Goal: Task Accomplishment & Management: Manage account settings

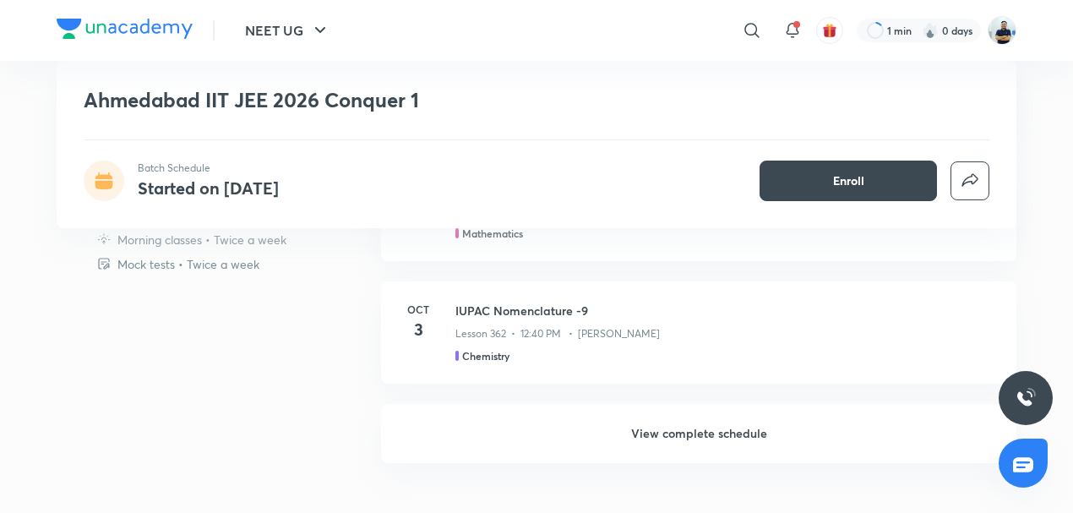
scroll to position [959, 0]
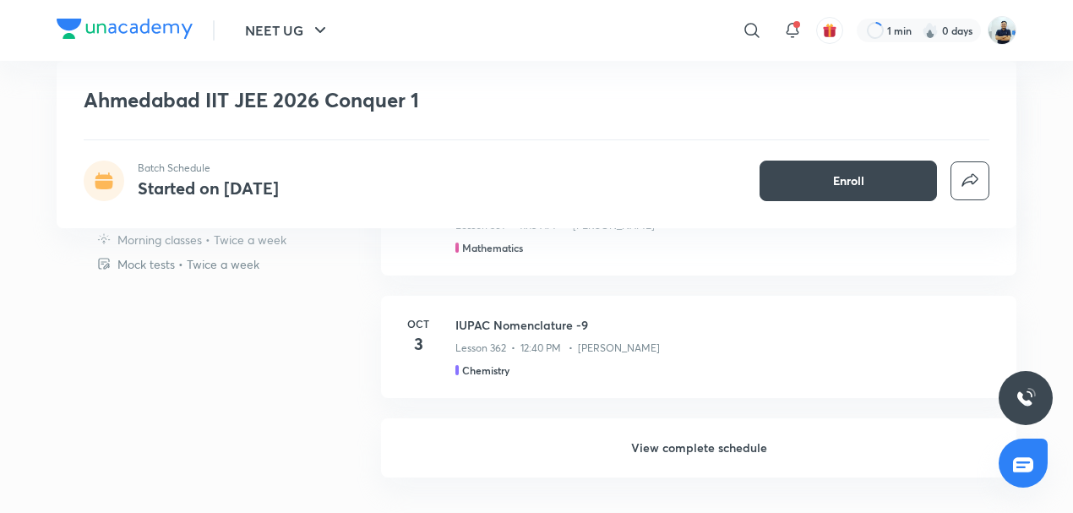
click at [716, 448] on h6 "View complete schedule" at bounding box center [698, 447] width 635 height 59
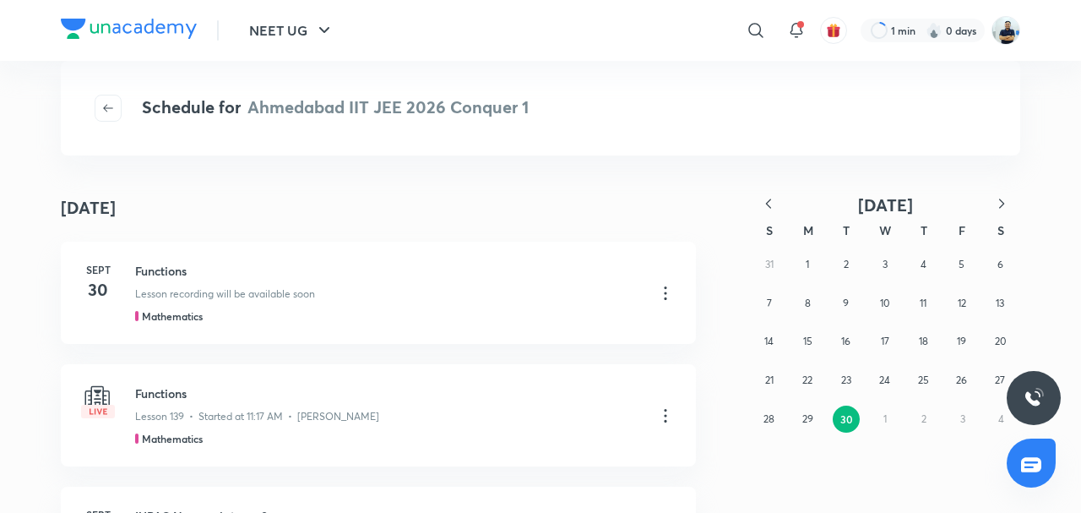
click at [876, 422] on div "31 1 2 3 4 5 6 7 8 9 10 11 12 13 14 15 16 17 18 19 20 21 22 23 24 25 26 27 28 2…" at bounding box center [885, 341] width 270 height 193
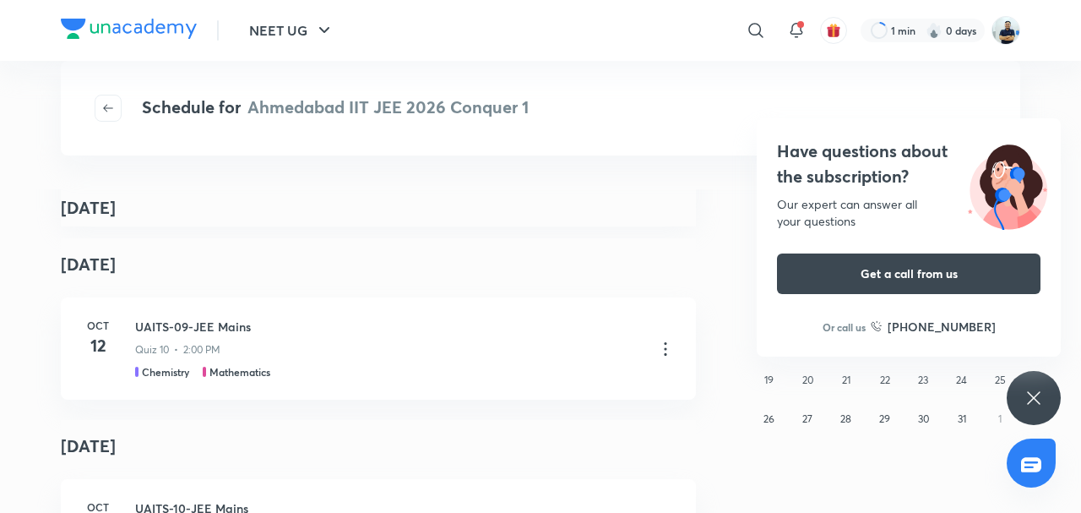
scroll to position [906, 0]
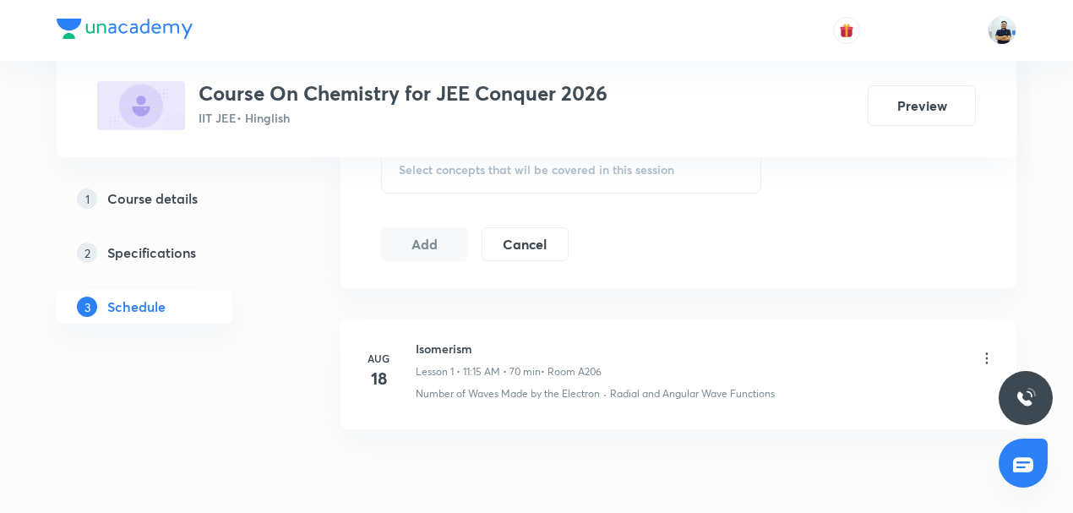
scroll to position [969, 0]
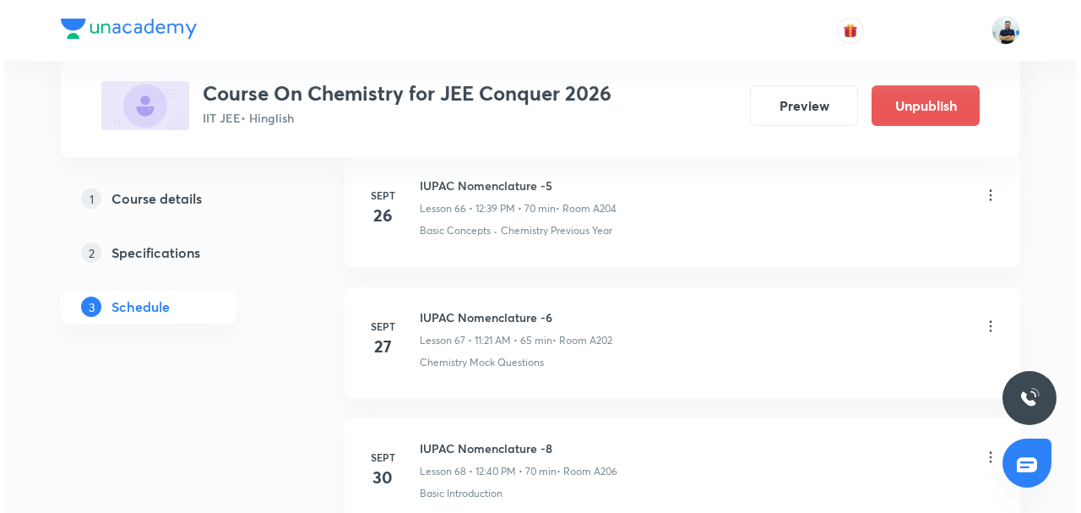
scroll to position [9657, 0]
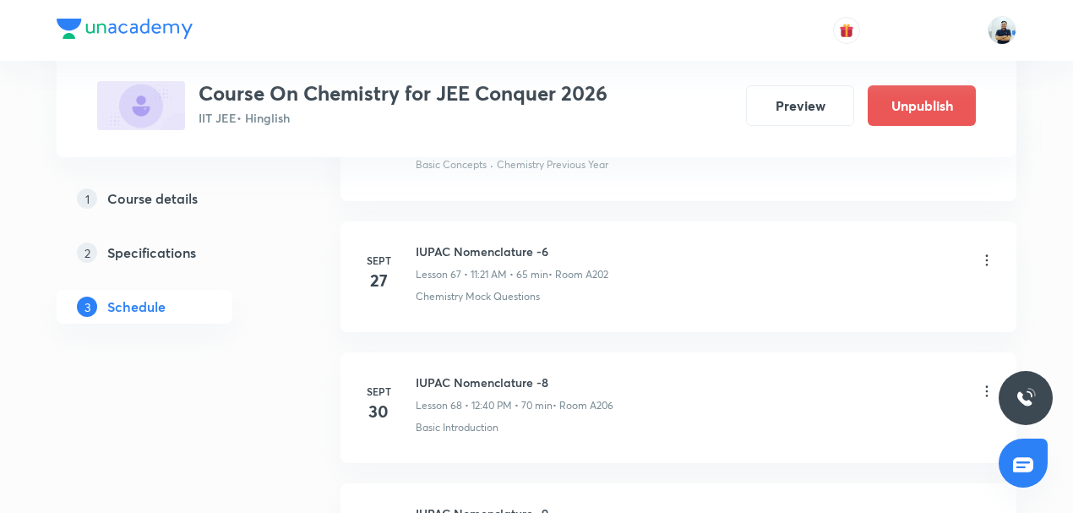
click at [987, 386] on icon at bounding box center [987, 391] width 3 height 11
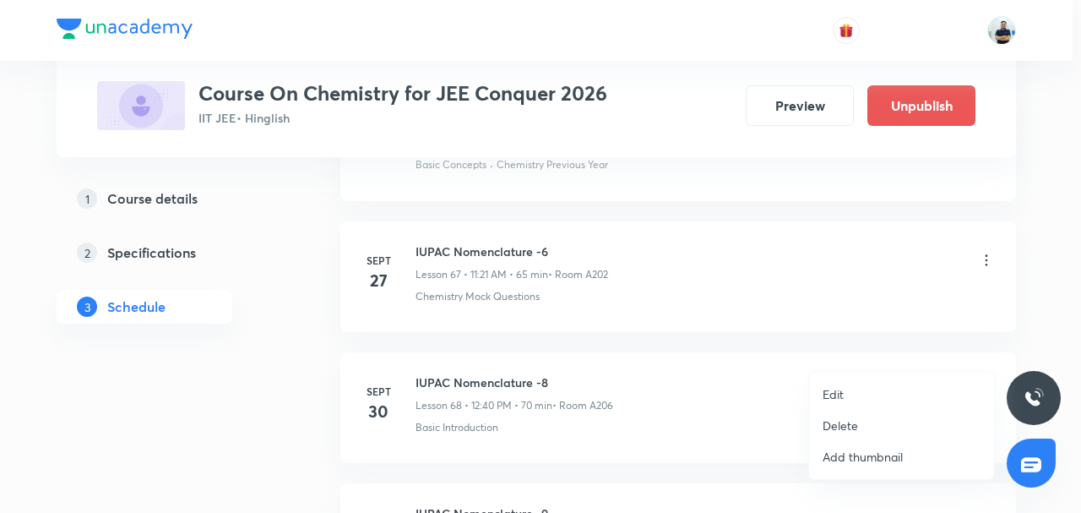
click at [860, 390] on li "Edit" at bounding box center [901, 393] width 185 height 31
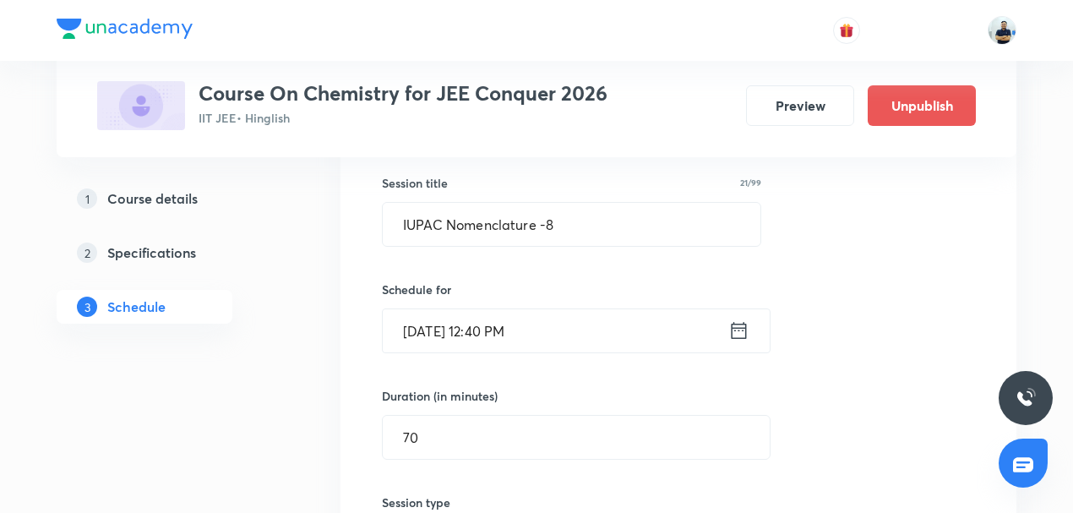
scroll to position [9078, 0]
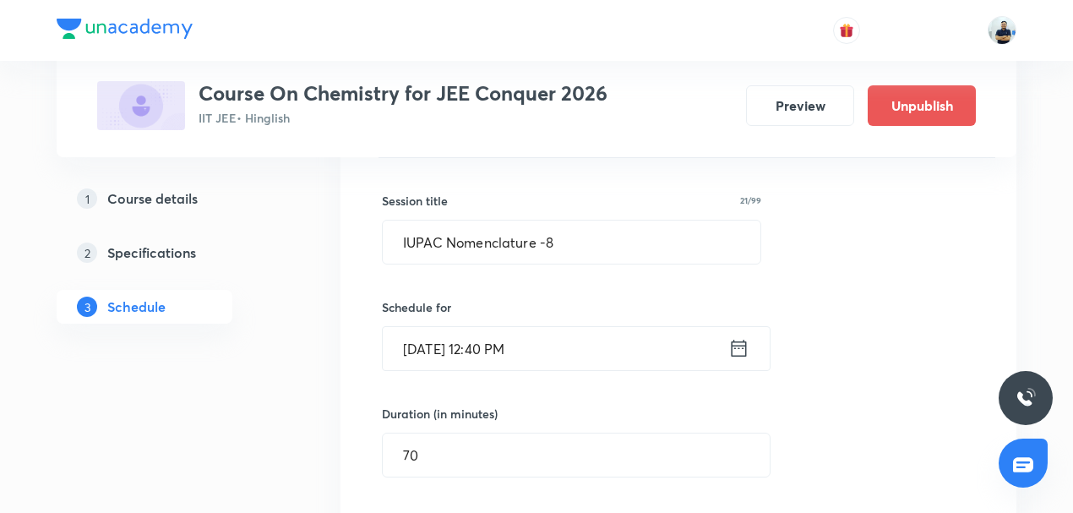
click at [457, 327] on input "Sept 30, 2025, 12:40 PM" at bounding box center [555, 348] width 345 height 43
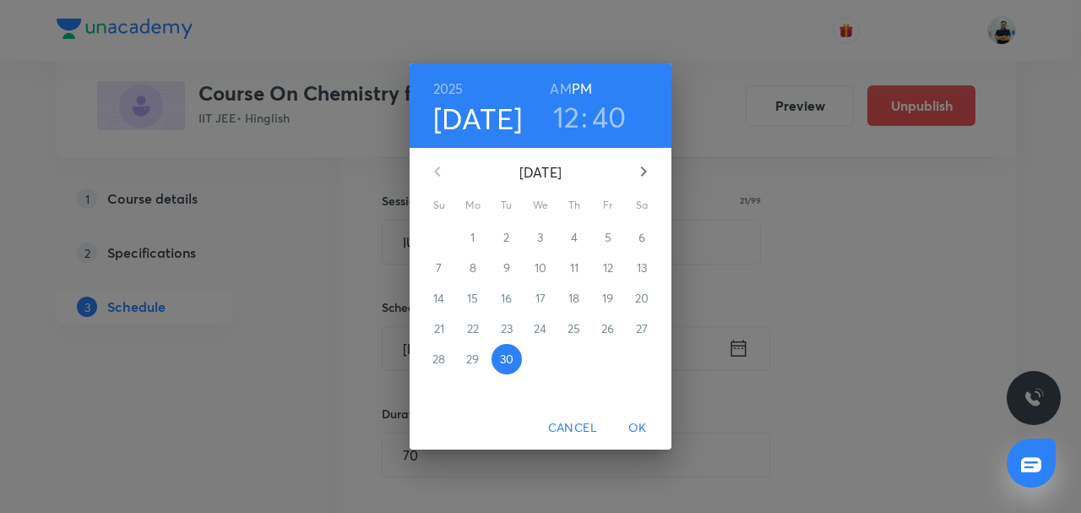
click at [561, 130] on h3 "12" at bounding box center [566, 116] width 27 height 35
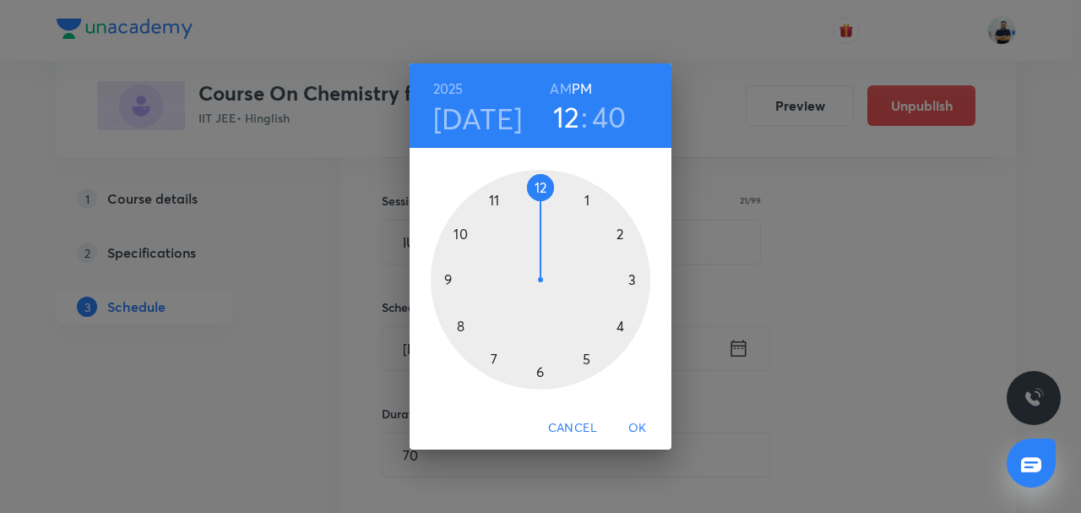
click at [502, 215] on div at bounding box center [541, 280] width 220 height 220
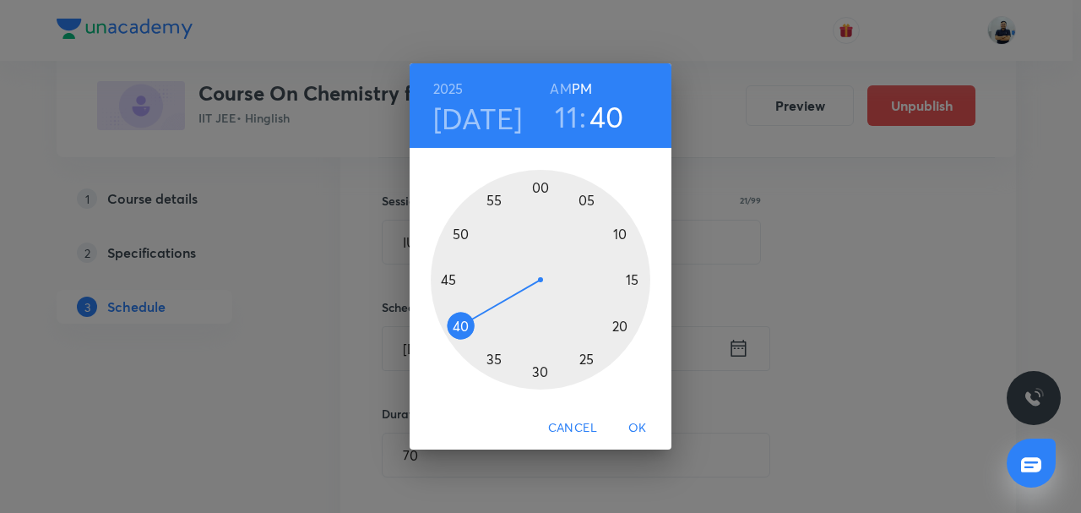
click at [645, 424] on span "OK" at bounding box center [637, 427] width 41 height 21
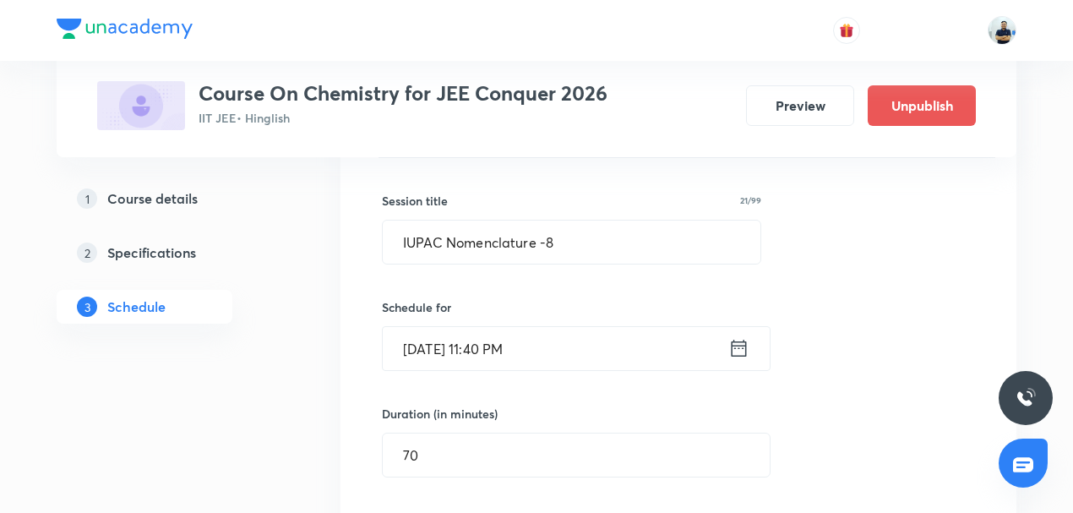
scroll to position [9473, 0]
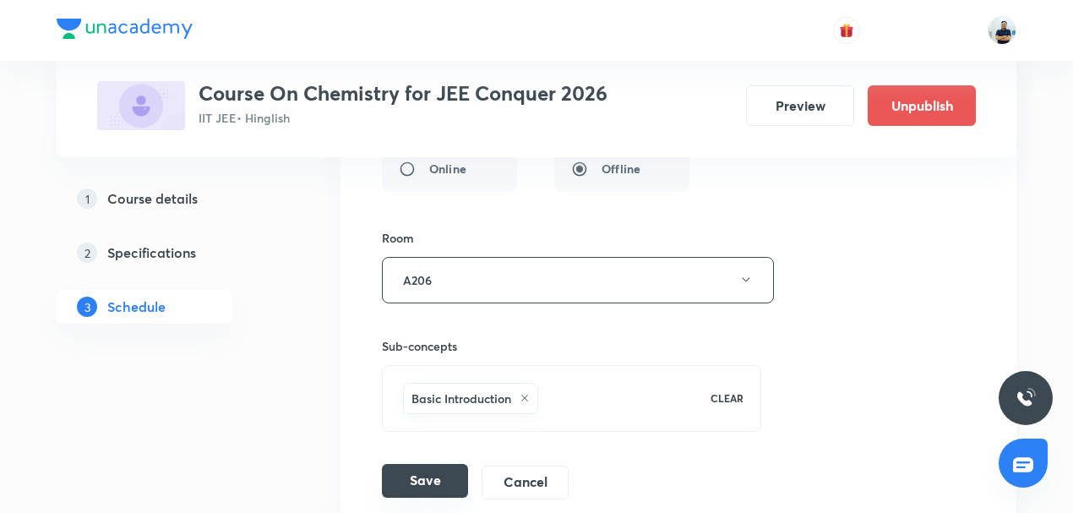
click at [432, 464] on button "Save" at bounding box center [425, 481] width 86 height 34
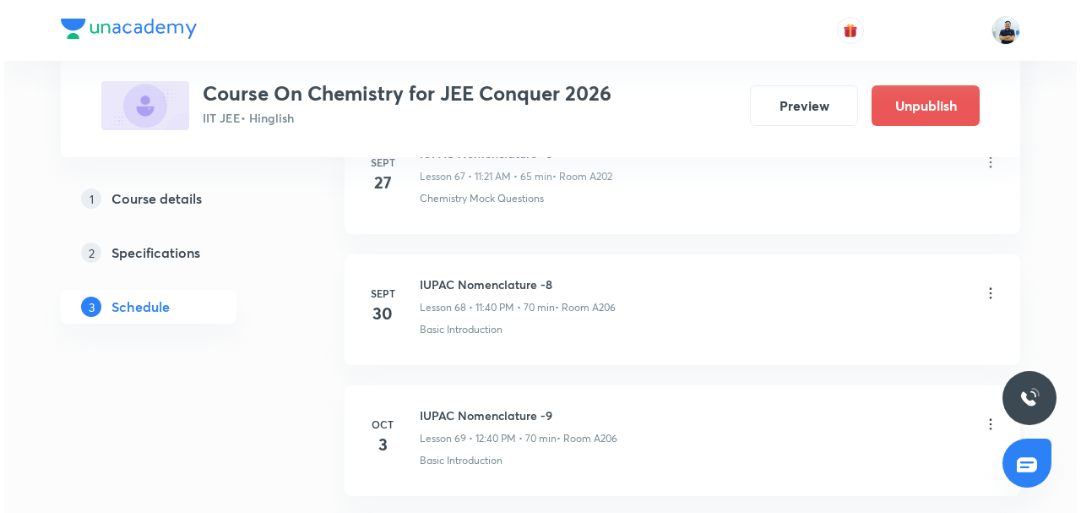
scroll to position [8974, 0]
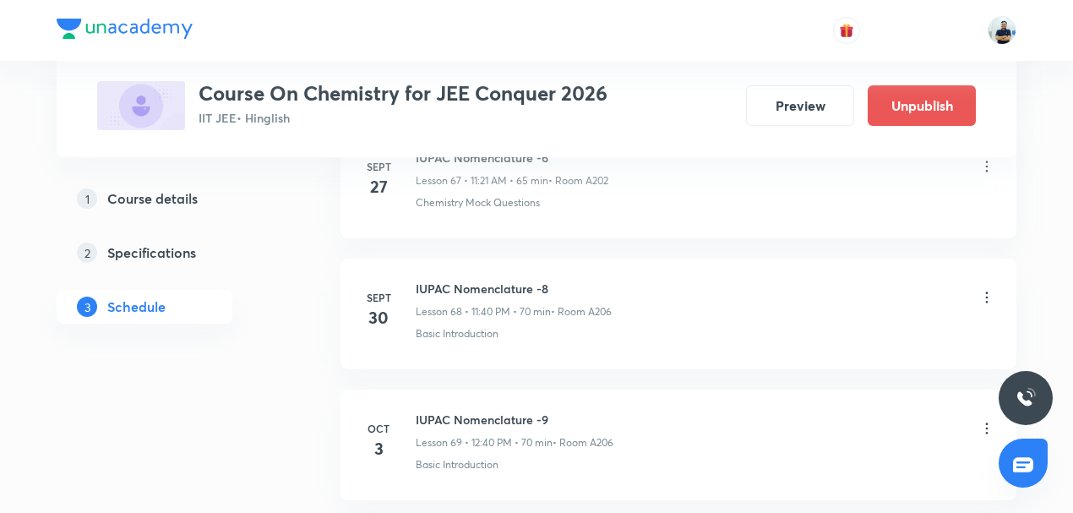
click at [989, 289] on icon at bounding box center [986, 297] width 17 height 17
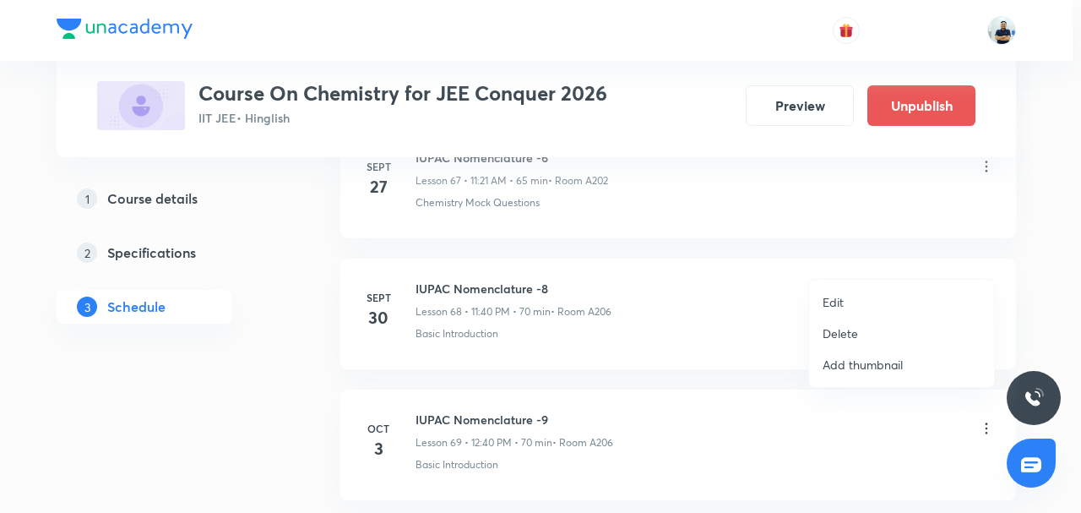
click at [836, 302] on p "Edit" at bounding box center [833, 302] width 21 height 18
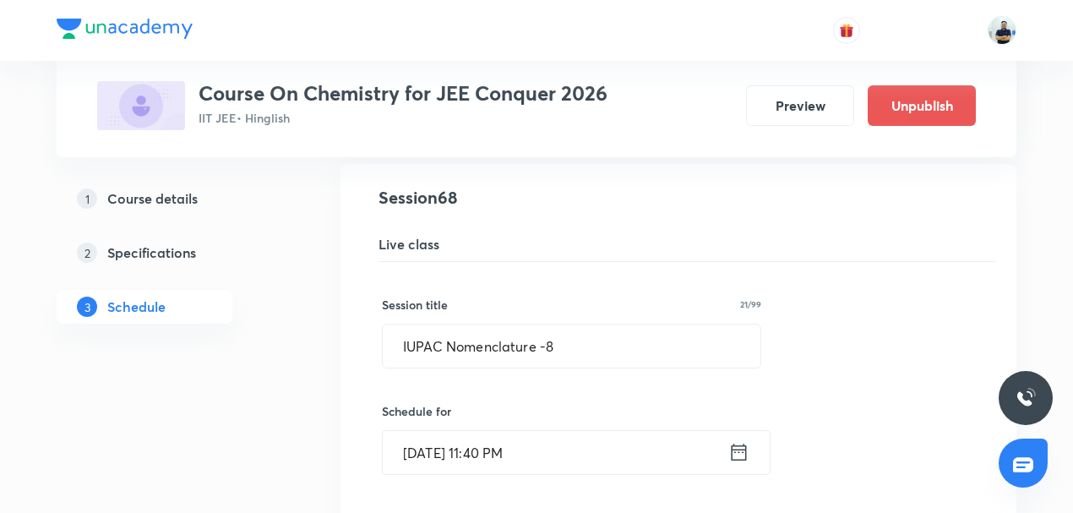
click at [488, 431] on input "Sept 30, 2025, 11:40 PM" at bounding box center [555, 452] width 345 height 43
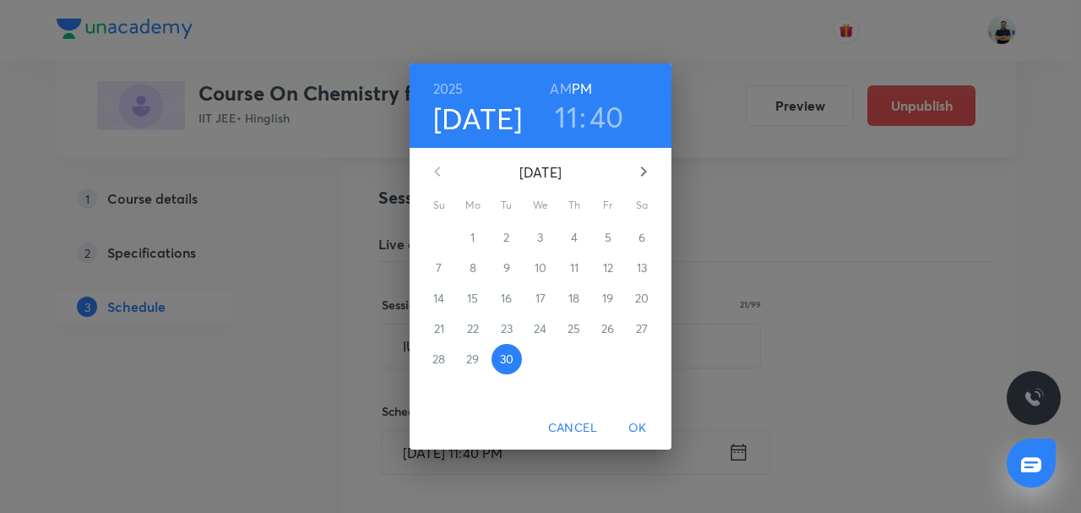
click at [568, 118] on h3 "11" at bounding box center [566, 116] width 23 height 35
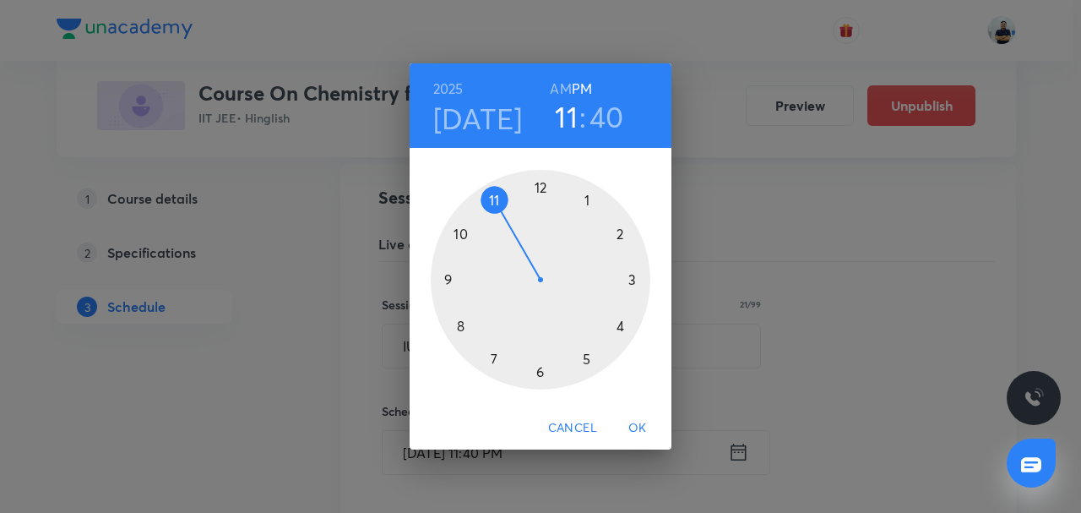
click at [617, 238] on div at bounding box center [541, 280] width 220 height 220
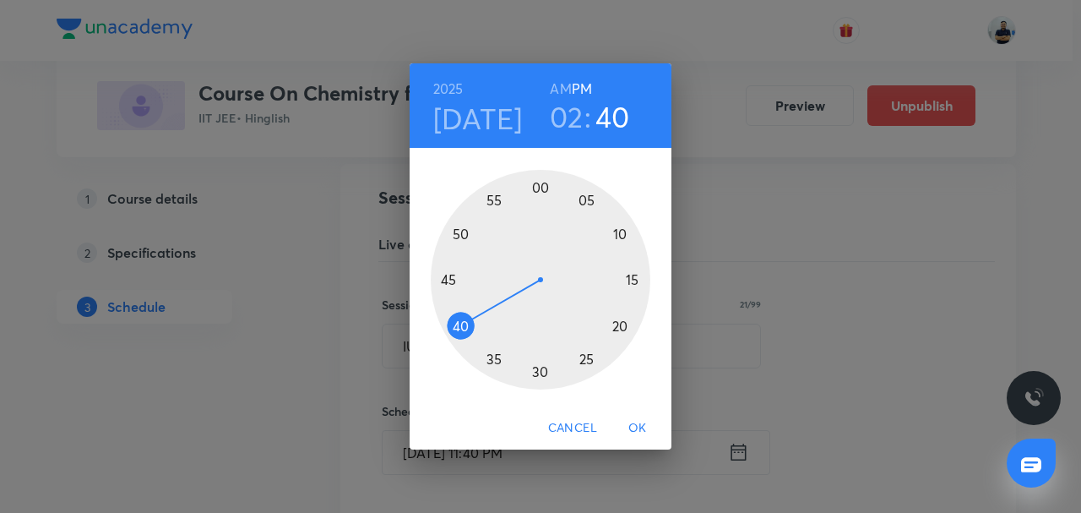
click at [539, 186] on div at bounding box center [541, 280] width 220 height 220
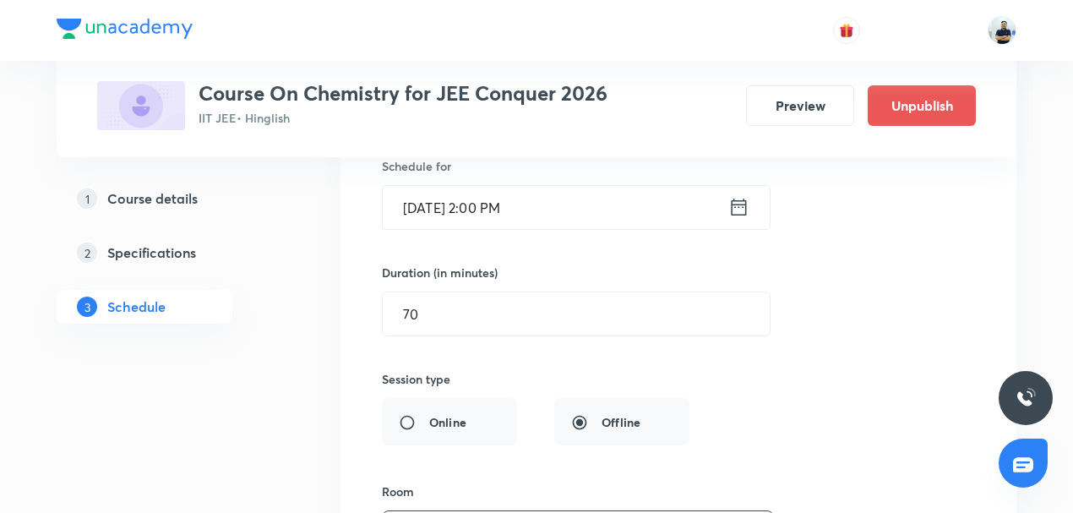
scroll to position [9763, 0]
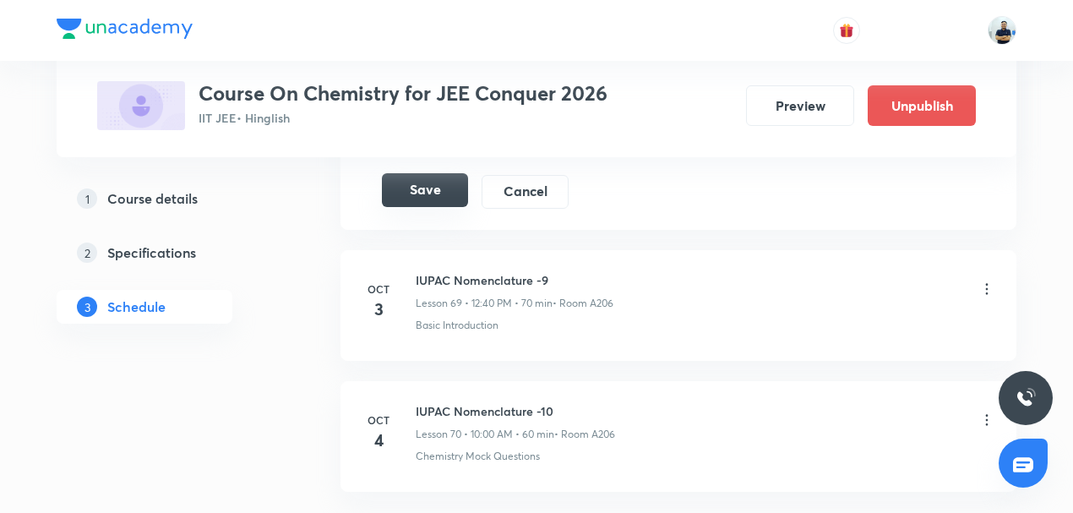
click at [418, 173] on button "Save" at bounding box center [425, 190] width 86 height 34
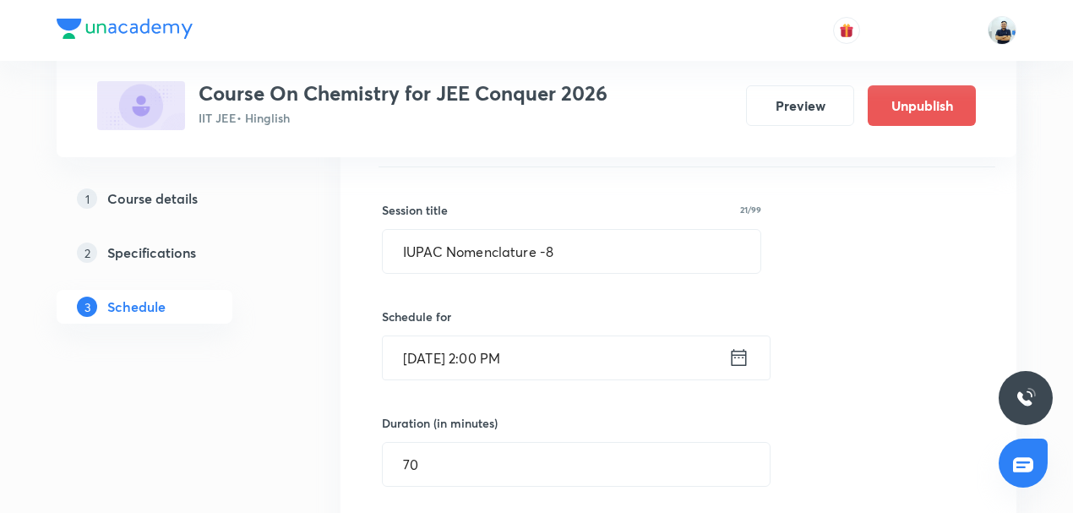
scroll to position [9462, 0]
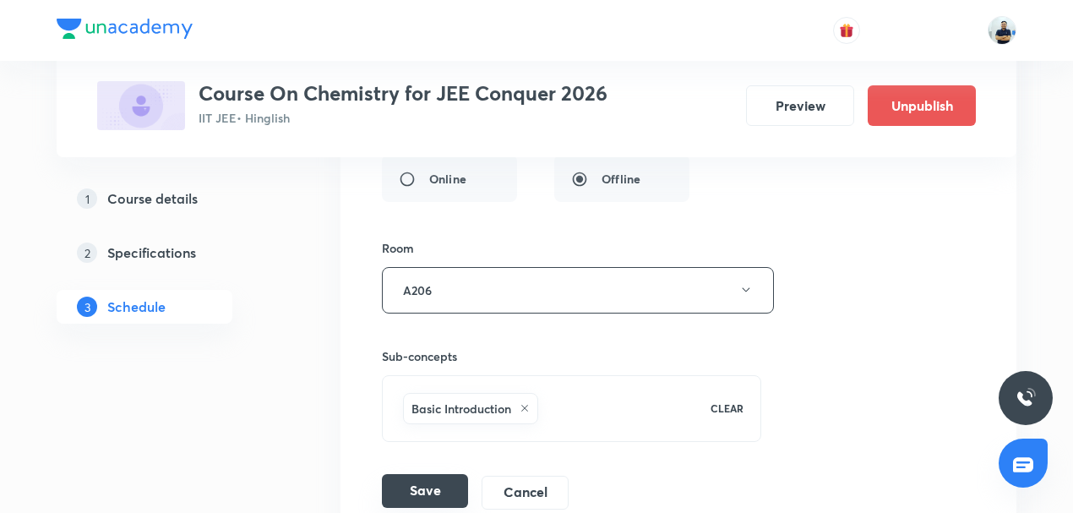
click at [419, 474] on button "Save" at bounding box center [425, 491] width 86 height 34
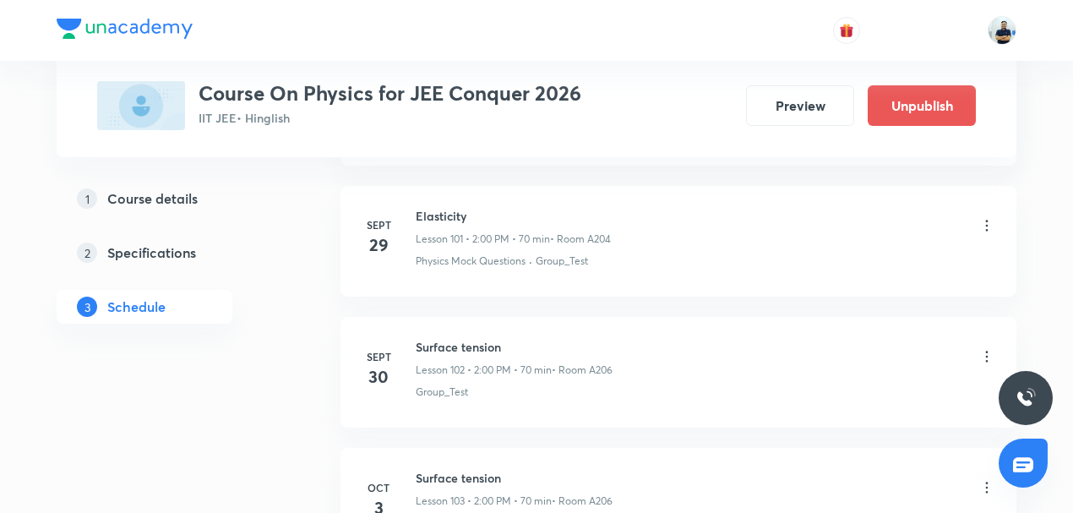
scroll to position [14133, 0]
click at [988, 350] on icon at bounding box center [986, 358] width 17 height 17
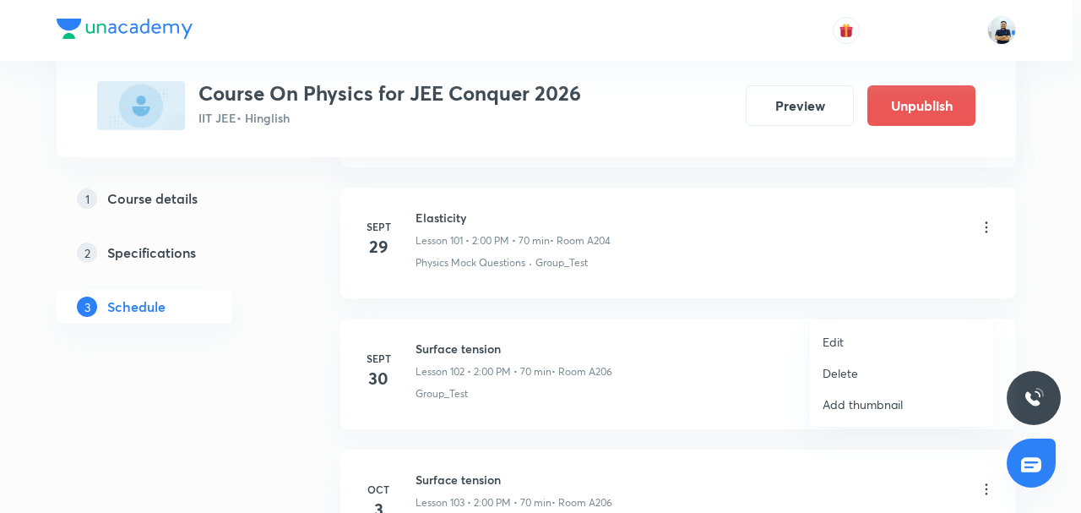
click at [818, 336] on li "Edit" at bounding box center [901, 341] width 185 height 31
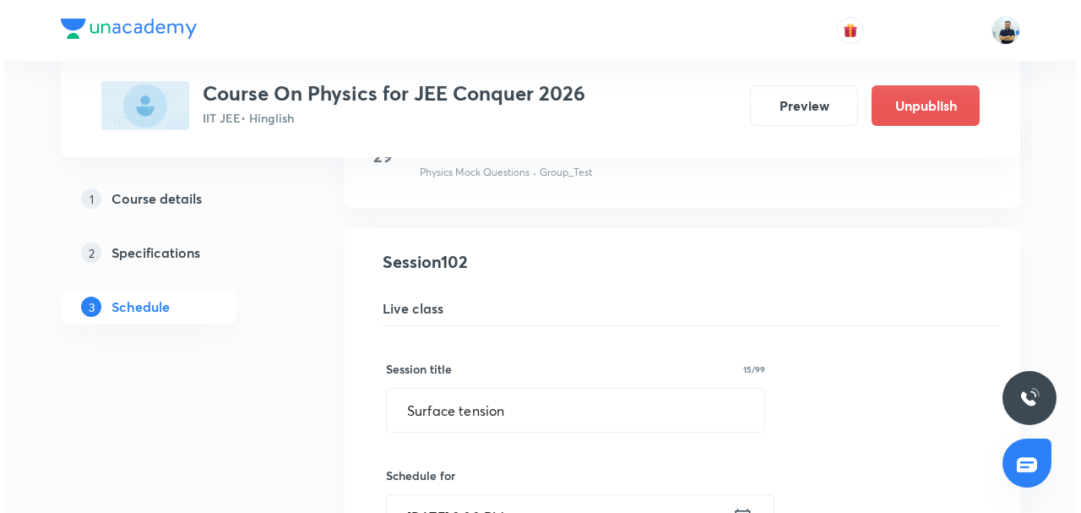
scroll to position [13344, 0]
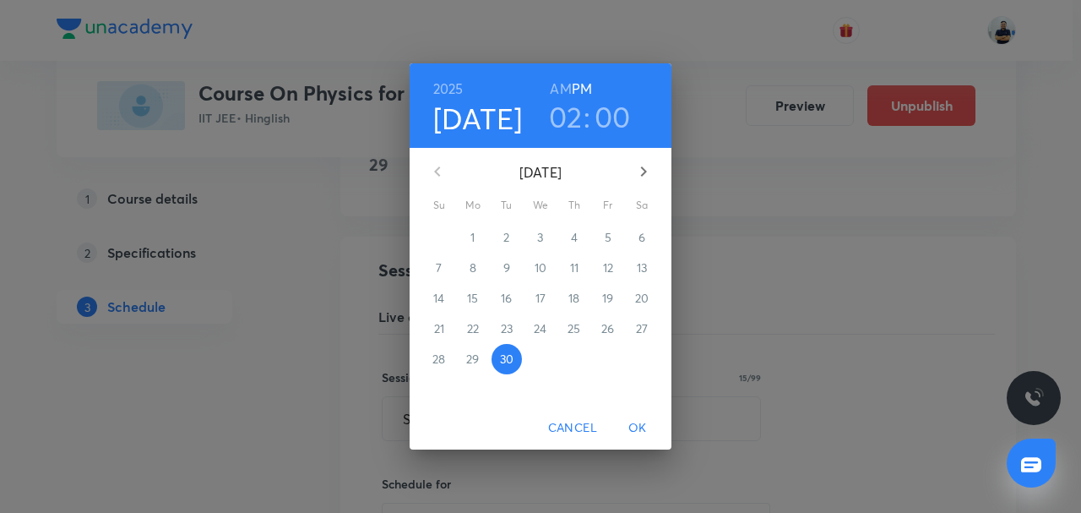
click at [567, 127] on h3 "02" at bounding box center [566, 116] width 34 height 35
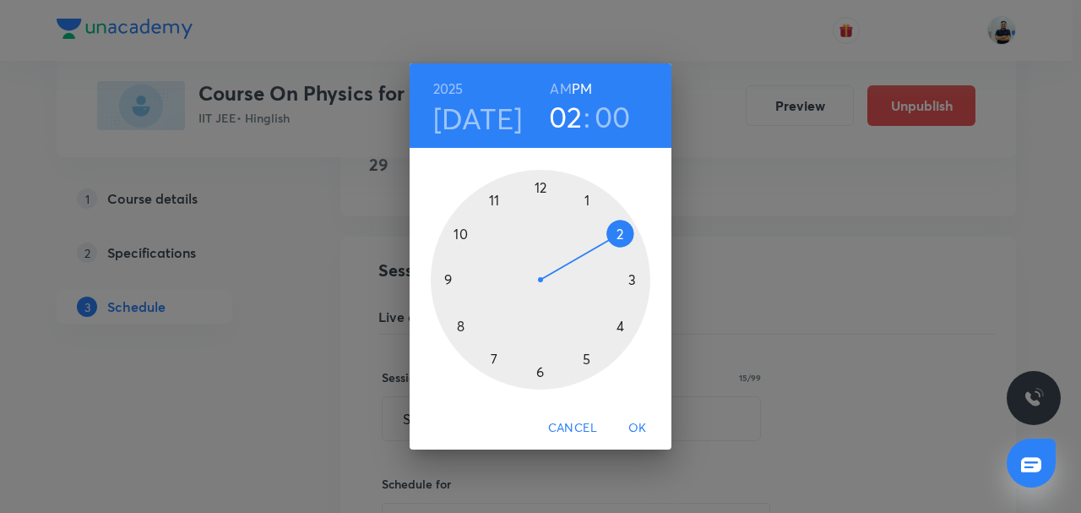
click at [539, 179] on div at bounding box center [541, 280] width 220 height 220
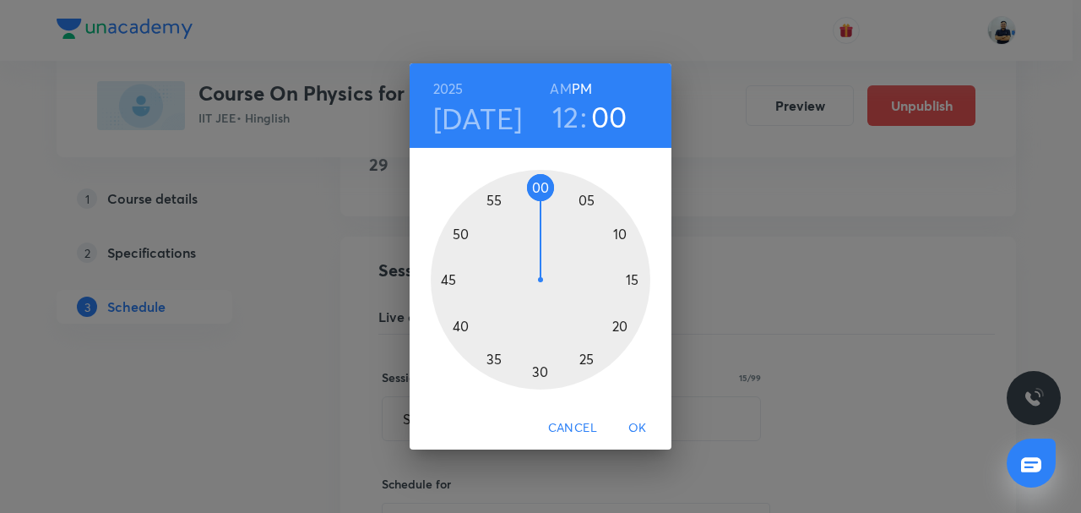
click at [468, 321] on div at bounding box center [541, 280] width 220 height 220
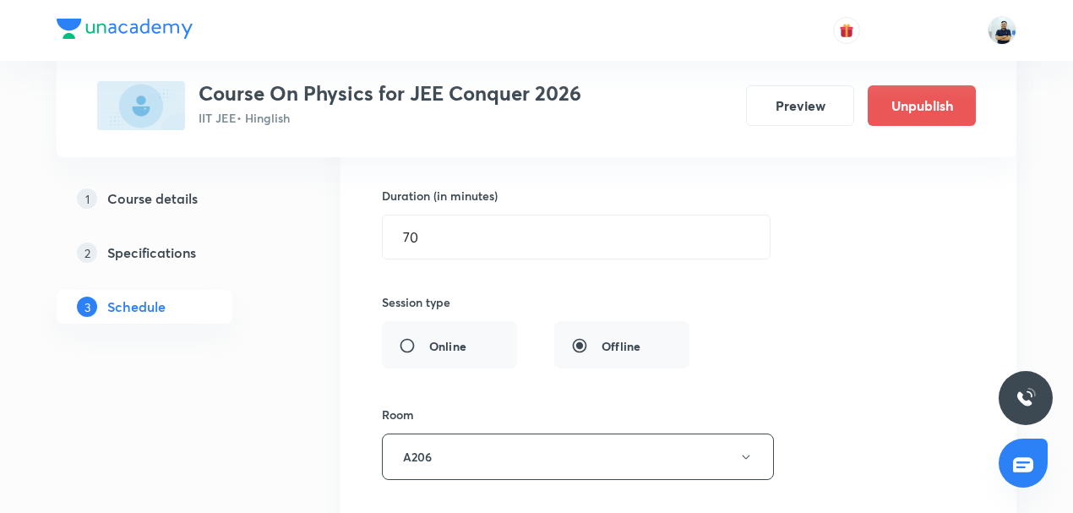
scroll to position [14133, 0]
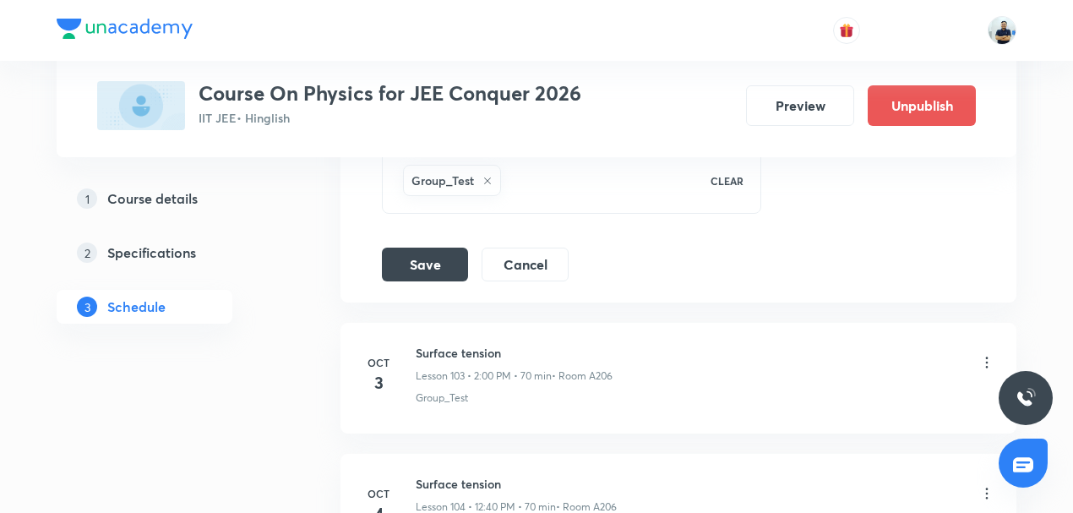
click at [426, 247] on button "Save" at bounding box center [425, 264] width 86 height 34
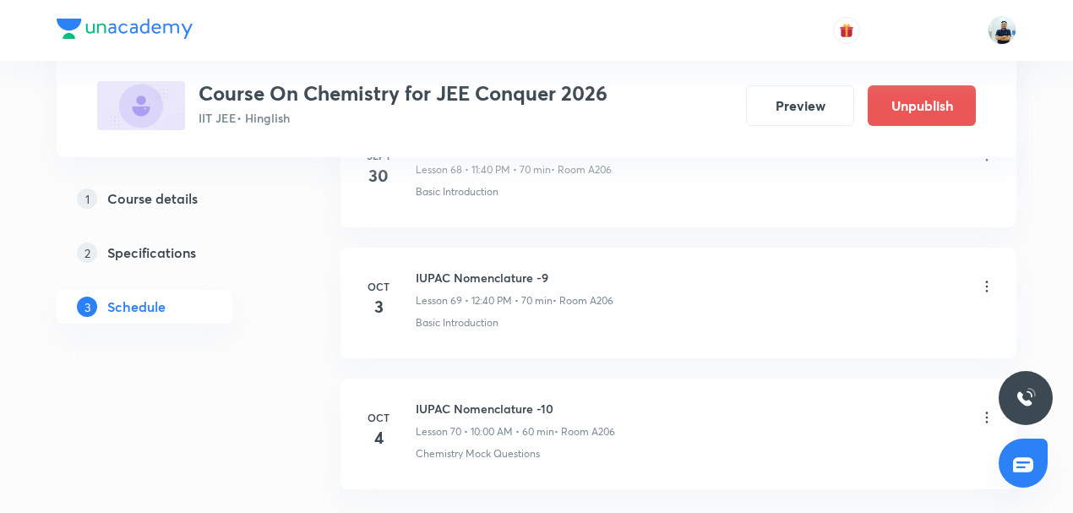
scroll to position [9984, 0]
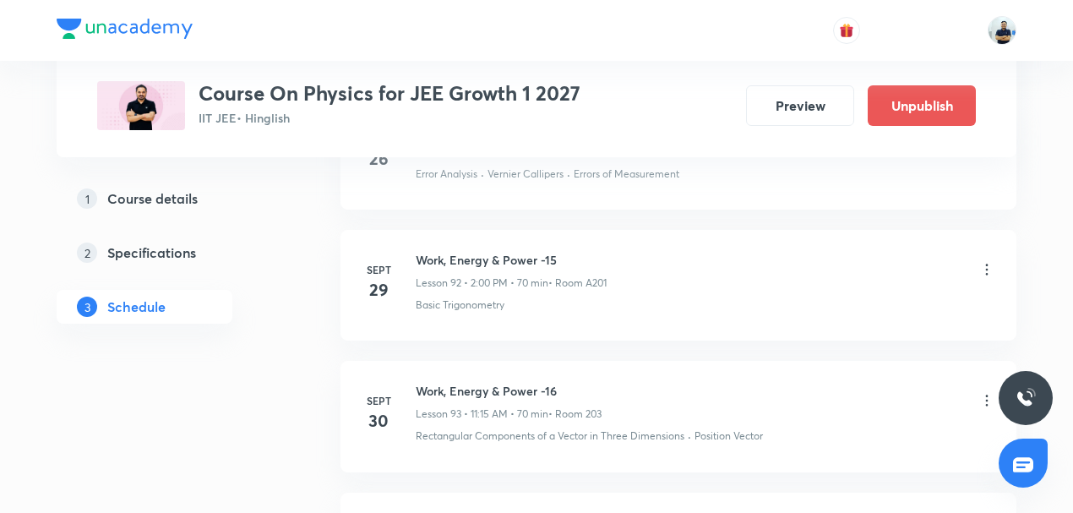
scroll to position [12905, 0]
click at [985, 396] on icon at bounding box center [986, 404] width 17 height 17
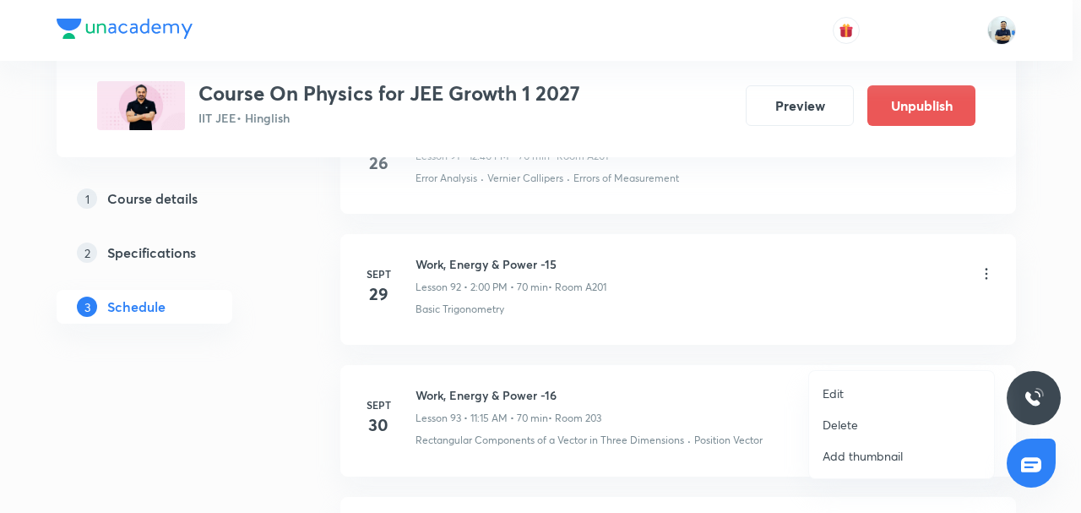
click at [855, 394] on li "Edit" at bounding box center [901, 393] width 185 height 31
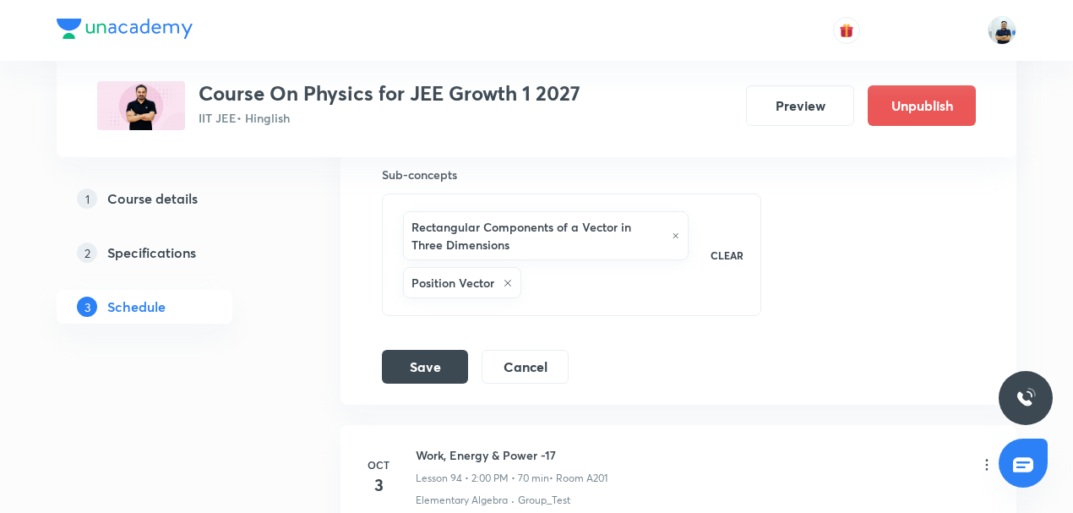
scroll to position [12510, 0]
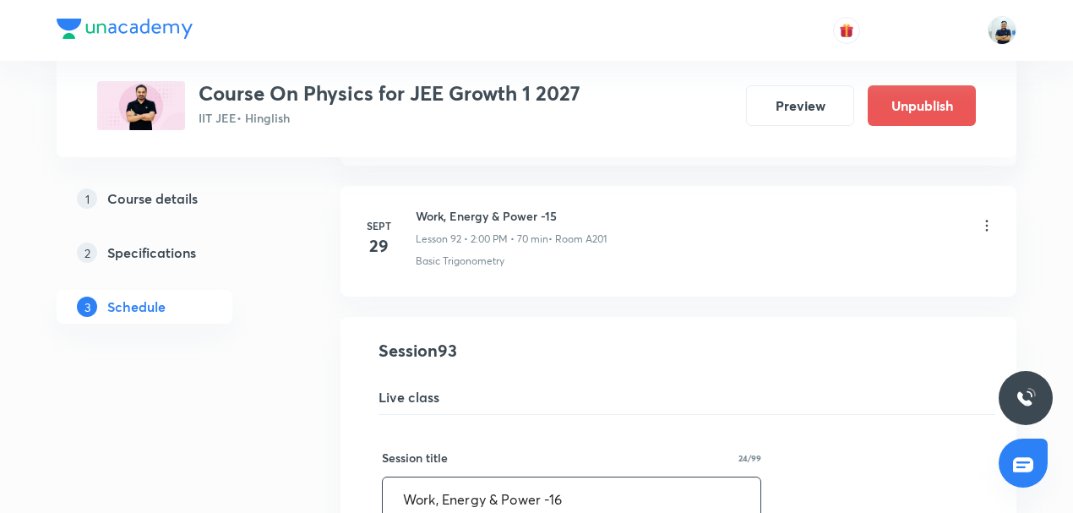
scroll to position [12090, 0]
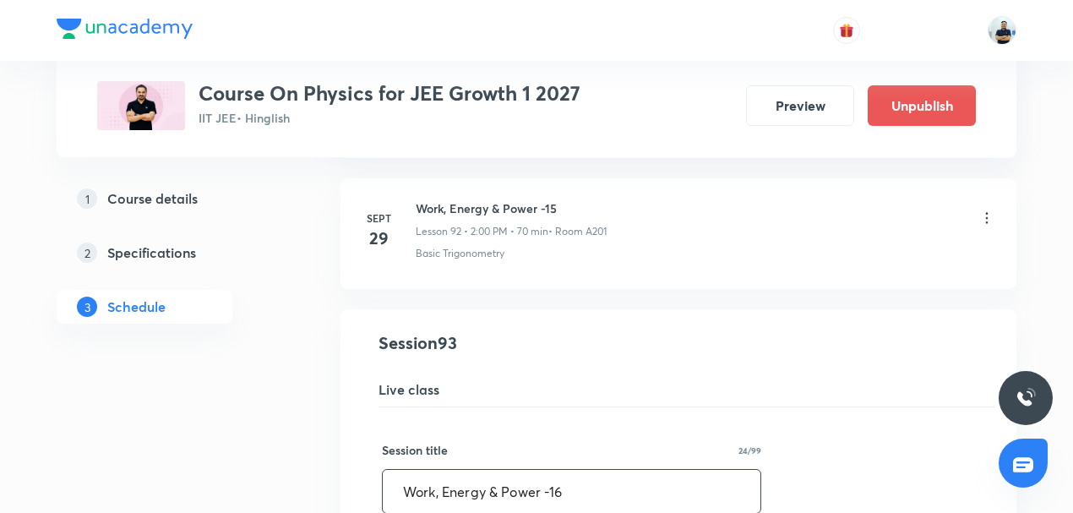
drag, startPoint x: 599, startPoint y: 446, endPoint x: 171, endPoint y: 448, distance: 428.2
paste input "Circular Motion"
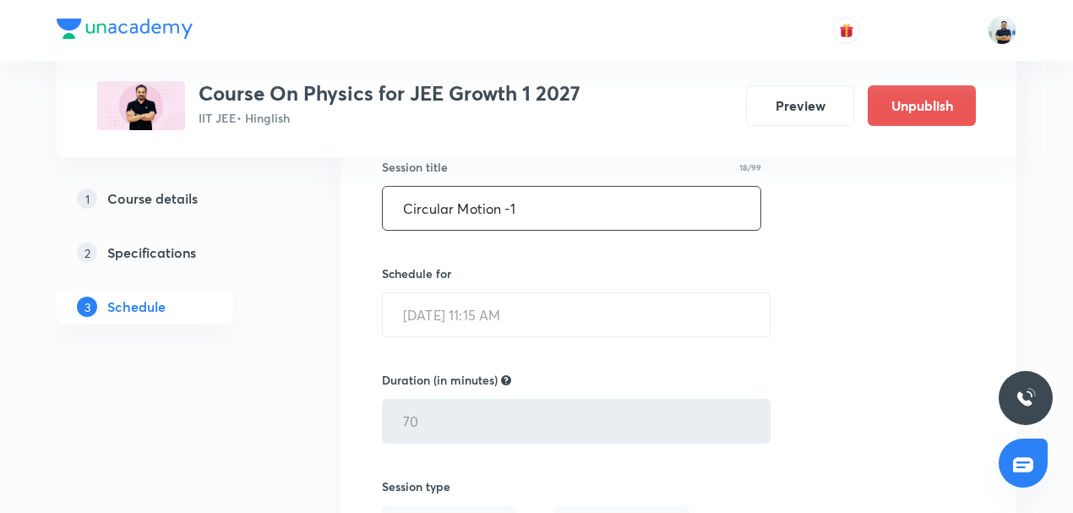
scroll to position [12878, 0]
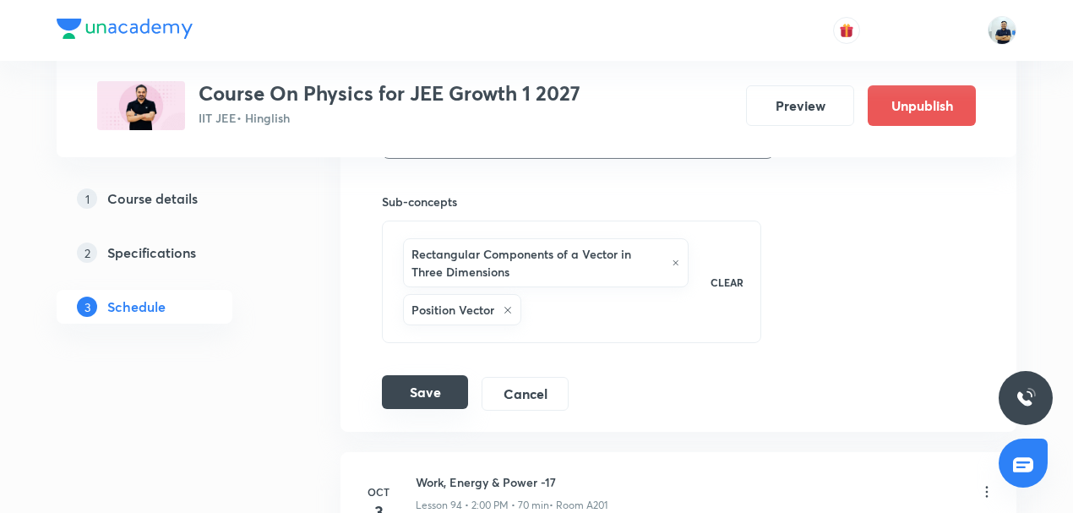
type input "Circular Motion -1"
click at [426, 375] on button "Save" at bounding box center [425, 392] width 86 height 34
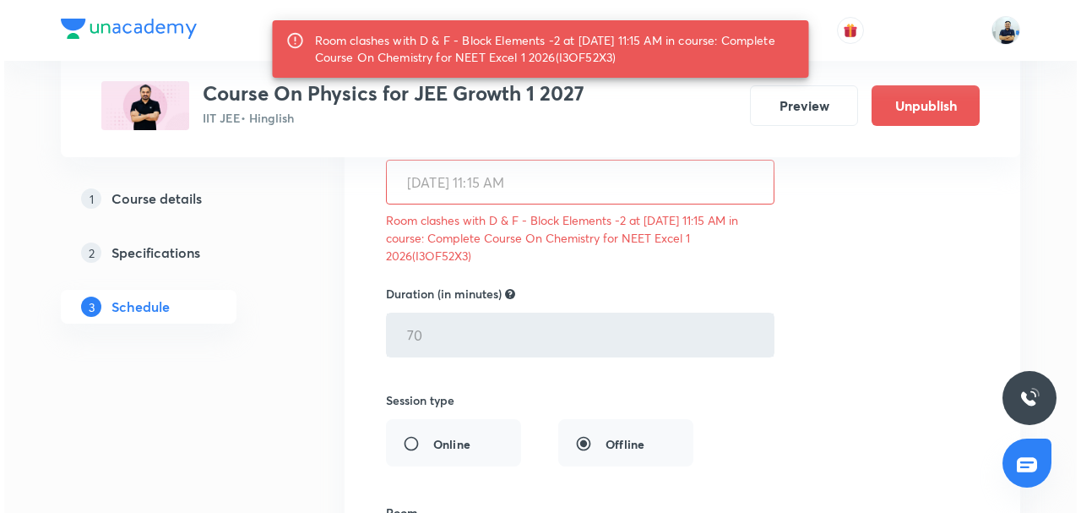
scroll to position [12510, 0]
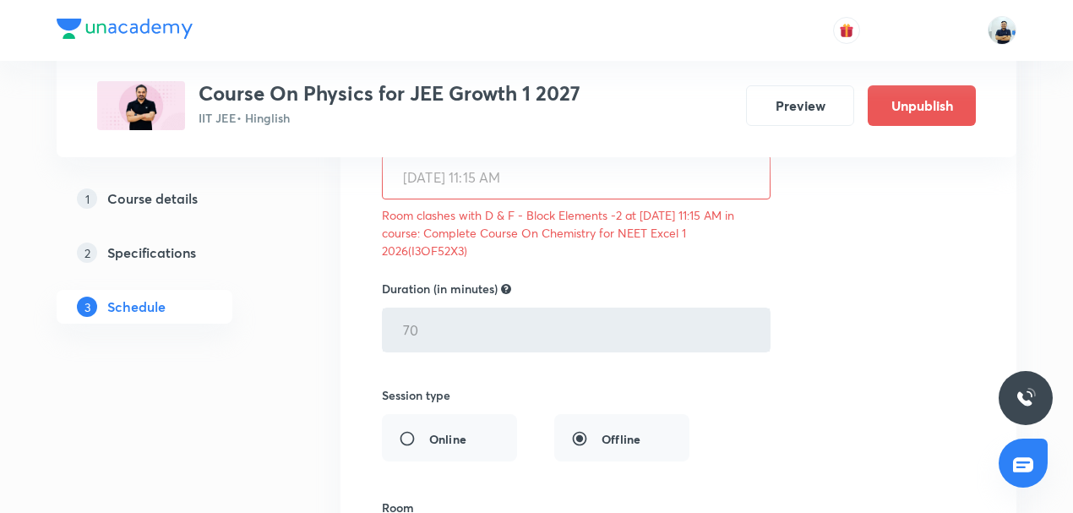
scroll to position [12905, 0]
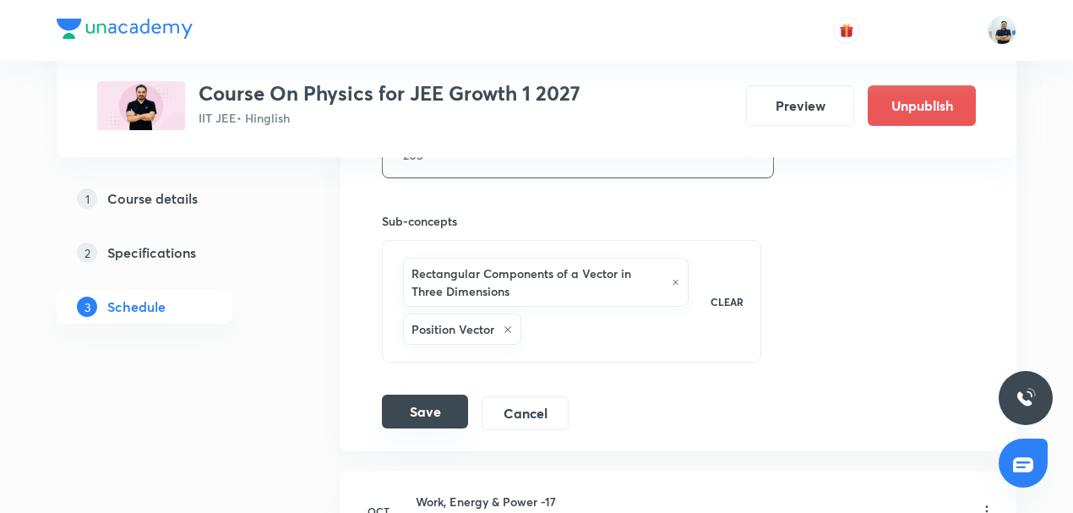
click at [431, 394] on button "Save" at bounding box center [425, 411] width 86 height 34
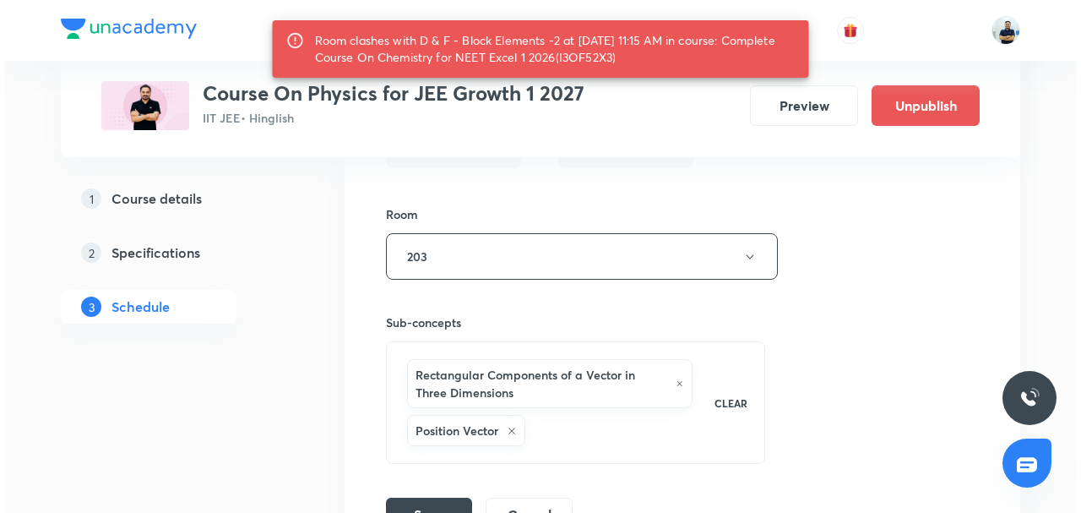
scroll to position [12773, 0]
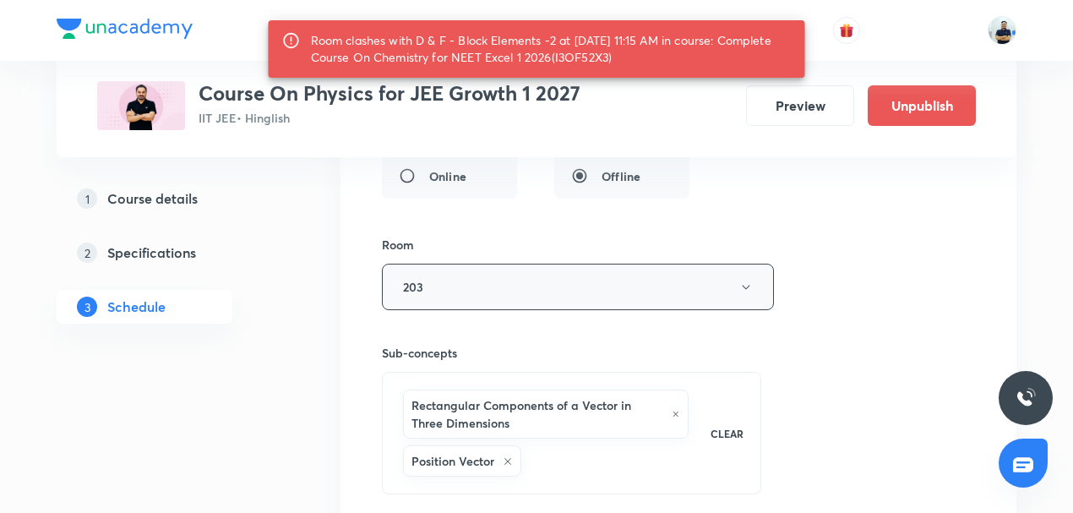
click at [470, 264] on button "203" at bounding box center [578, 287] width 392 height 46
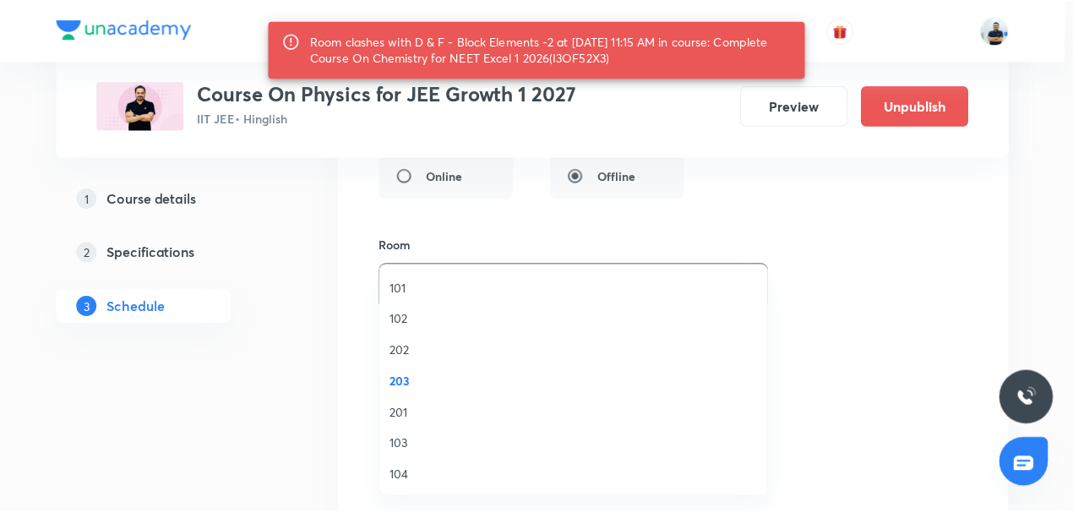
scroll to position [312, 0]
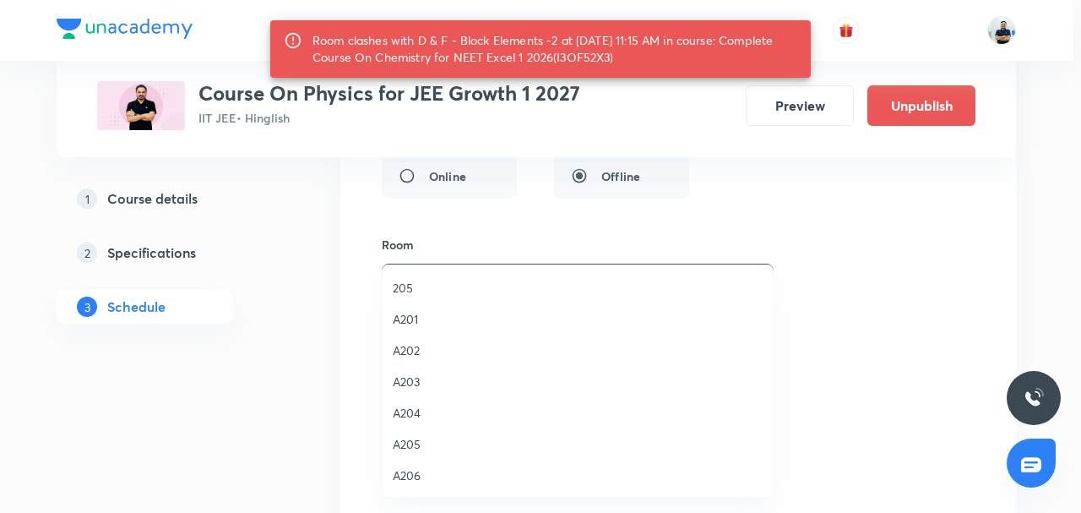
click at [417, 321] on span "A201" at bounding box center [578, 319] width 370 height 18
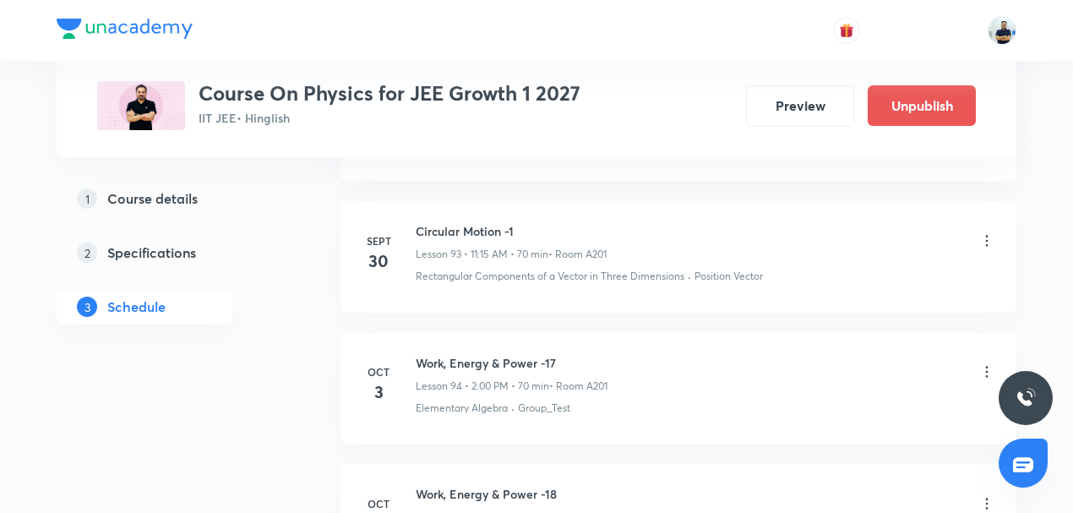
scroll to position [12275, 0]
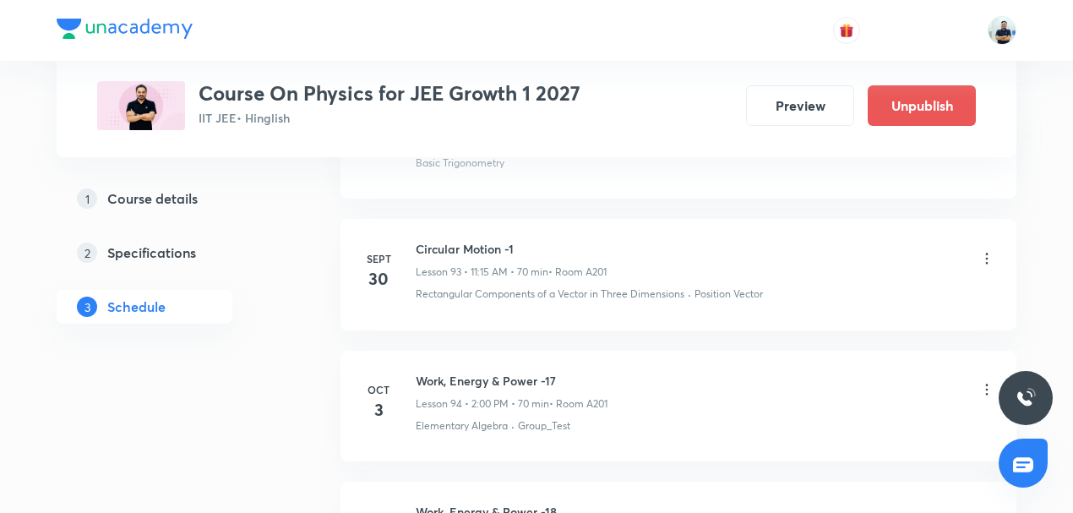
click at [475, 240] on h6 "Circular Motion -1" at bounding box center [511, 249] width 191 height 18
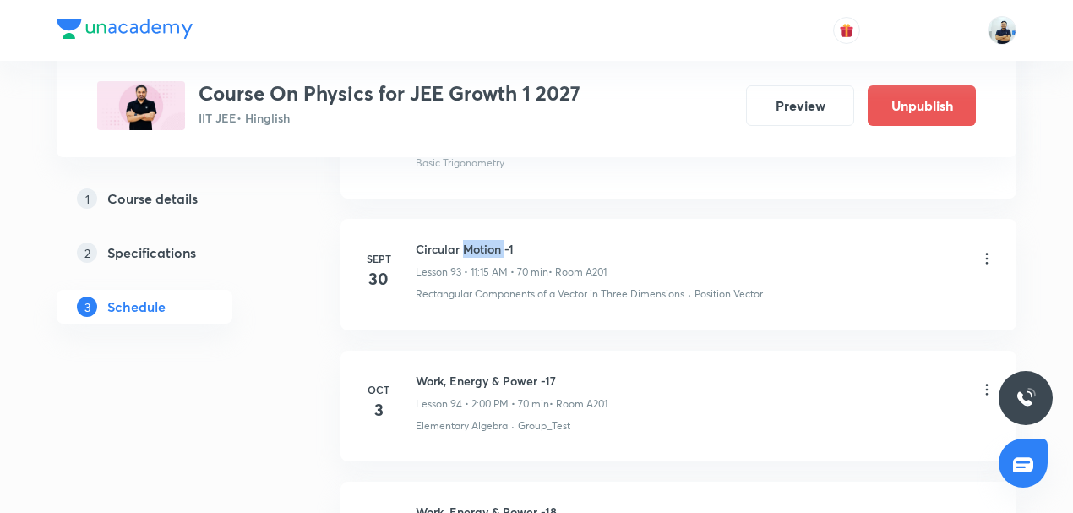
click at [475, 240] on h6 "Circular Motion -1" at bounding box center [511, 249] width 191 height 18
copy h6 "Circular Motion -1"
click at [986, 384] on icon at bounding box center [987, 389] width 3 height 11
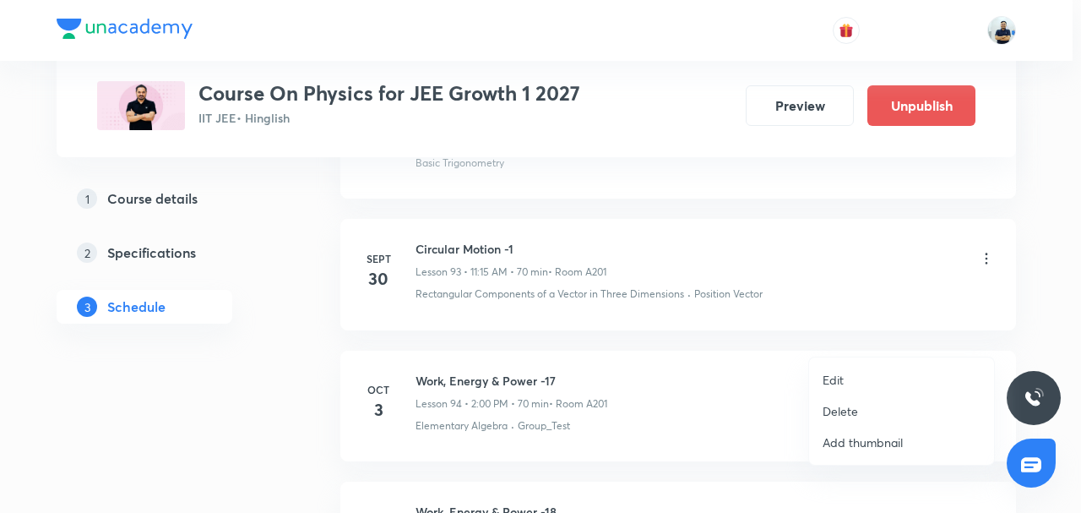
click at [850, 369] on li "Edit" at bounding box center [901, 379] width 185 height 31
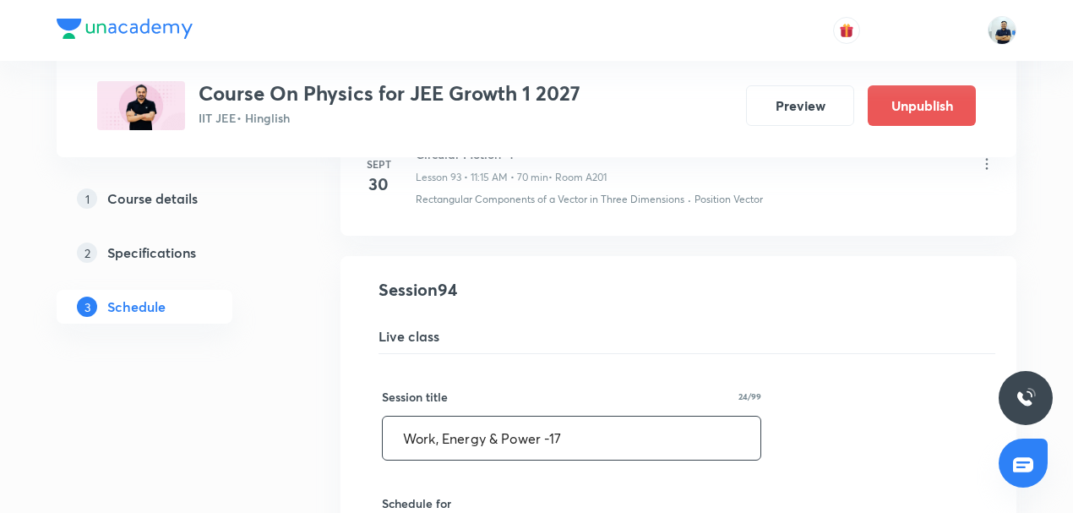
drag, startPoint x: 566, startPoint y: 388, endPoint x: 187, endPoint y: 394, distance: 378.4
paste input "Circular Motion -1"
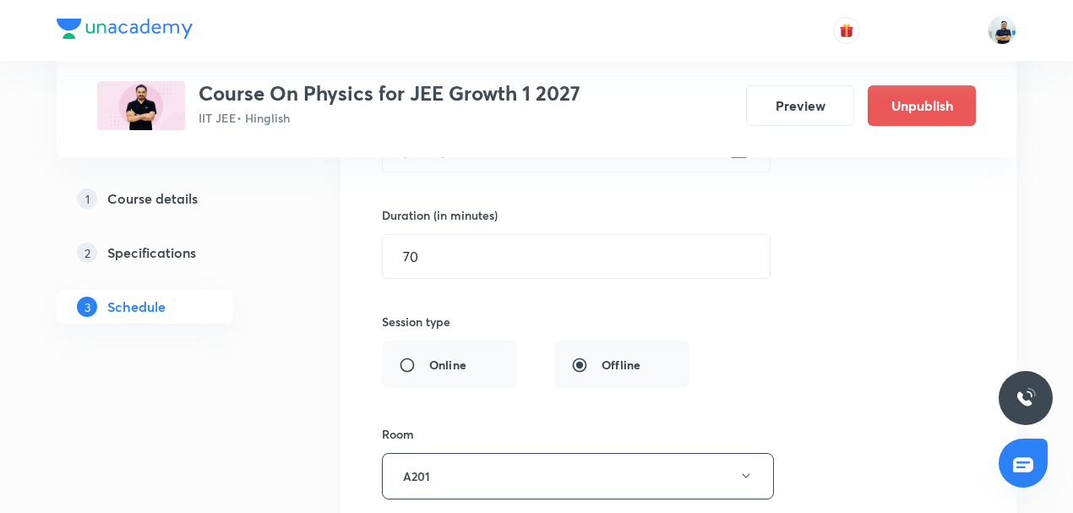
scroll to position [13064, 0]
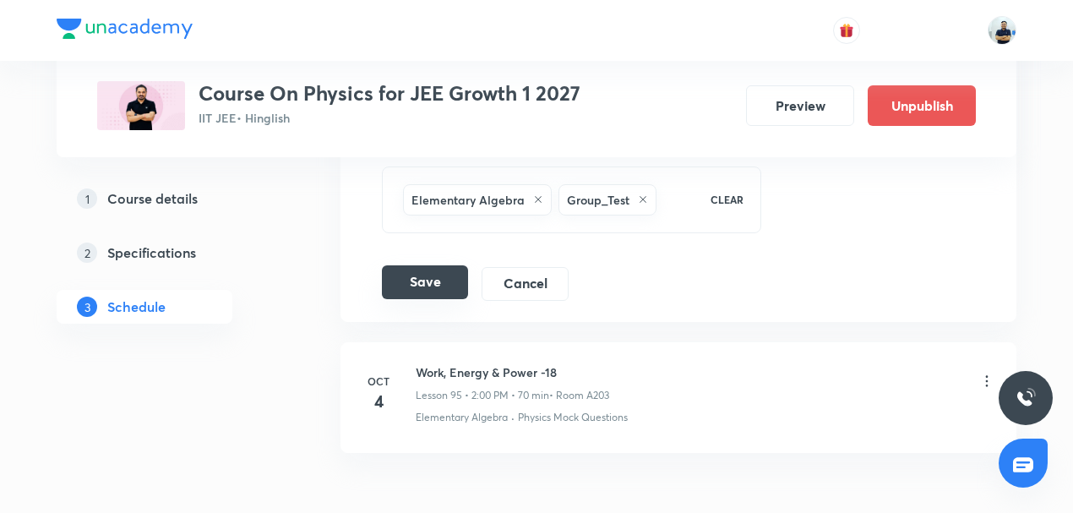
type input "Circular Motion -2"
click at [422, 265] on button "Save" at bounding box center [425, 282] width 86 height 34
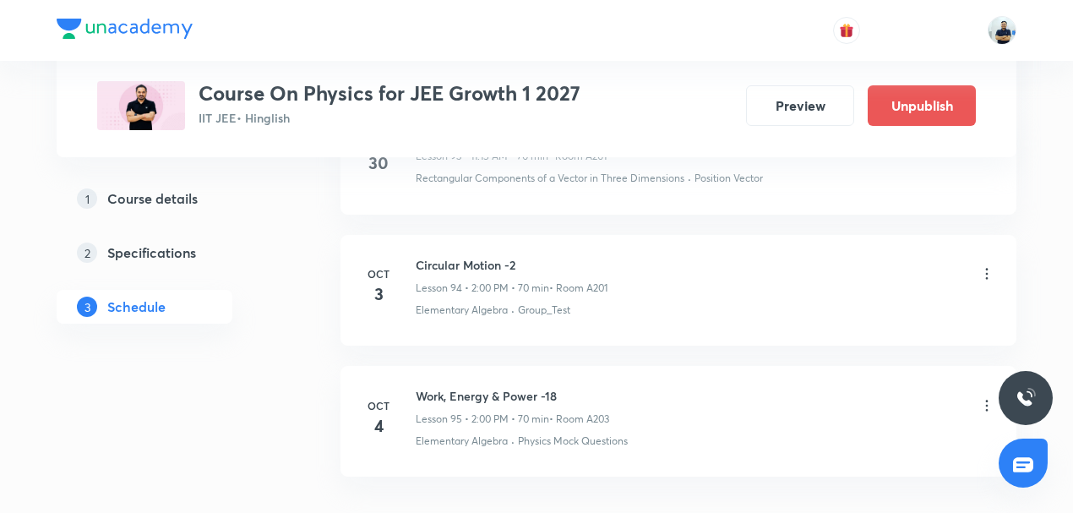
scroll to position [12459, 0]
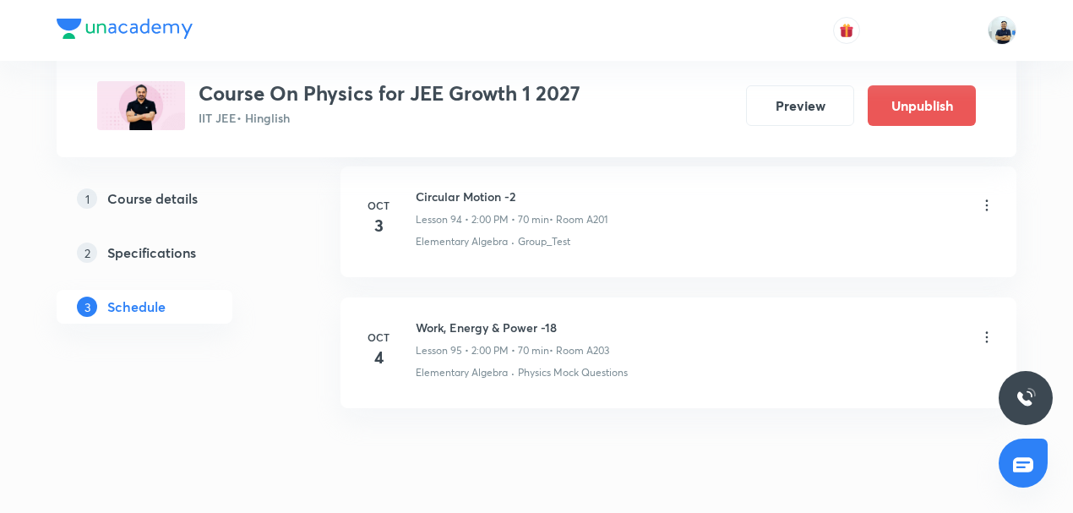
click at [986, 329] on icon at bounding box center [986, 337] width 17 height 17
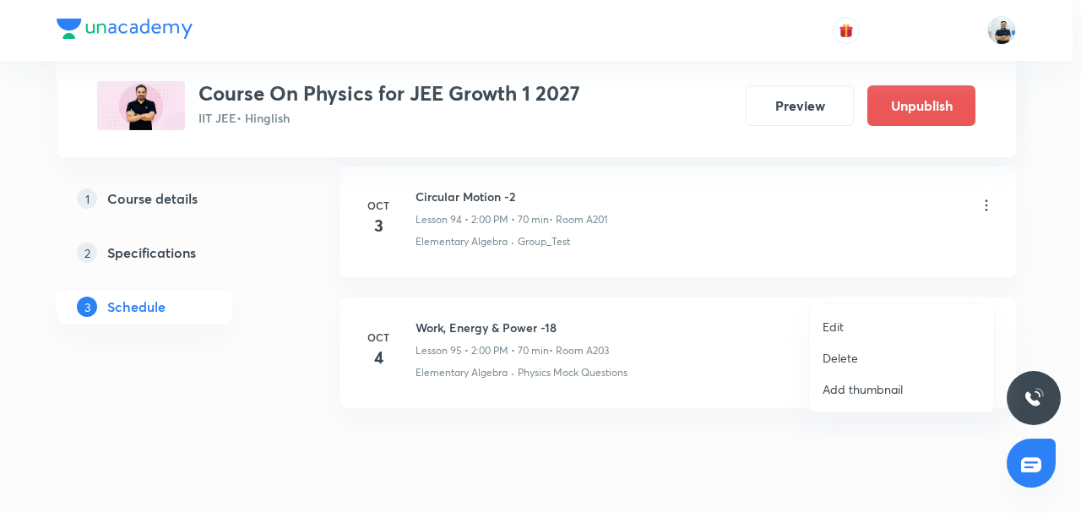
click at [855, 320] on li "Edit" at bounding box center [901, 326] width 185 height 31
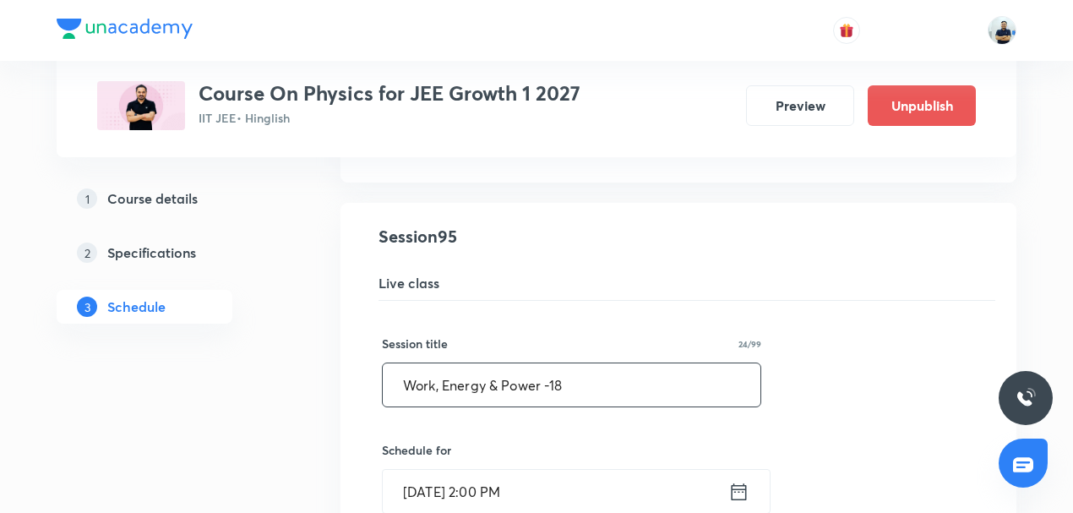
drag, startPoint x: 626, startPoint y: 343, endPoint x: 166, endPoint y: 353, distance: 460.4
paste input "Circular Motion -1"
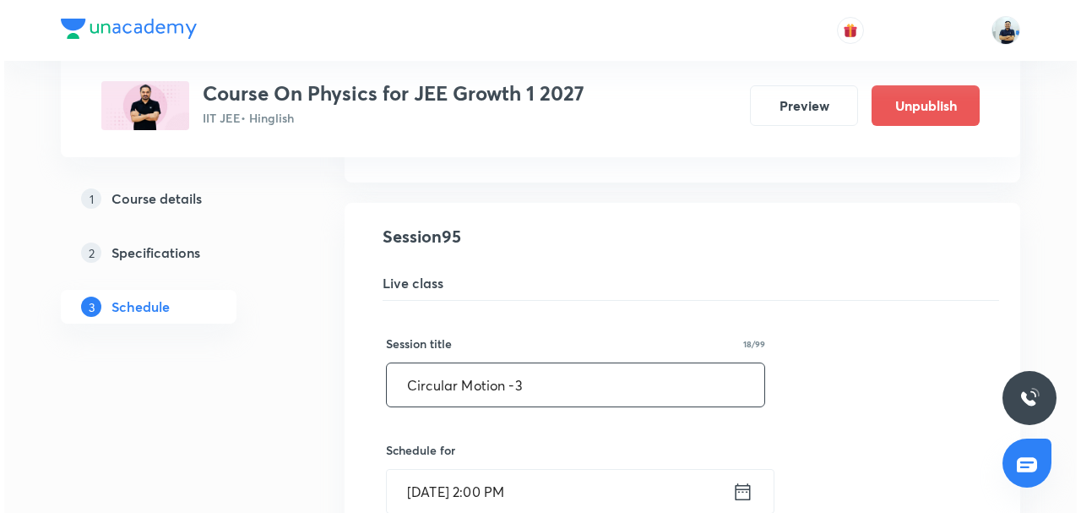
scroll to position [12853, 0]
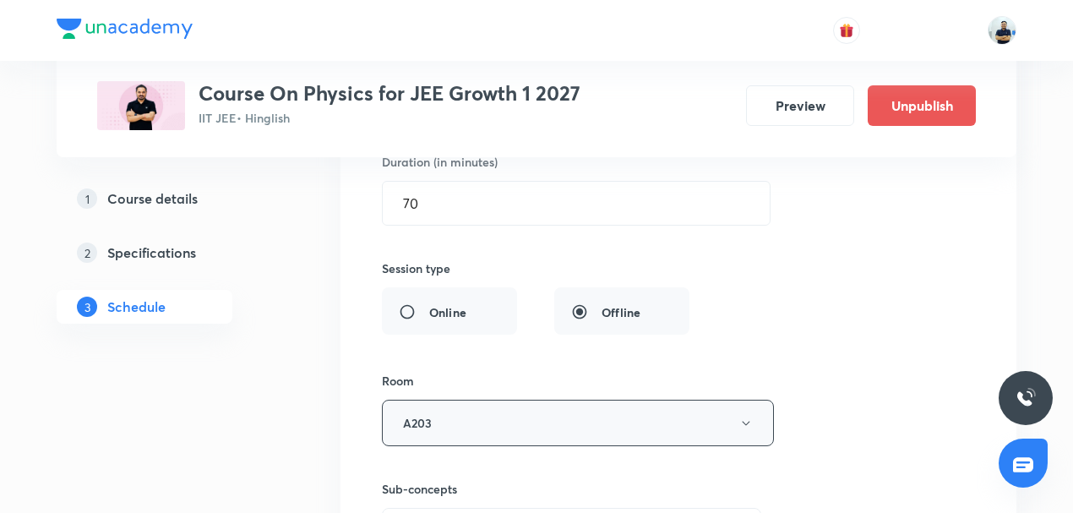
type input "Circular Motion -3"
click at [460, 399] on button "A203" at bounding box center [578, 422] width 392 height 46
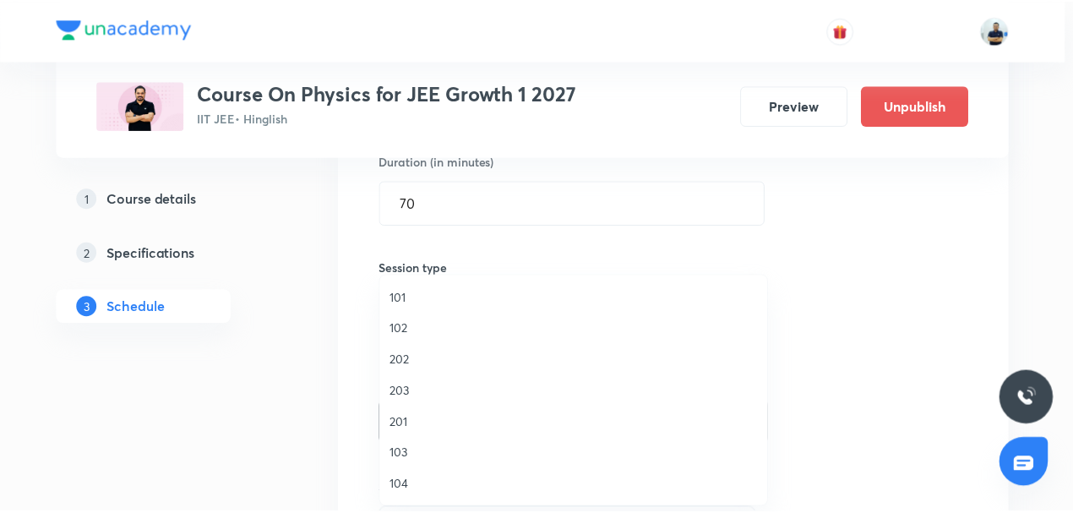
scroll to position [312, 0]
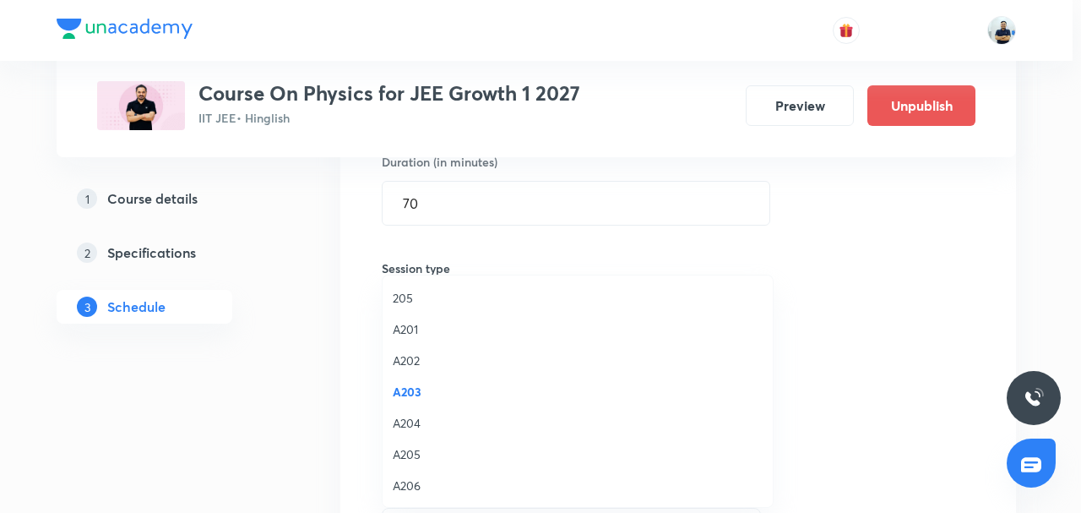
click at [407, 332] on span "A201" at bounding box center [578, 329] width 370 height 18
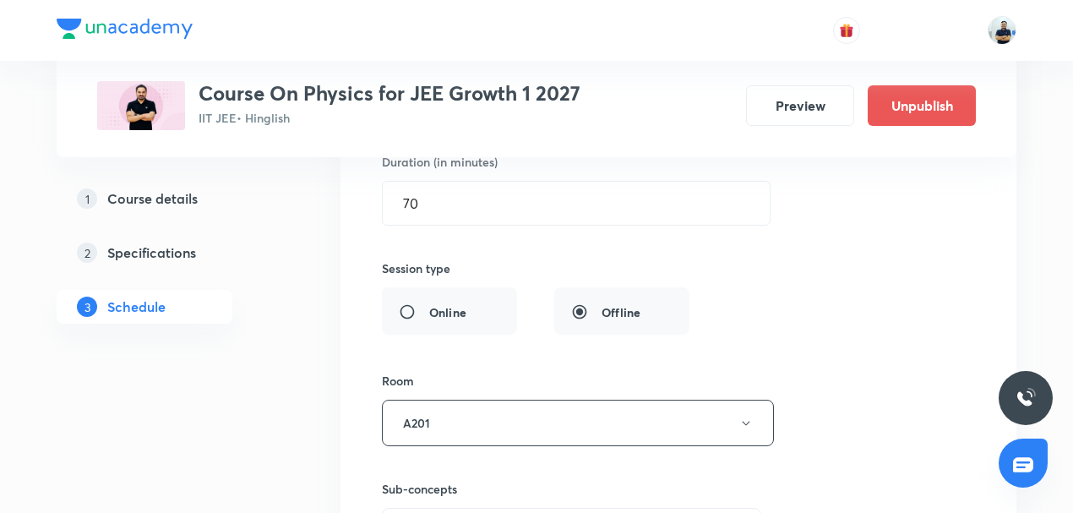
scroll to position [13142, 0]
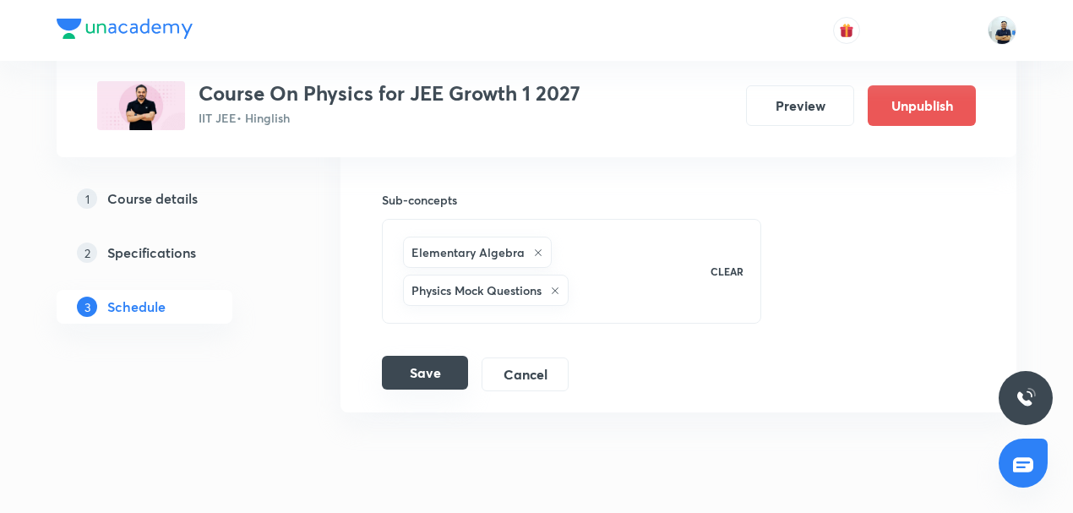
click at [407, 356] on button "Save" at bounding box center [425, 373] width 86 height 34
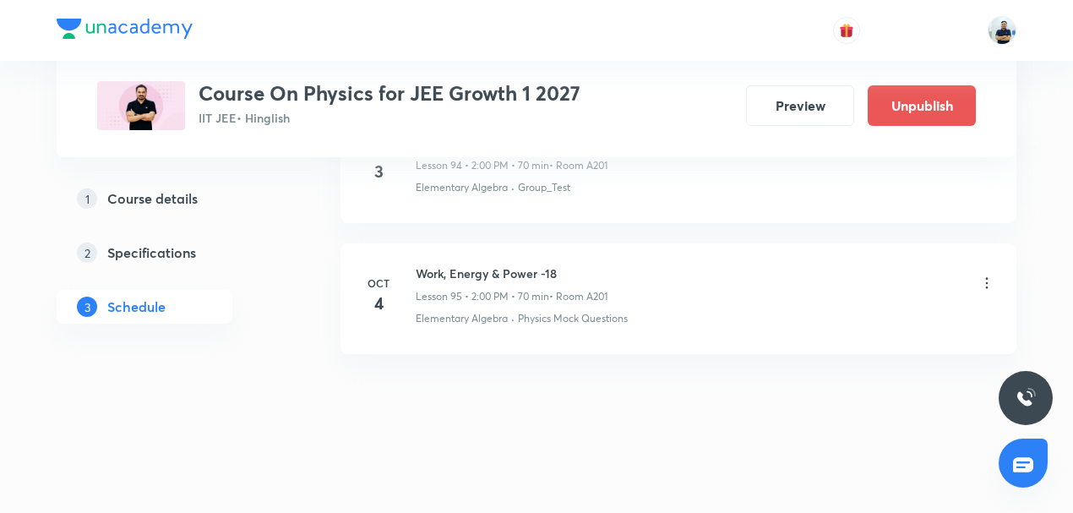
scroll to position [12459, 0]
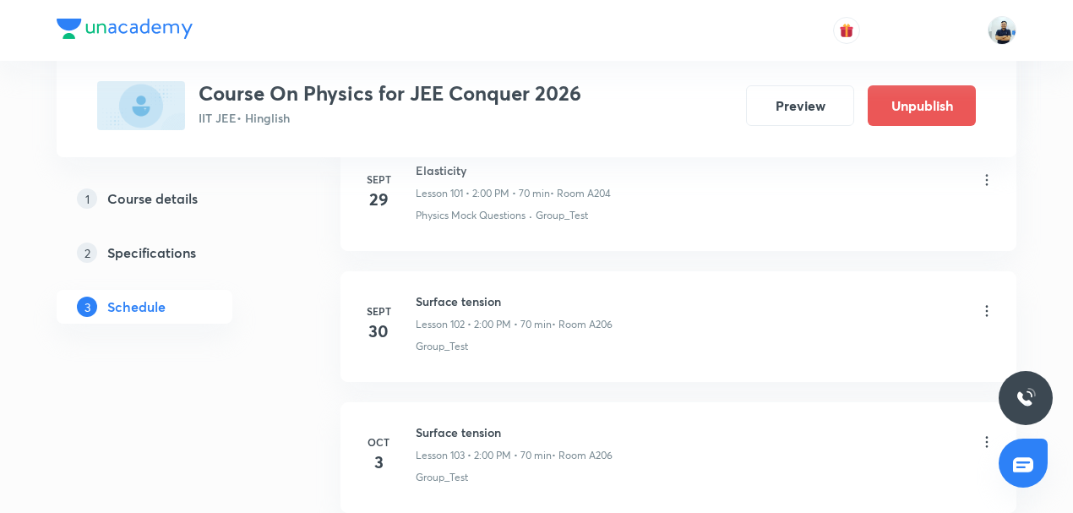
scroll to position [14119, 0]
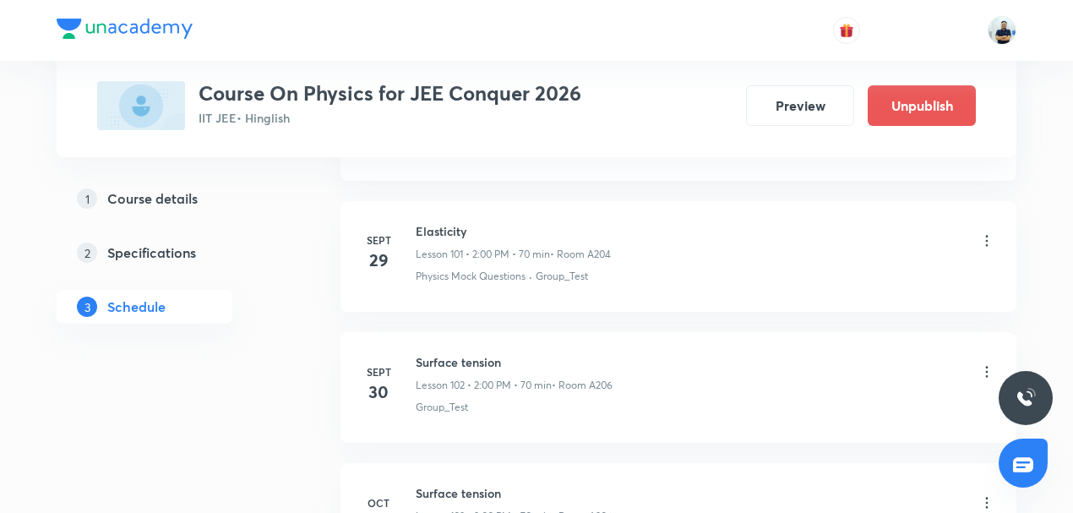
click at [985, 363] on icon at bounding box center [986, 371] width 17 height 17
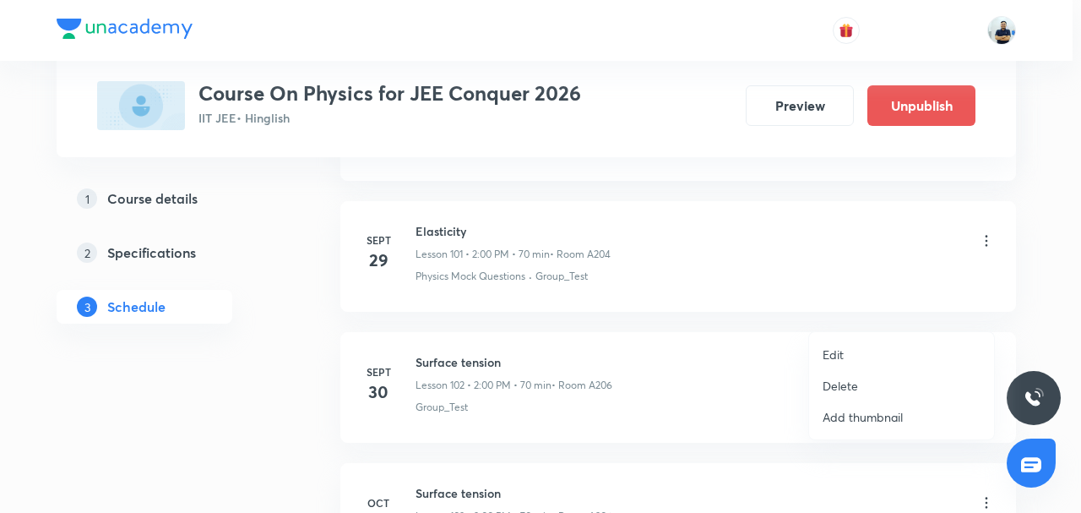
click at [836, 392] on p "Delete" at bounding box center [840, 386] width 35 height 18
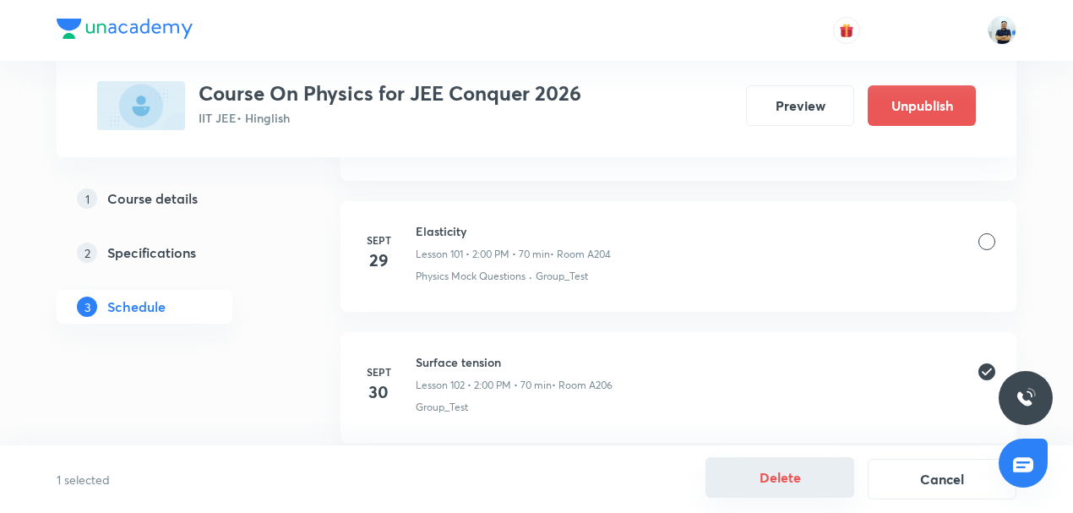
click at [742, 488] on button "Delete" at bounding box center [779, 477] width 149 height 41
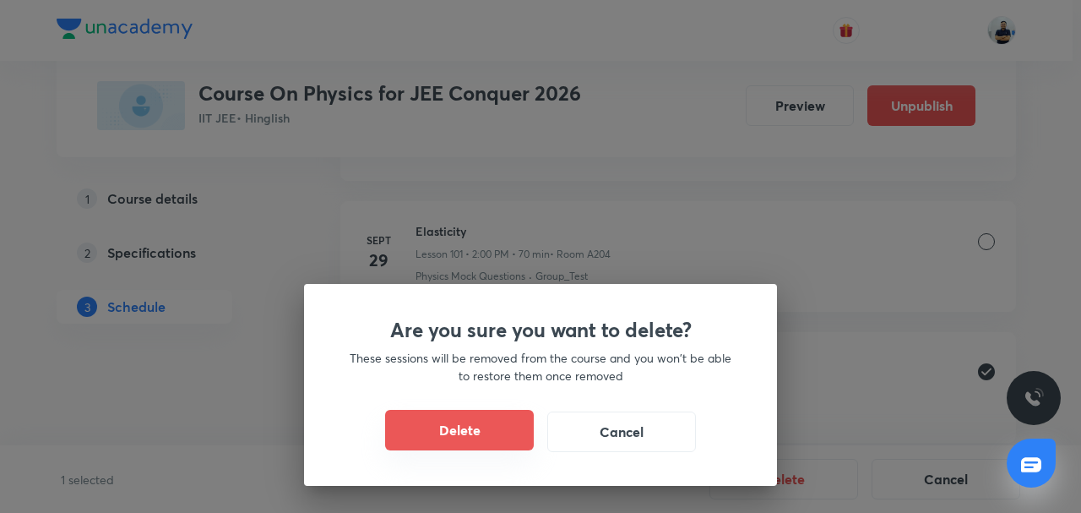
click at [460, 431] on button "Delete" at bounding box center [459, 430] width 149 height 41
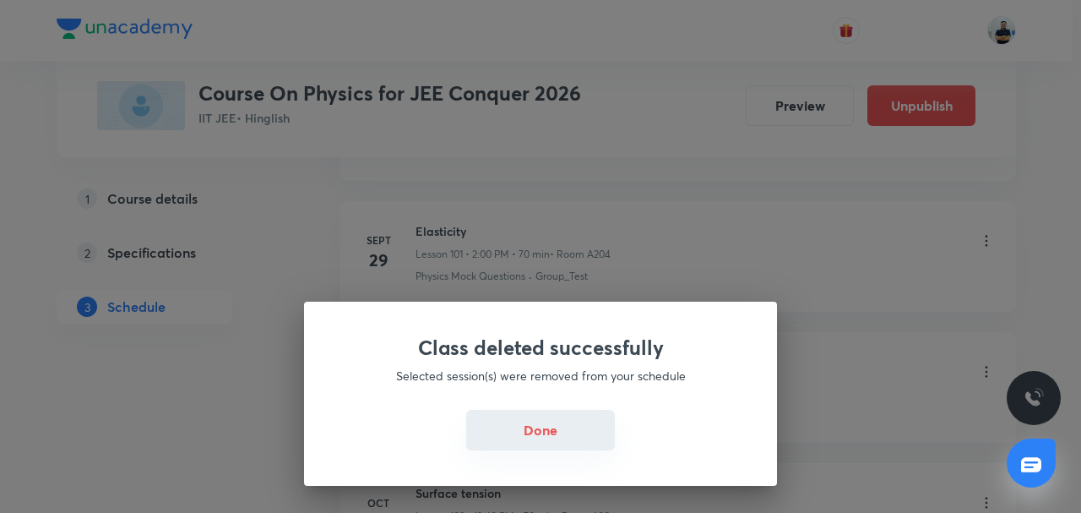
click at [561, 421] on button "Done" at bounding box center [540, 430] width 149 height 41
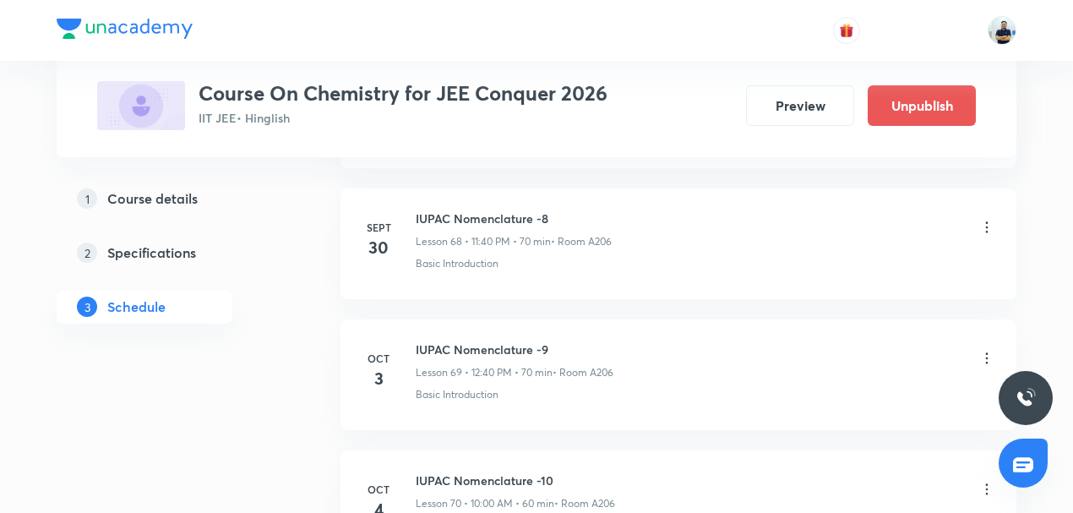
scroll to position [9735, 0]
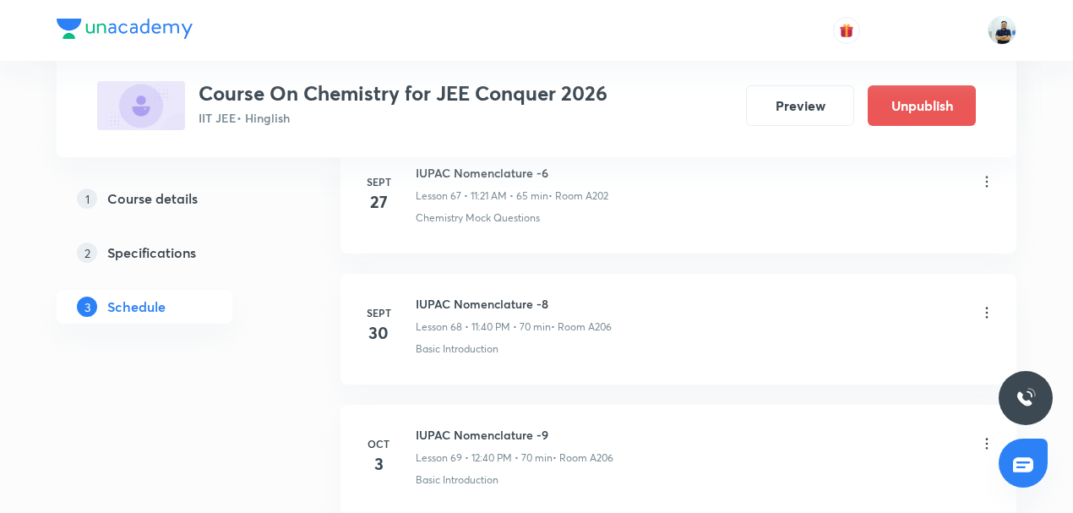
click at [983, 304] on icon at bounding box center [986, 312] width 17 height 17
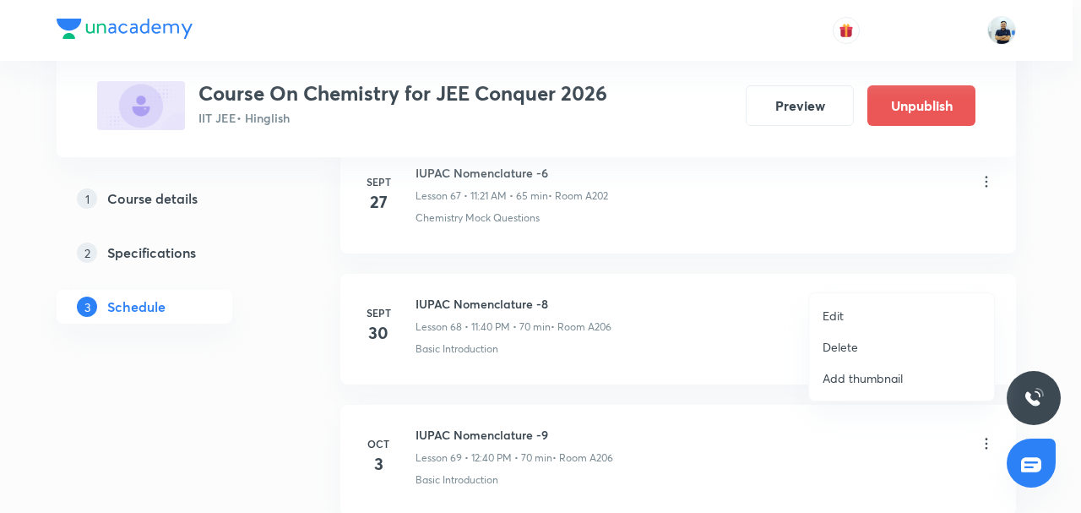
click at [841, 306] on li "Edit" at bounding box center [901, 315] width 185 height 31
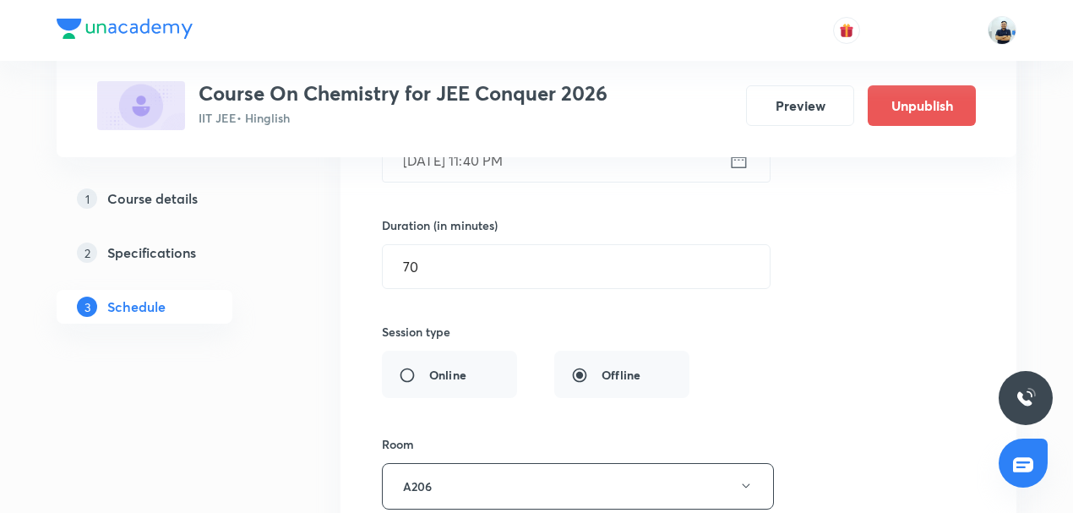
scroll to position [9131, 0]
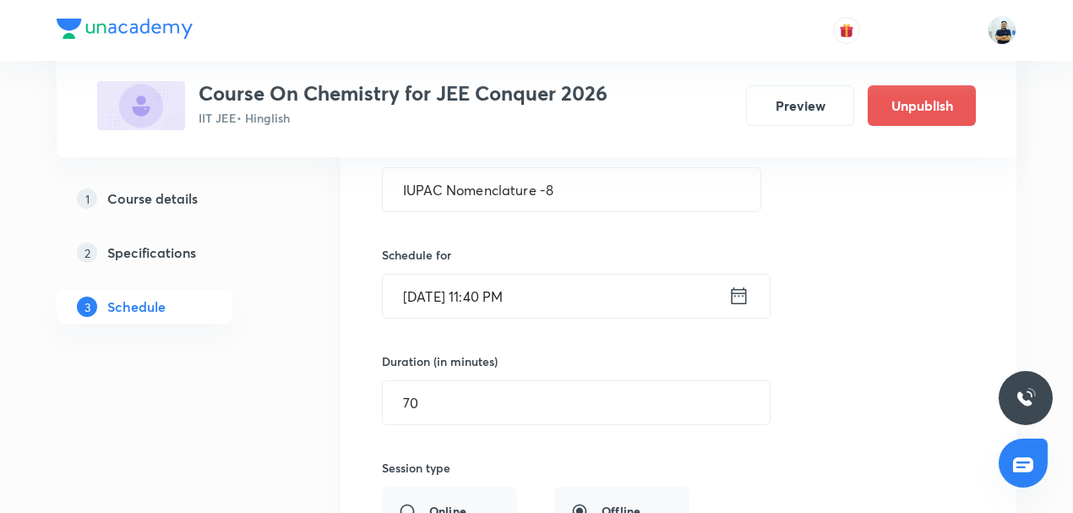
click at [492, 274] on input "[DATE] 11:40 PM" at bounding box center [555, 295] width 345 height 43
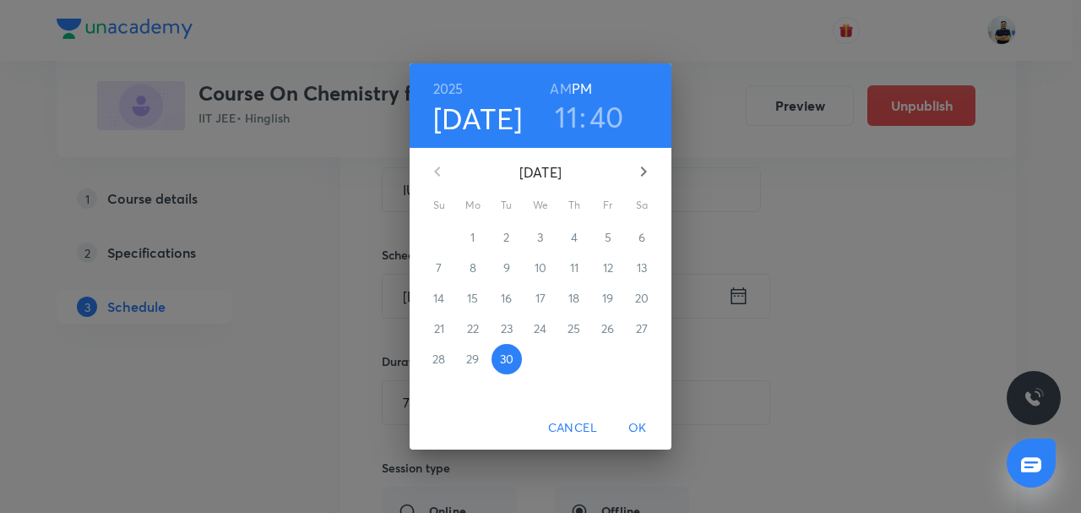
drag, startPoint x: 570, startPoint y: 115, endPoint x: 579, endPoint y: 166, distance: 51.5
click at [570, 114] on h3 "11" at bounding box center [566, 116] width 23 height 35
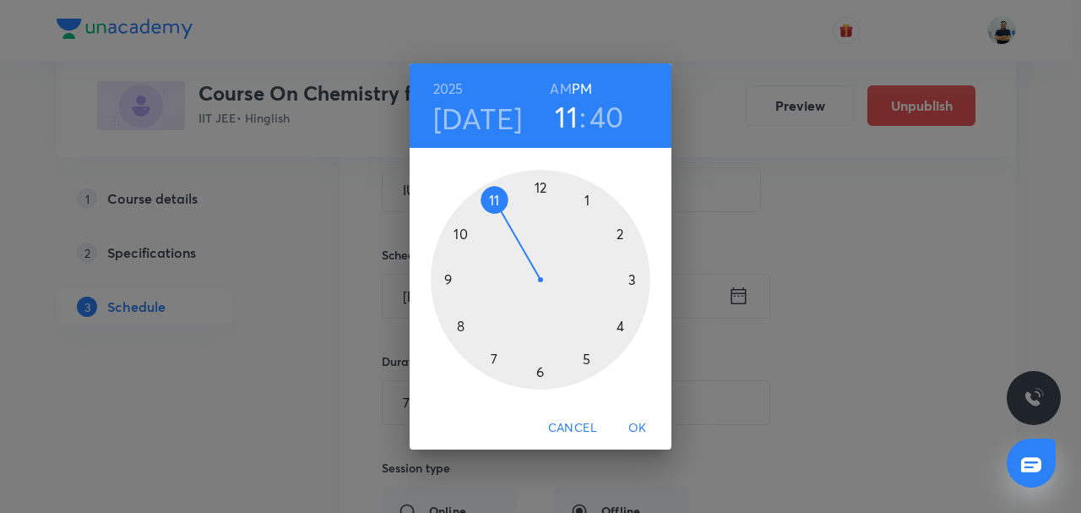
click at [622, 239] on div at bounding box center [541, 280] width 220 height 220
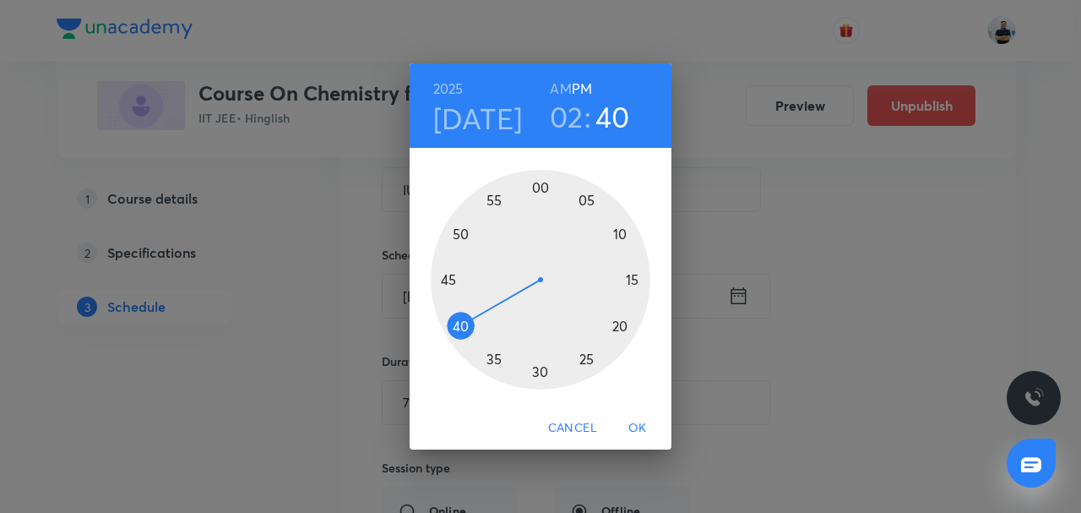
click at [542, 198] on div at bounding box center [541, 280] width 220 height 220
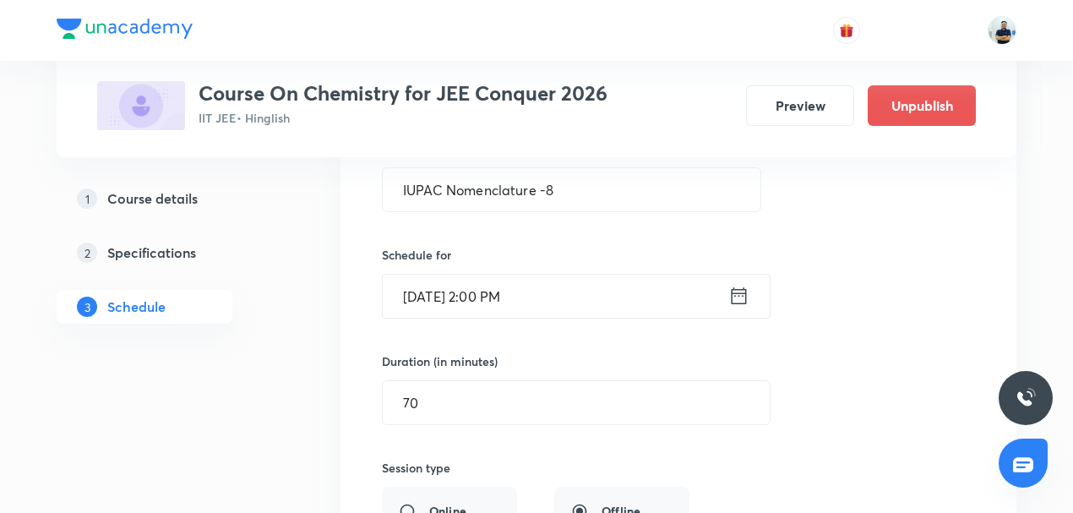
scroll to position [9525, 0]
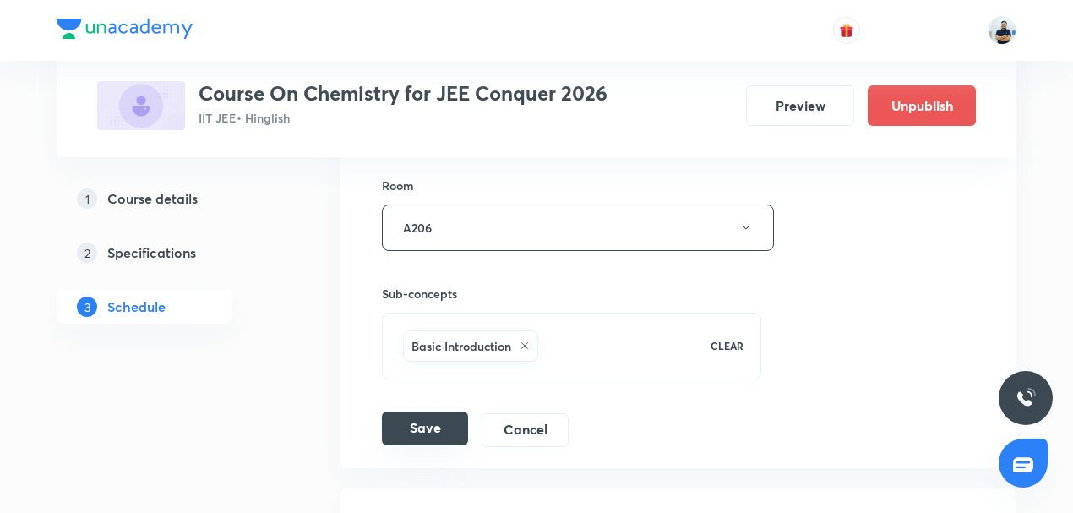
click at [427, 411] on button "Save" at bounding box center [425, 428] width 86 height 34
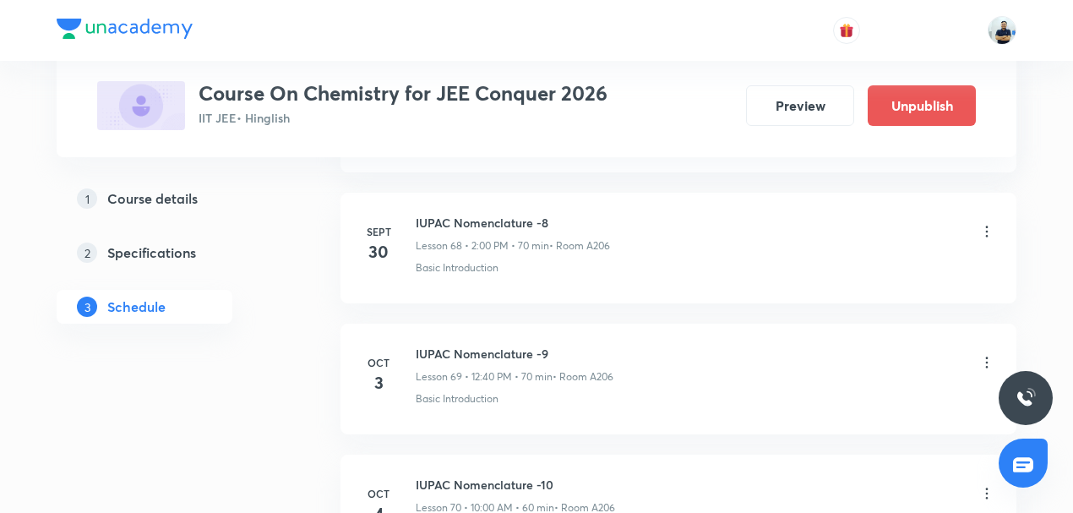
scroll to position [9211, 0]
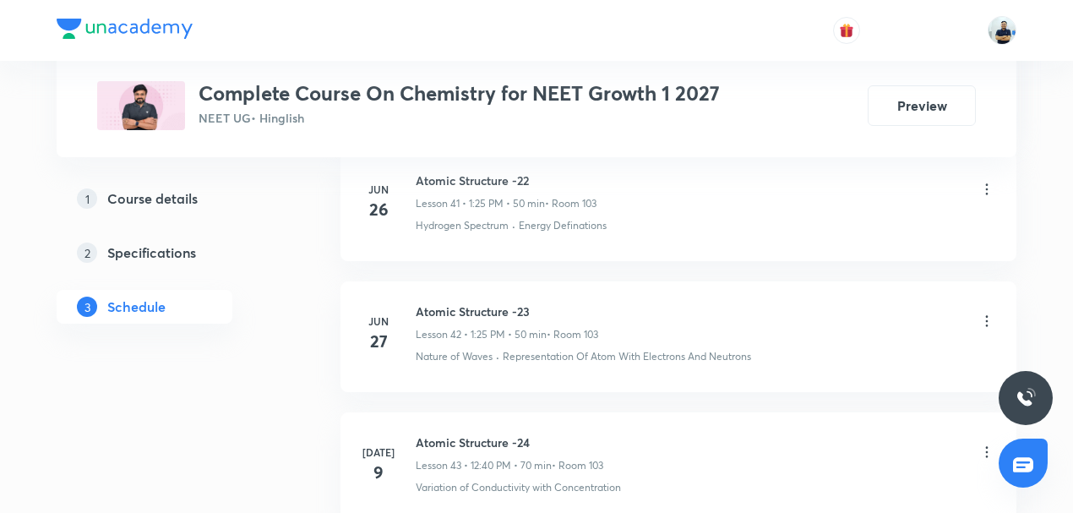
scroll to position [6577, 0]
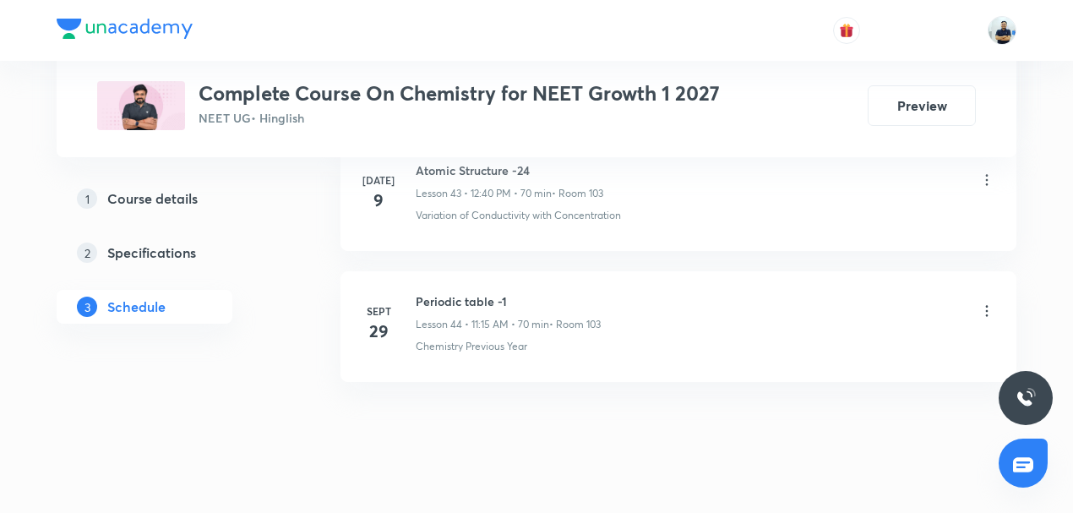
click at [458, 292] on h6 "Periodic table -1" at bounding box center [508, 301] width 185 height 18
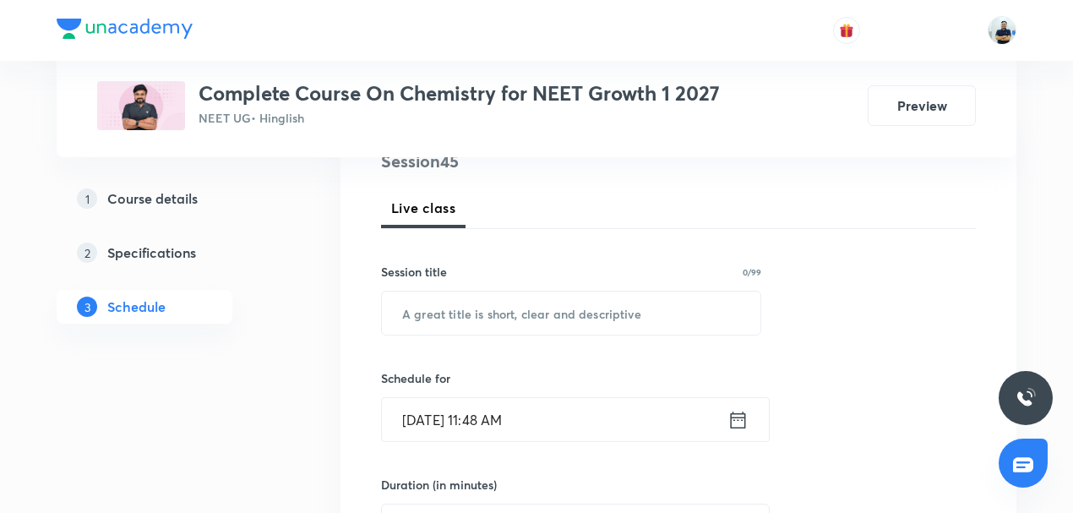
scroll to position [223, 0]
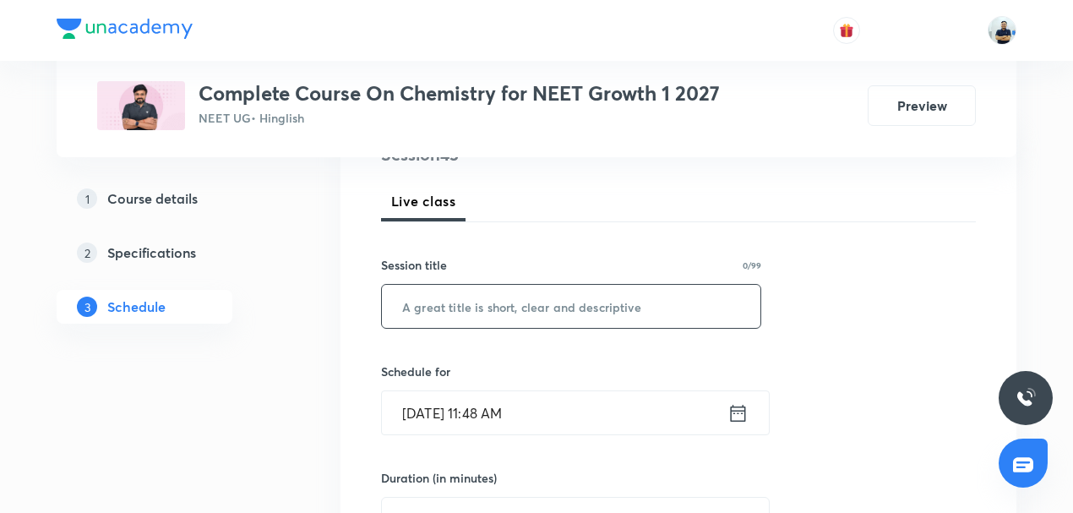
click at [463, 307] on input "text" at bounding box center [571, 306] width 378 height 43
paste input "Periodic table -1"
type input "Periodic table -2"
click at [529, 401] on input "Sept 30, 2025, 11:48 AM" at bounding box center [554, 412] width 345 height 43
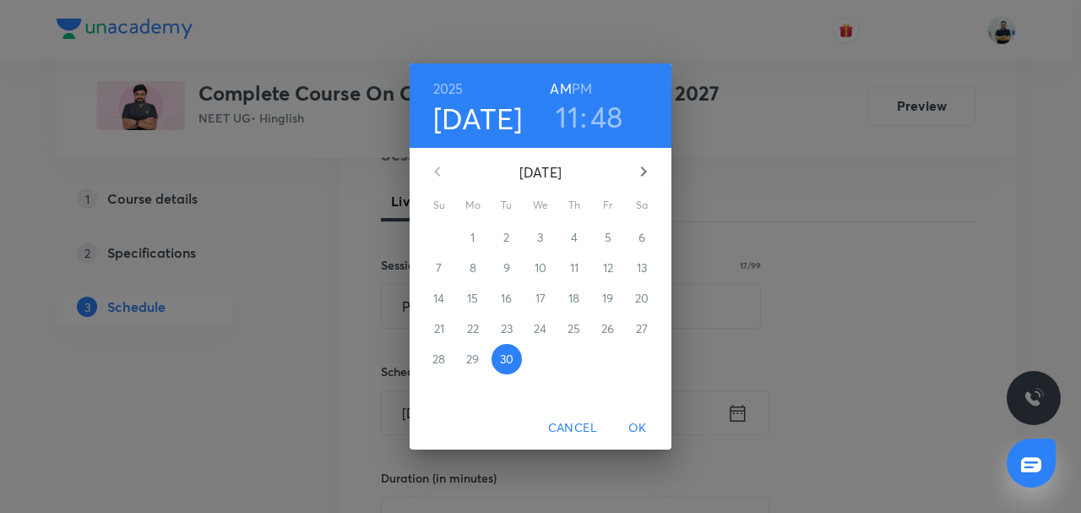
click at [644, 177] on icon "button" at bounding box center [643, 171] width 20 height 20
click at [604, 237] on span "3" at bounding box center [608, 237] width 30 height 17
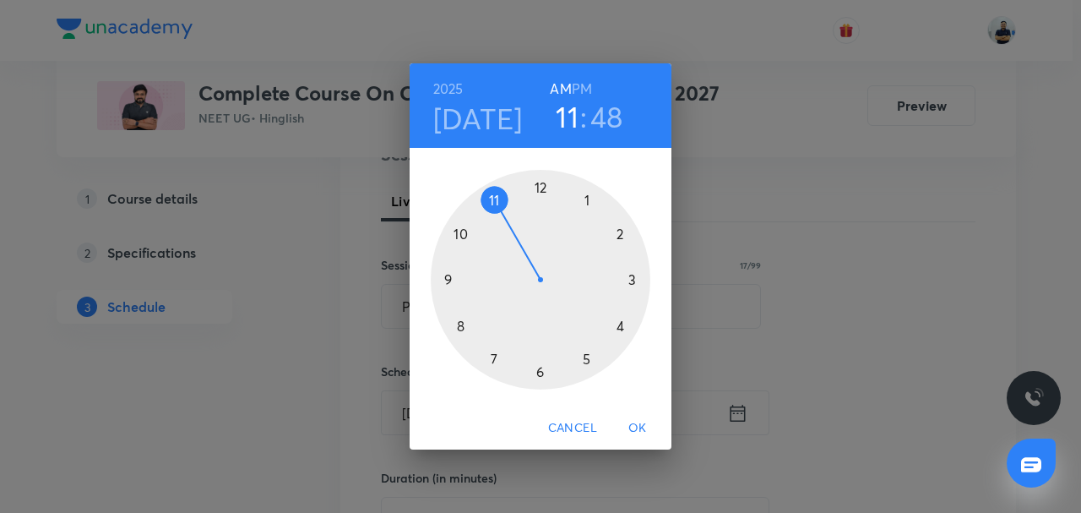
click at [495, 202] on div at bounding box center [541, 280] width 220 height 220
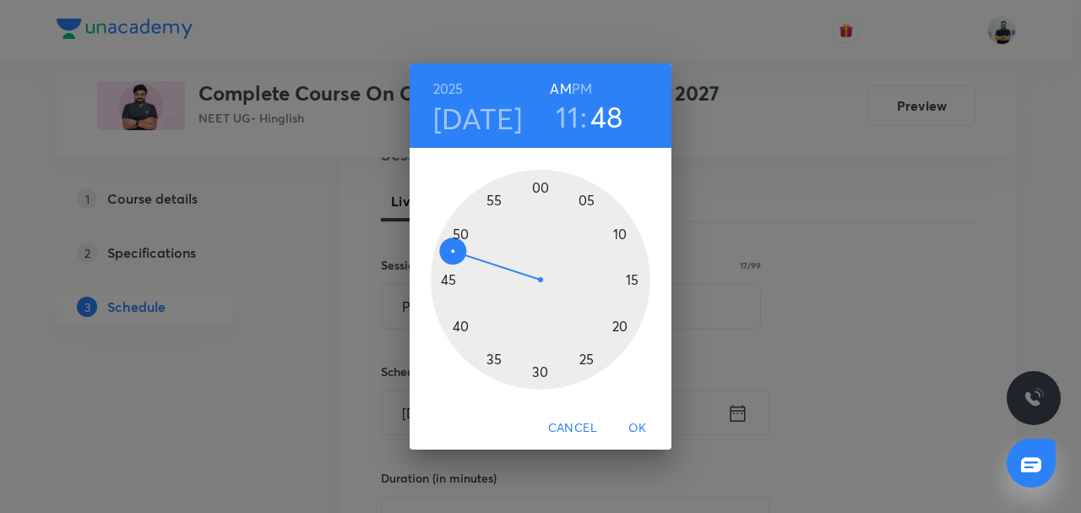
click at [629, 281] on div at bounding box center [541, 280] width 220 height 220
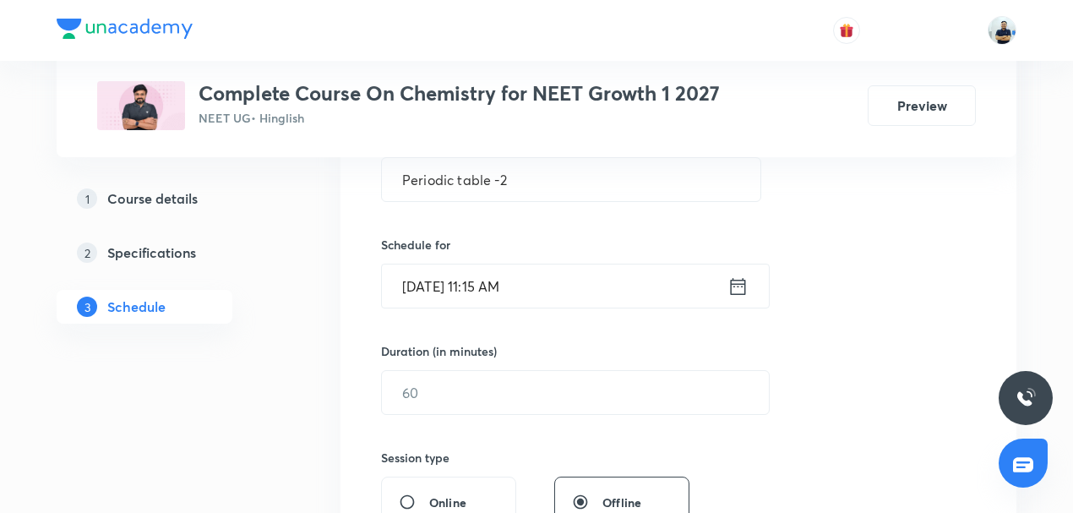
scroll to position [473, 0]
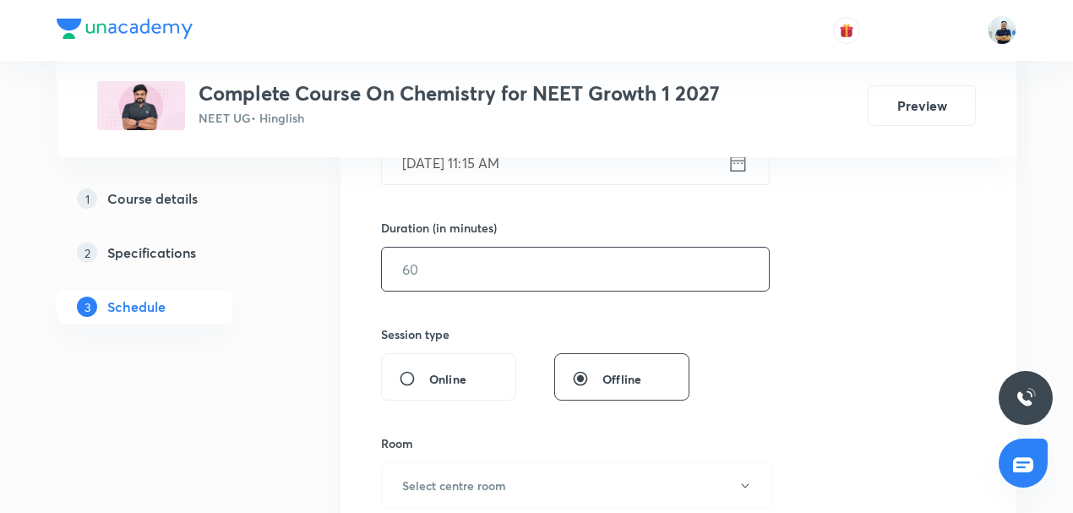
click at [443, 271] on input "text" at bounding box center [575, 268] width 387 height 43
type input "70"
click at [459, 470] on button "Select centre room" at bounding box center [577, 485] width 392 height 46
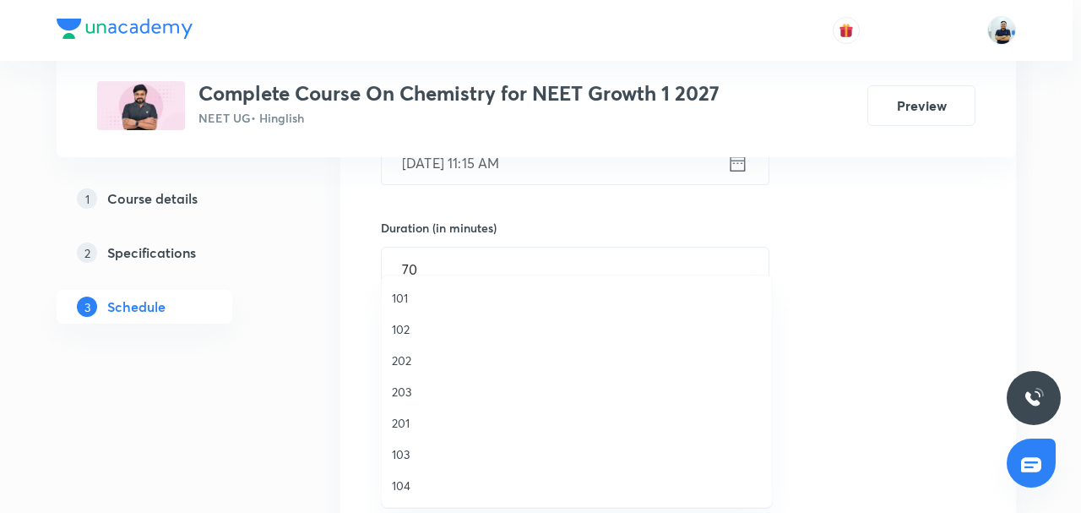
click at [417, 450] on span "103" at bounding box center [577, 454] width 370 height 18
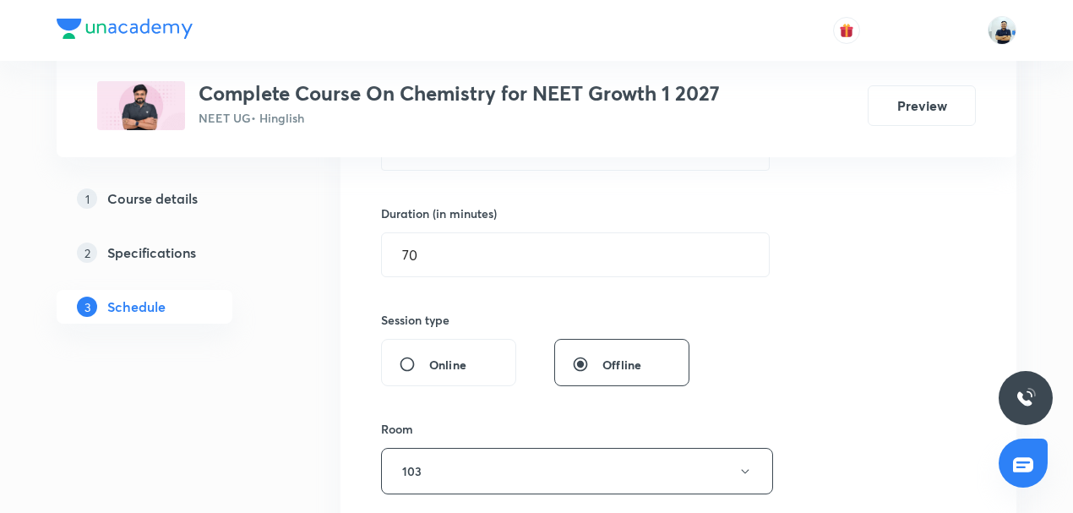
scroll to position [670, 0]
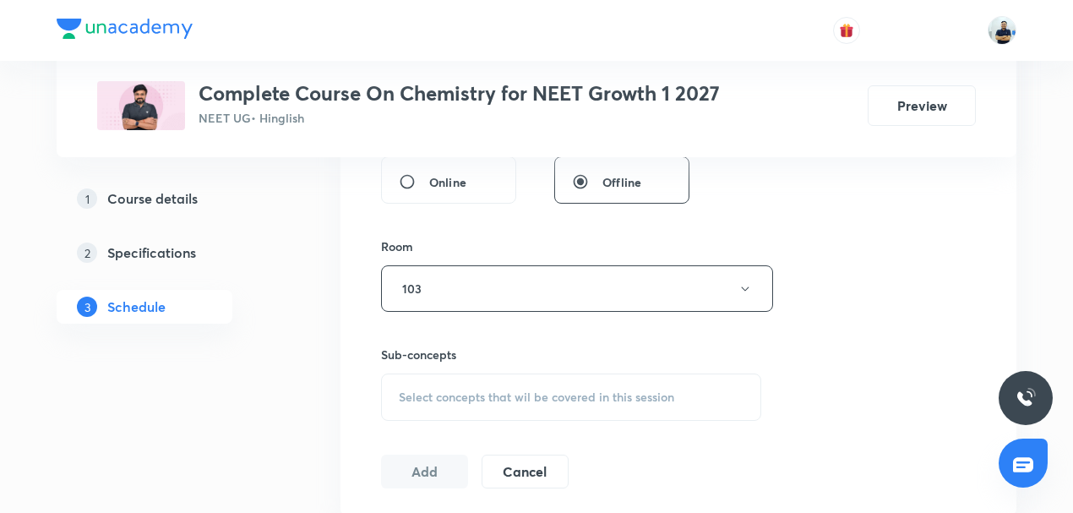
click at [485, 390] on span "Select concepts that wil be covered in this session" at bounding box center [536, 397] width 275 height 14
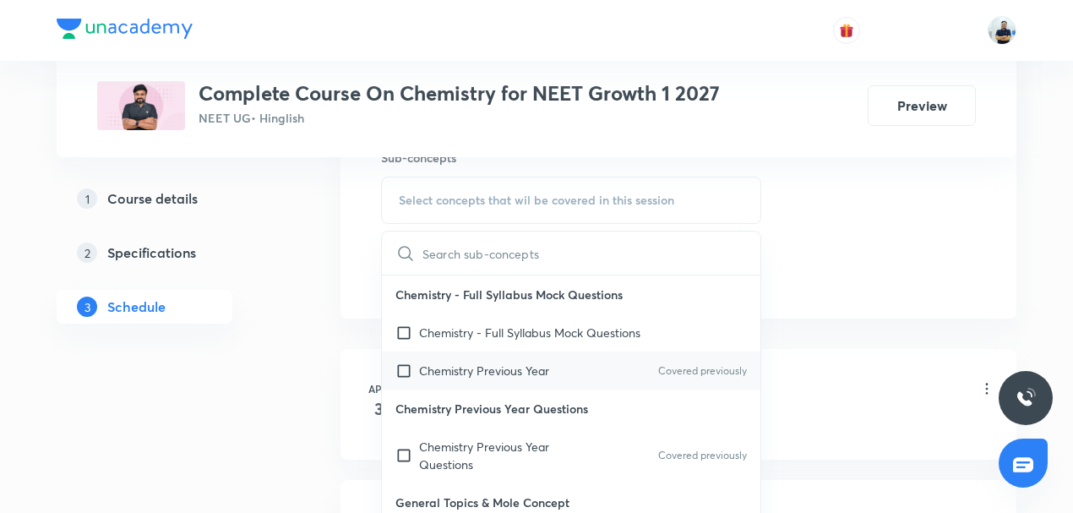
scroll to position [394, 0]
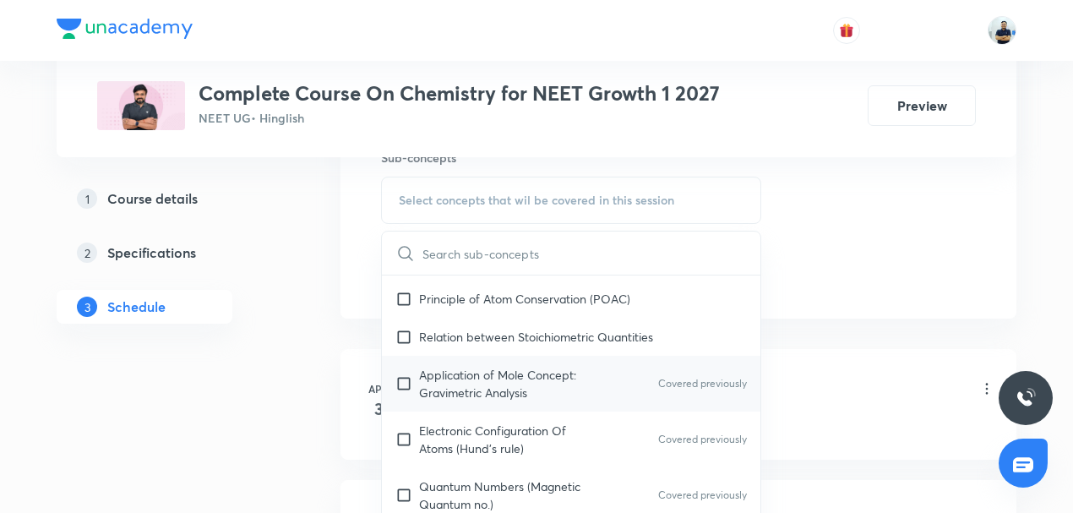
click at [461, 374] on p "Application of Mole Concept: Gravimetric Analysis" at bounding box center [504, 383] width 171 height 35
checkbox input "true"
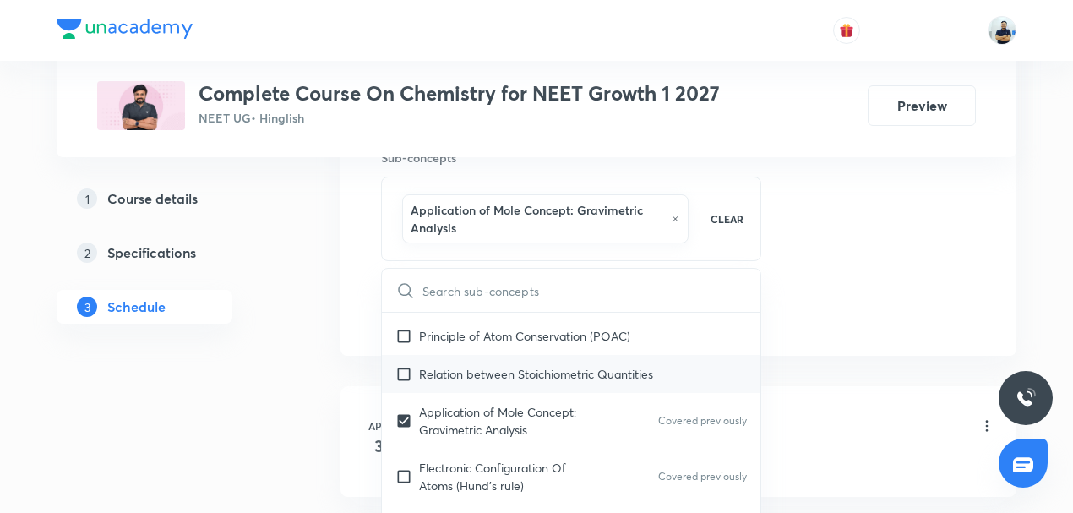
click at [459, 355] on div "Relation between Stoichiometric Quantities" at bounding box center [571, 374] width 378 height 38
checkbox input "true"
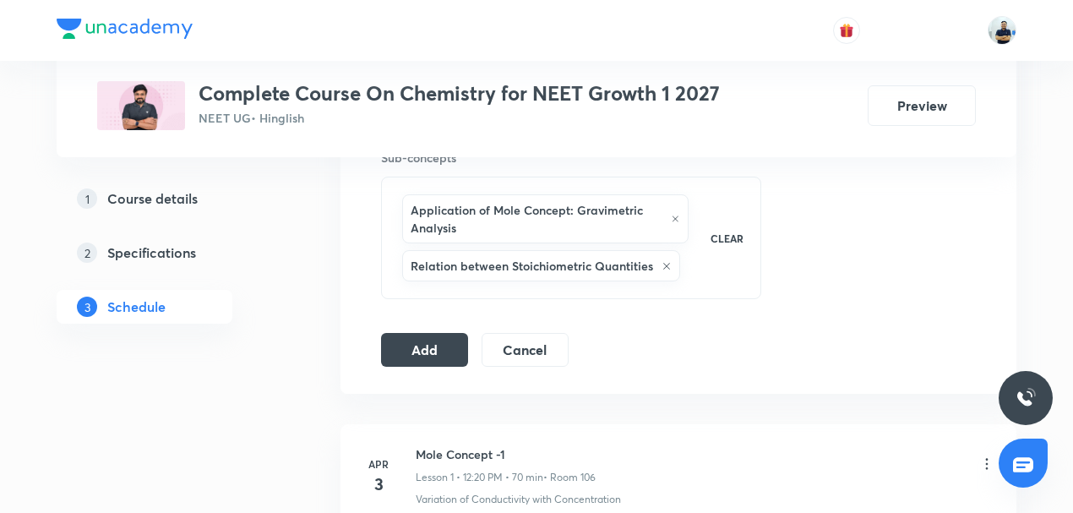
scroll to position [828, 0]
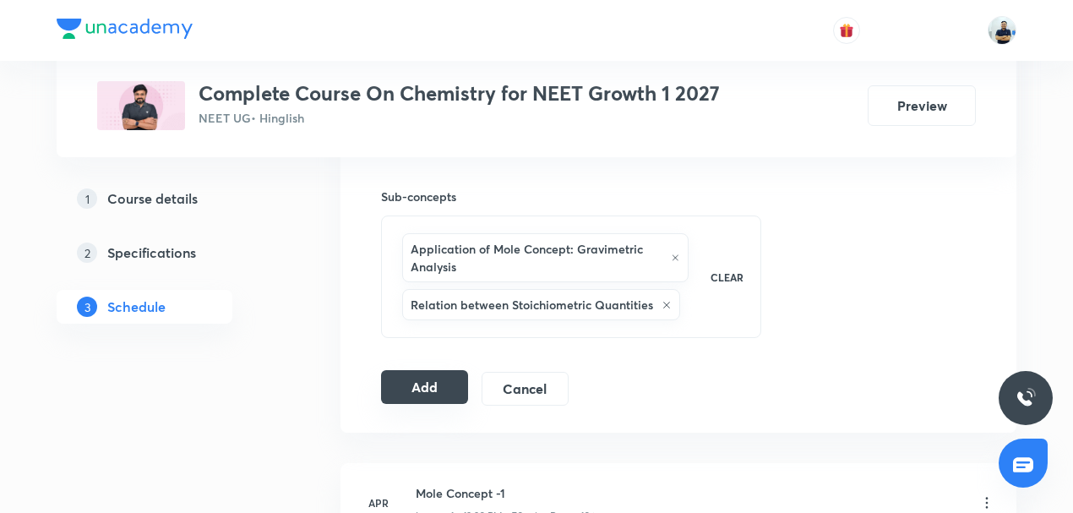
click at [427, 388] on button "Add" at bounding box center [424, 387] width 87 height 34
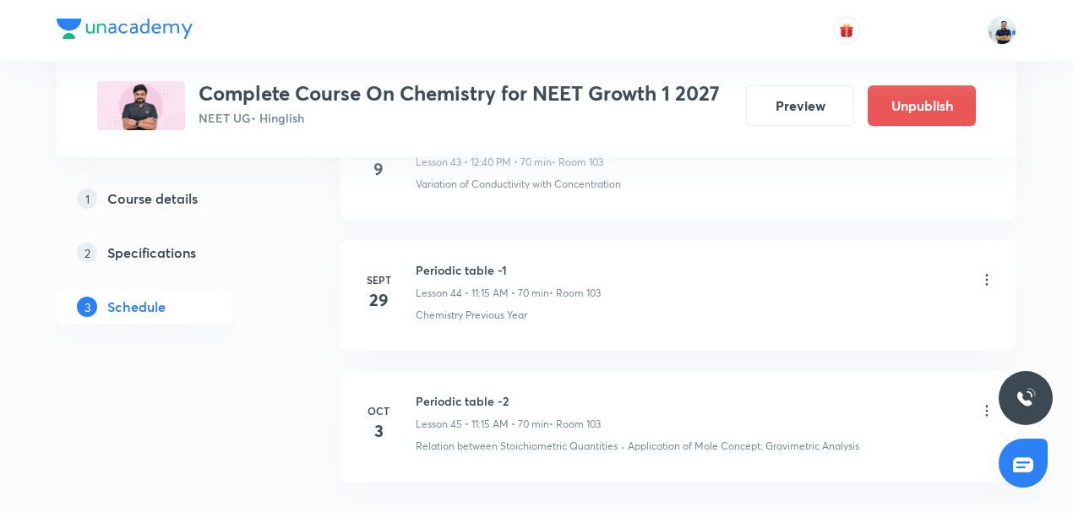
scroll to position [5935, 0]
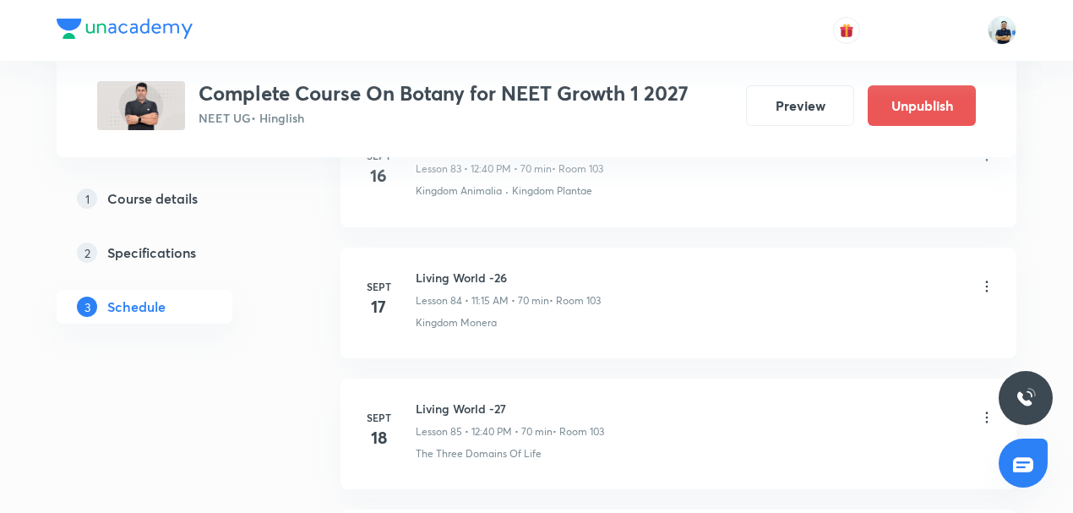
scroll to position [12711, 0]
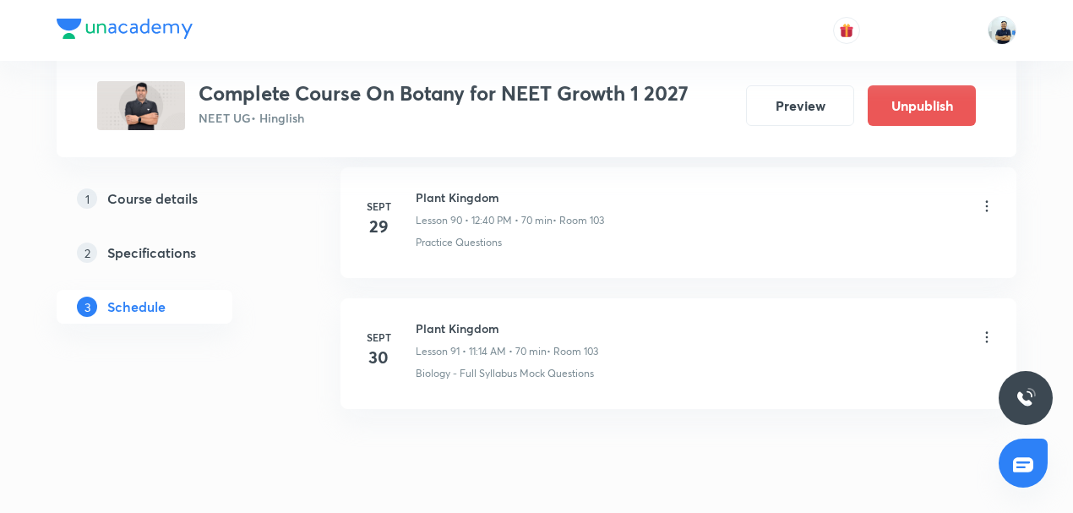
click at [451, 319] on h6 "Plant Kingdom" at bounding box center [507, 328] width 182 height 18
copy h6 "Plant Kingdom"
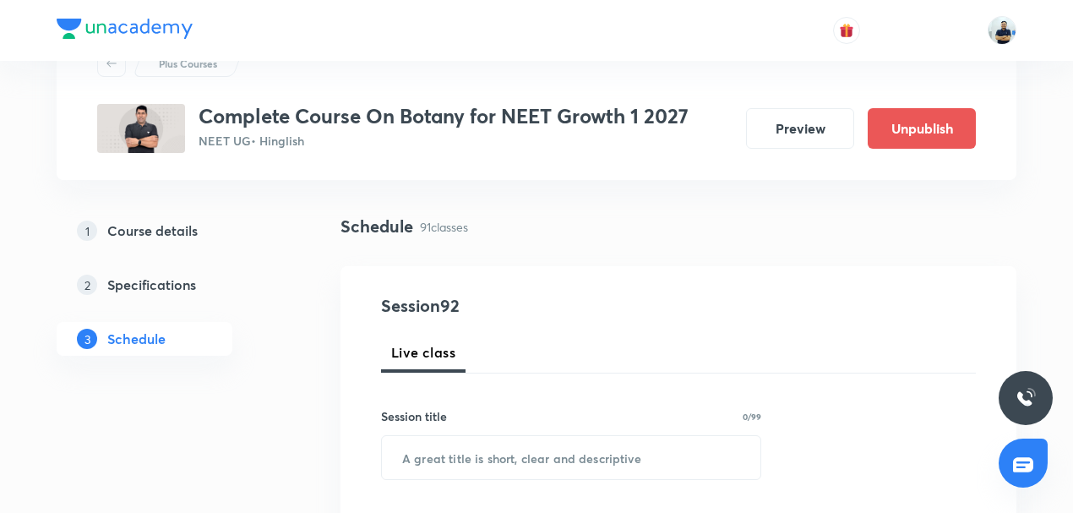
scroll to position [171, 0]
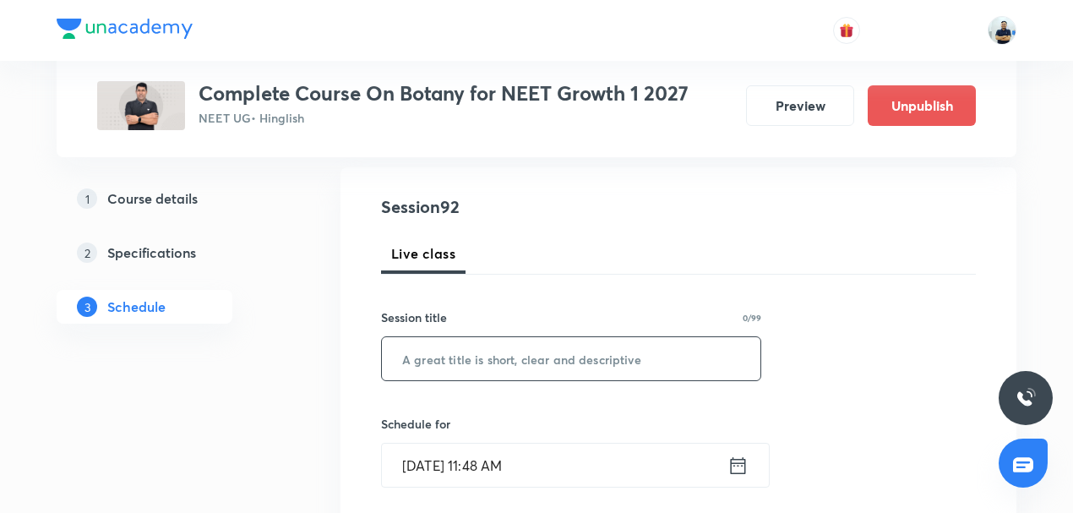
click at [484, 355] on input "text" at bounding box center [571, 358] width 378 height 43
paste input "Plant Kingdom"
type input "Plant Kingdom"
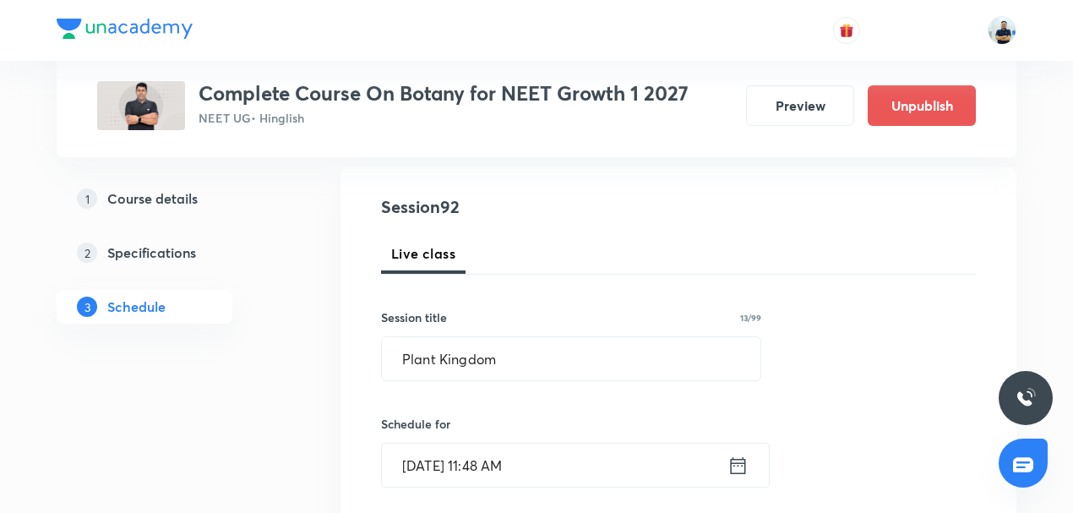
click at [475, 453] on input "[DATE] 11:48 AM" at bounding box center [554, 464] width 345 height 43
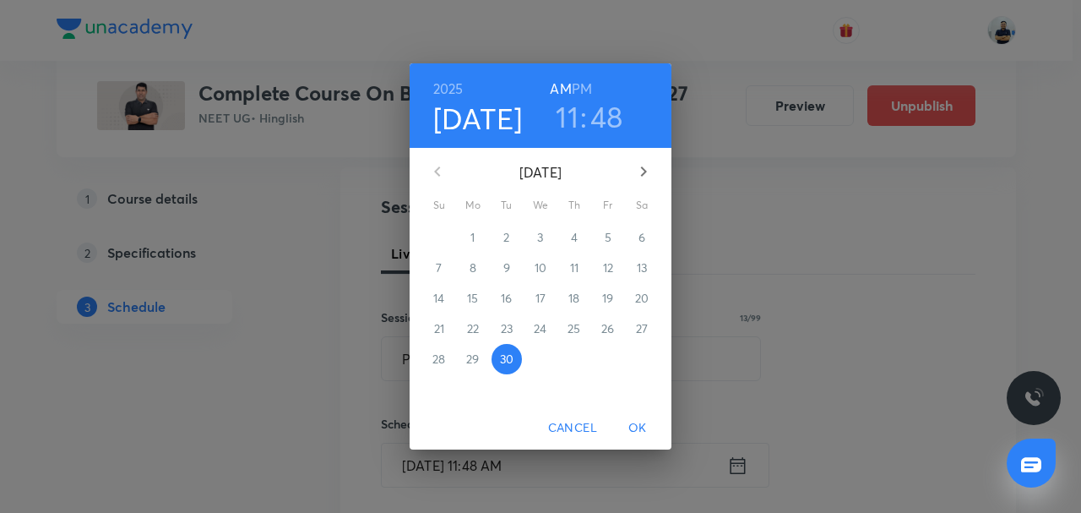
click at [641, 167] on icon "button" at bounding box center [643, 171] width 20 height 20
click at [603, 242] on span "3" at bounding box center [608, 237] width 30 height 17
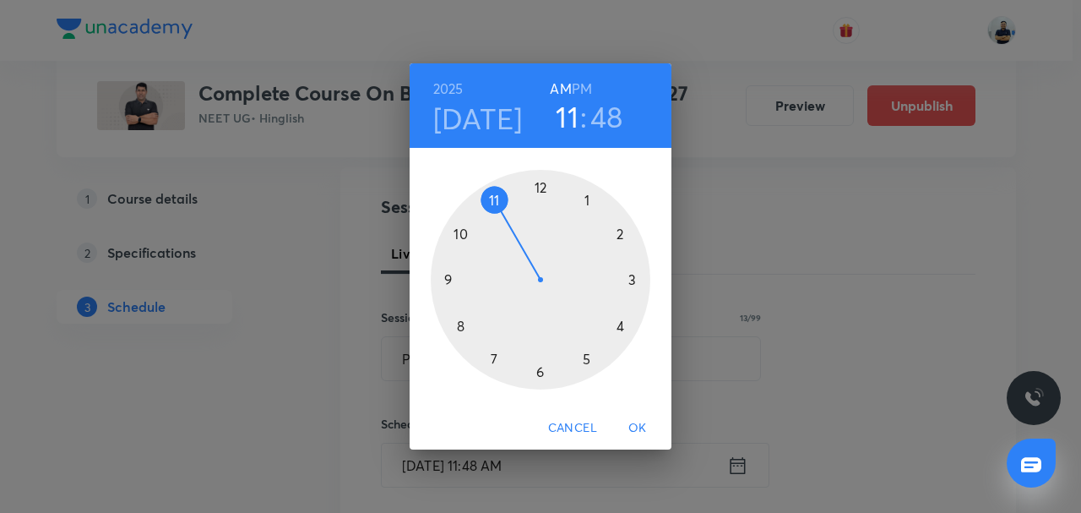
click at [539, 193] on div at bounding box center [541, 280] width 220 height 220
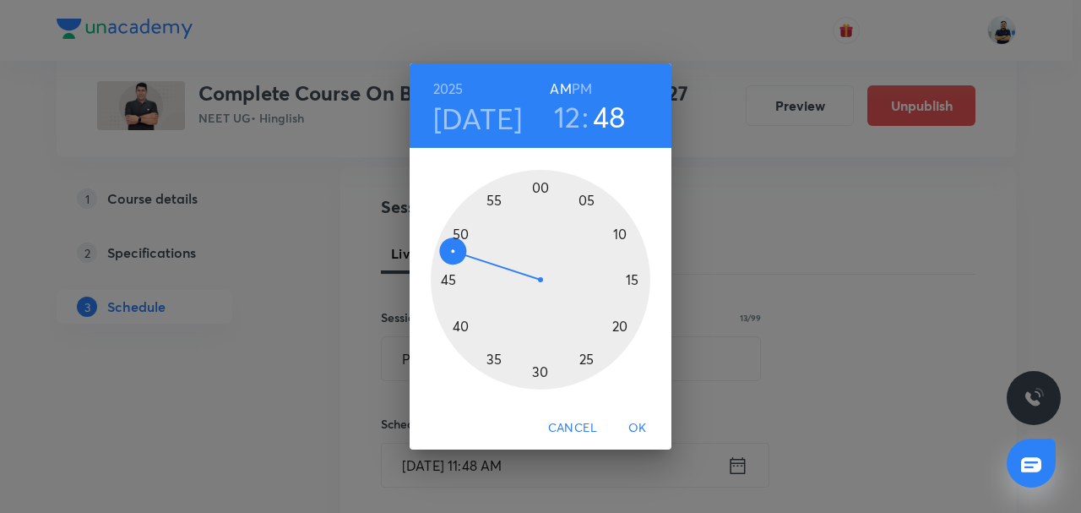
click at [573, 91] on h6 "PM" at bounding box center [582, 89] width 20 height 24
click at [466, 321] on div at bounding box center [541, 280] width 220 height 220
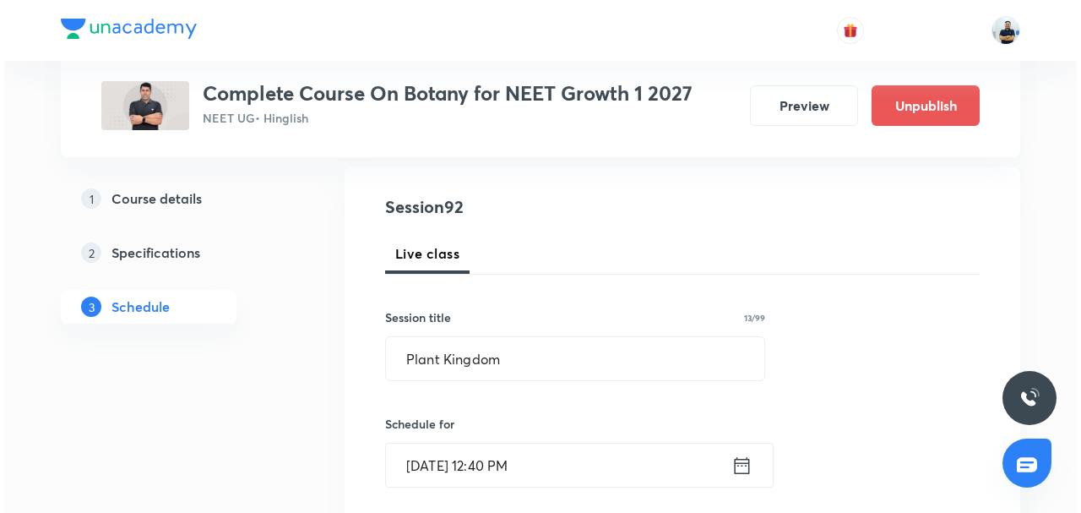
scroll to position [564, 0]
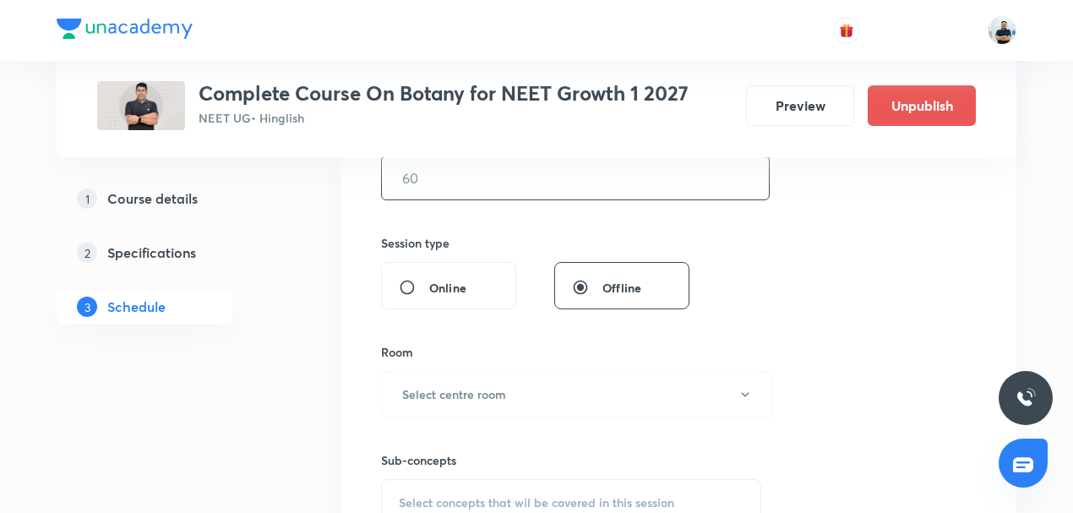
click at [463, 187] on input "text" at bounding box center [575, 177] width 387 height 43
type input "70"
click at [492, 380] on button "Select centre room" at bounding box center [577, 394] width 392 height 46
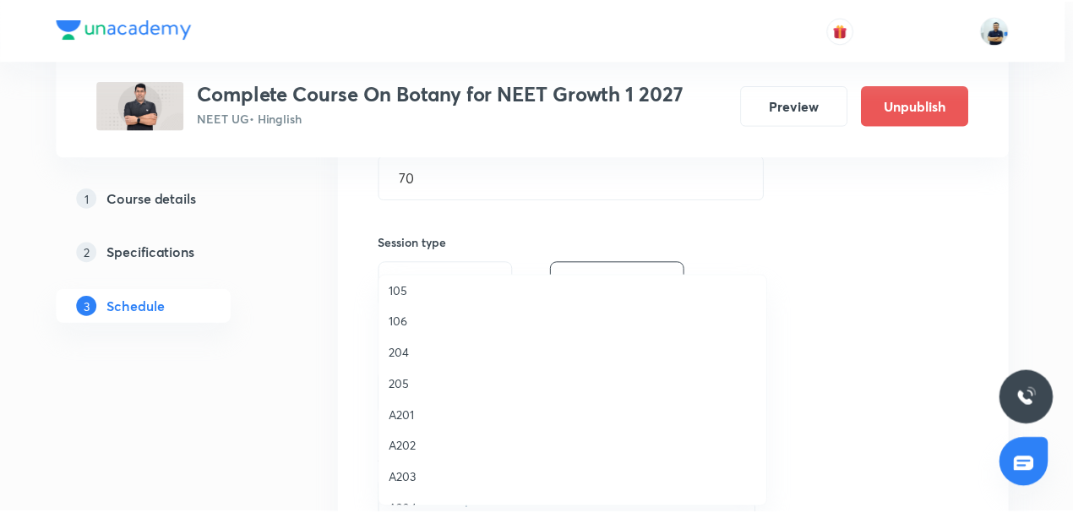
scroll to position [115, 0]
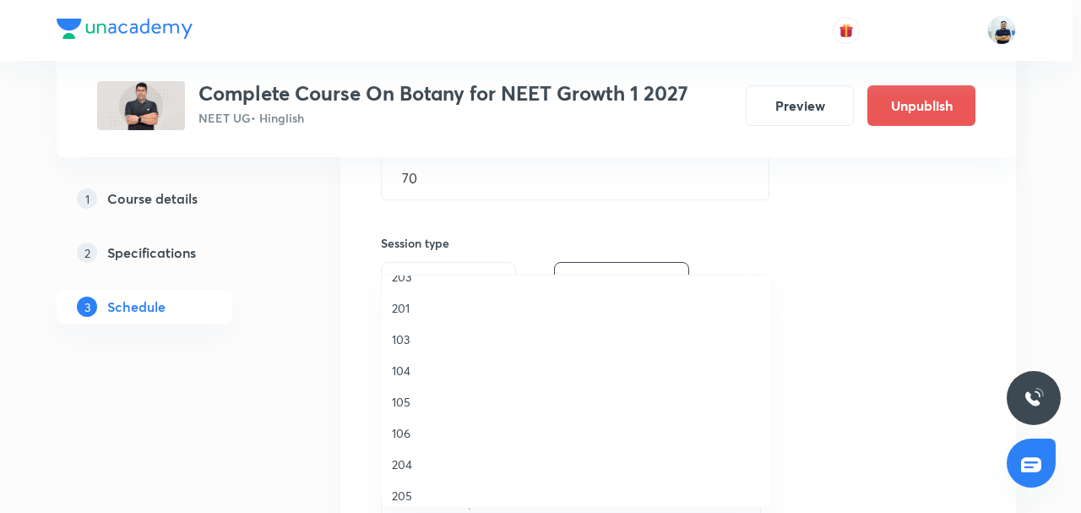
click at [412, 346] on li "103" at bounding box center [577, 338] width 390 height 31
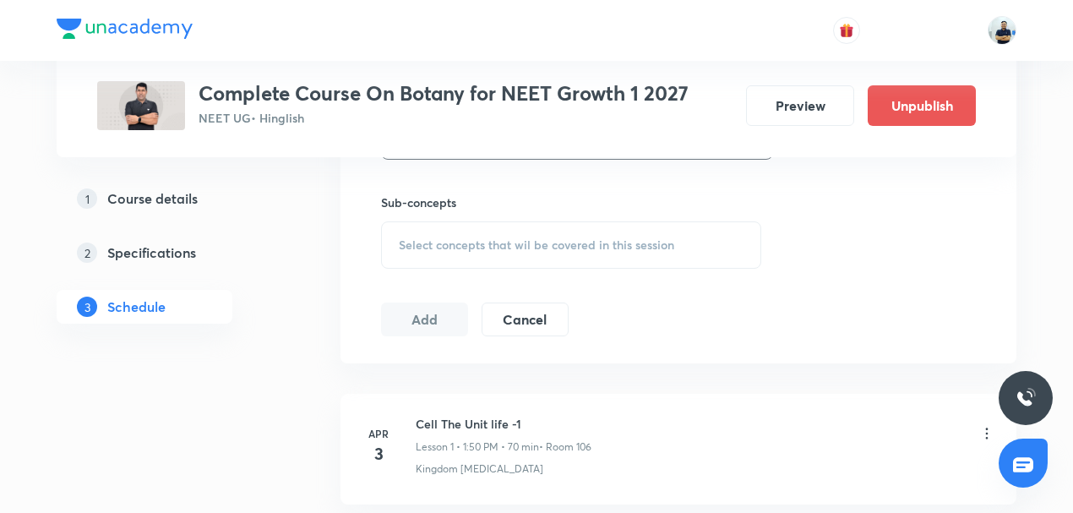
scroll to position [814, 0]
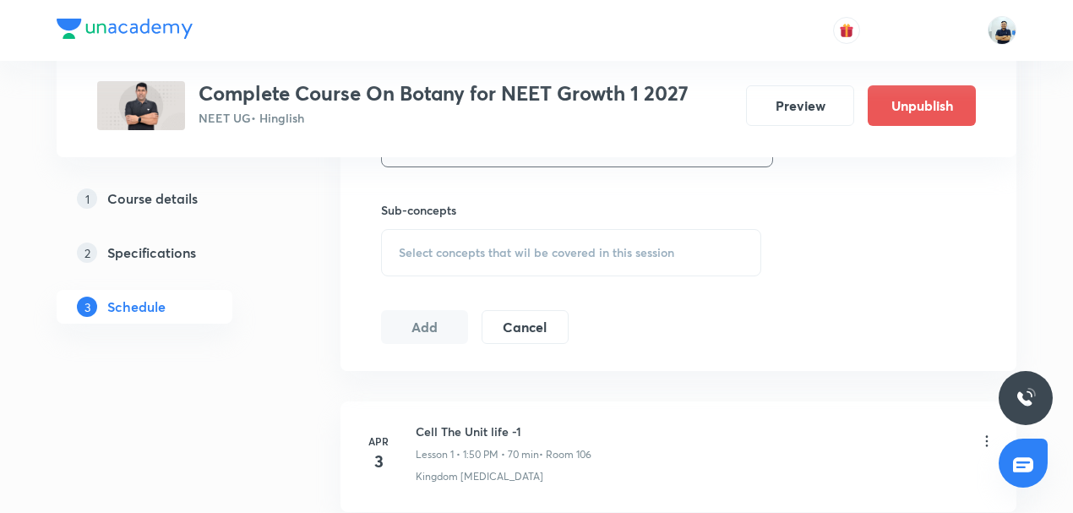
click at [520, 250] on span "Select concepts that wil be covered in this session" at bounding box center [536, 253] width 275 height 14
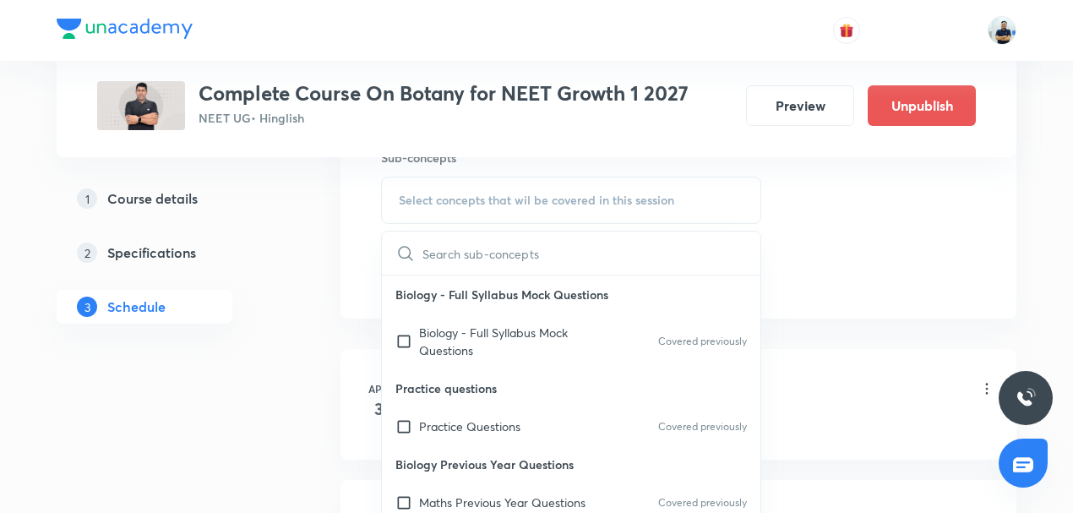
scroll to position [1182, 0]
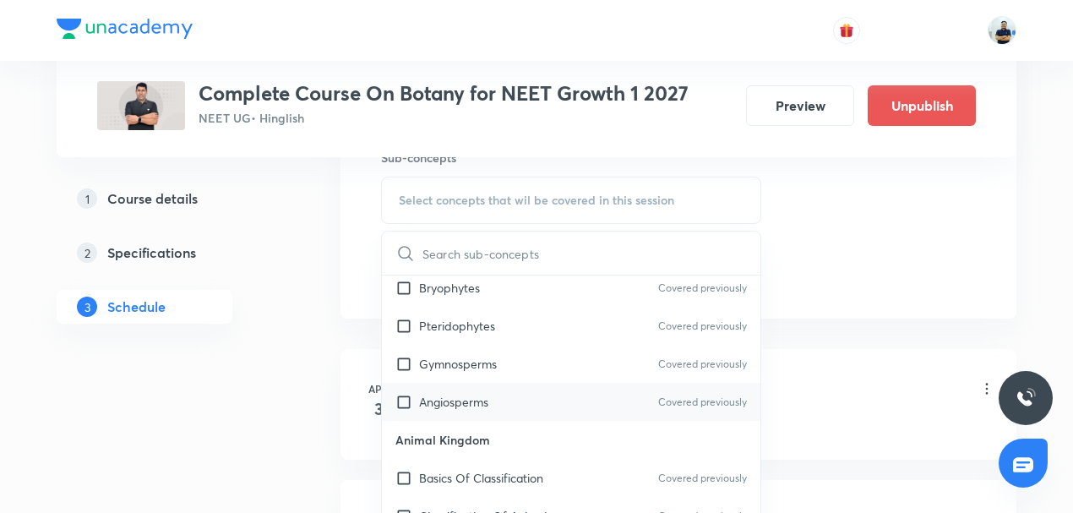
click at [427, 385] on div "Angiosperms Covered previously" at bounding box center [571, 402] width 378 height 38
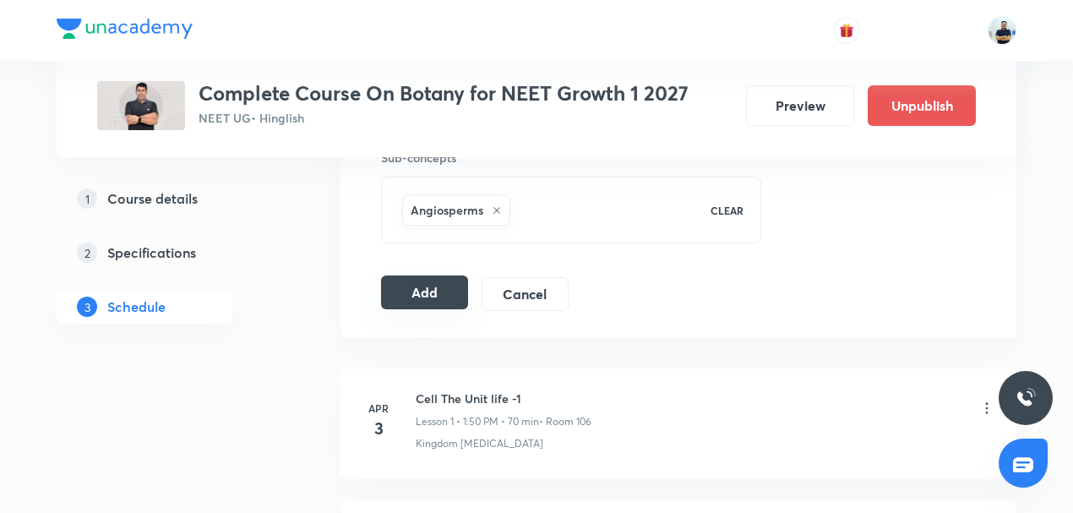
click at [419, 289] on button "Add" at bounding box center [424, 292] width 87 height 34
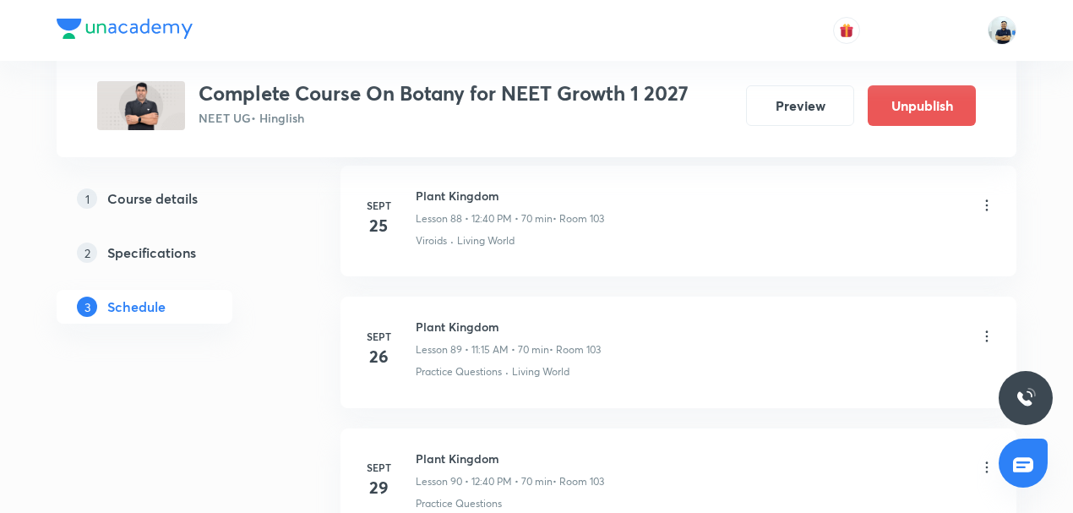
scroll to position [12068, 0]
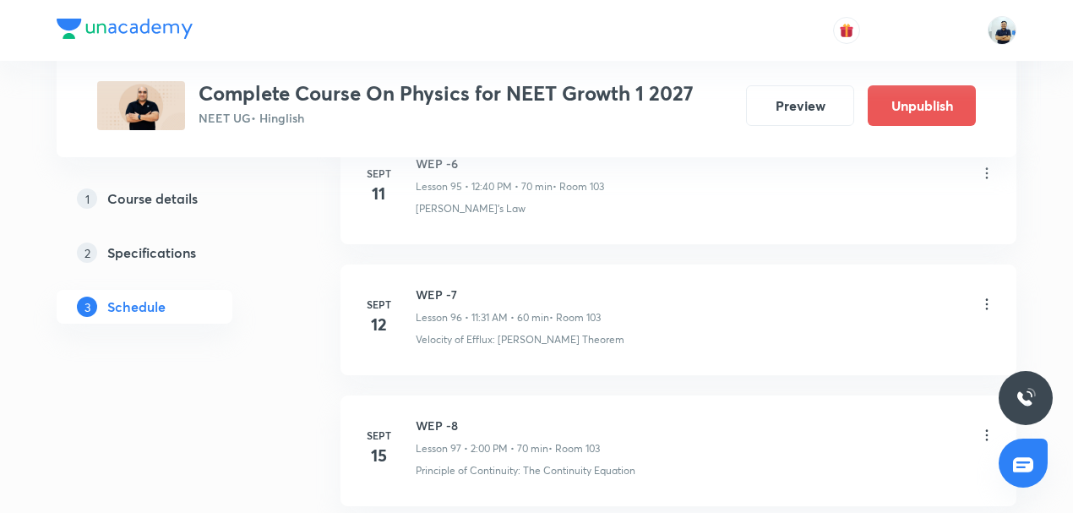
scroll to position [14930, 0]
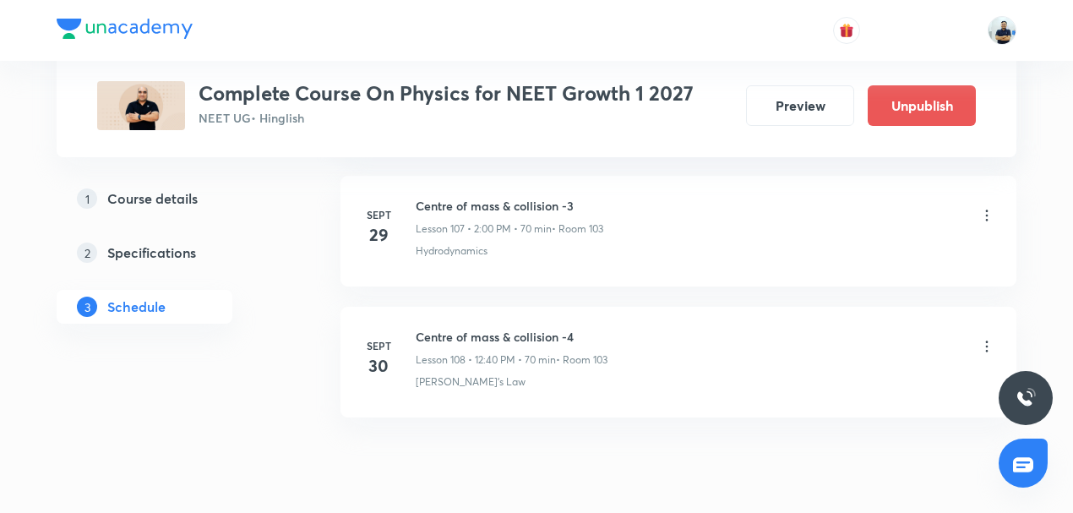
click at [470, 328] on h6 "Centre of mass & collision -4" at bounding box center [512, 337] width 192 height 18
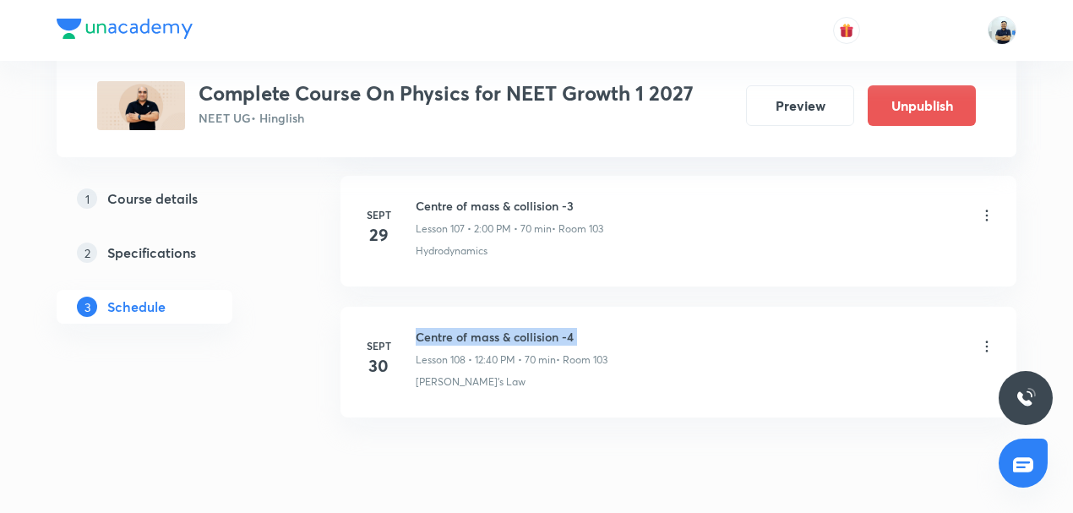
copy h6 "Centre of mass & collision -4"
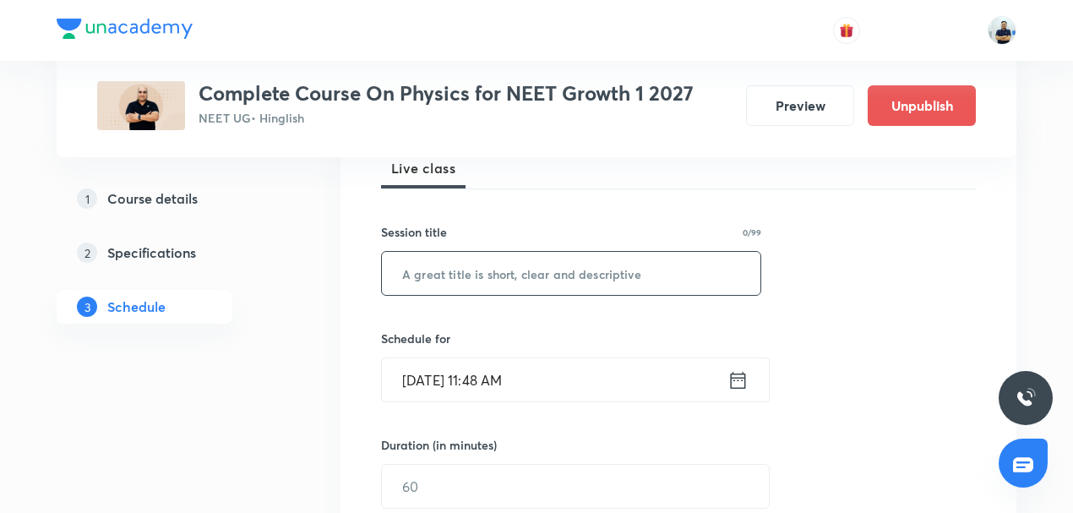
scroll to position [255, 0]
click at [458, 278] on input "text" at bounding box center [571, 274] width 378 height 43
paste input "Centre of mass & collision -4"
type input "Centre of mass & collision -5"
click at [519, 372] on input "[DATE] 11:48 AM" at bounding box center [554, 380] width 345 height 43
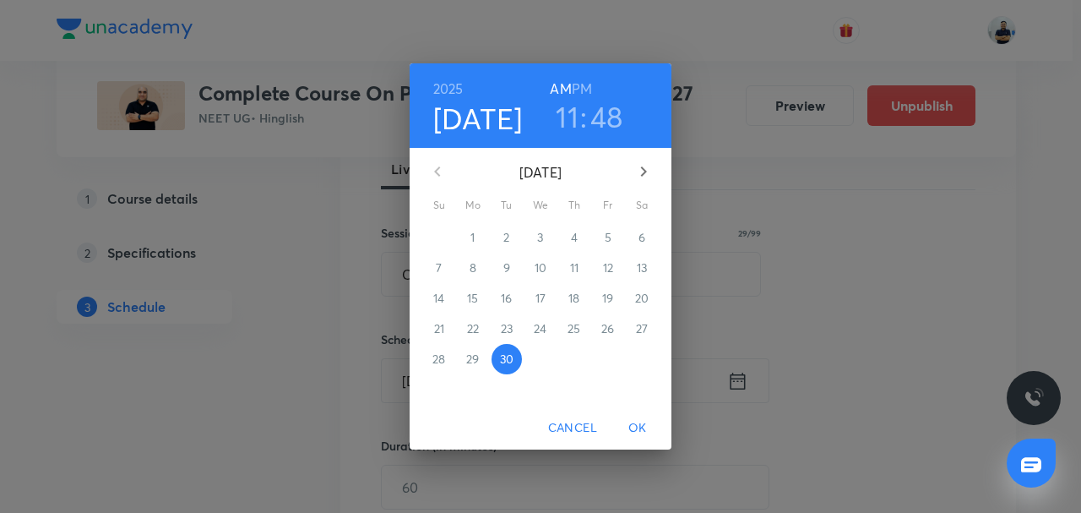
click at [642, 180] on icon "button" at bounding box center [643, 171] width 20 height 20
click at [609, 238] on p "3" at bounding box center [608, 237] width 6 height 17
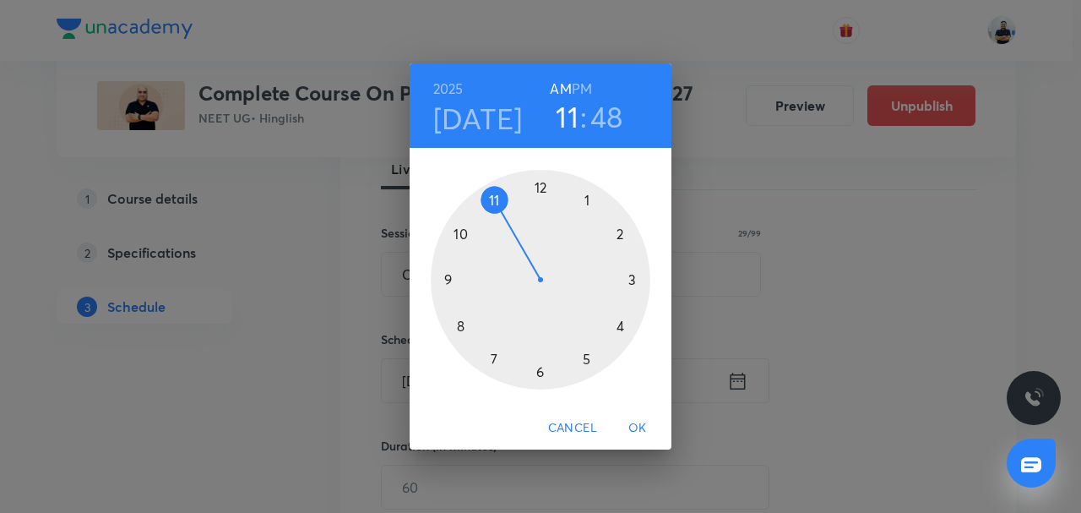
click at [628, 227] on div at bounding box center [541, 280] width 220 height 220
click at [541, 188] on div at bounding box center [541, 280] width 220 height 220
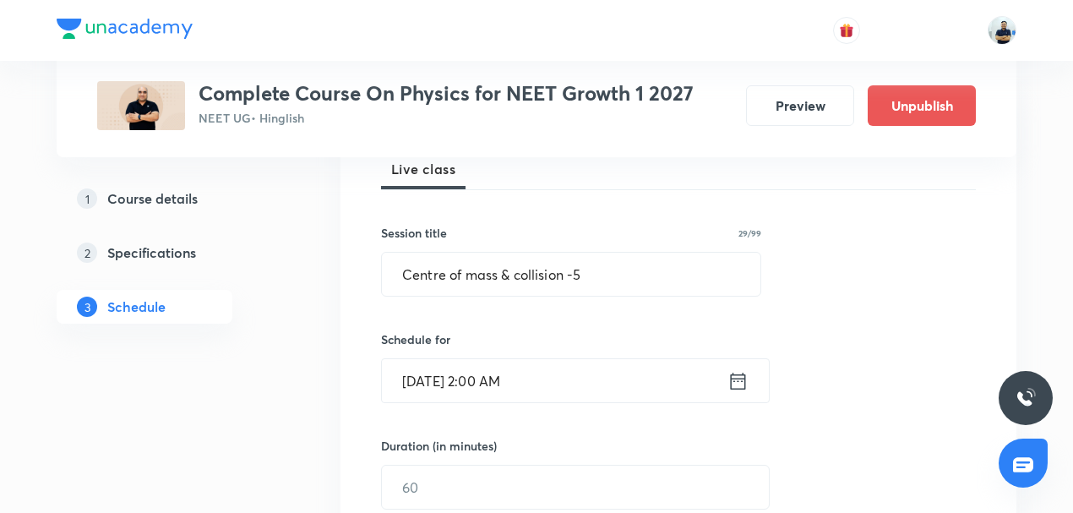
click at [530, 378] on input "Oct 3, 2025, 2:00 AM" at bounding box center [554, 380] width 345 height 43
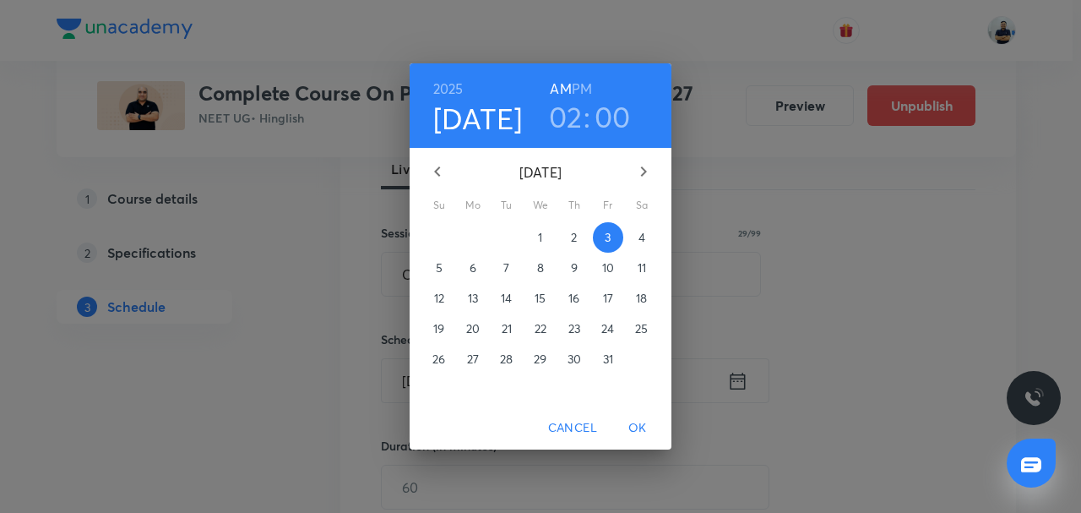
click at [578, 93] on h6 "PM" at bounding box center [582, 89] width 20 height 24
click at [644, 425] on span "OK" at bounding box center [637, 427] width 41 height 21
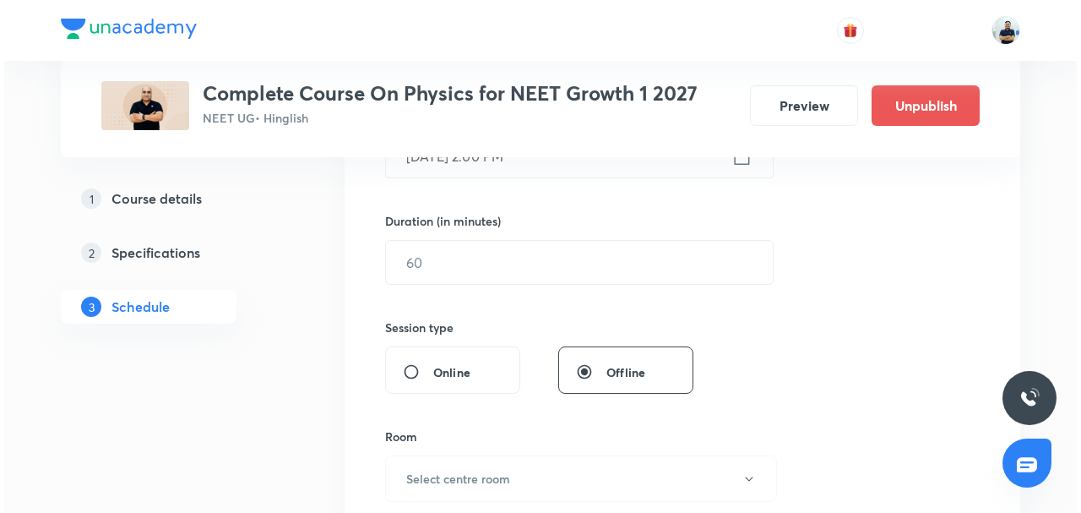
scroll to position [478, 0]
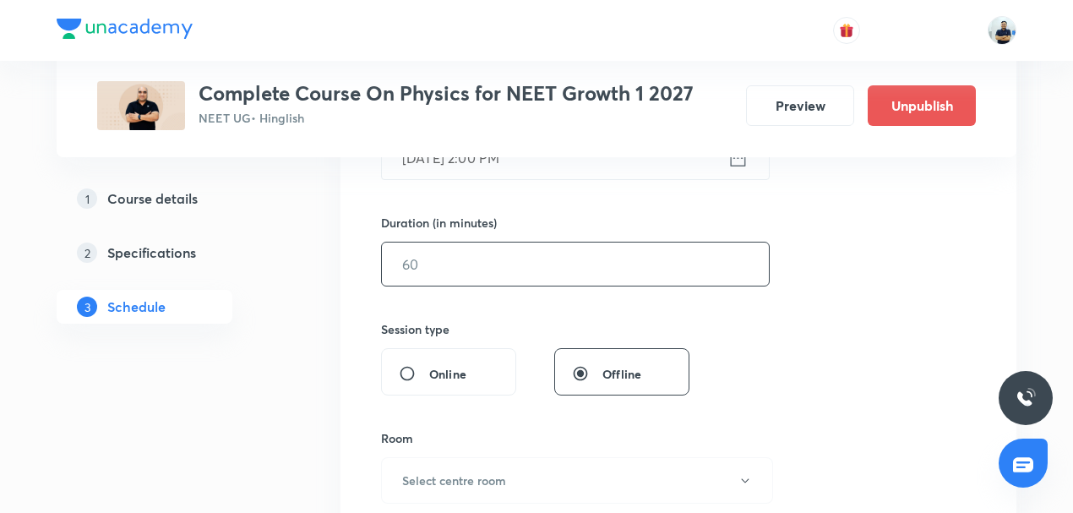
click at [444, 264] on input "text" at bounding box center [575, 263] width 387 height 43
type input "70"
click at [463, 473] on h6 "Select centre room" at bounding box center [454, 480] width 104 height 18
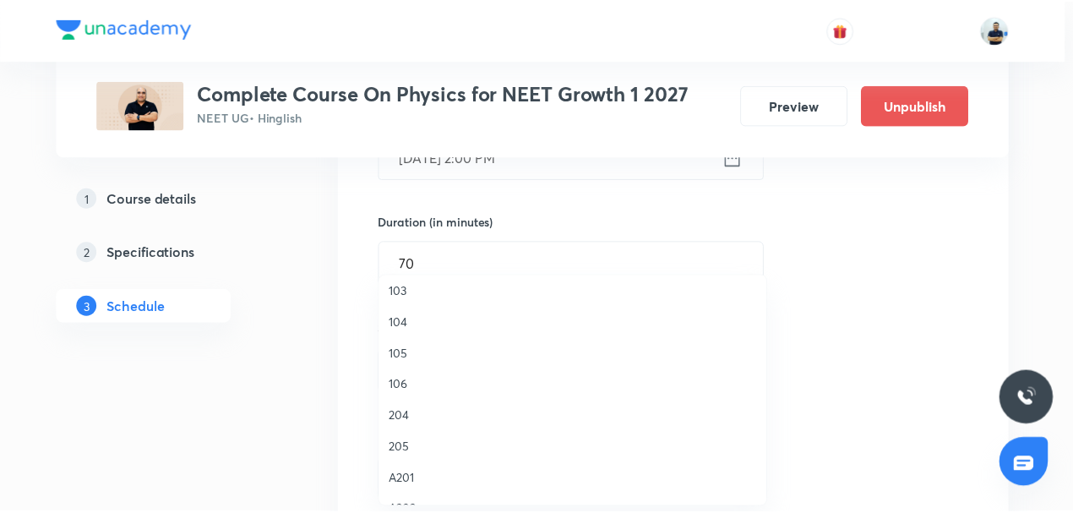
scroll to position [155, 0]
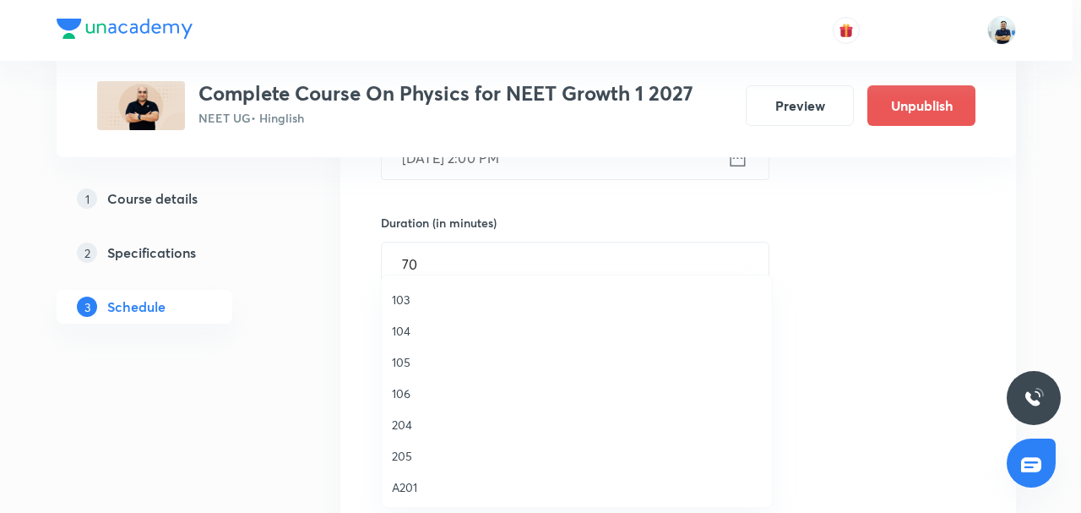
click at [408, 307] on span "103" at bounding box center [577, 300] width 370 height 18
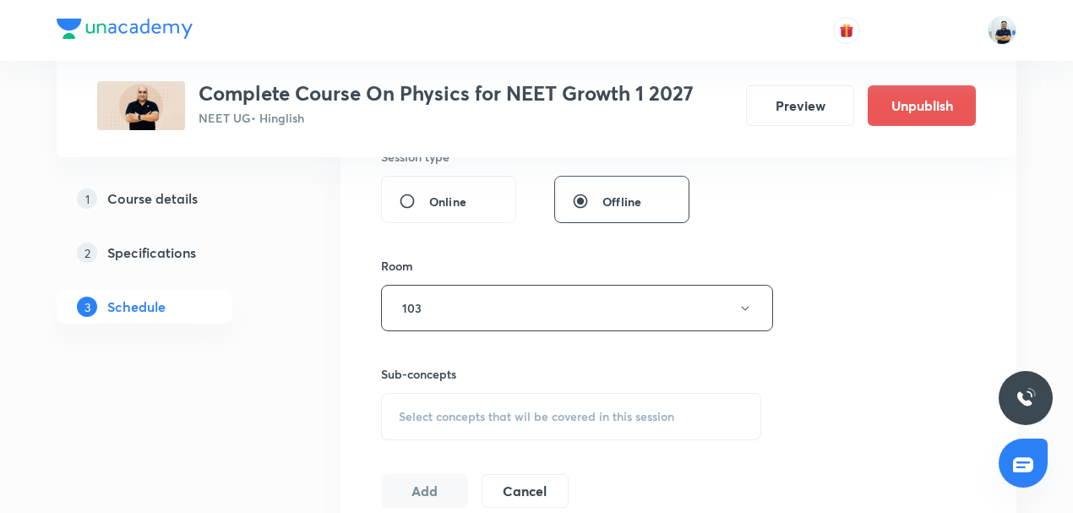
scroll to position [662, 0]
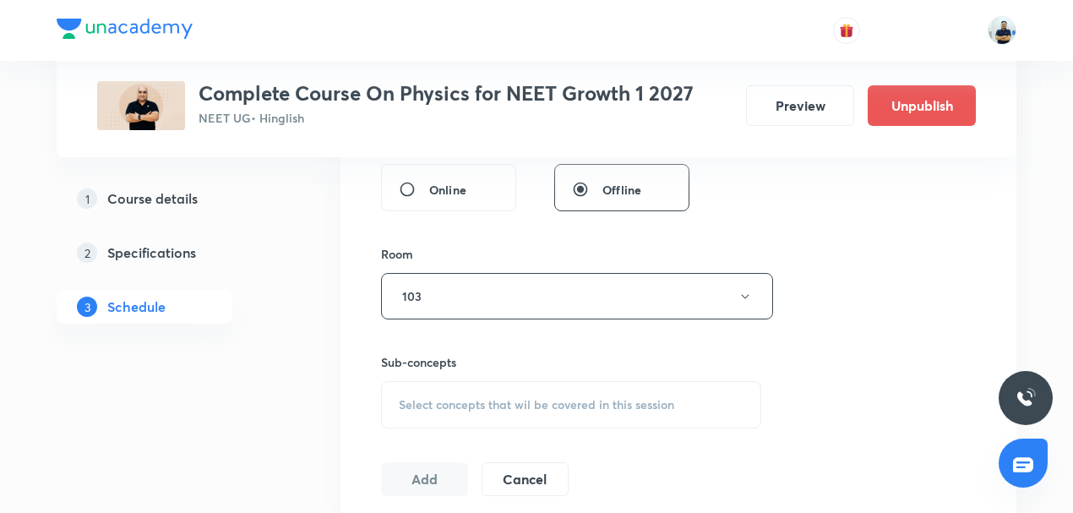
click at [552, 399] on span "Select concepts that wil be covered in this session" at bounding box center [536, 405] width 275 height 14
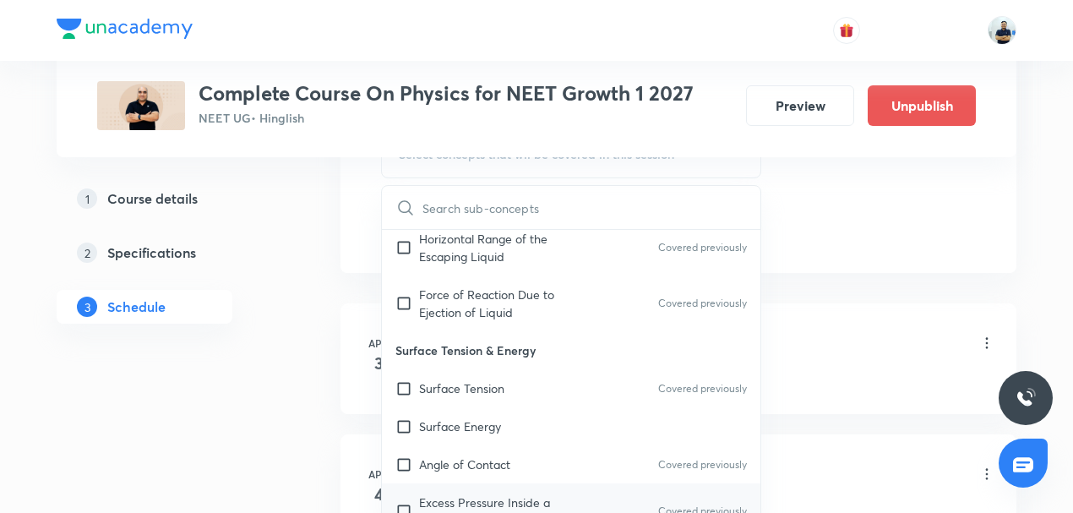
scroll to position [788, 0]
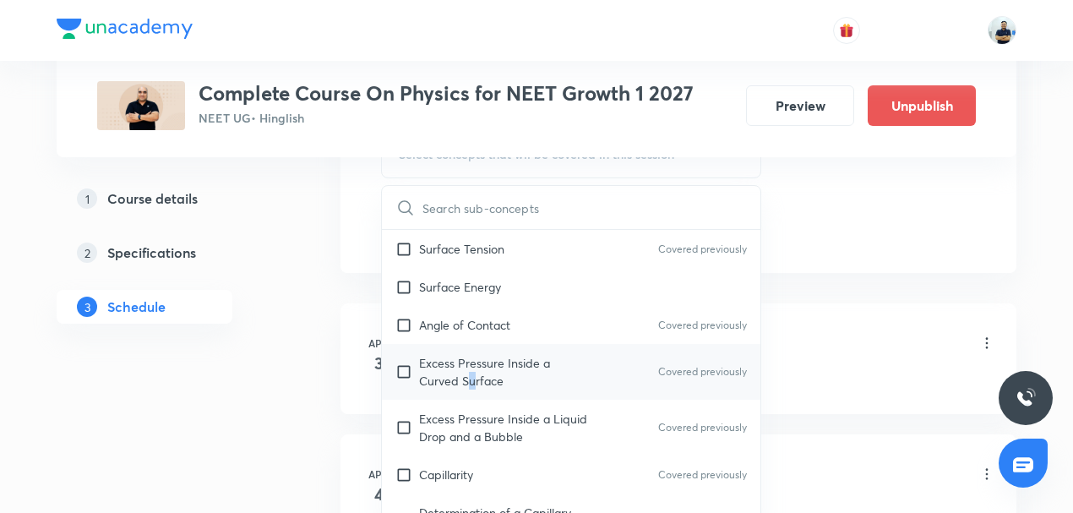
click at [471, 362] on p "Excess Pressure Inside a Curved Surface" at bounding box center [504, 371] width 171 height 35
checkbox input "true"
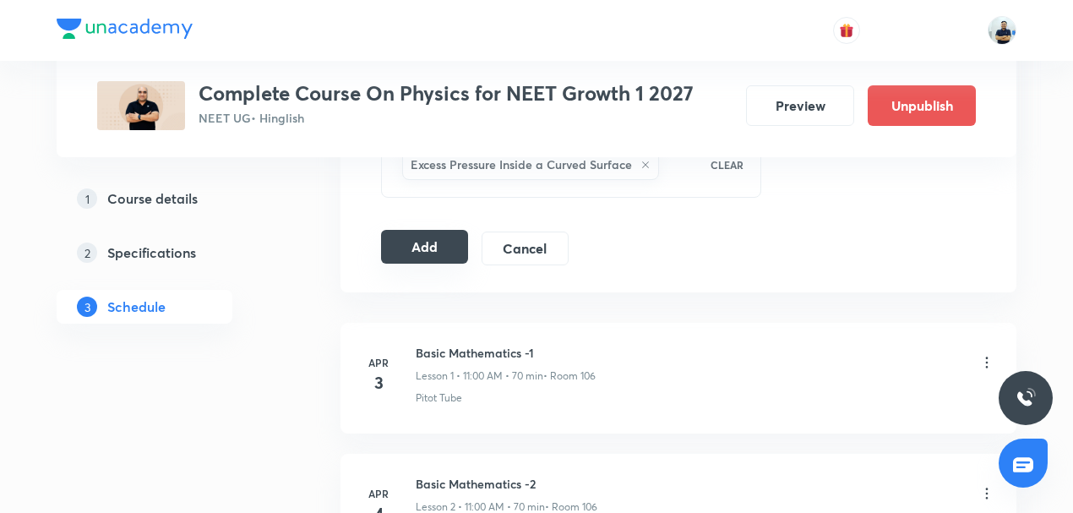
click at [444, 240] on button "Add" at bounding box center [424, 247] width 87 height 34
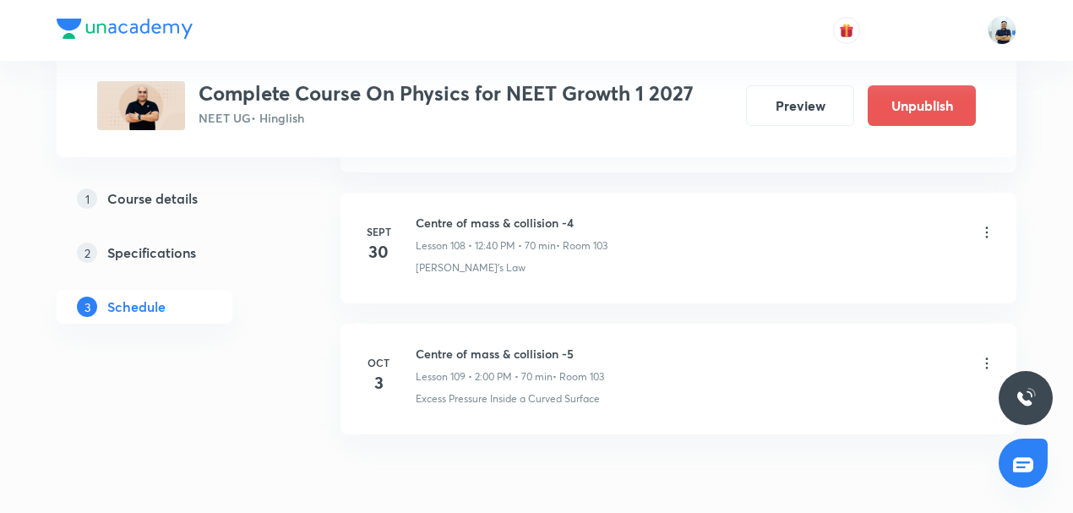
scroll to position [14287, 0]
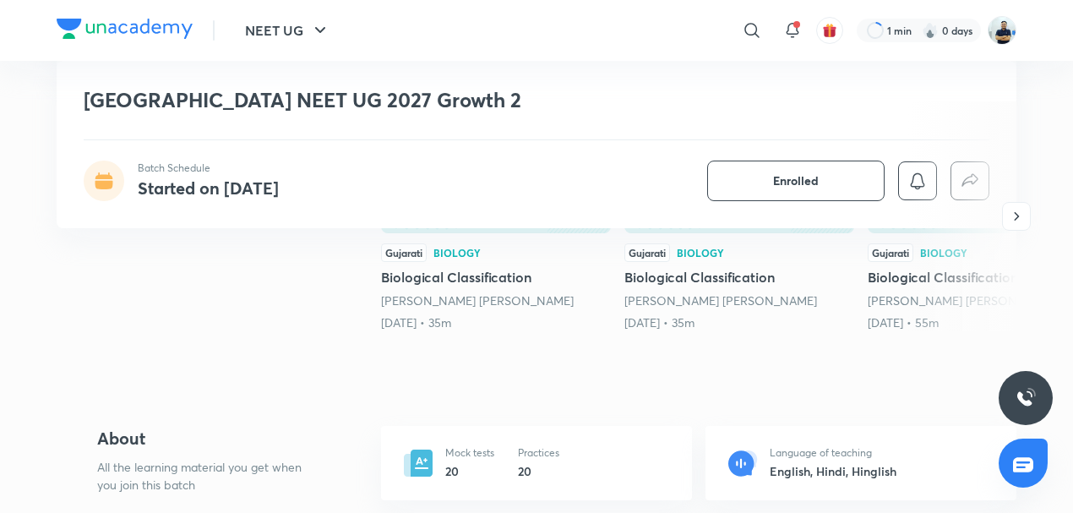
scroll to position [788, 0]
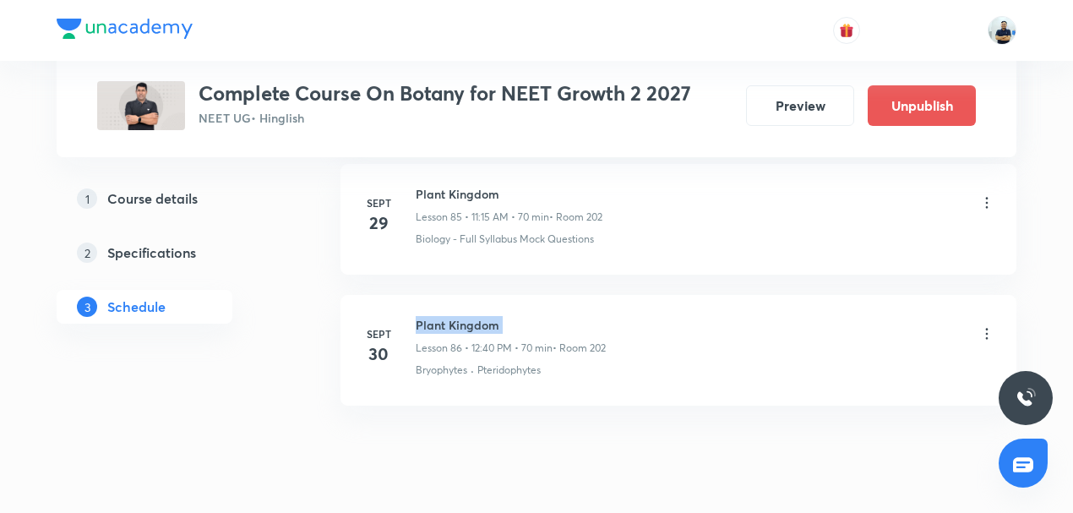
scroll to position [12059, 0]
click at [461, 316] on h6 "Plant Kingdom" at bounding box center [511, 325] width 190 height 18
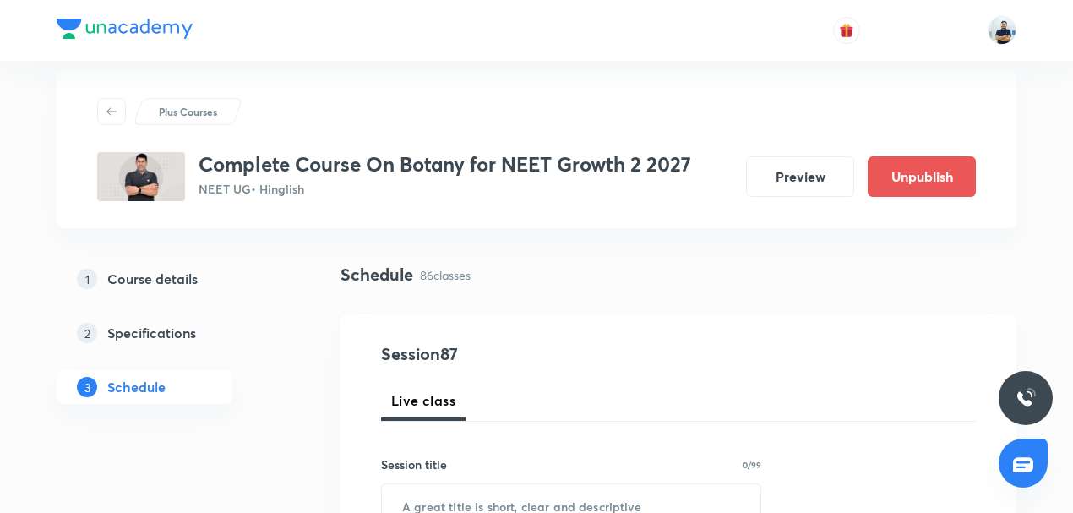
scroll to position [91, 0]
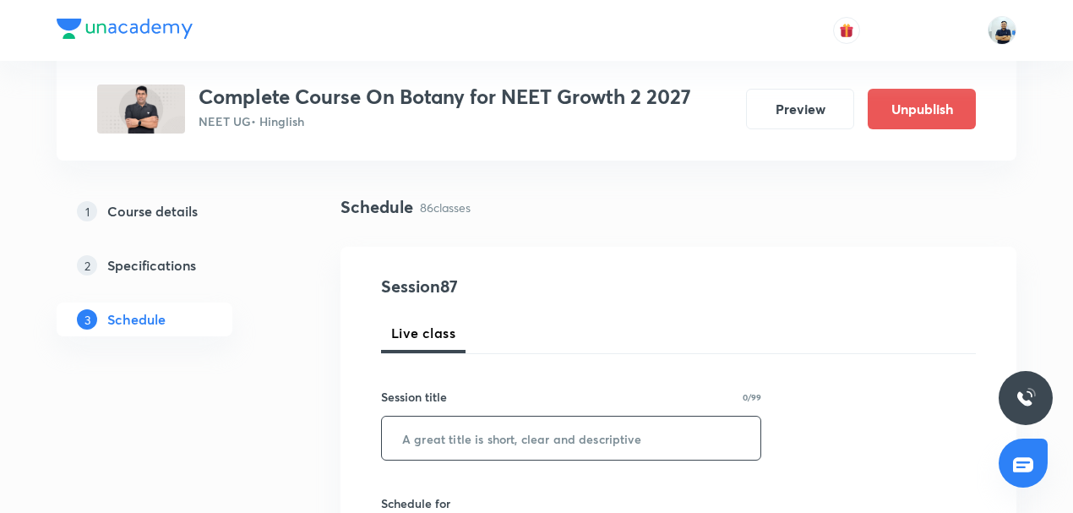
click at [455, 431] on input "text" at bounding box center [571, 437] width 378 height 43
paste input "Plant Kingdom"
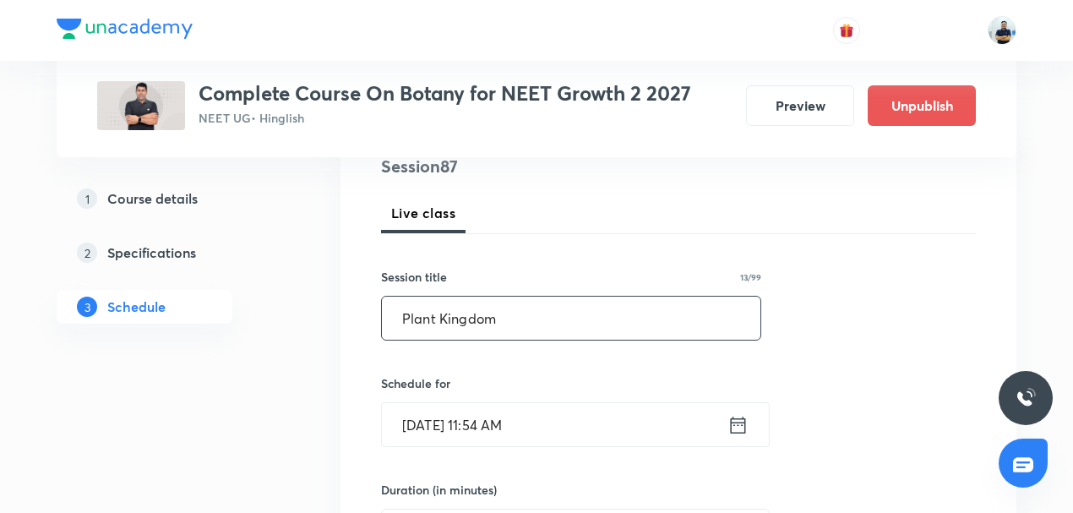
scroll to position [236, 0]
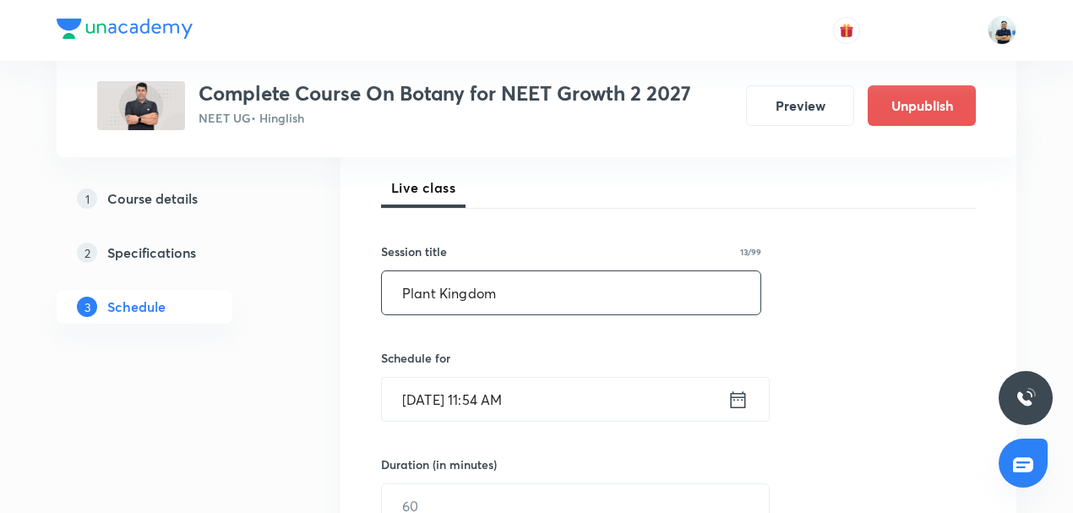
type input "Plant Kingdom"
click at [477, 409] on input "Sept 30, 2025, 11:54 AM" at bounding box center [554, 399] width 345 height 43
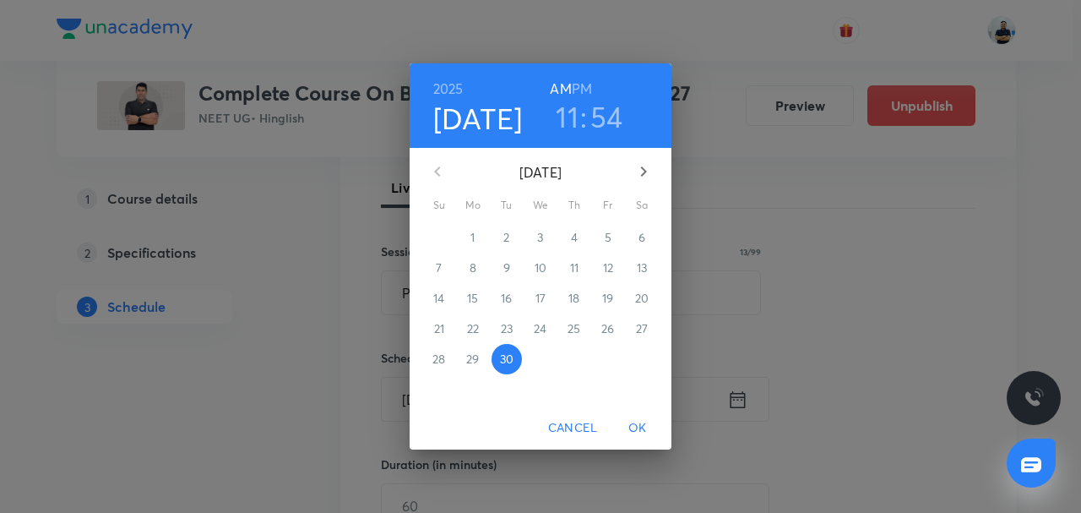
click at [647, 173] on icon "button" at bounding box center [643, 171] width 20 height 20
click at [606, 233] on p "3" at bounding box center [608, 237] width 6 height 17
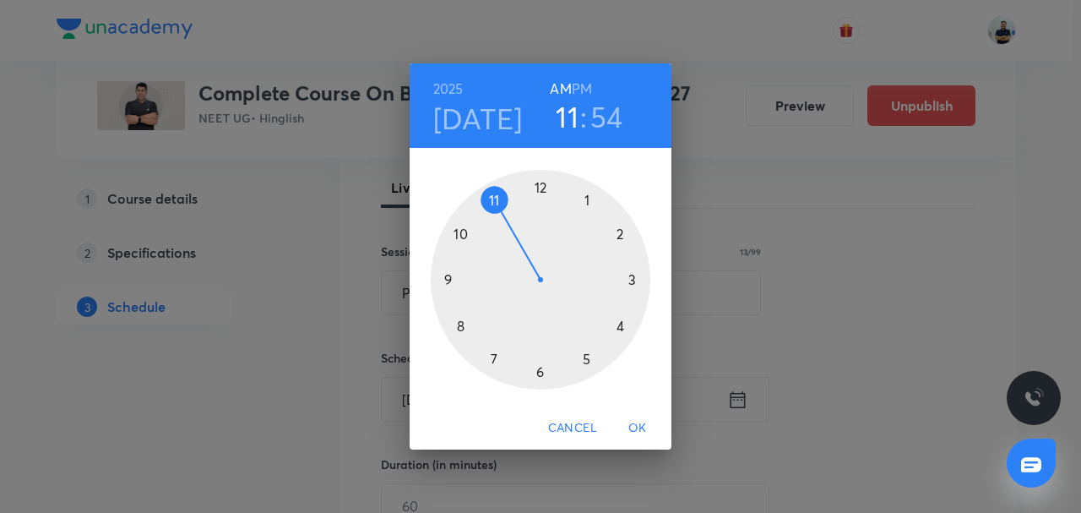
click at [496, 198] on div at bounding box center [541, 280] width 220 height 220
click at [620, 281] on div at bounding box center [541, 280] width 220 height 220
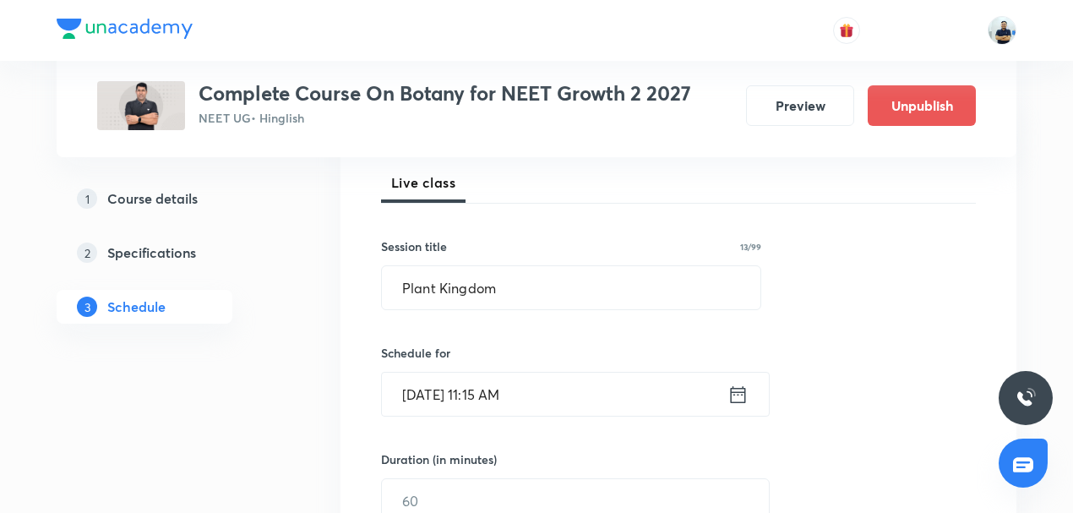
scroll to position [263, 0]
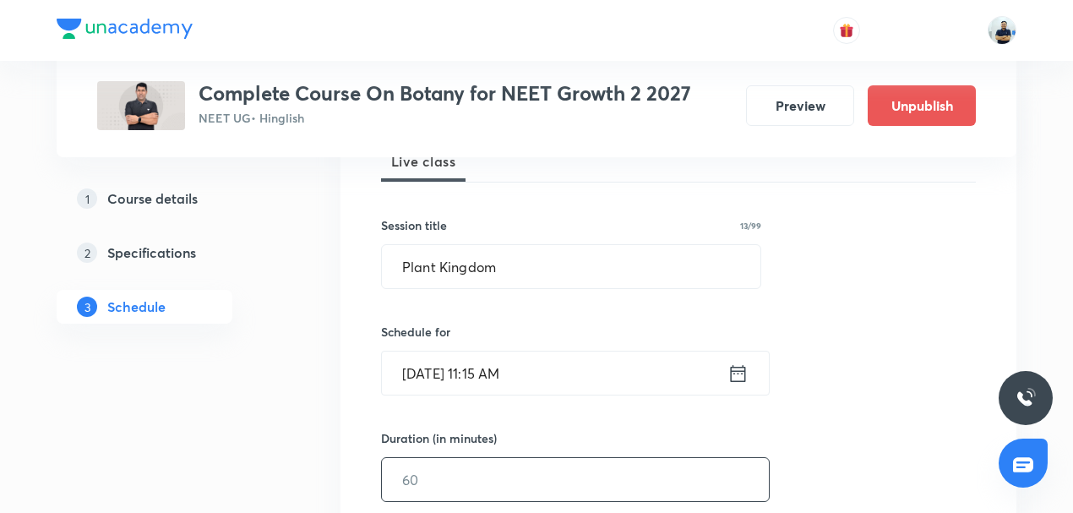
click at [474, 472] on input "text" at bounding box center [575, 479] width 387 height 43
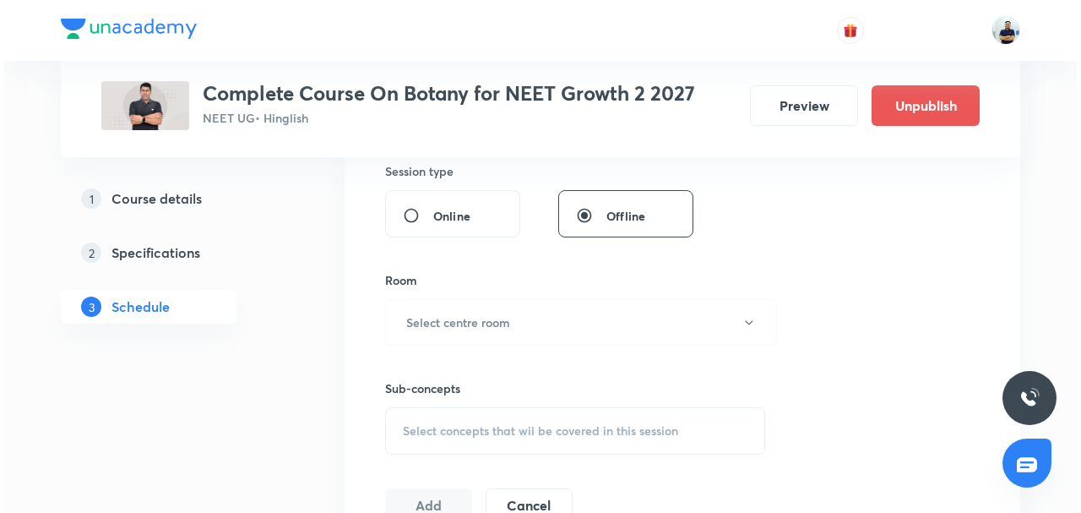
scroll to position [644, 0]
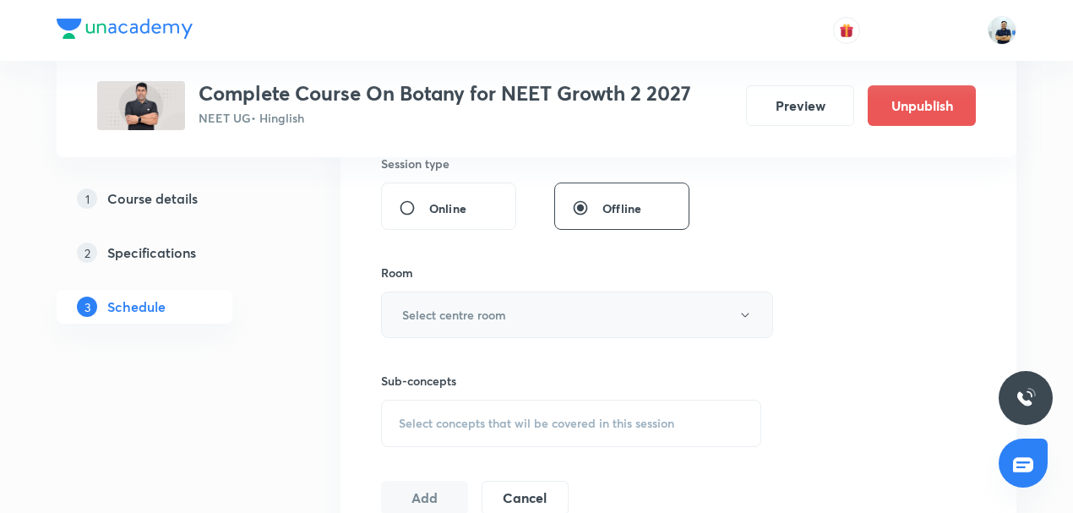
type input "70"
click at [473, 318] on h6 "Select centre room" at bounding box center [454, 315] width 104 height 18
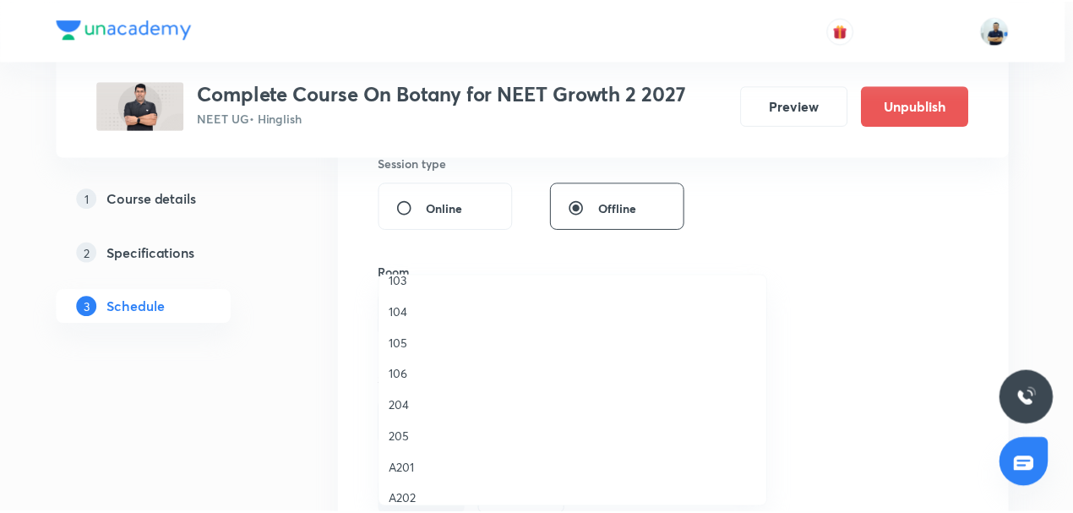
scroll to position [142, 0]
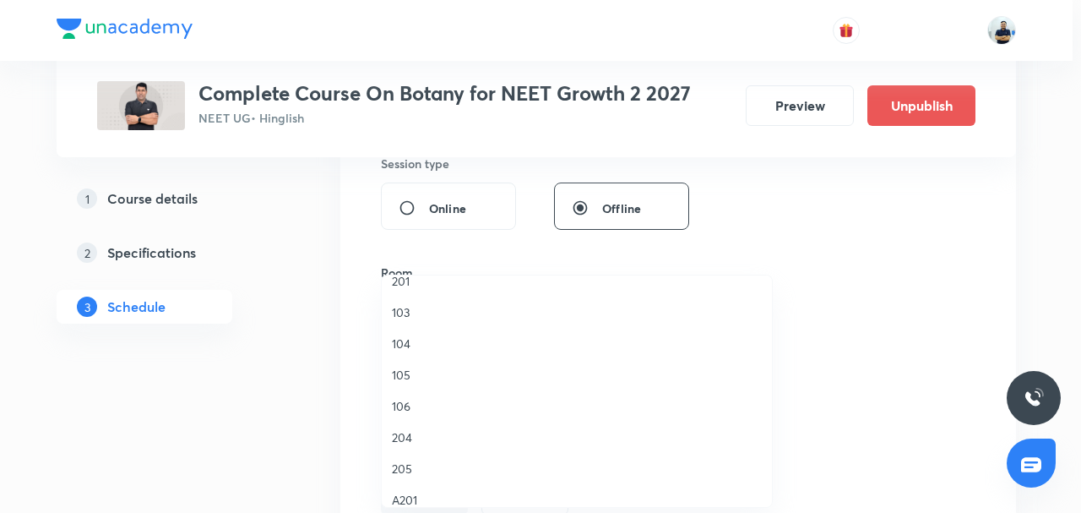
click at [421, 314] on span "103" at bounding box center [577, 312] width 370 height 18
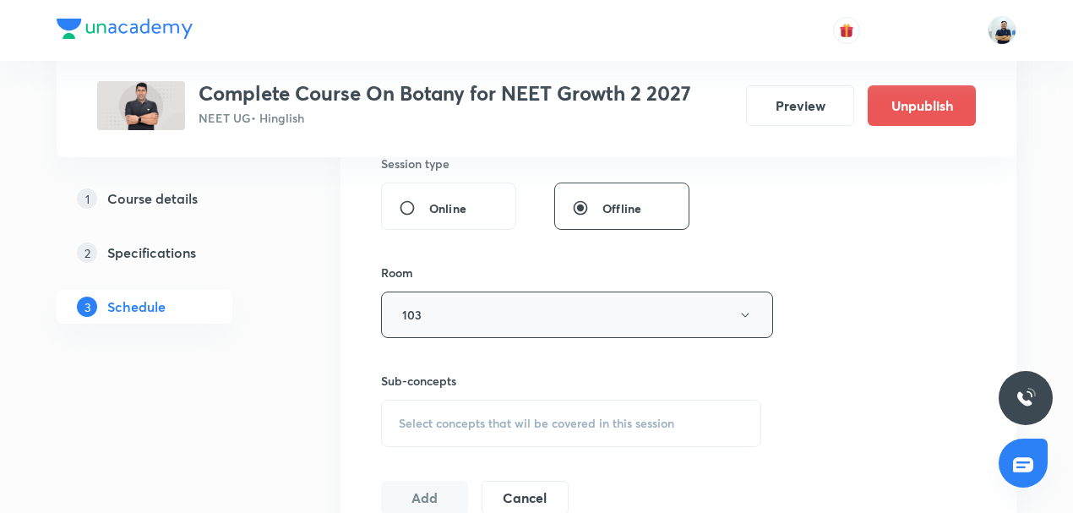
click at [466, 322] on button "103" at bounding box center [577, 314] width 392 height 46
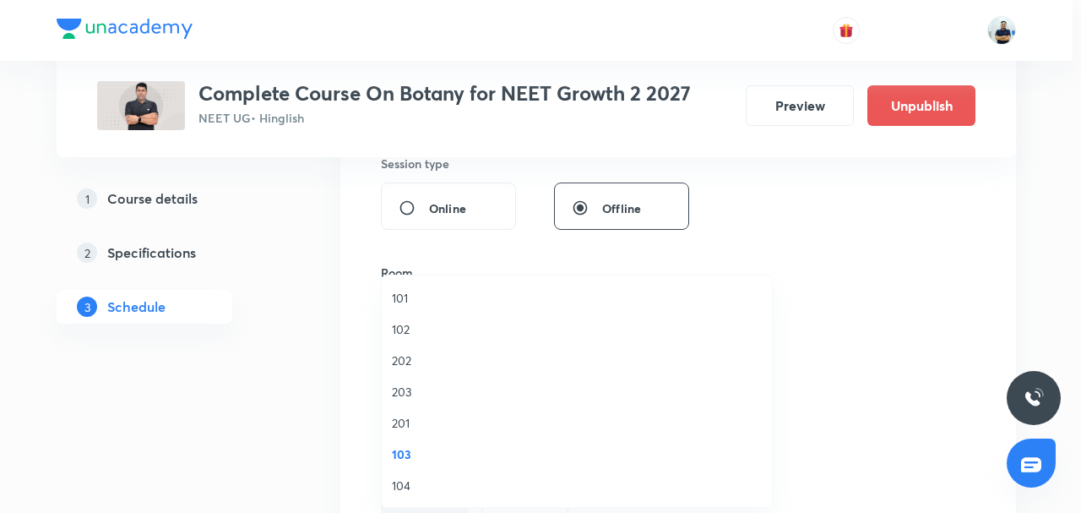
click at [418, 361] on span "202" at bounding box center [577, 360] width 370 height 18
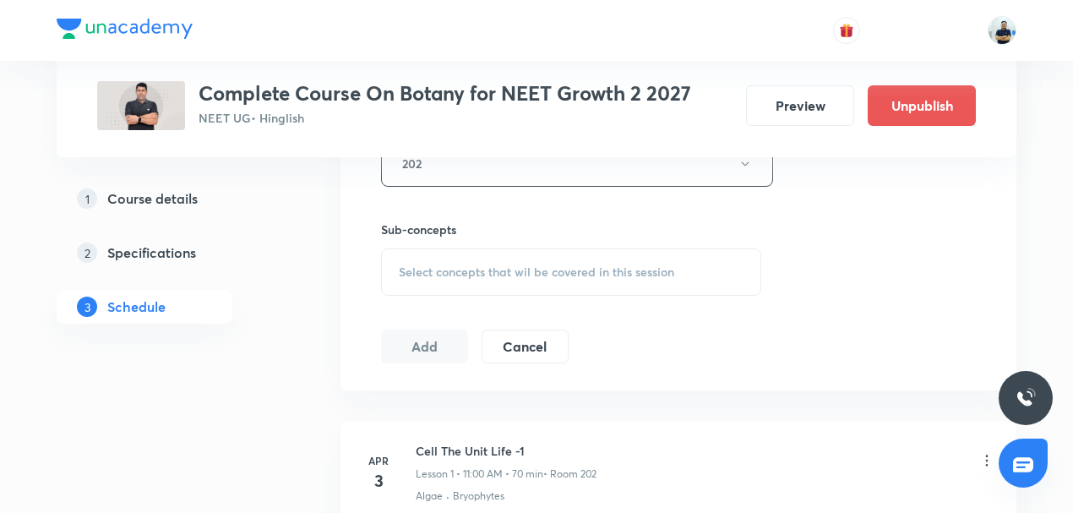
scroll to position [801, 0]
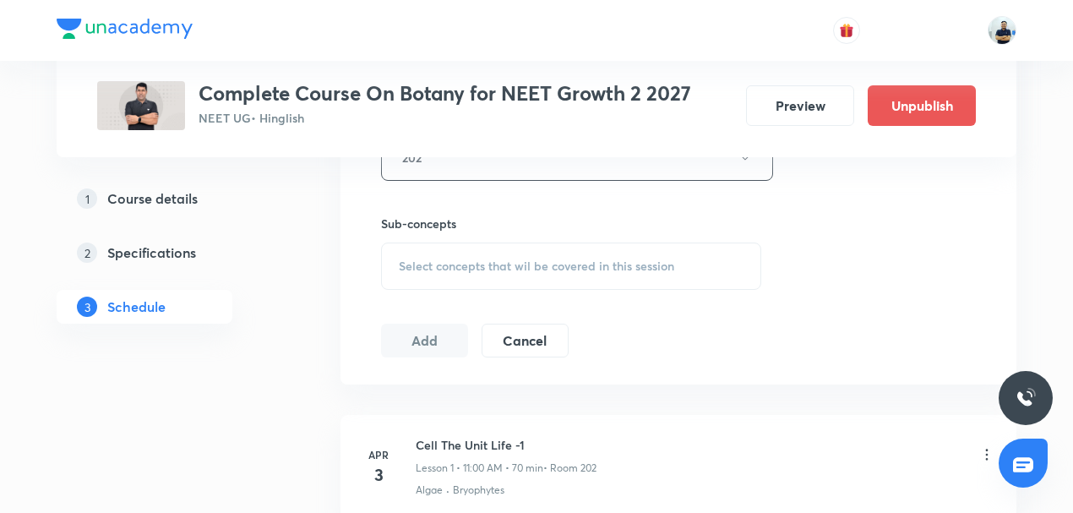
click at [517, 271] on div "Select concepts that wil be covered in this session" at bounding box center [571, 265] width 380 height 47
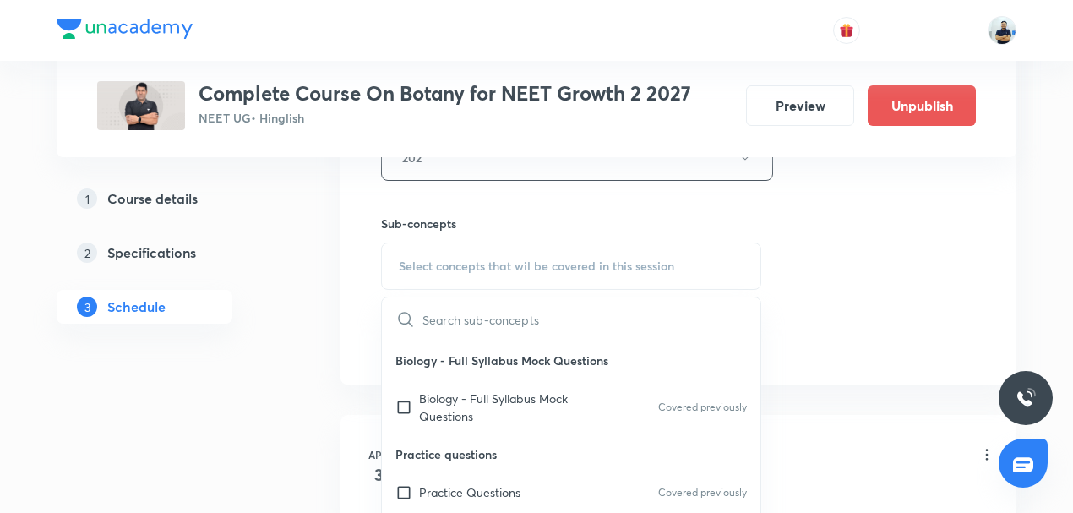
scroll to position [1182, 0]
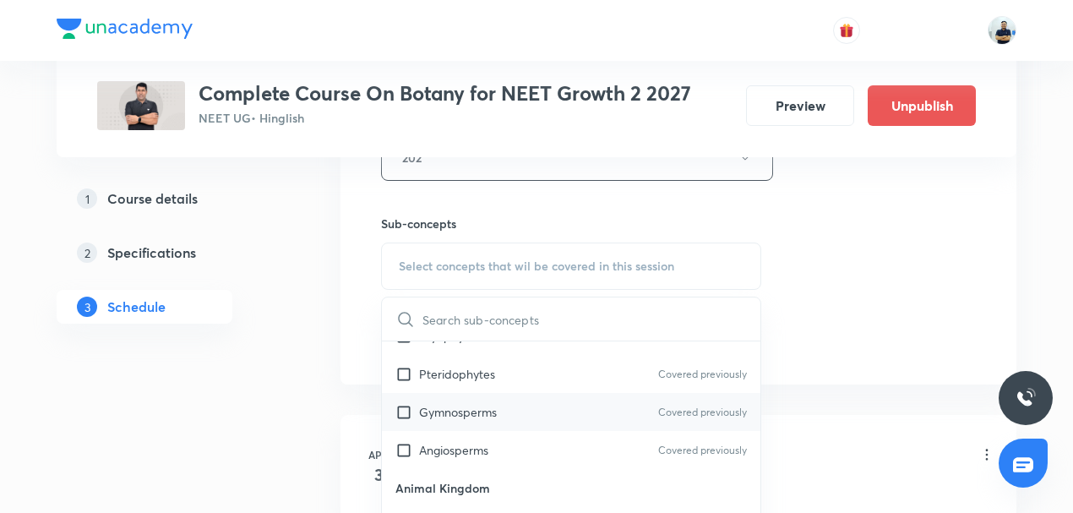
click at [458, 405] on p "Gymnosperms" at bounding box center [458, 412] width 78 height 18
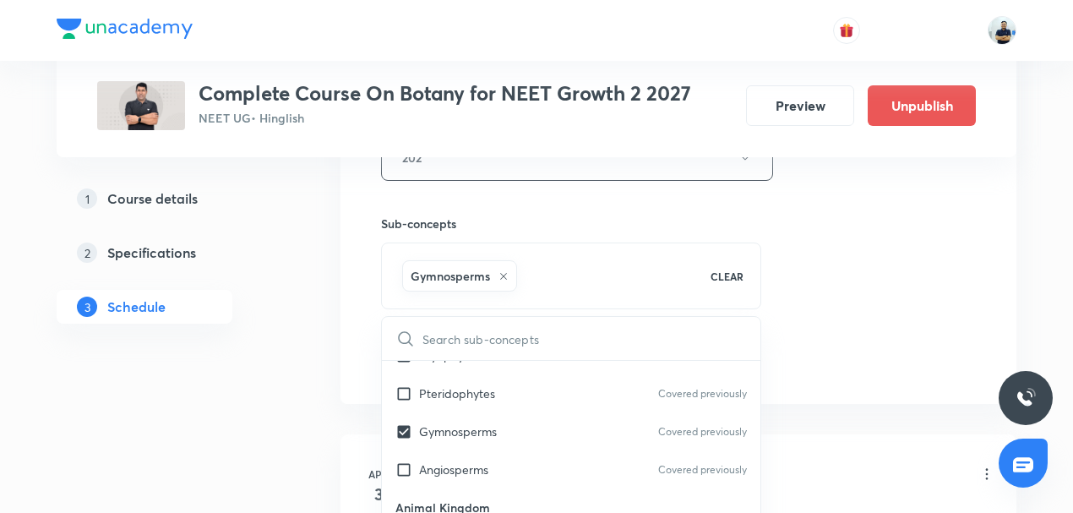
checkbox input "true"
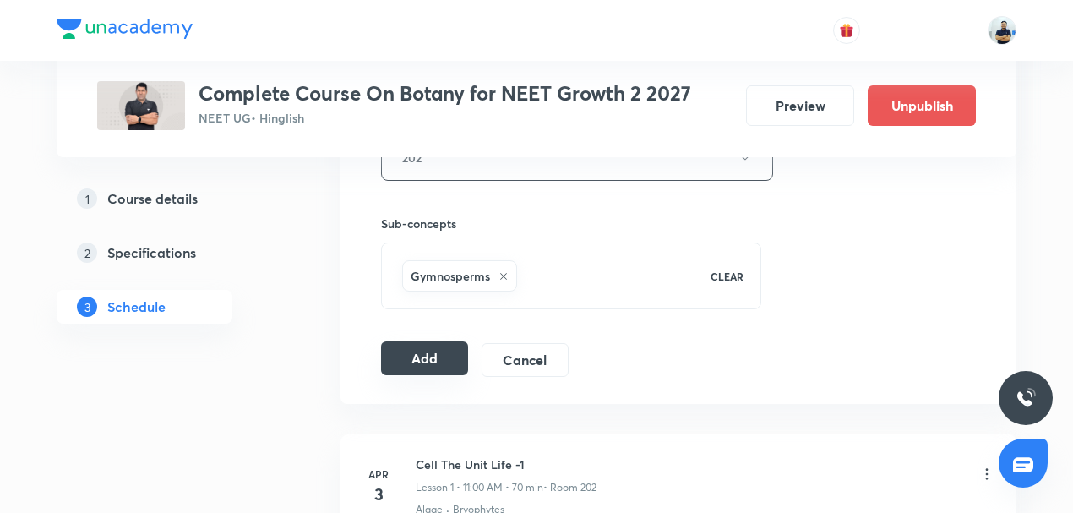
click at [443, 356] on button "Add" at bounding box center [424, 358] width 87 height 34
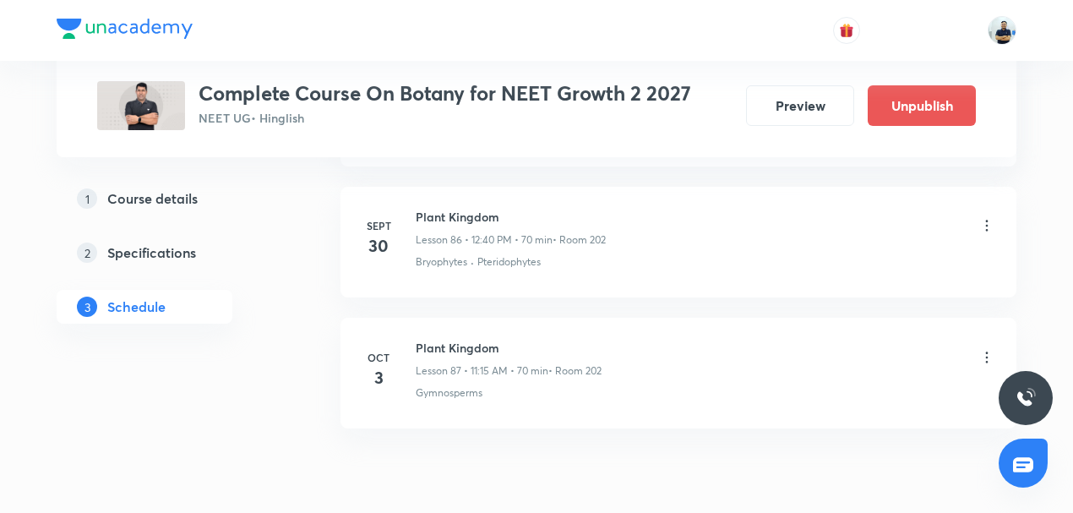
scroll to position [11417, 0]
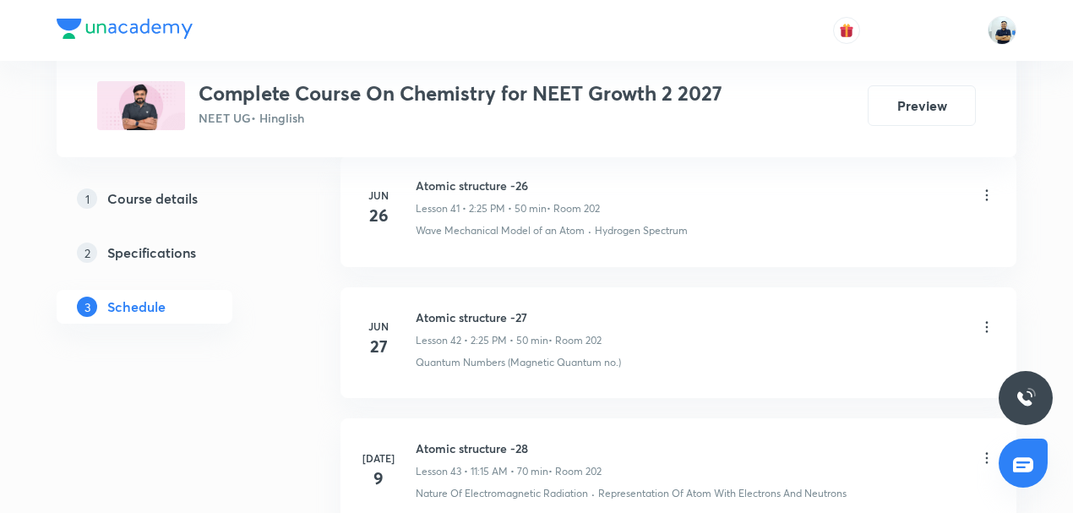
scroll to position [6711, 0]
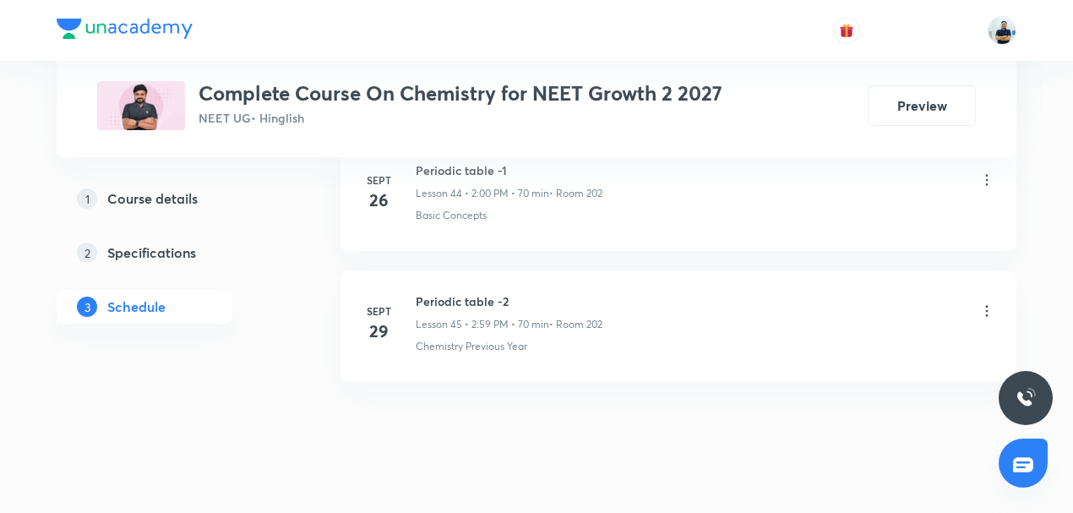
click at [460, 292] on h6 "Periodic table -2" at bounding box center [509, 301] width 187 height 18
copy h6 "Periodic table -2"
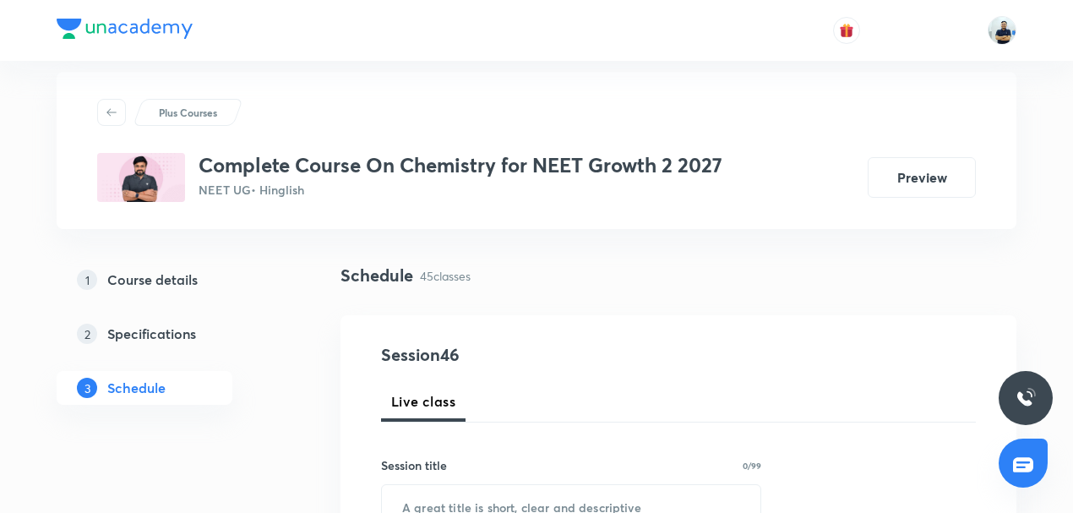
scroll to position [52, 0]
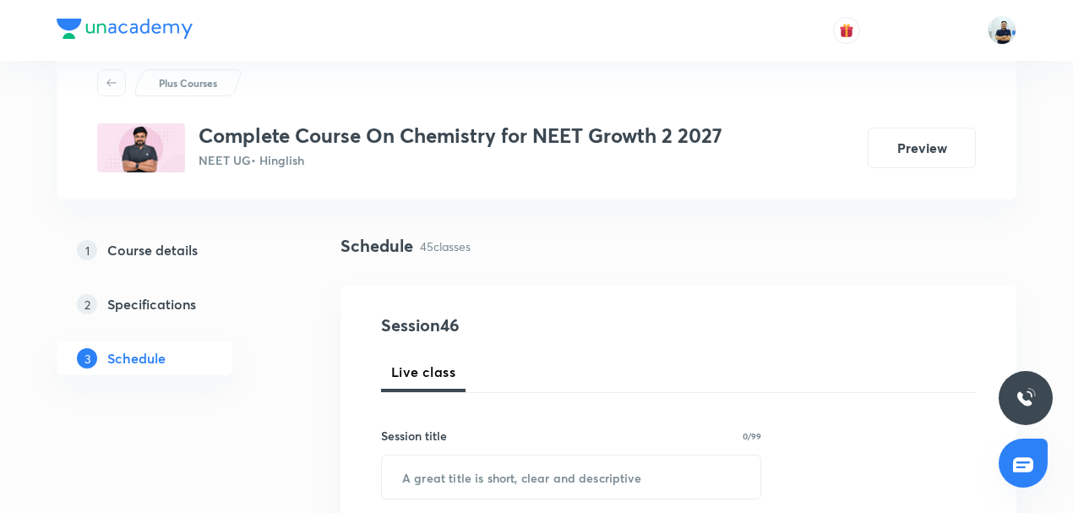
click at [451, 453] on div "Session title 0/99 ​" at bounding box center [571, 463] width 380 height 73
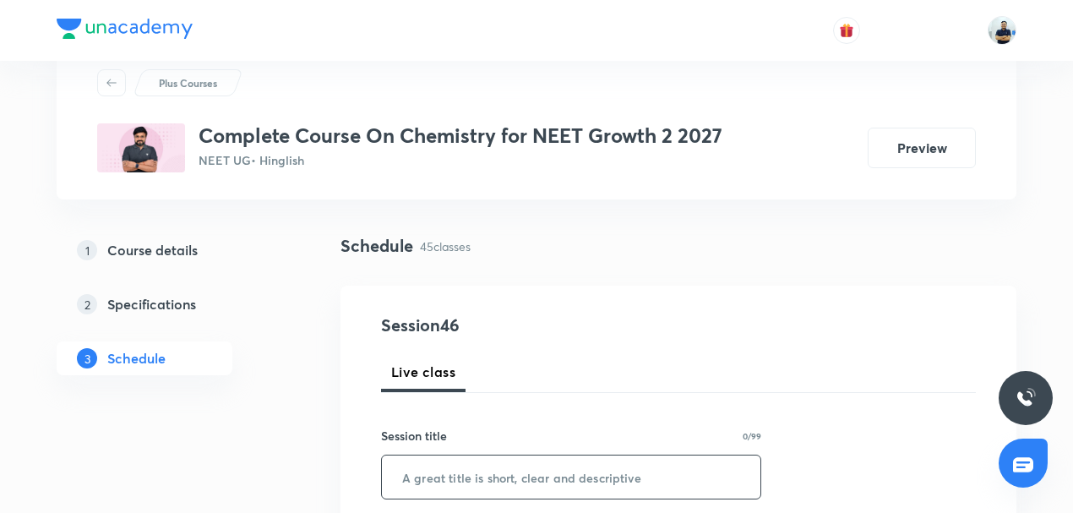
click at [434, 488] on input "text" at bounding box center [571, 476] width 378 height 43
paste input "Periodic table -2"
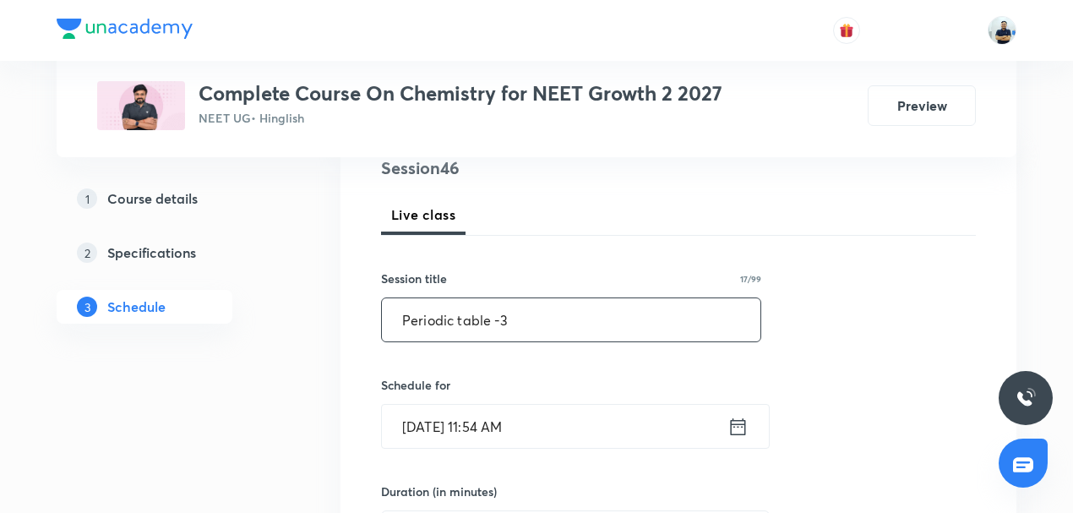
scroll to position [355, 0]
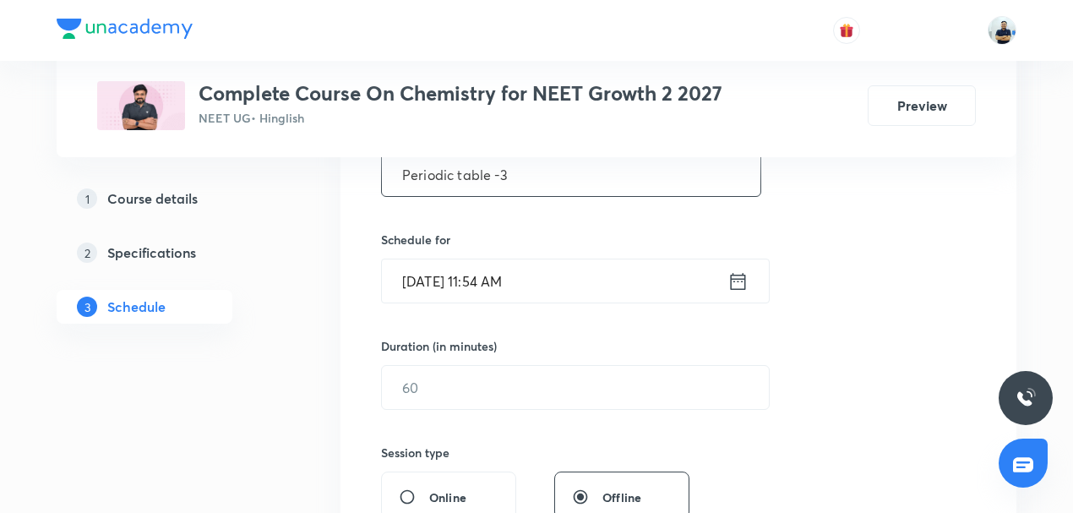
type input "Periodic table -3"
click at [486, 283] on input "Sept 30, 2025, 11:54 AM" at bounding box center [554, 280] width 345 height 43
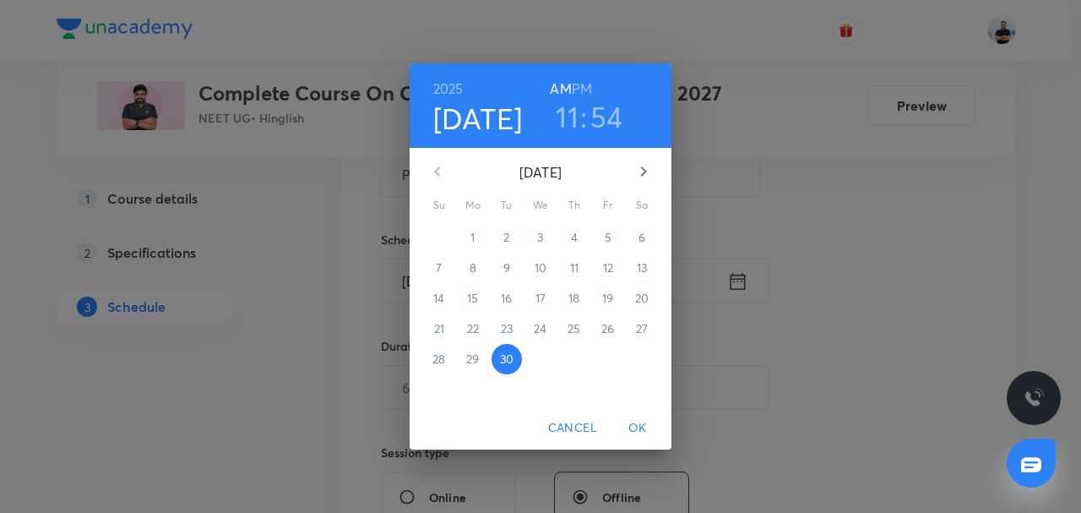
click at [644, 173] on icon "button" at bounding box center [644, 171] width 6 height 10
click at [602, 238] on span "3" at bounding box center [608, 237] width 30 height 17
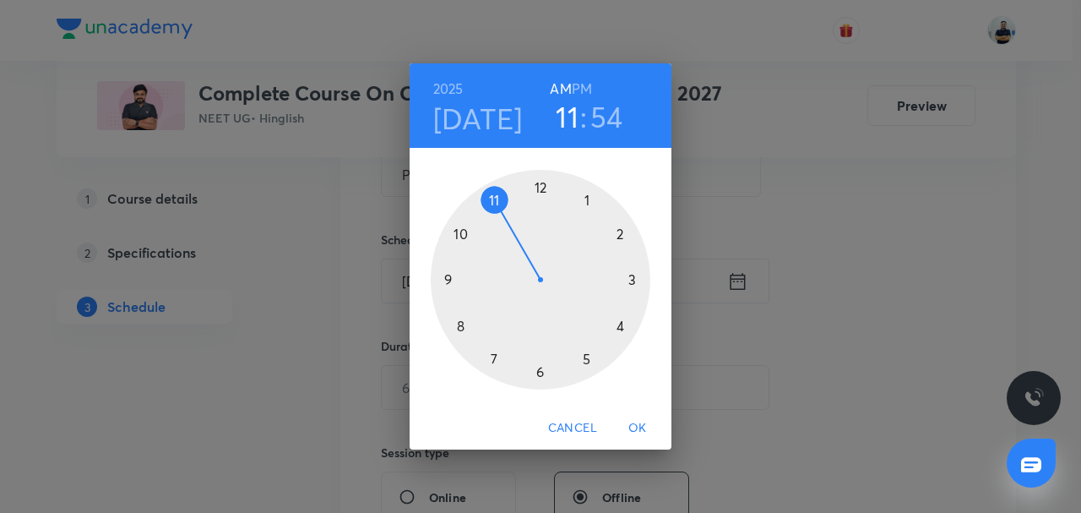
click at [583, 92] on h6 "PM" at bounding box center [582, 89] width 20 height 24
click at [610, 244] on div at bounding box center [541, 280] width 220 height 220
click at [541, 187] on div at bounding box center [541, 280] width 220 height 220
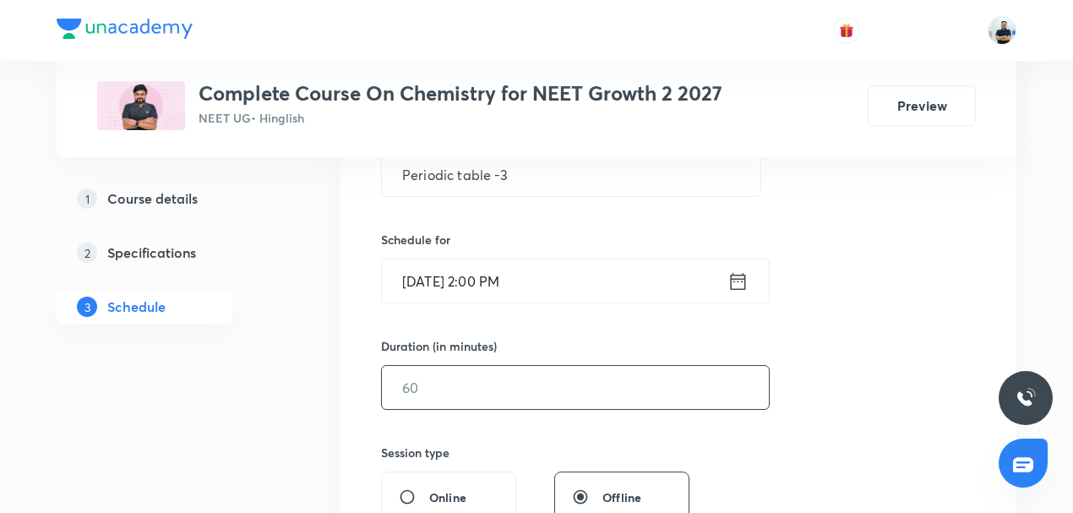
click at [508, 394] on input "text" at bounding box center [575, 387] width 387 height 43
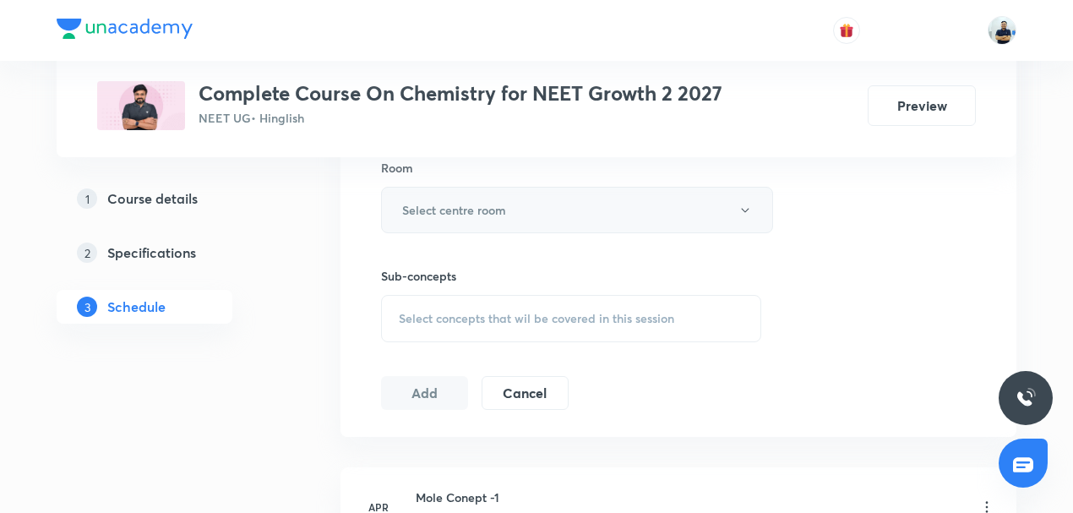
type input "70"
click at [503, 215] on h6 "Select centre room" at bounding box center [454, 210] width 104 height 18
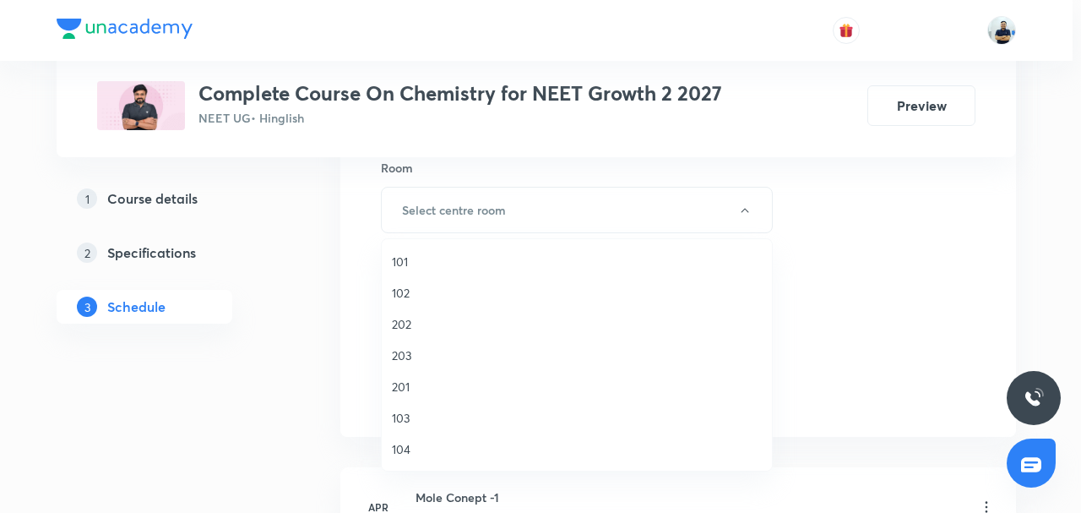
click at [421, 323] on span "202" at bounding box center [577, 324] width 370 height 18
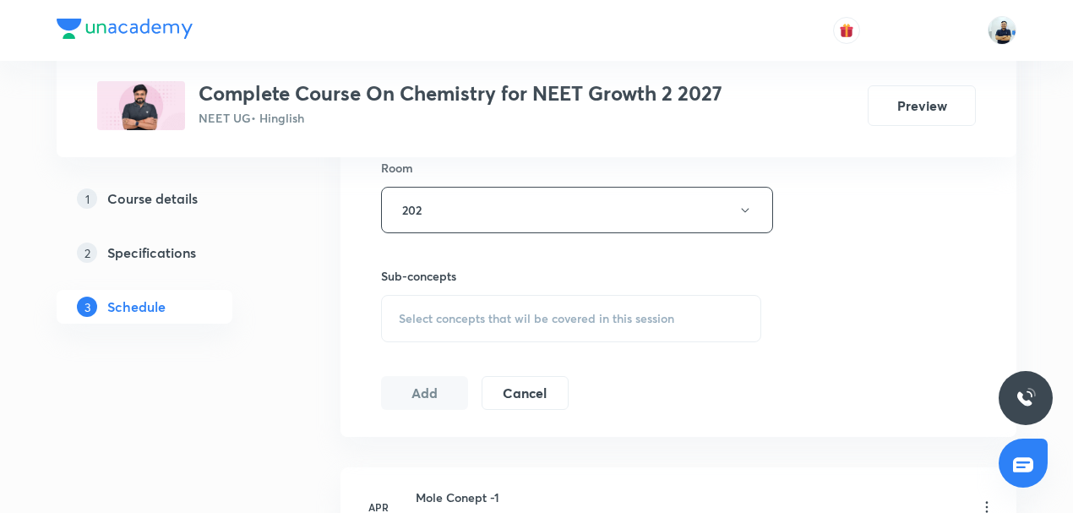
click at [528, 318] on span "Select concepts that wil be covered in this session" at bounding box center [536, 319] width 275 height 14
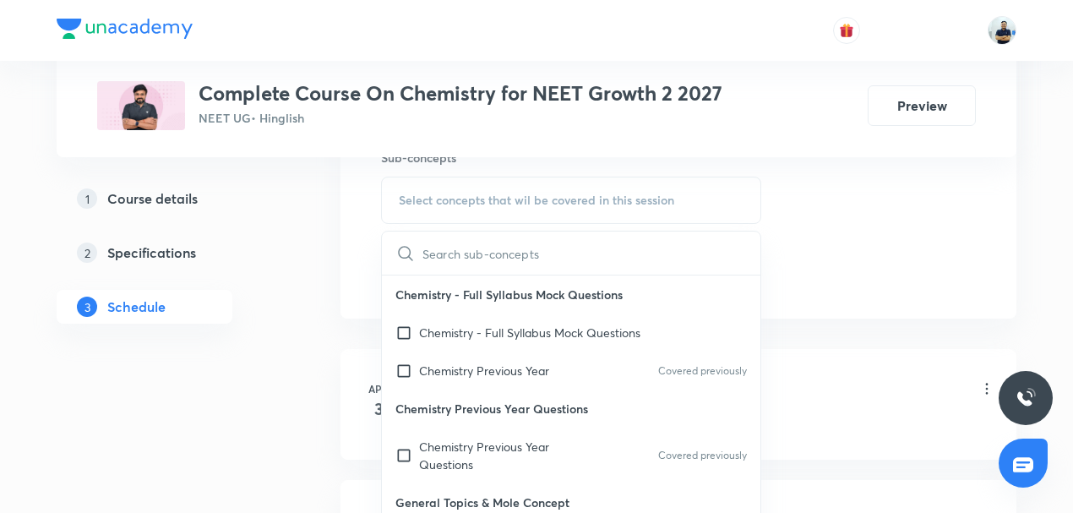
scroll to position [788, 0]
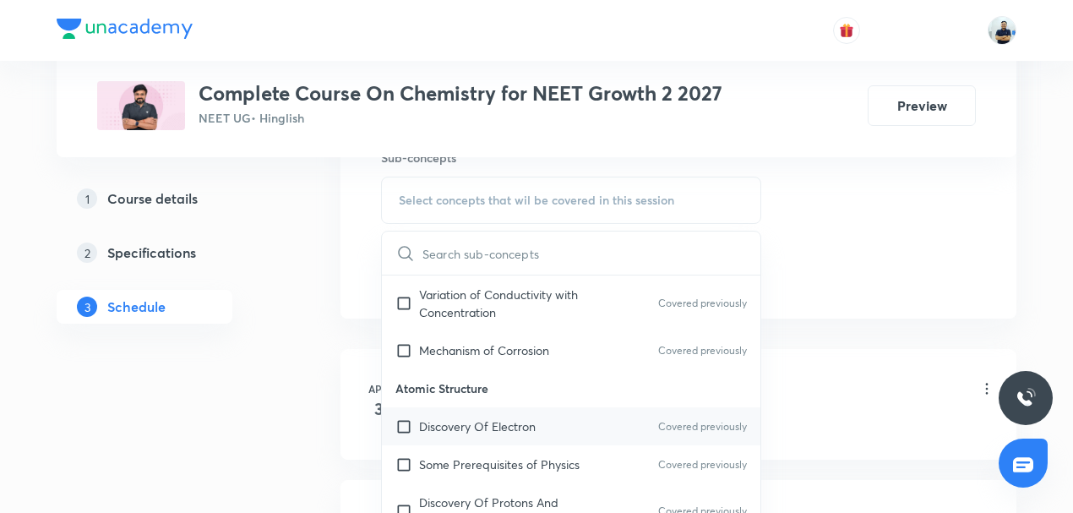
click at [468, 417] on p "Discovery Of Electron" at bounding box center [477, 426] width 117 height 18
checkbox input "true"
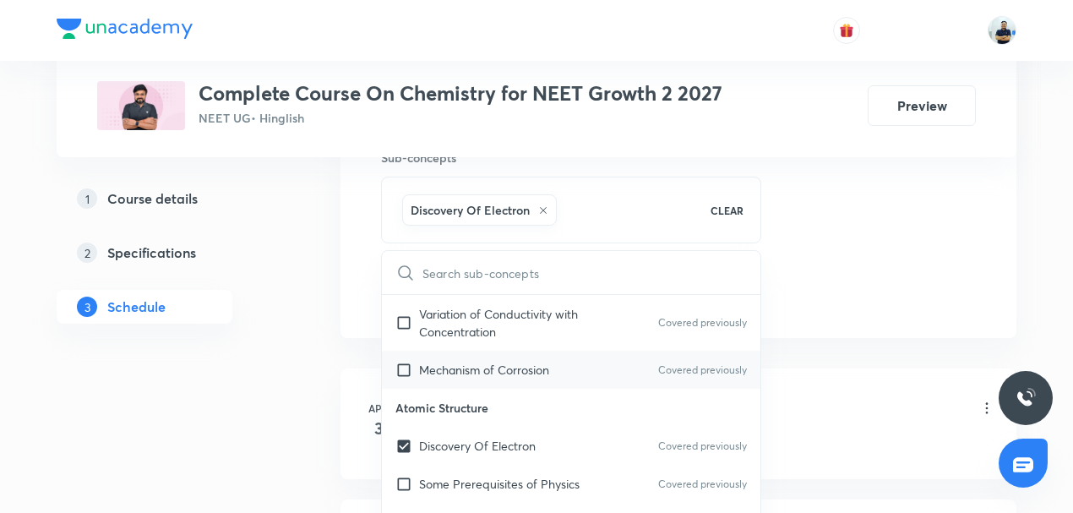
click at [454, 361] on p "Mechanism of Corrosion" at bounding box center [484, 370] width 130 height 18
checkbox input "true"
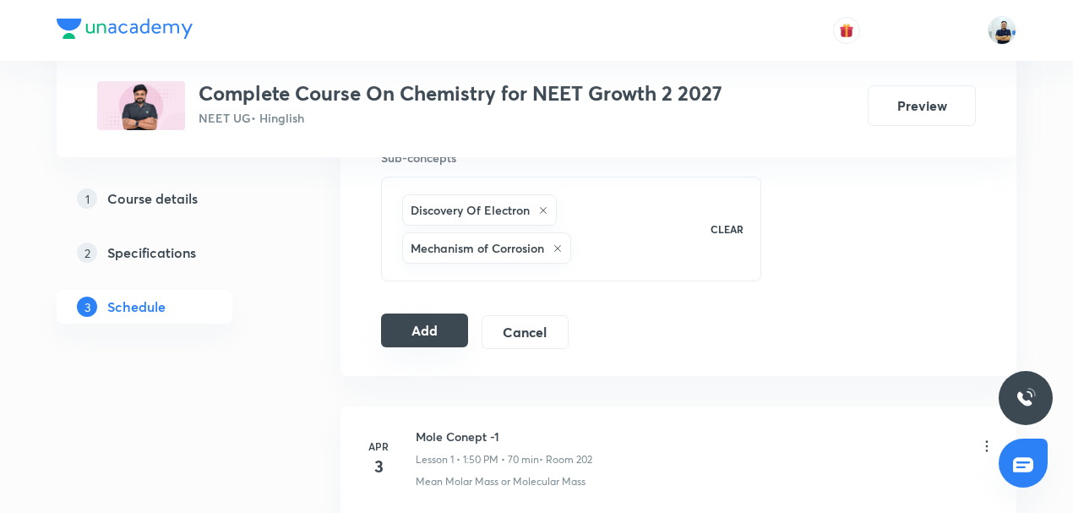
click at [439, 331] on button "Add" at bounding box center [424, 330] width 87 height 34
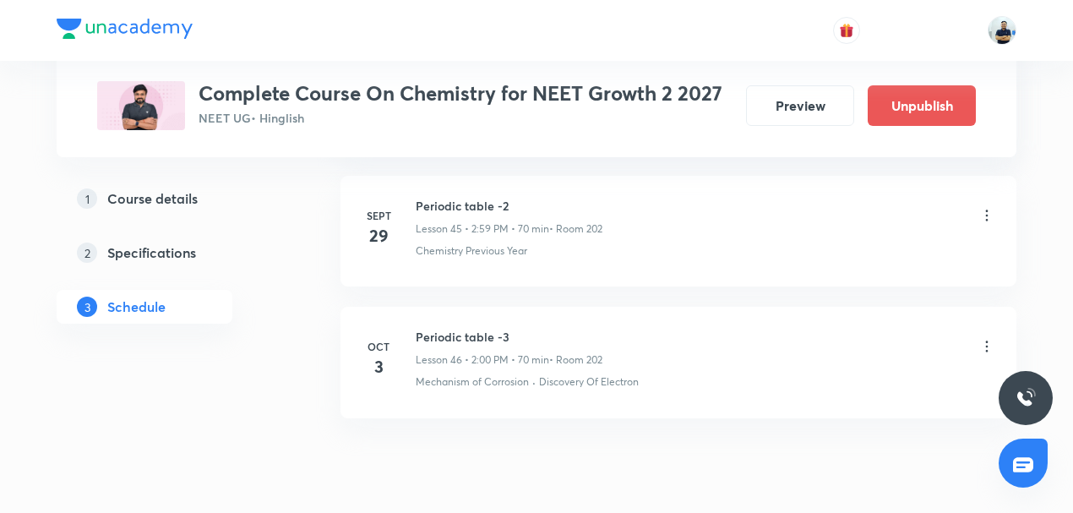
scroll to position [6067, 0]
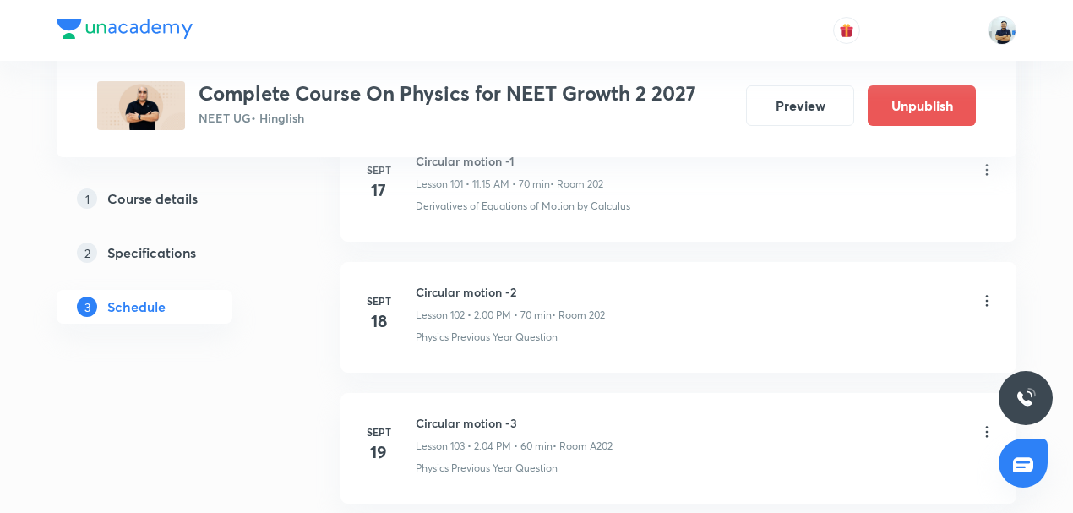
scroll to position [15190, 0]
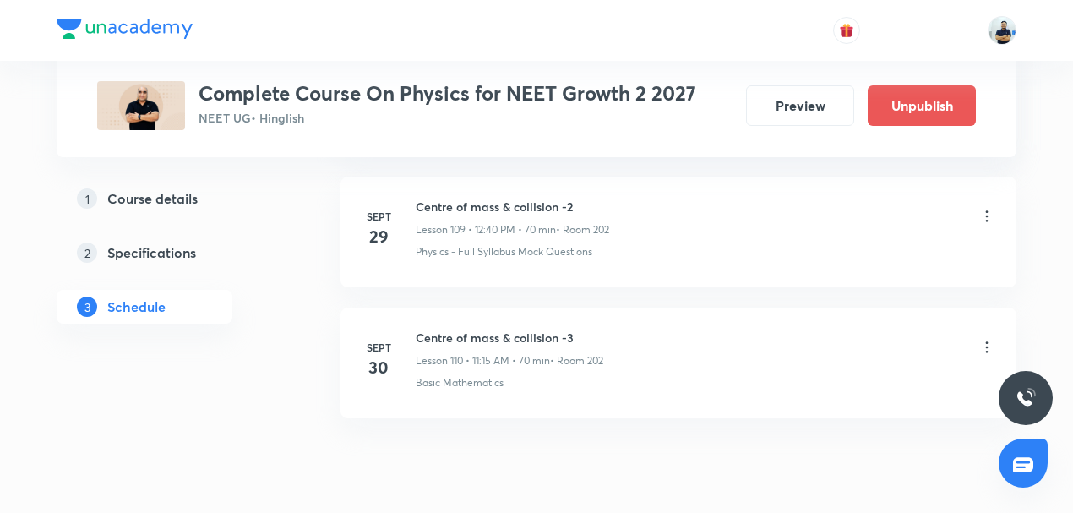
click at [443, 329] on h6 "Centre of mass & collision -3" at bounding box center [509, 338] width 187 height 18
copy h6 "Centre of mass & collision -3"
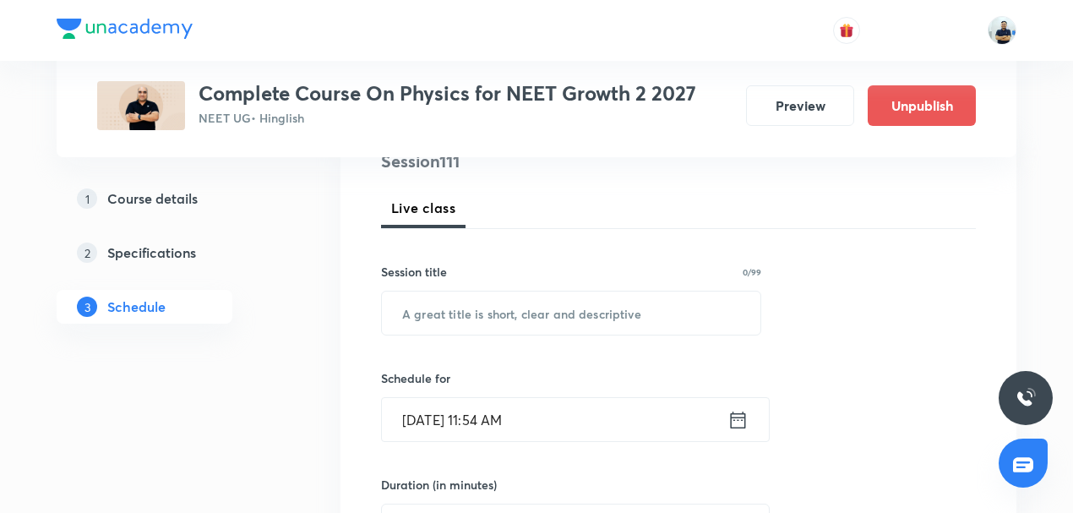
scroll to position [328, 0]
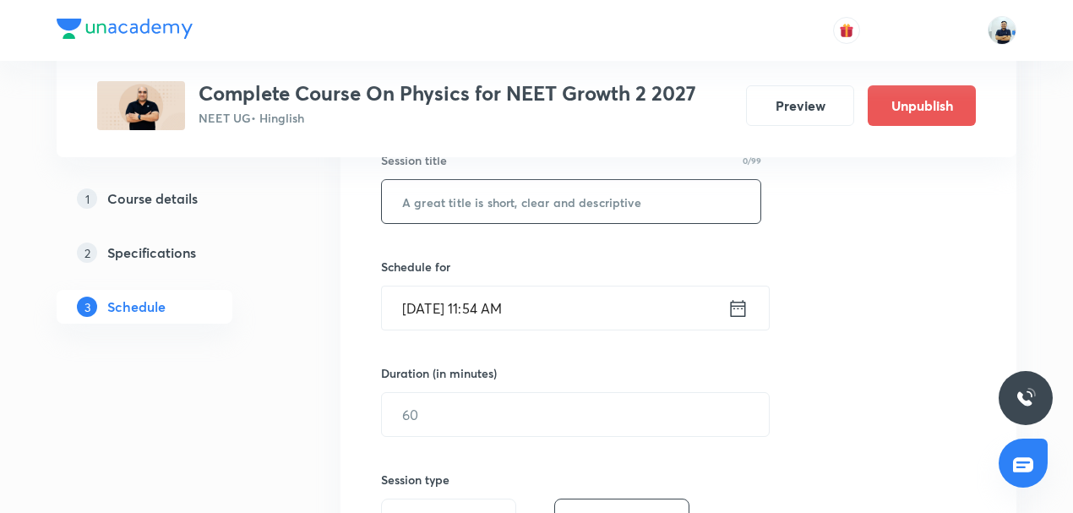
click at [503, 200] on input "text" at bounding box center [571, 201] width 378 height 43
paste input "Centre of mass & collision -3"
type input "Centre of mass & collision -4"
click at [490, 311] on input "[DATE] 11:54 AM" at bounding box center [554, 307] width 345 height 43
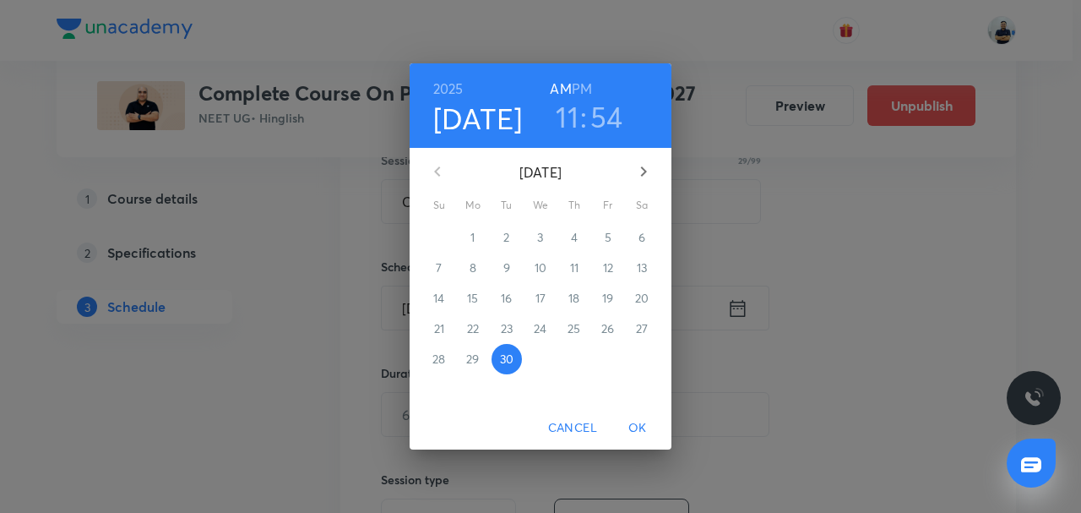
click at [640, 177] on icon "button" at bounding box center [643, 171] width 20 height 20
click at [631, 238] on span "4" at bounding box center [642, 237] width 30 height 17
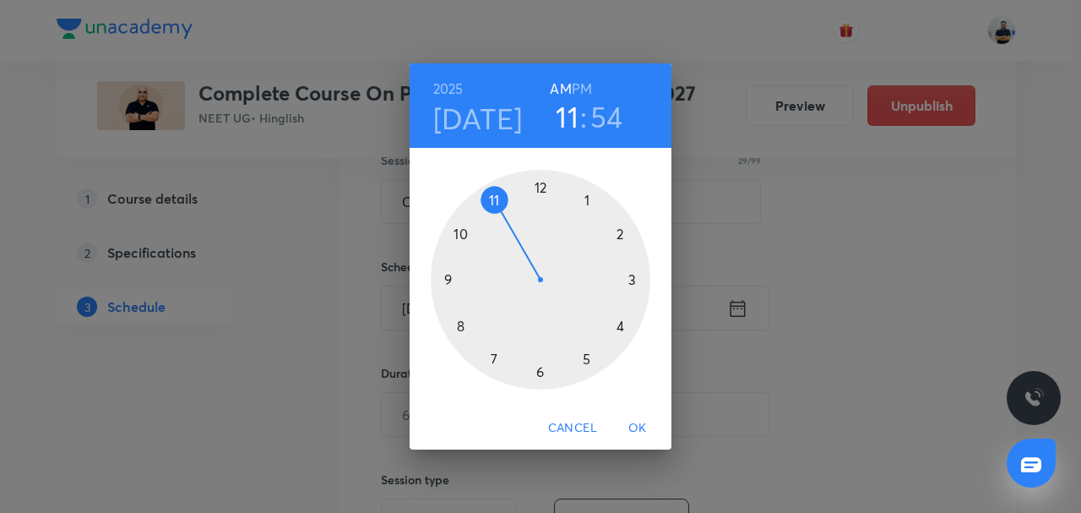
click at [590, 89] on h6 "PM" at bounding box center [582, 89] width 20 height 24
click at [542, 186] on div at bounding box center [541, 280] width 220 height 220
click at [466, 323] on div at bounding box center [541, 280] width 220 height 220
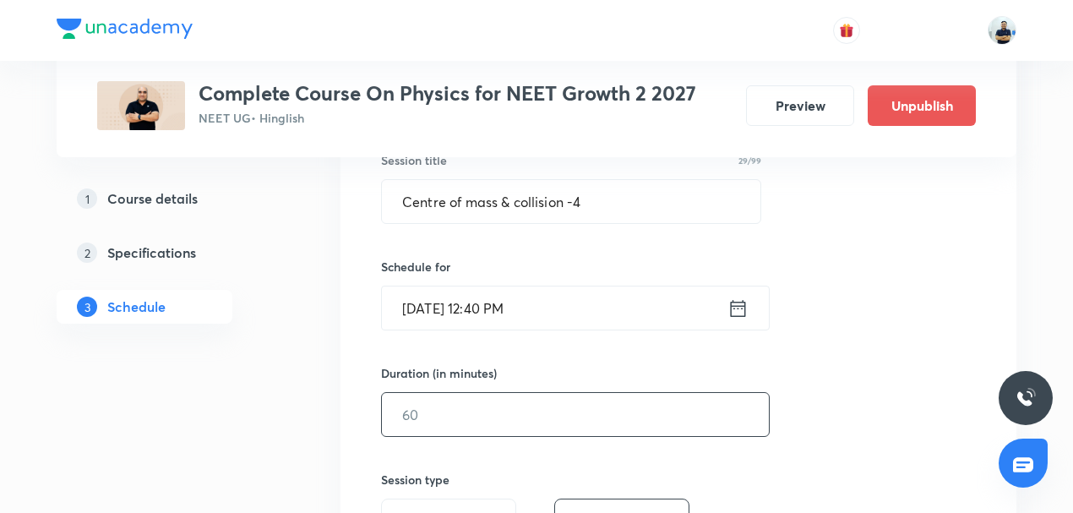
click at [441, 416] on input "text" at bounding box center [575, 414] width 387 height 43
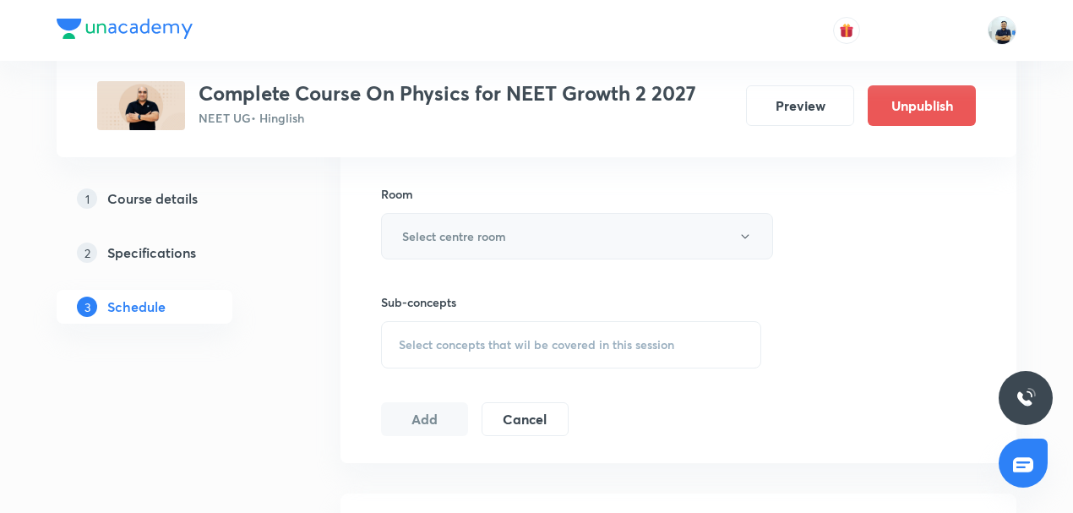
type input "70"
click at [475, 235] on h6 "Select centre room" at bounding box center [454, 236] width 104 height 18
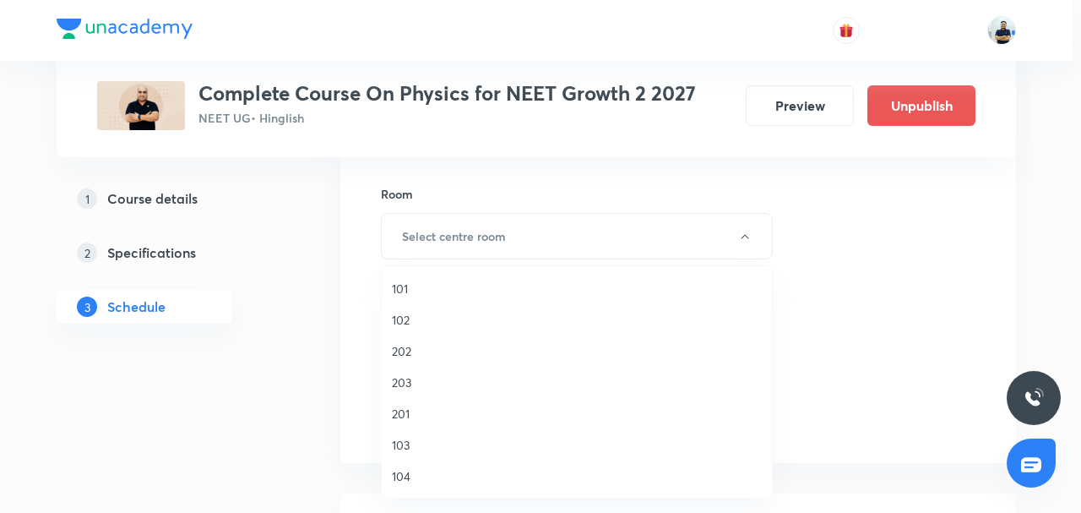
click at [410, 350] on span "202" at bounding box center [577, 351] width 370 height 18
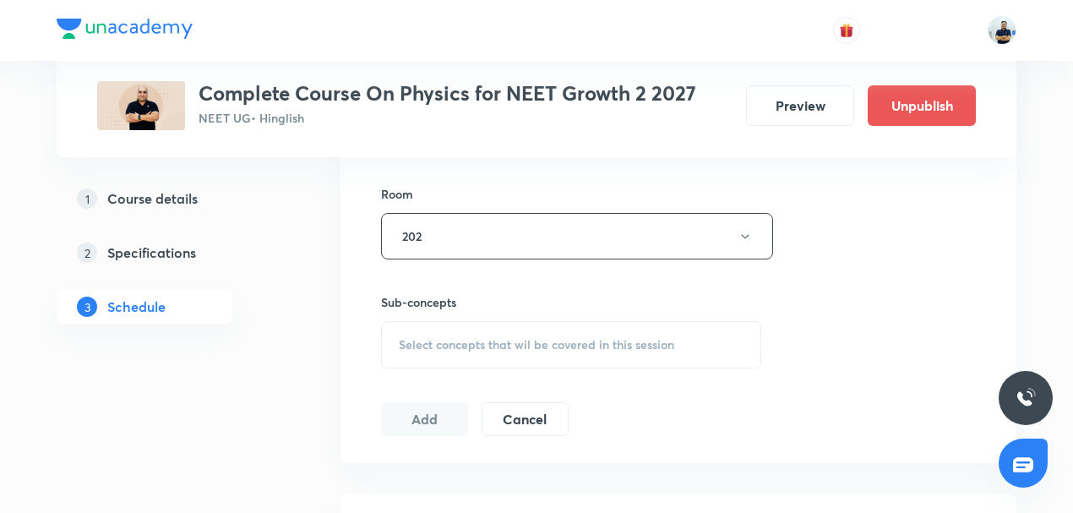
click at [544, 329] on div "Select concepts that wil be covered in this session" at bounding box center [571, 344] width 380 height 47
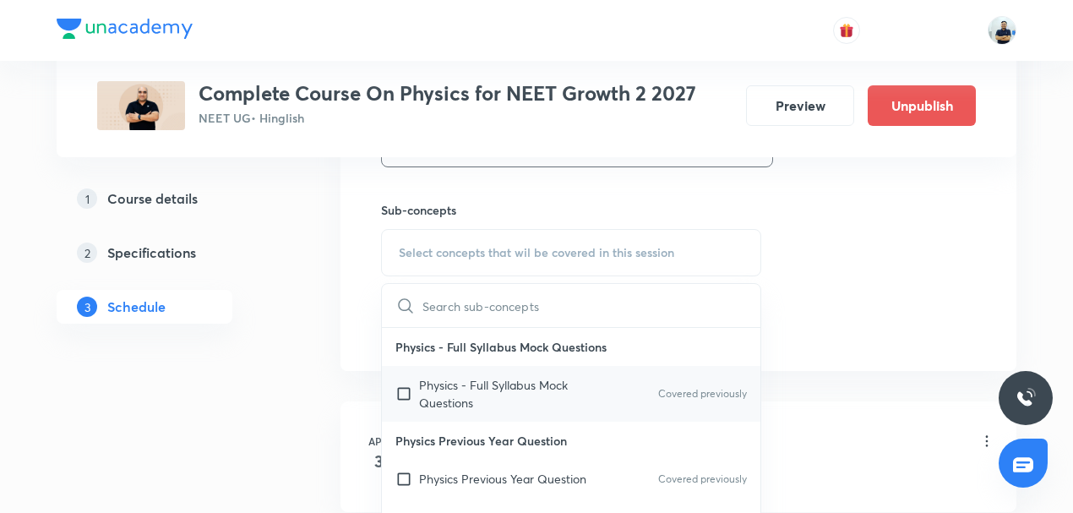
scroll to position [394, 0]
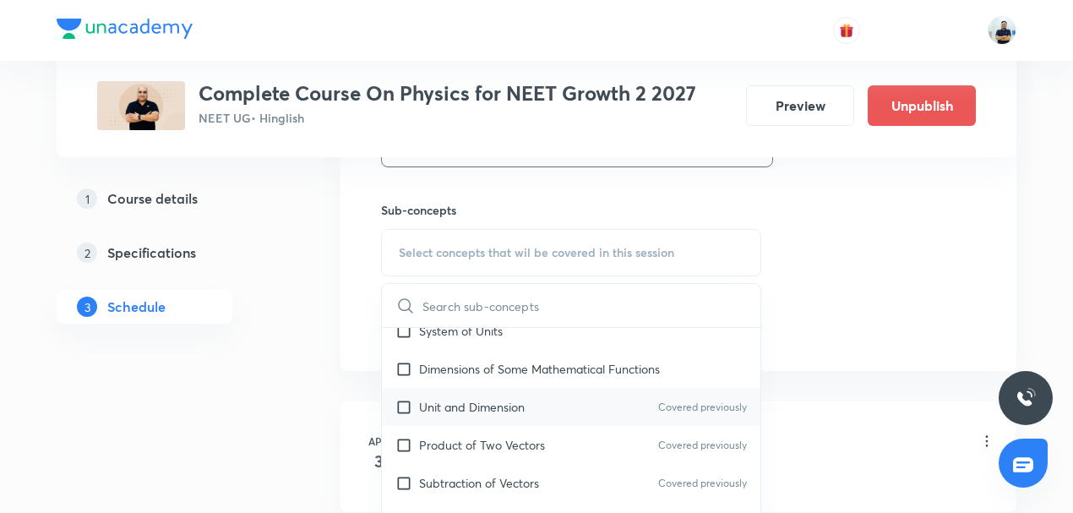
click at [446, 398] on p "Unit and Dimension" at bounding box center [472, 407] width 106 height 18
checkbox input "true"
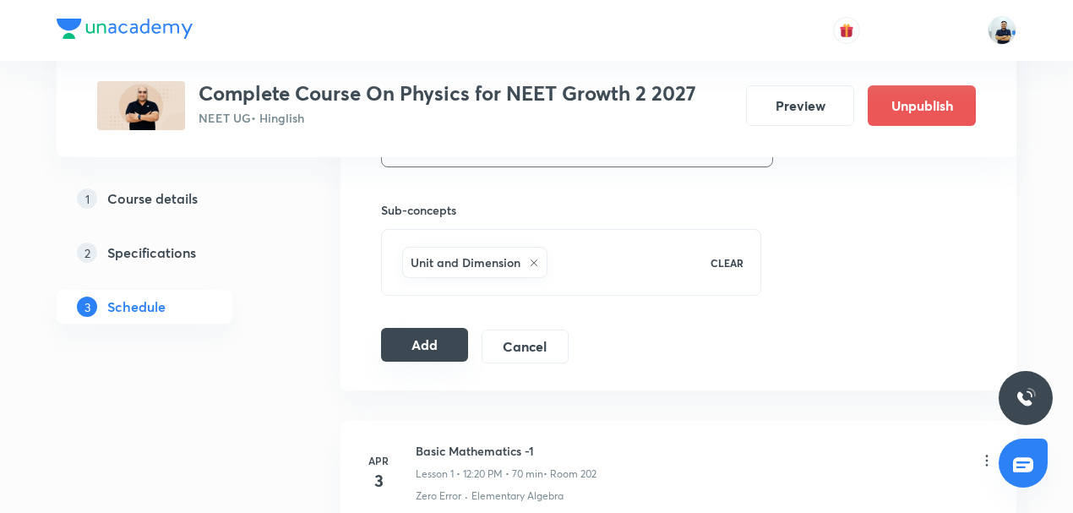
click at [434, 329] on button "Add" at bounding box center [424, 345] width 87 height 34
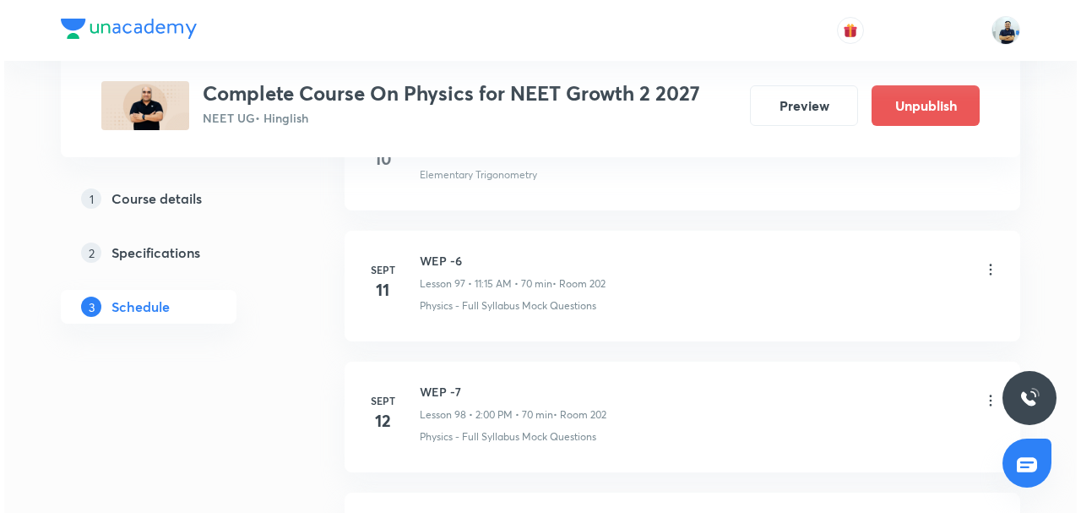
scroll to position [14547, 0]
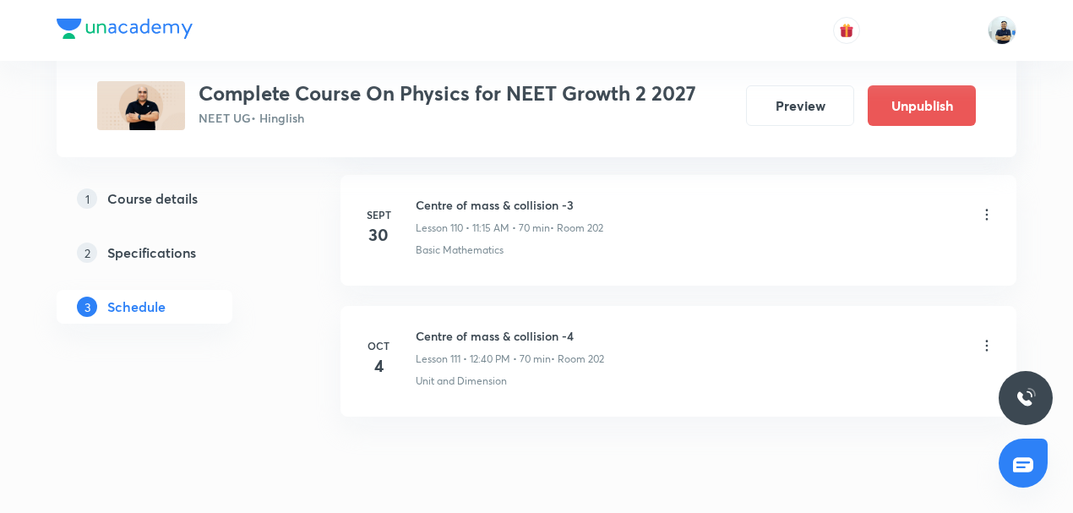
click at [983, 337] on icon at bounding box center [986, 345] width 17 height 17
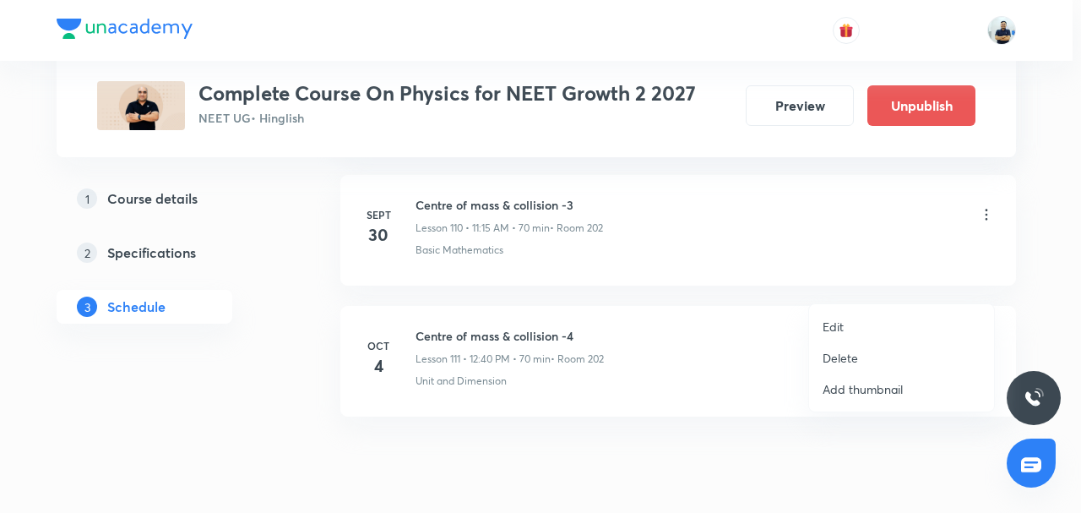
click at [861, 323] on li "Edit" at bounding box center [901, 326] width 185 height 31
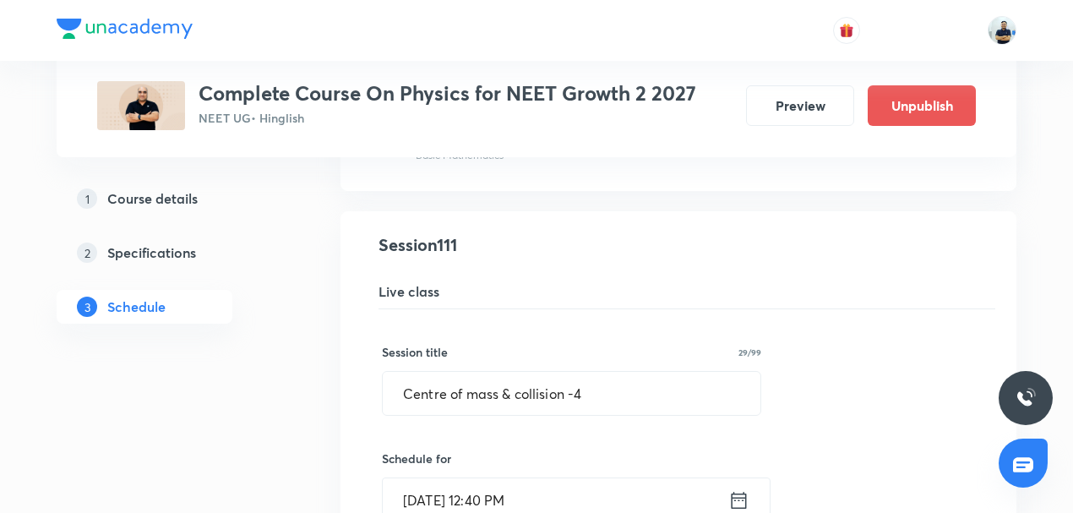
click at [497, 478] on input "Oct 4, 2025, 12:40 PM" at bounding box center [555, 499] width 345 height 43
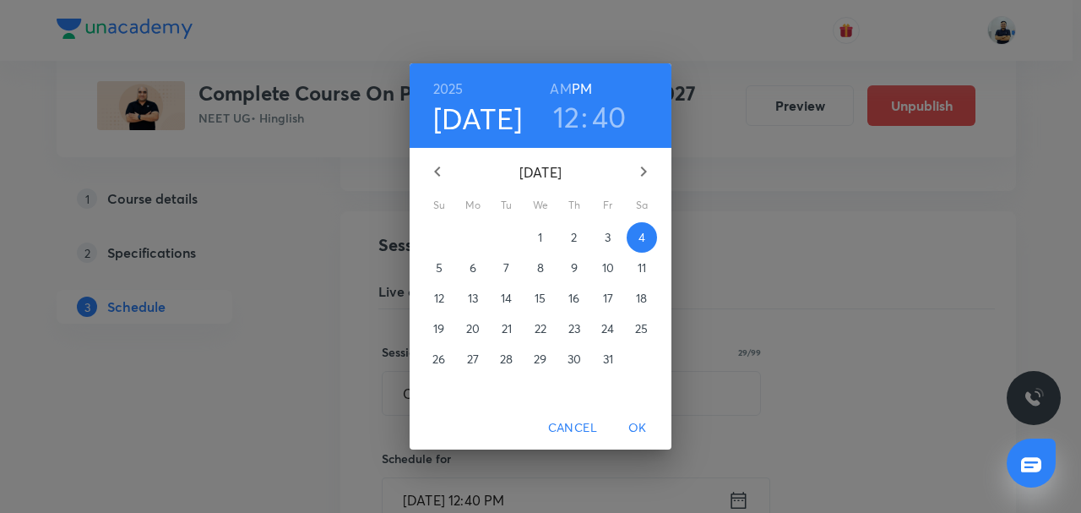
click at [605, 247] on button "3" at bounding box center [608, 237] width 30 height 30
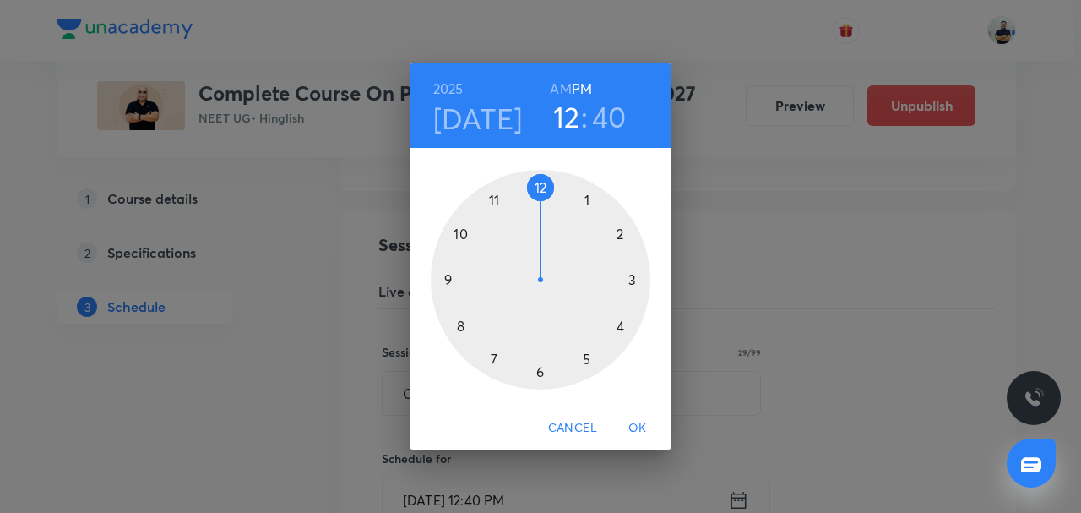
click at [638, 441] on button "OK" at bounding box center [638, 427] width 54 height 31
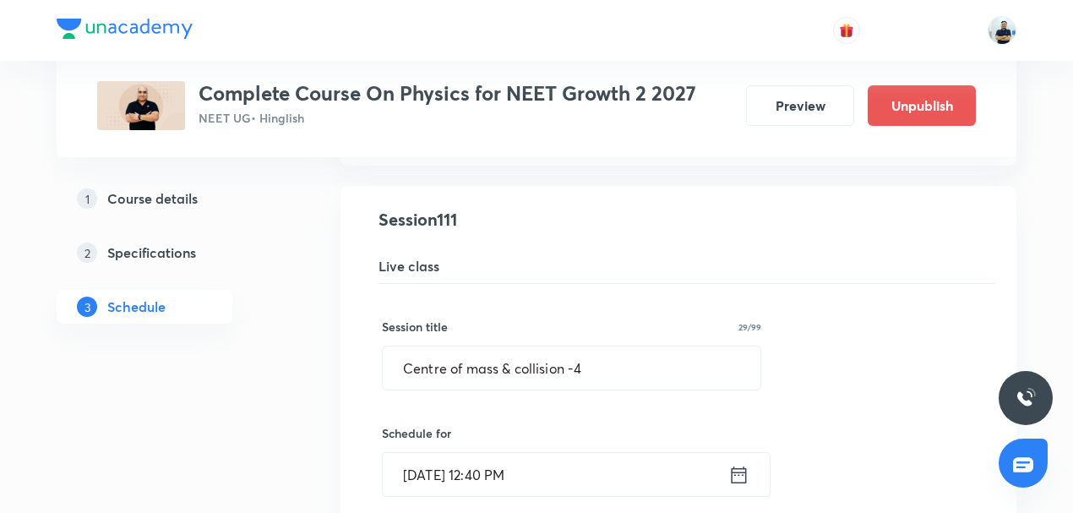
scroll to position [15192, 0]
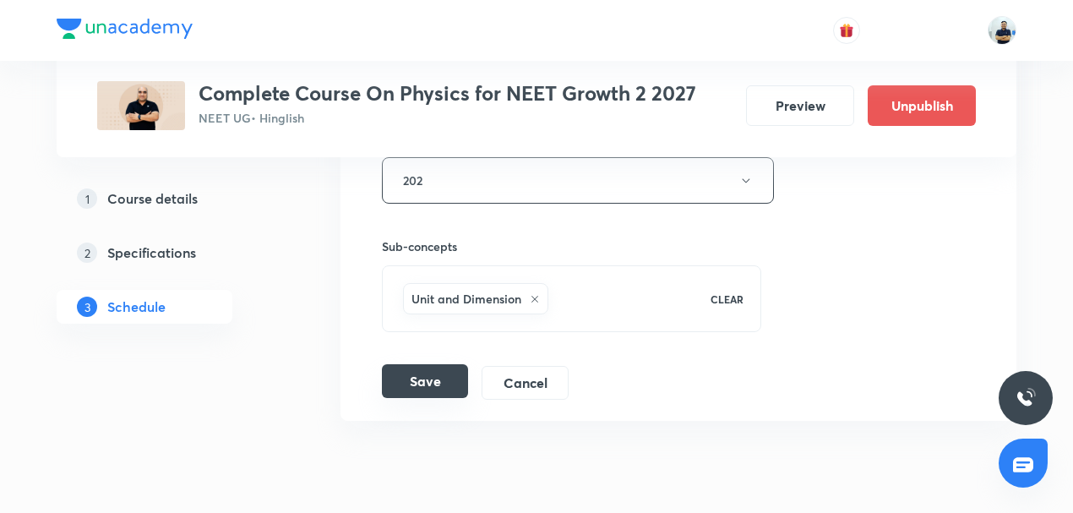
click at [432, 364] on button "Save" at bounding box center [425, 381] width 86 height 34
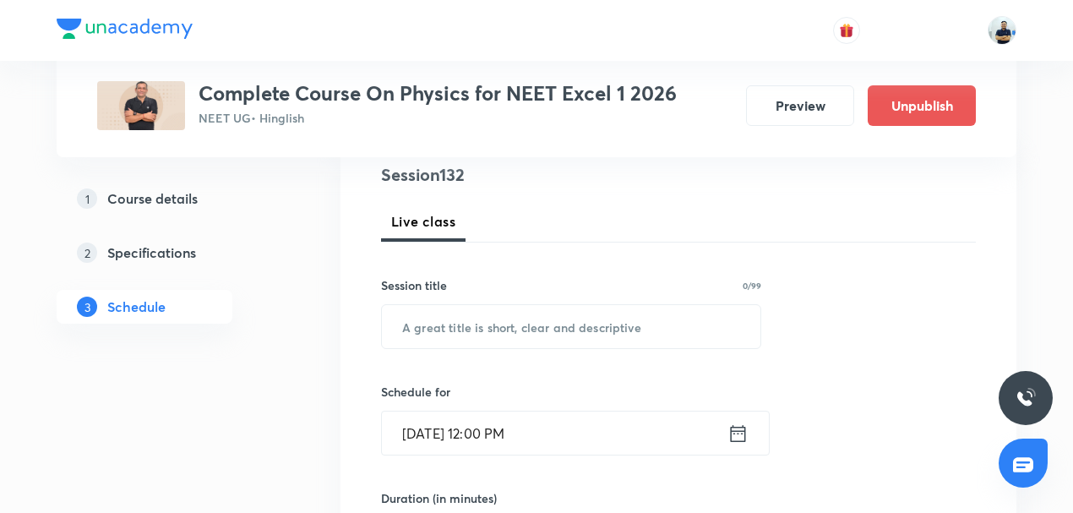
scroll to position [209, 0]
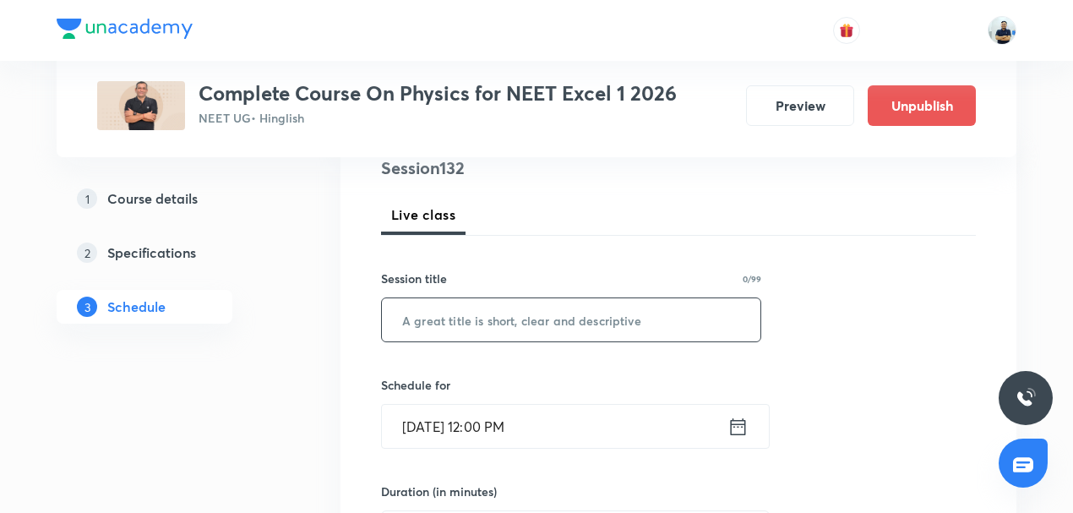
click at [478, 330] on input "text" at bounding box center [571, 319] width 378 height 43
paste input "Ray Optics -9"
type input "Ray Optics -10"
click at [492, 433] on input "[DATE] 12:00 PM" at bounding box center [554, 426] width 345 height 43
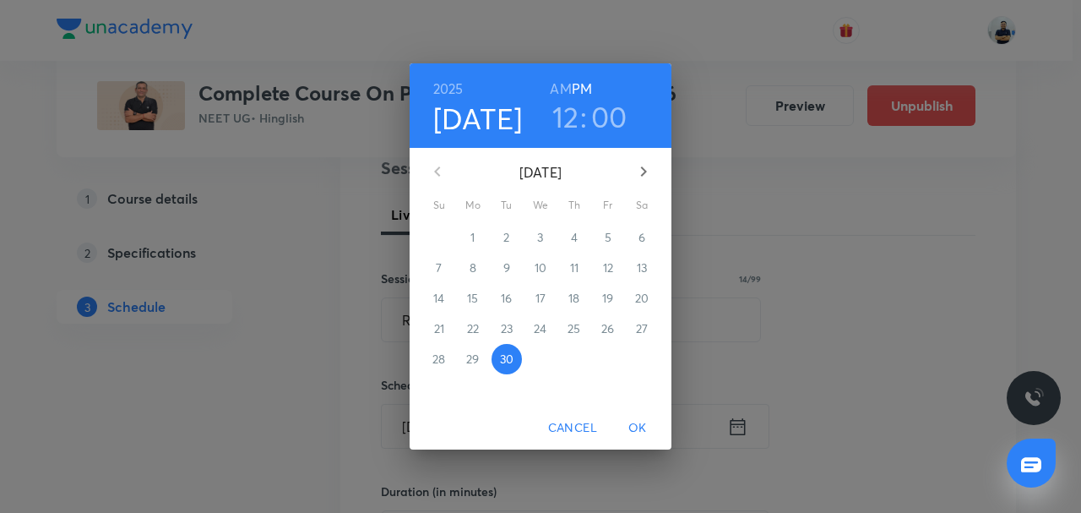
click at [635, 173] on icon "button" at bounding box center [643, 171] width 20 height 20
click at [545, 236] on span "1" at bounding box center [540, 237] width 30 height 17
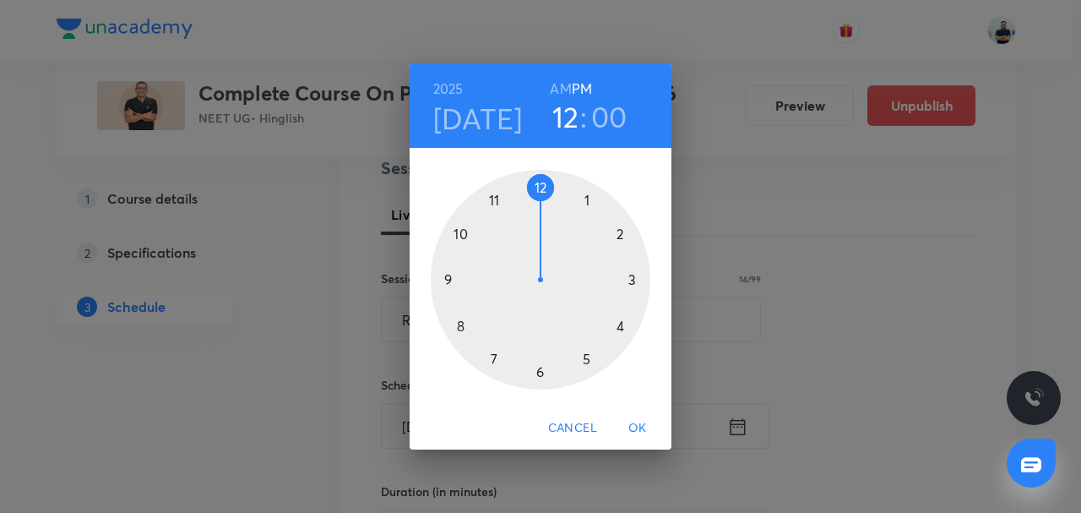
click at [500, 124] on h4 "[DATE]" at bounding box center [478, 118] width 90 height 35
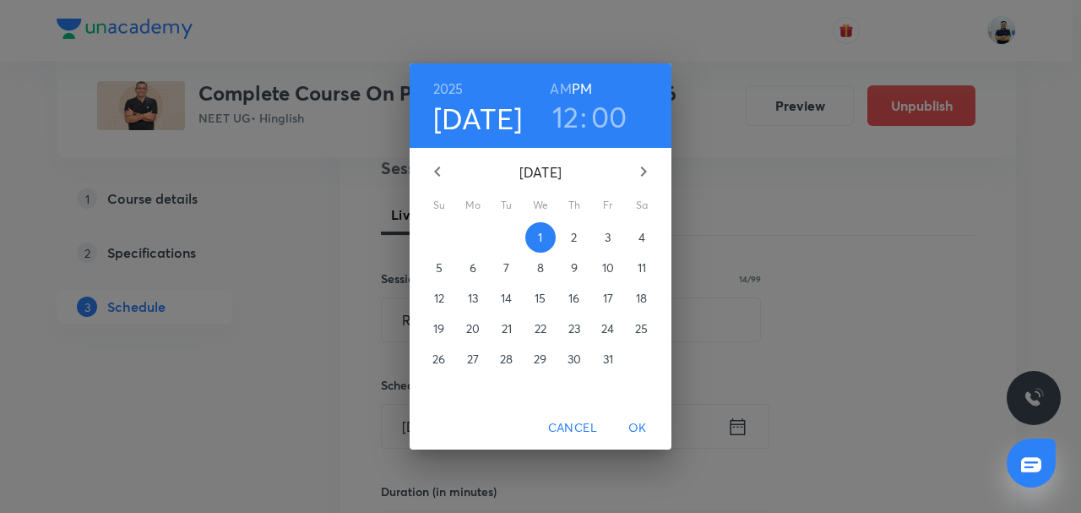
click at [601, 242] on span "3" at bounding box center [608, 237] width 30 height 17
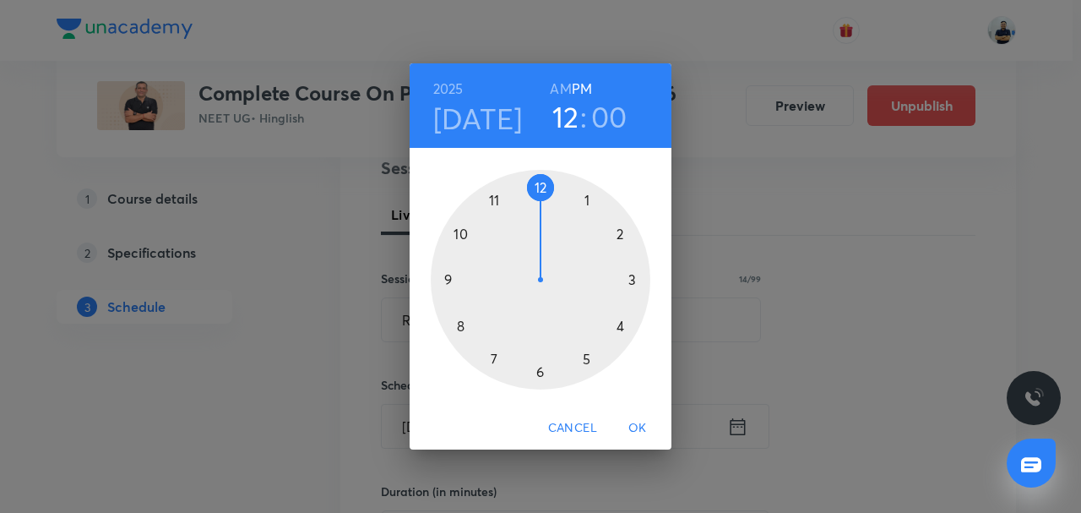
click at [541, 203] on div at bounding box center [541, 280] width 220 height 220
click at [465, 322] on div at bounding box center [541, 280] width 220 height 220
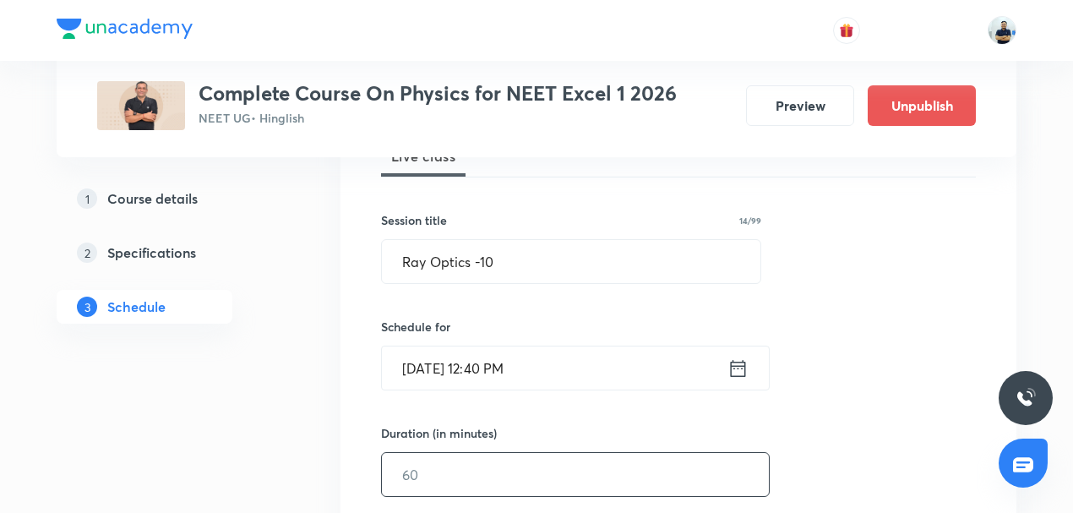
scroll to position [275, 0]
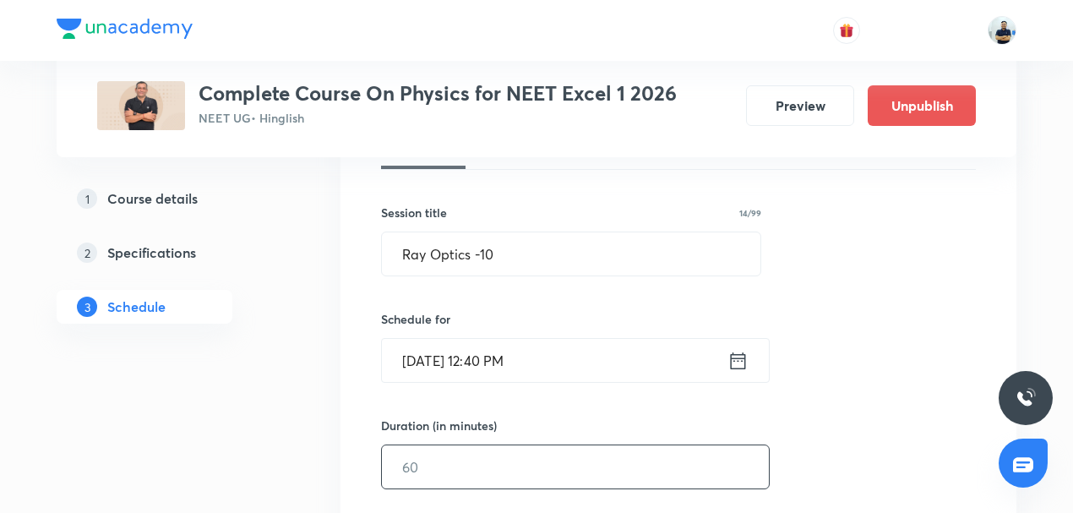
click at [449, 465] on input "text" at bounding box center [575, 466] width 387 height 43
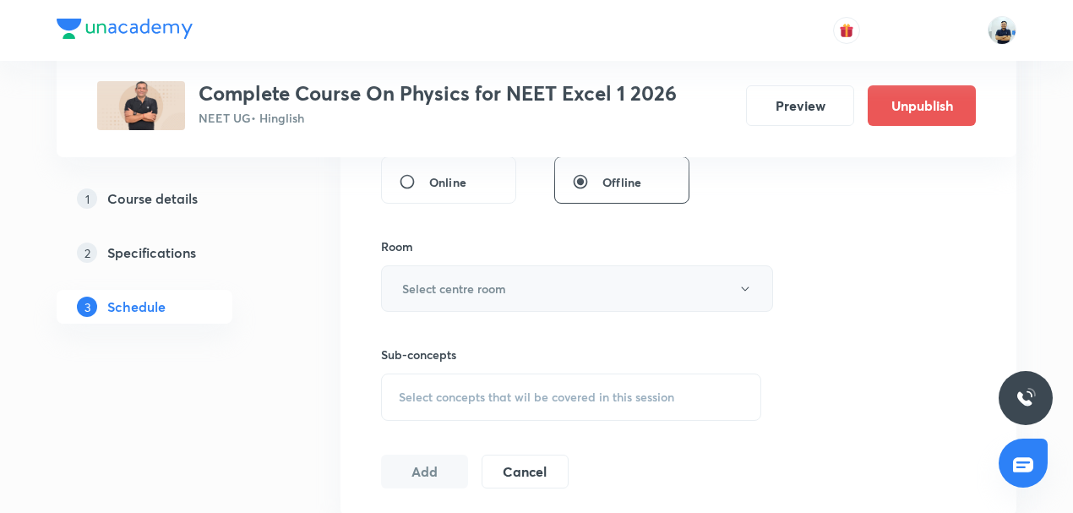
type input "70"
click at [487, 283] on h6 "Select centre room" at bounding box center [454, 289] width 104 height 18
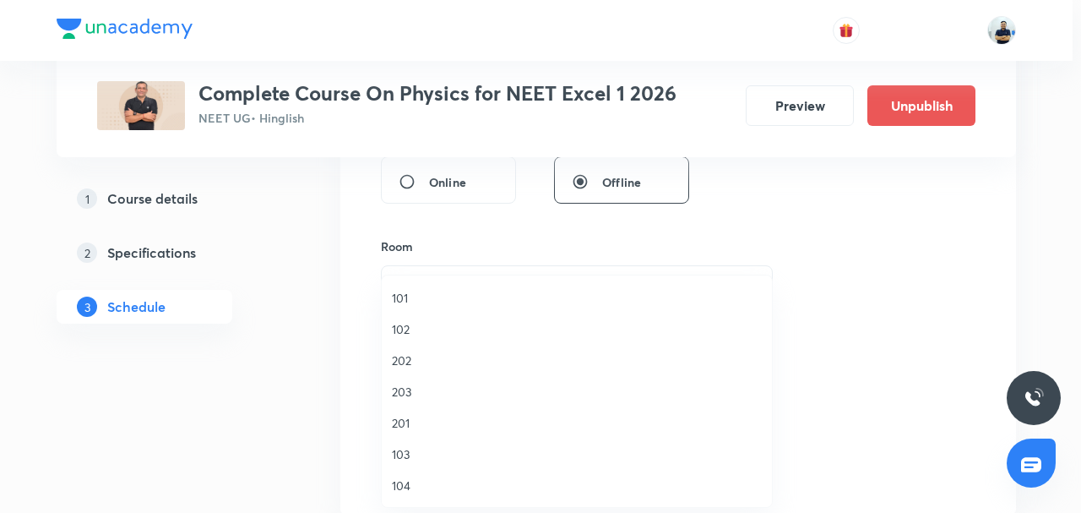
click at [418, 393] on span "203" at bounding box center [577, 392] width 370 height 18
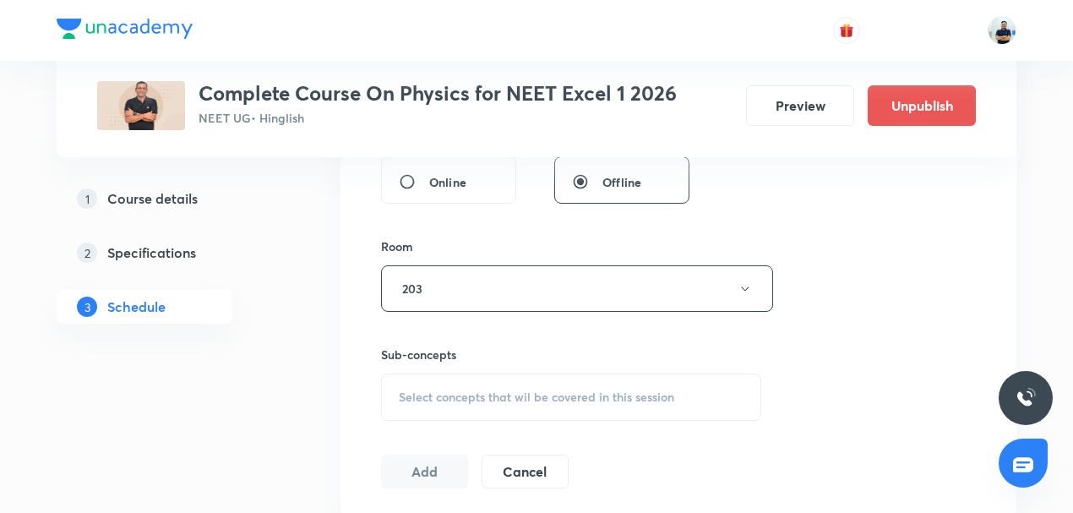
click at [546, 390] on span "Select concepts that wil be covered in this session" at bounding box center [536, 397] width 275 height 14
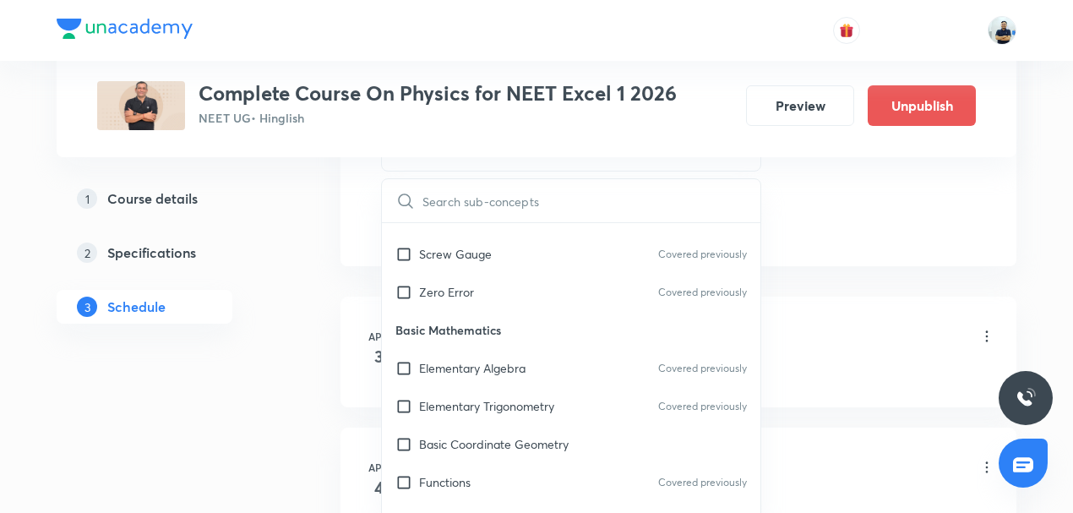
scroll to position [1182, 0]
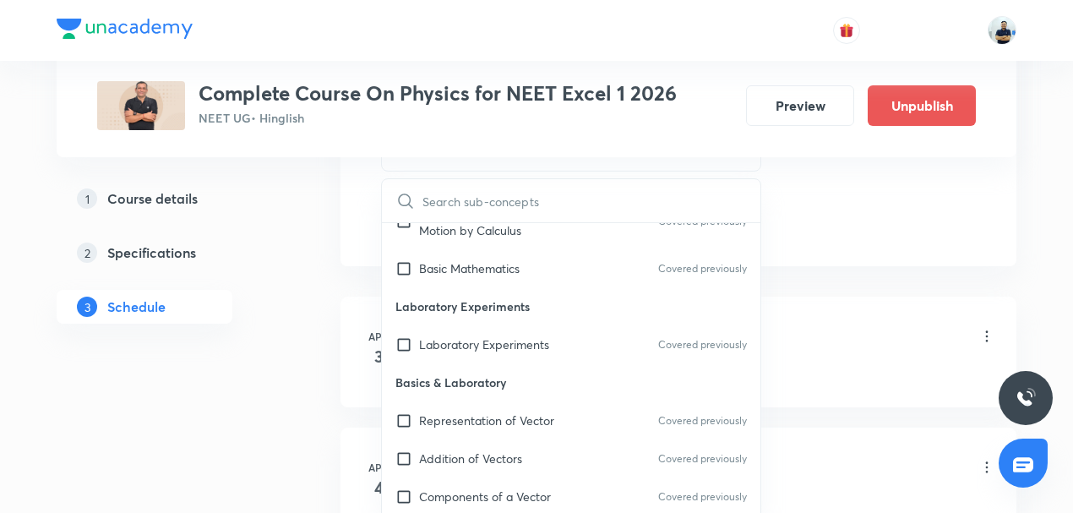
click at [475, 392] on p "Basics & Laboratory" at bounding box center [571, 382] width 378 height 38
click at [454, 356] on div "Laboratory Experiments Covered previously" at bounding box center [571, 344] width 378 height 38
checkbox input "true"
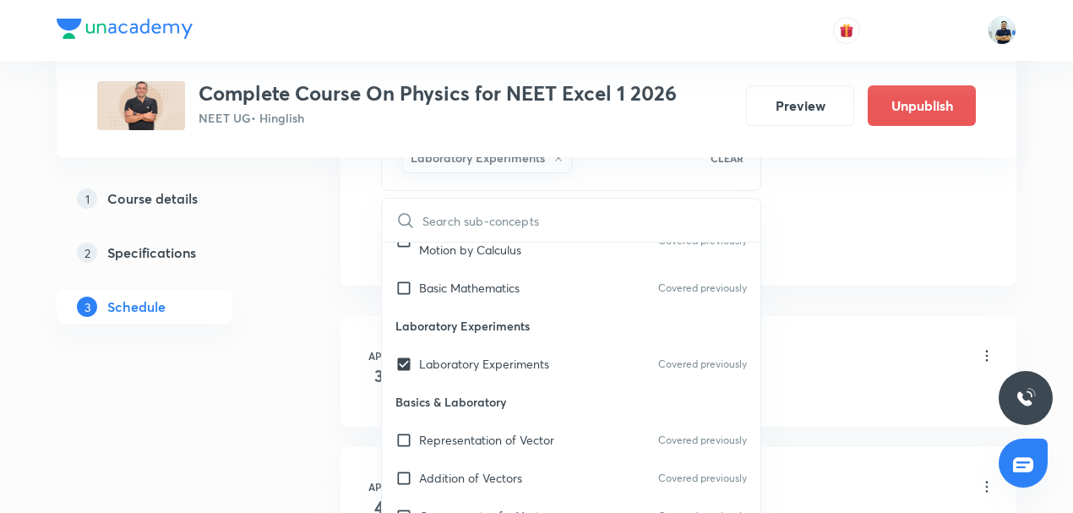
click at [774, 350] on div "Modern Physics -1 Lesson 1 • 11:00 AM • 70 min • Room 203" at bounding box center [705, 357] width 579 height 40
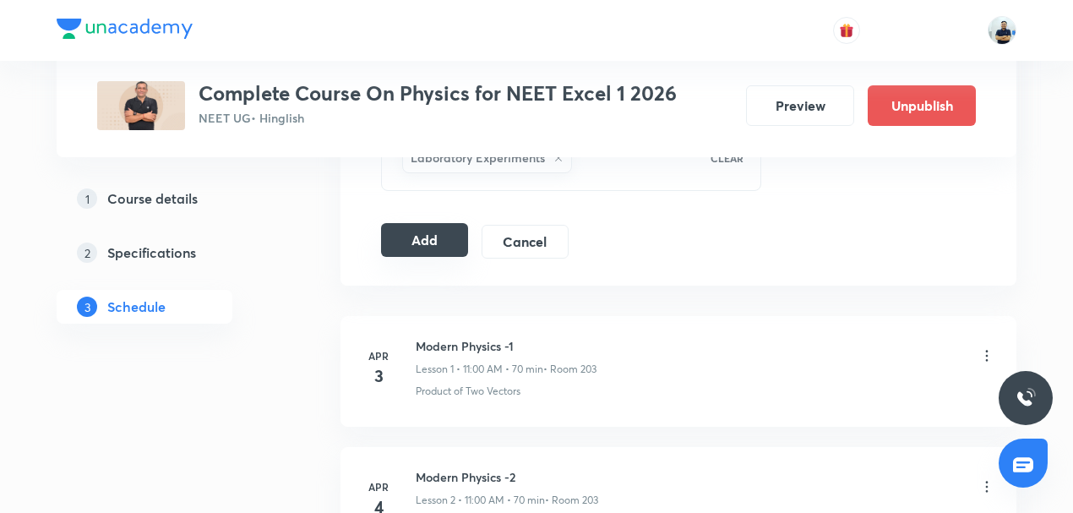
click at [431, 238] on button "Add" at bounding box center [424, 240] width 87 height 34
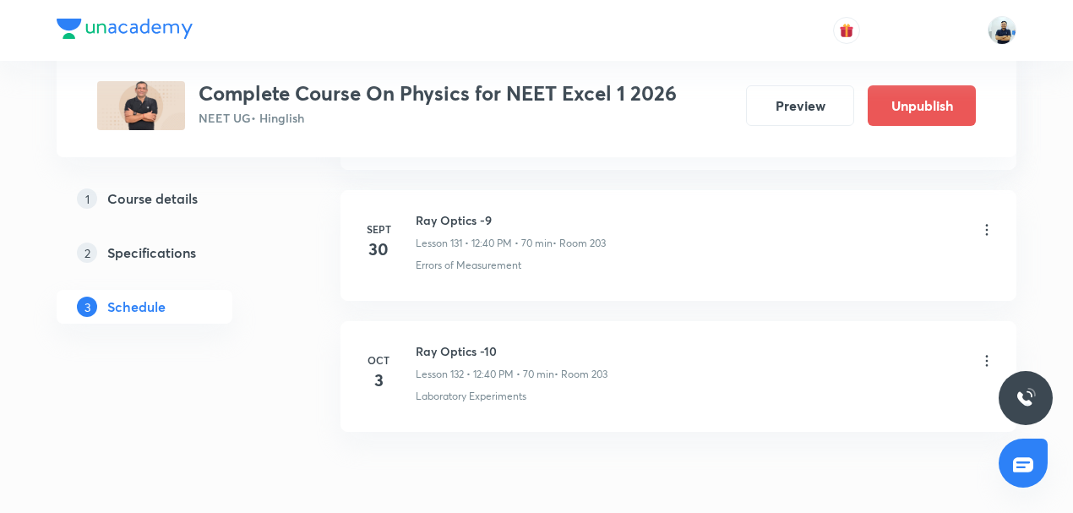
scroll to position [17286, 0]
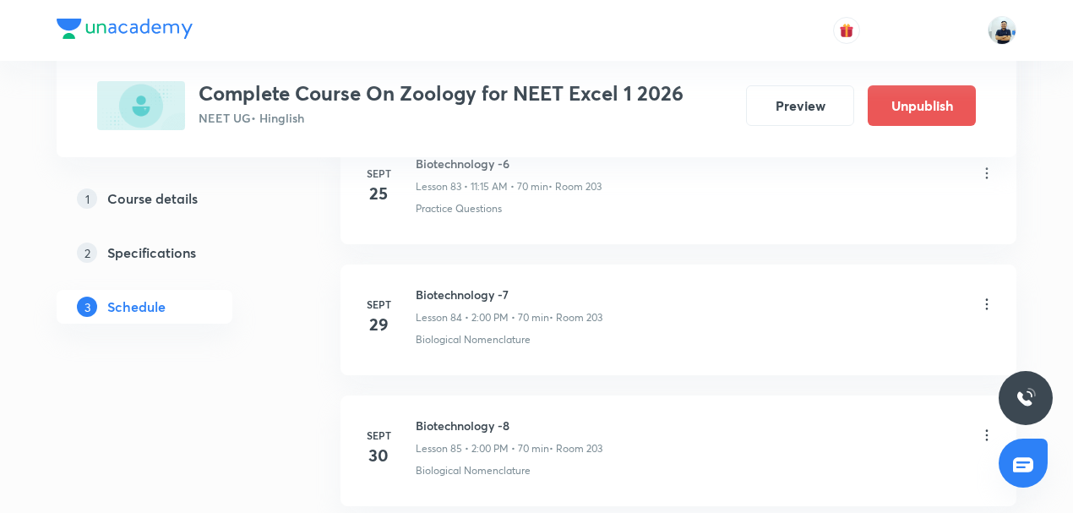
scroll to position [11925, 0]
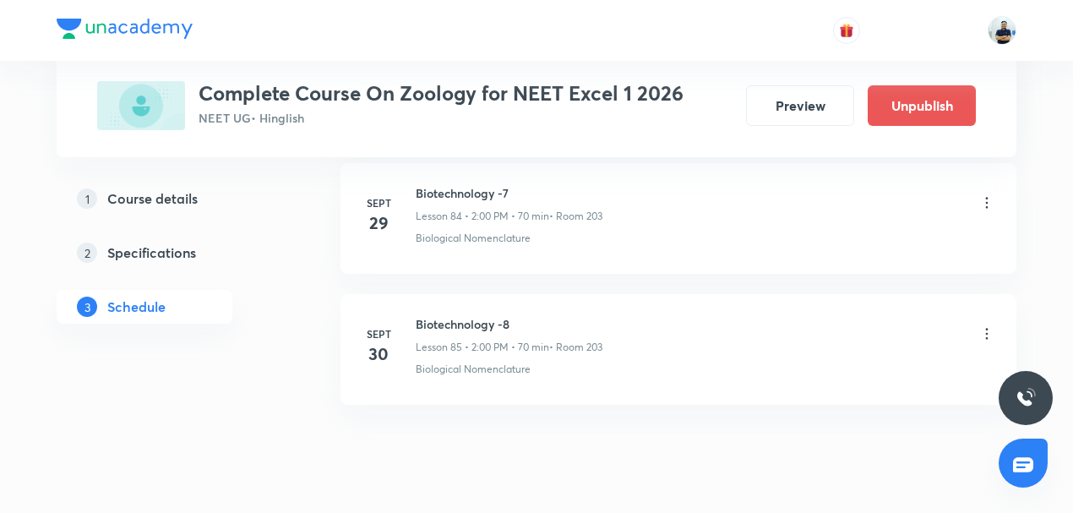
click at [465, 315] on h6 "Biotechnology -8" at bounding box center [509, 324] width 187 height 18
copy h6 "Biotechnology -8"
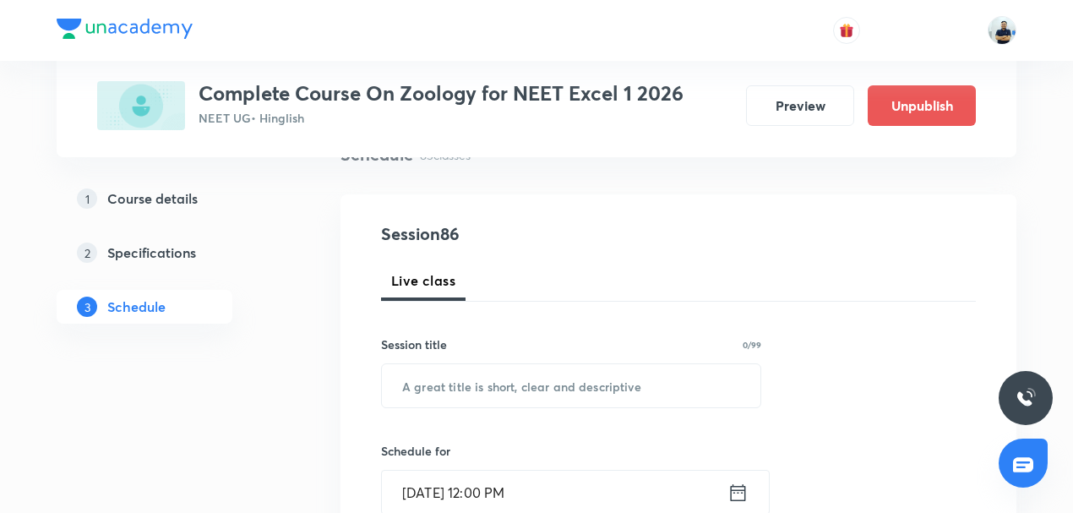
scroll to position [144, 0]
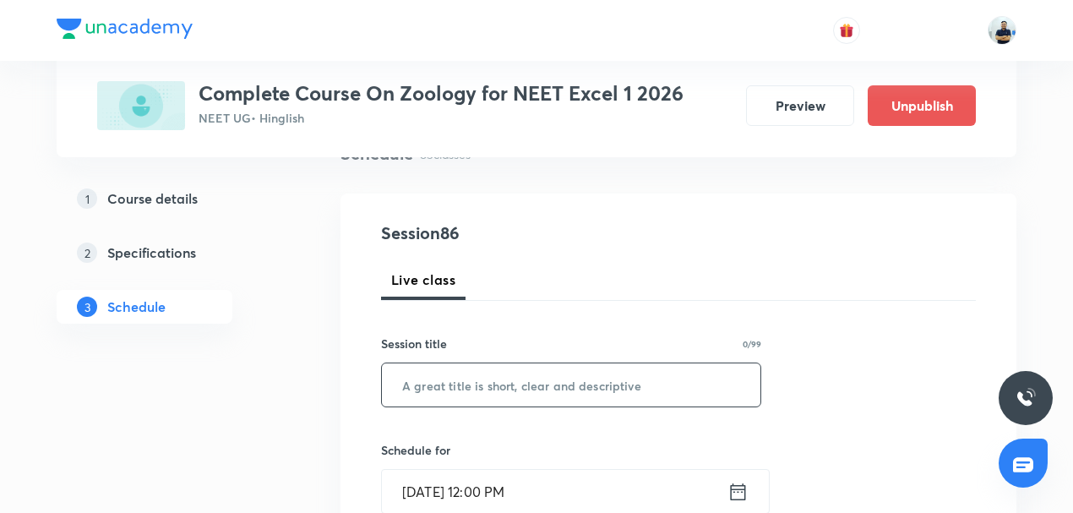
click at [453, 390] on input "text" at bounding box center [571, 384] width 378 height 43
paste input "Biotechnology -8"
type input "Biotechnology -9"
click at [468, 481] on input "[DATE] 12:00 PM" at bounding box center [554, 491] width 345 height 43
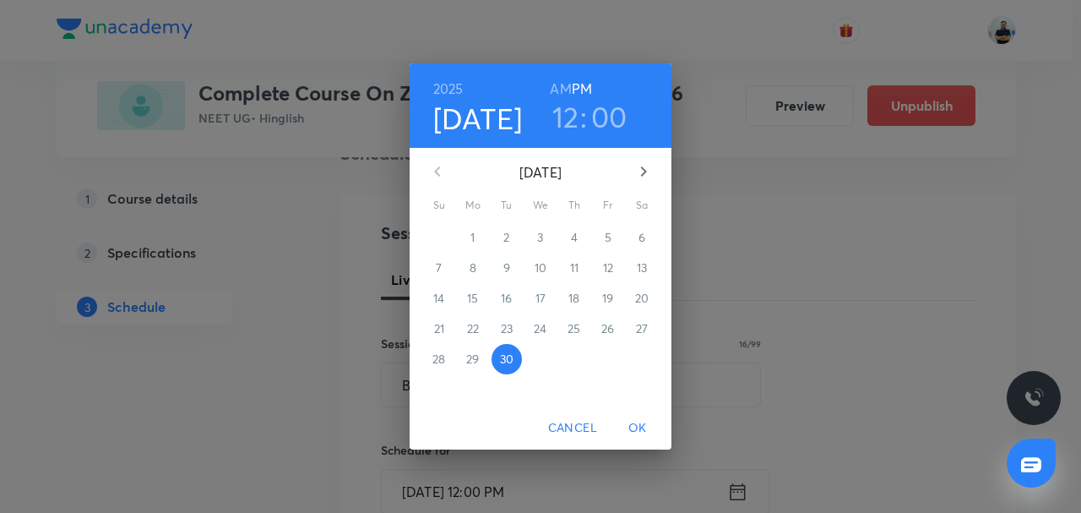
click at [644, 174] on icon "button" at bounding box center [643, 171] width 20 height 20
click at [595, 240] on span "3" at bounding box center [608, 237] width 30 height 17
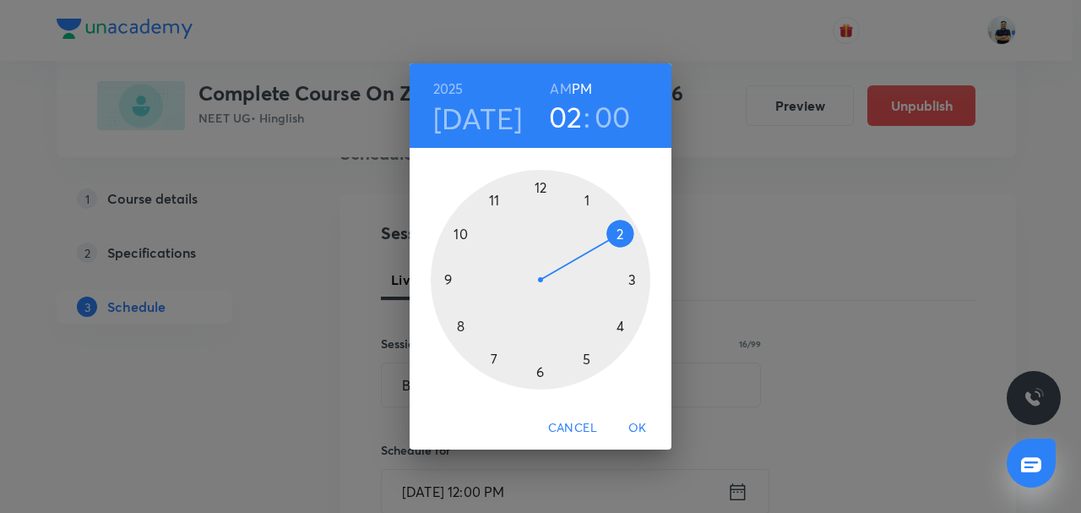
drag, startPoint x: 608, startPoint y: 233, endPoint x: 566, endPoint y: 208, distance: 49.2
click at [607, 233] on div at bounding box center [541, 280] width 220 height 220
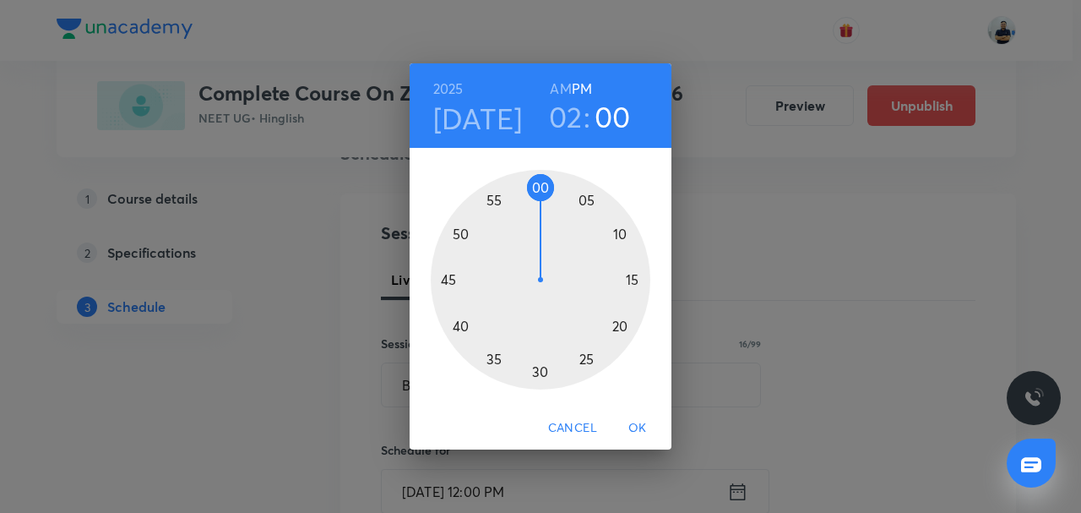
click at [543, 193] on div at bounding box center [541, 280] width 220 height 220
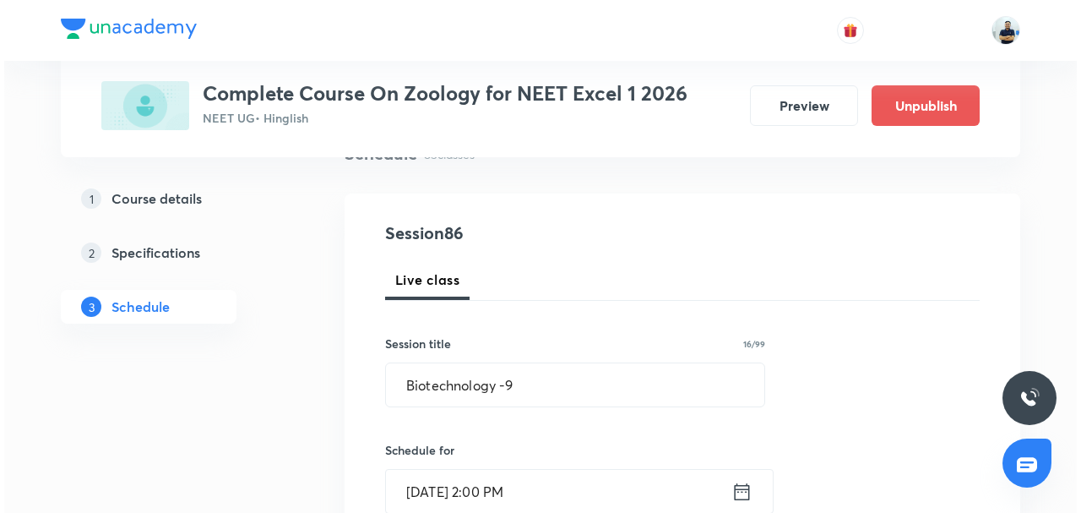
scroll to position [539, 0]
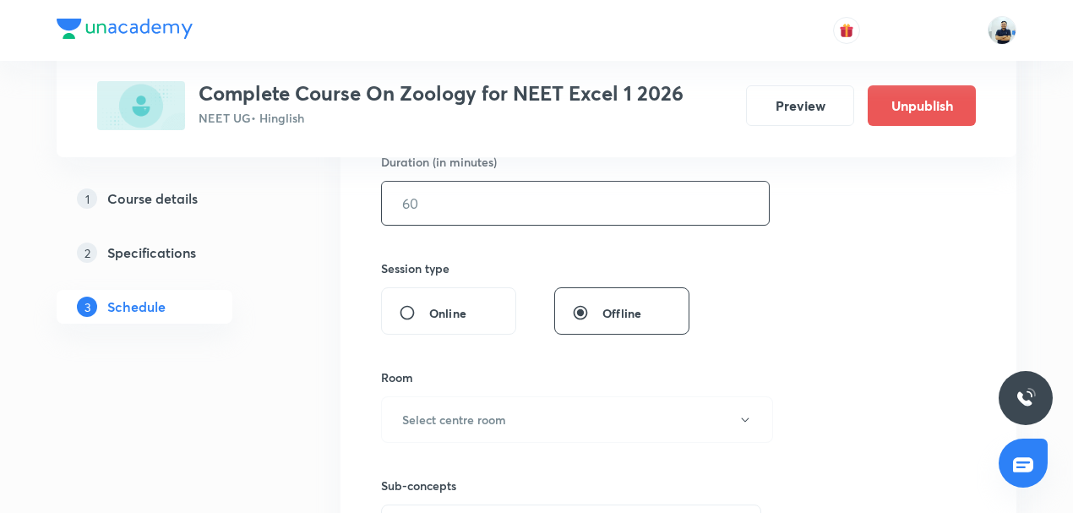
click at [463, 208] on input "text" at bounding box center [575, 203] width 387 height 43
type input "70"
click at [472, 400] on button "Select centre room" at bounding box center [577, 419] width 392 height 46
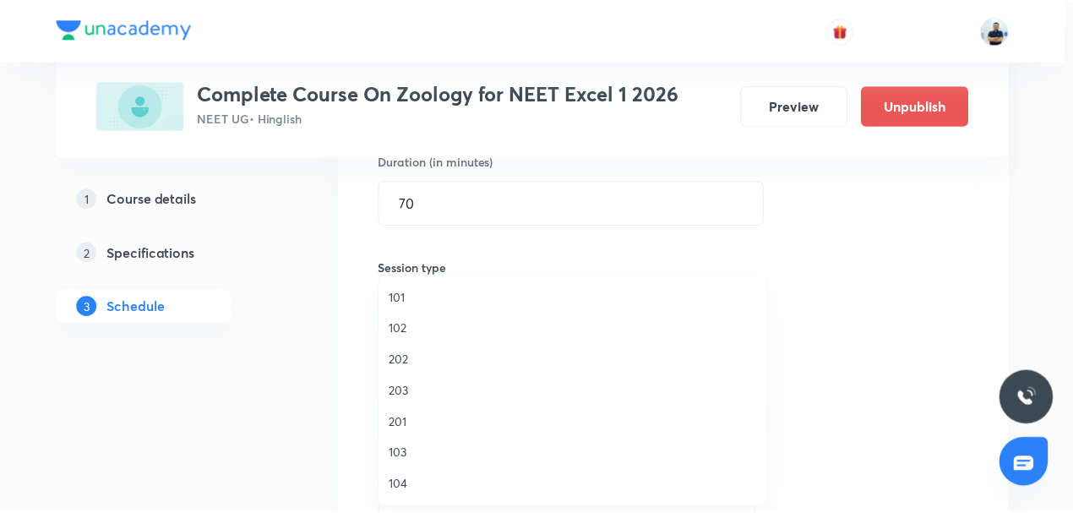
scroll to position [312, 0]
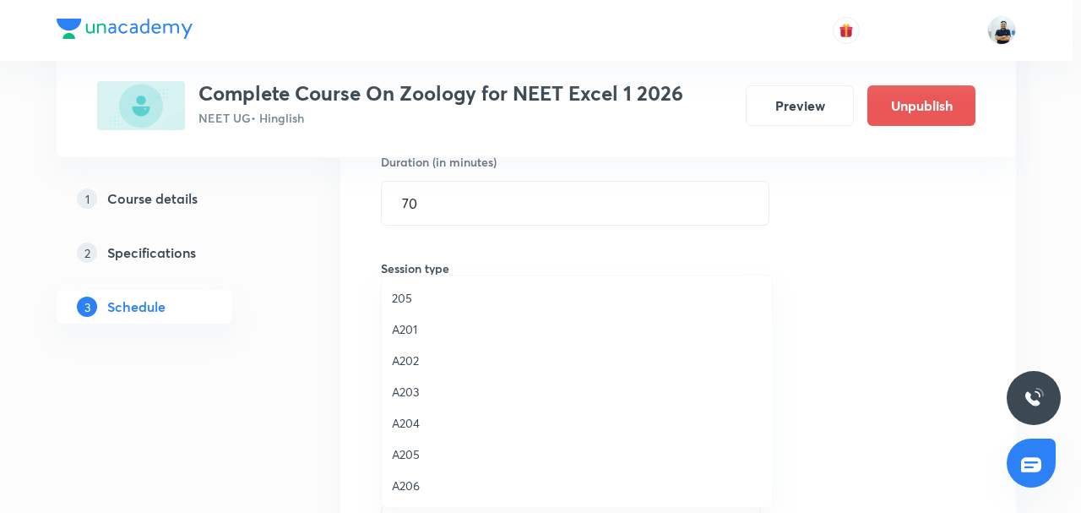
click at [427, 331] on span "A201" at bounding box center [577, 329] width 370 height 18
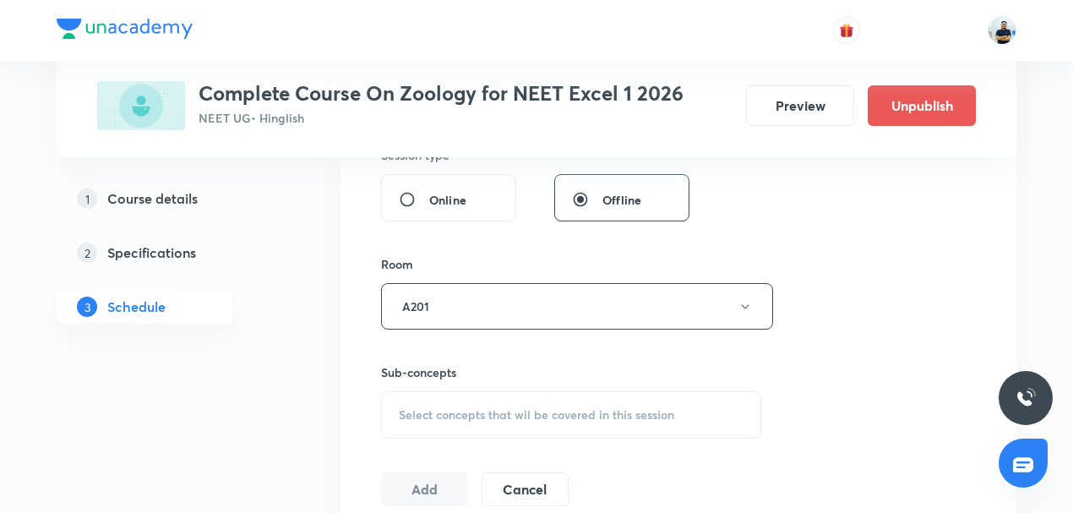
scroll to position [657, 0]
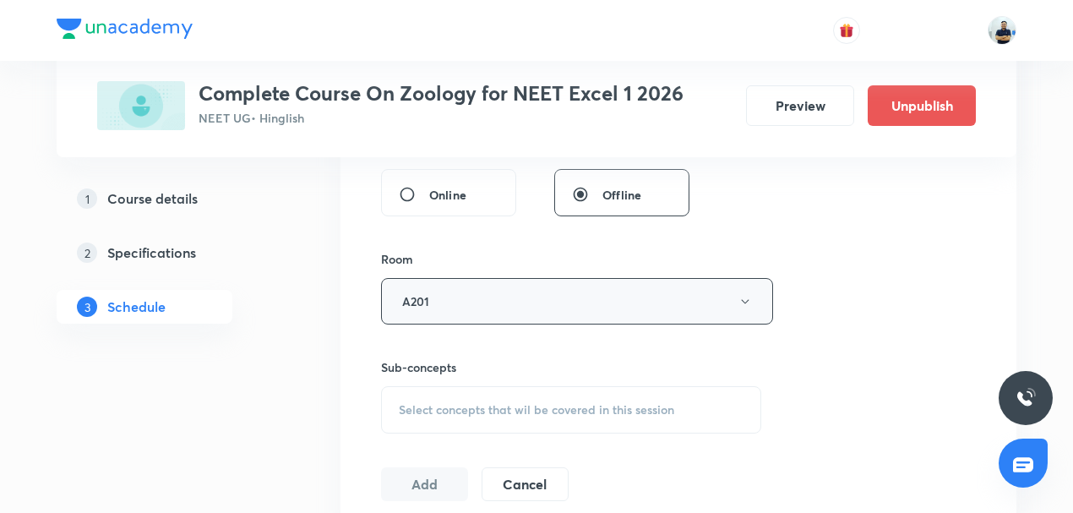
click at [456, 302] on button "A201" at bounding box center [577, 301] width 392 height 46
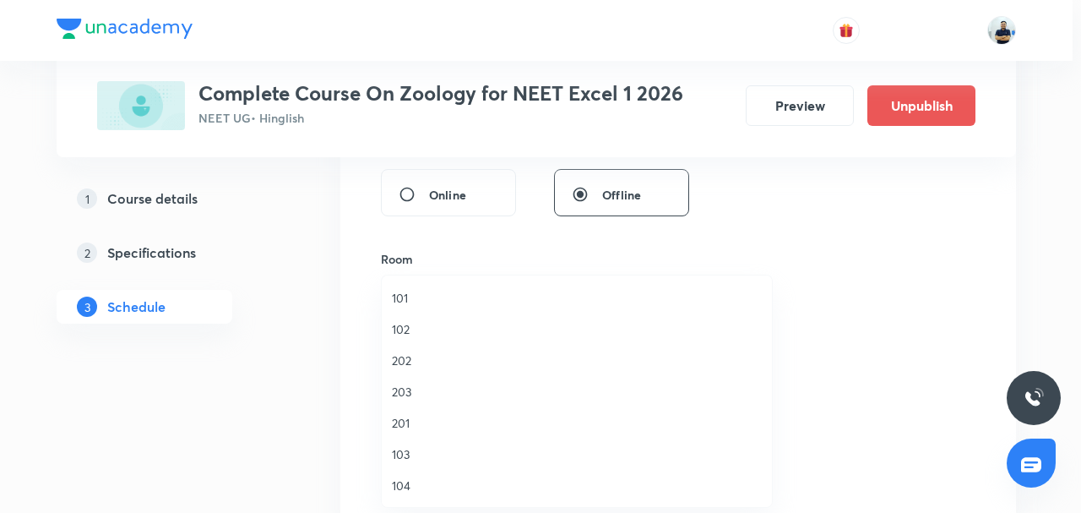
click at [420, 384] on span "203" at bounding box center [577, 392] width 370 height 18
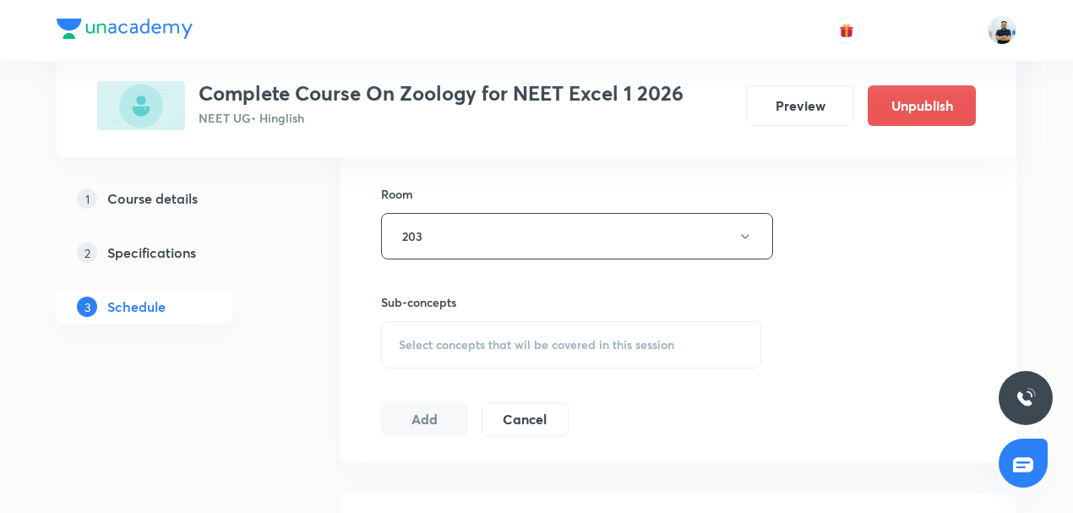
click at [533, 343] on span "Select concepts that wil be covered in this session" at bounding box center [536, 345] width 275 height 14
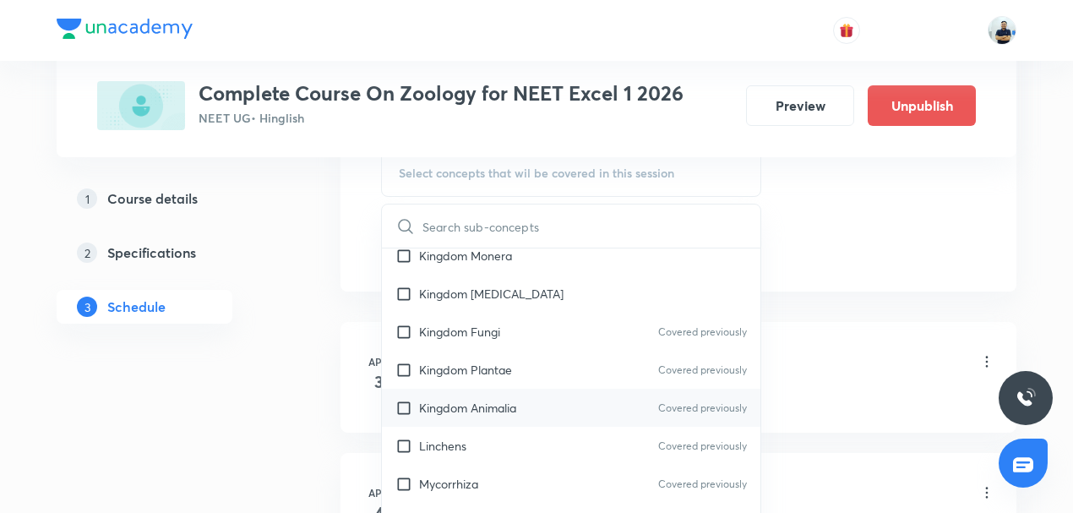
scroll to position [788, 0]
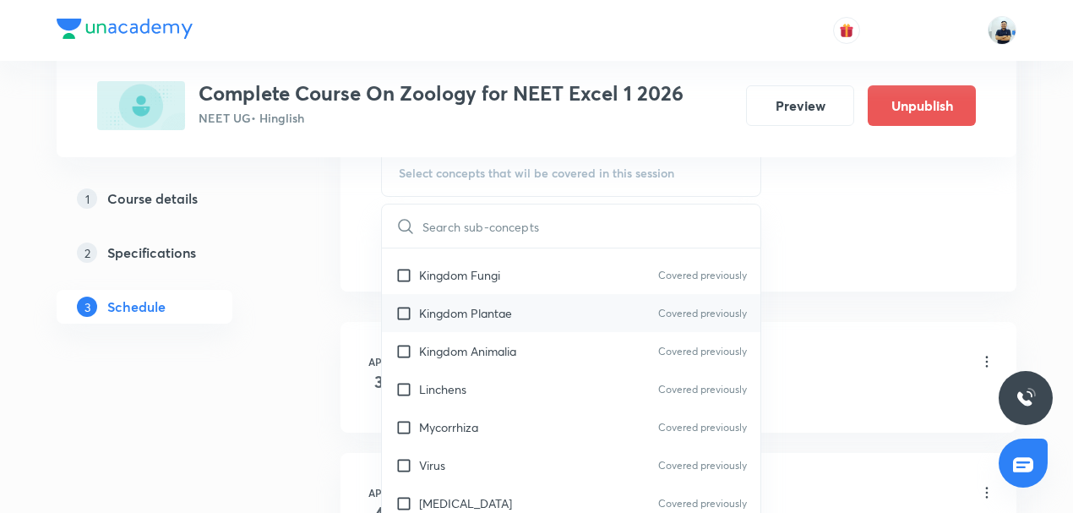
drag, startPoint x: 471, startPoint y: 359, endPoint x: 446, endPoint y: 326, distance: 41.6
click at [470, 359] on div "Kingdom Animalia Covered previously" at bounding box center [571, 351] width 378 height 38
checkbox input "true"
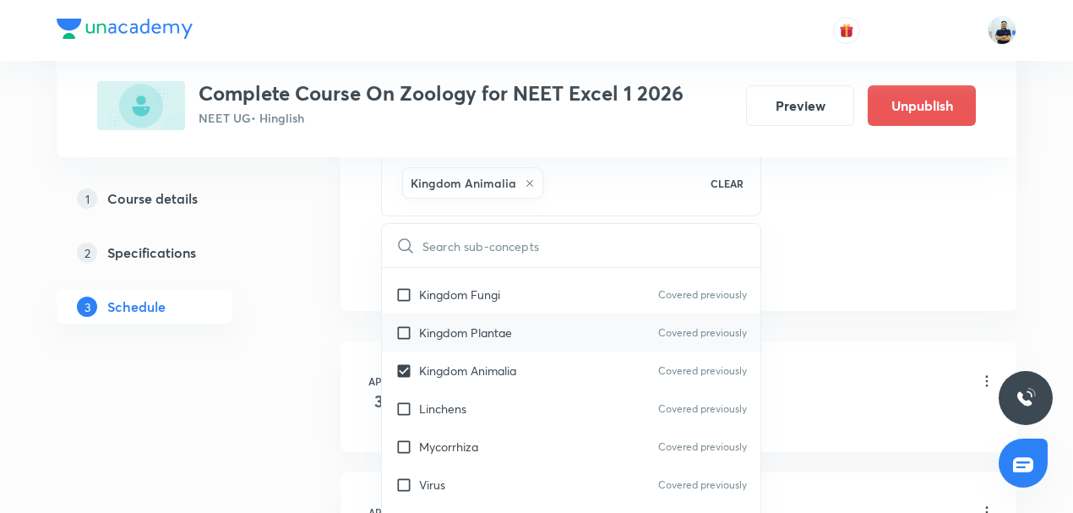
click at [446, 326] on p "Kingdom Plantae" at bounding box center [465, 332] width 93 height 18
checkbox input "true"
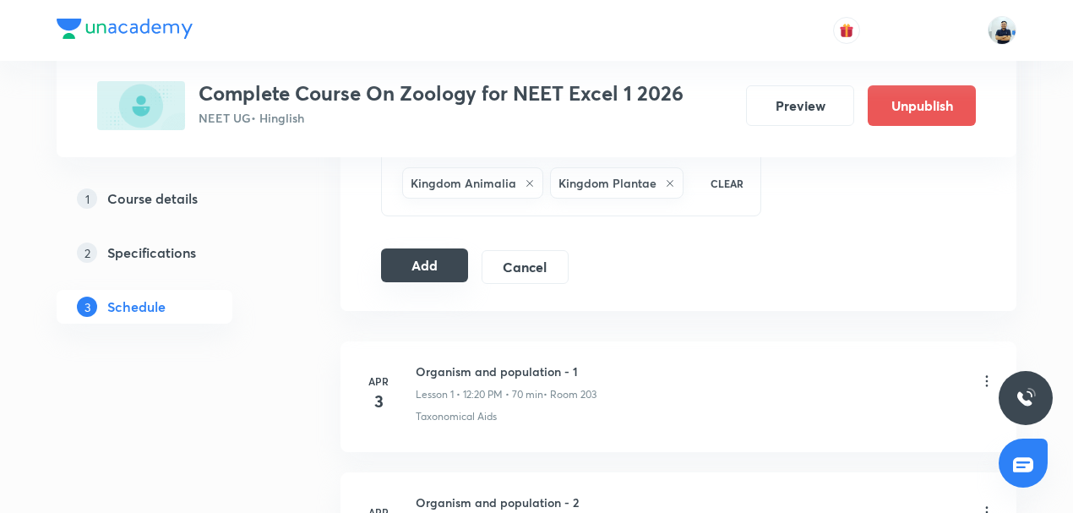
click at [439, 270] on button "Add" at bounding box center [424, 265] width 87 height 34
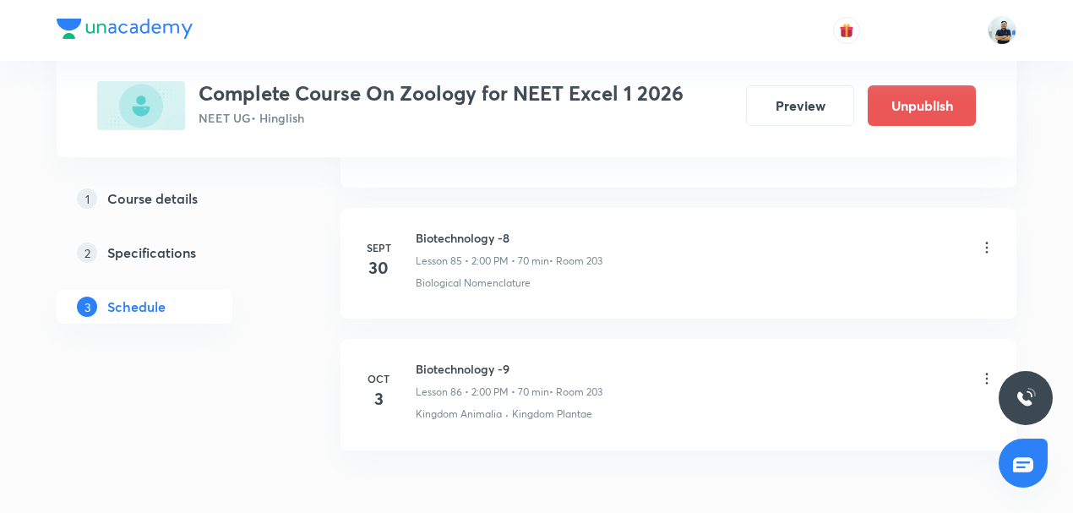
scroll to position [11282, 0]
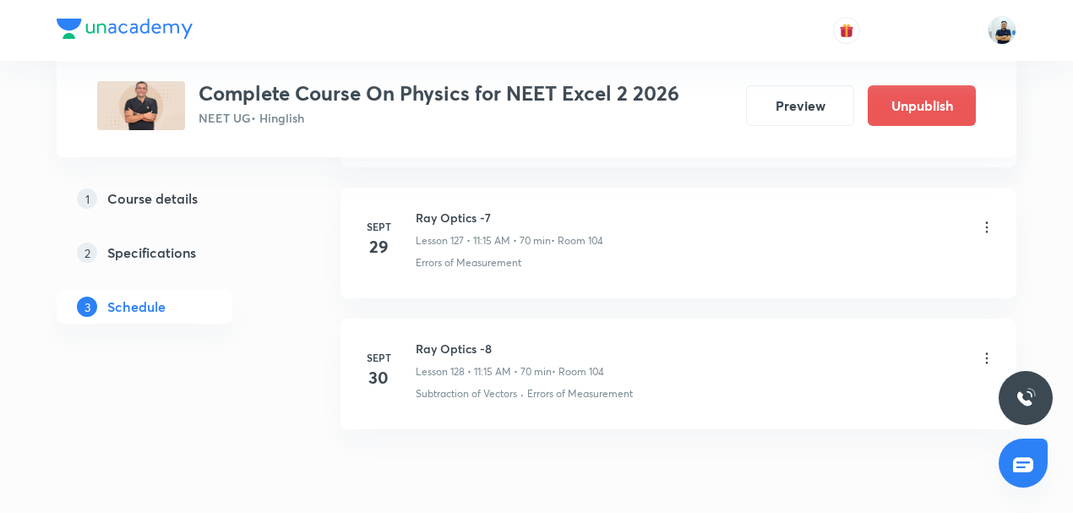
click at [450, 340] on h6 "Ray Optics -8" at bounding box center [510, 349] width 188 height 18
copy h6 "Ray Optics -8"
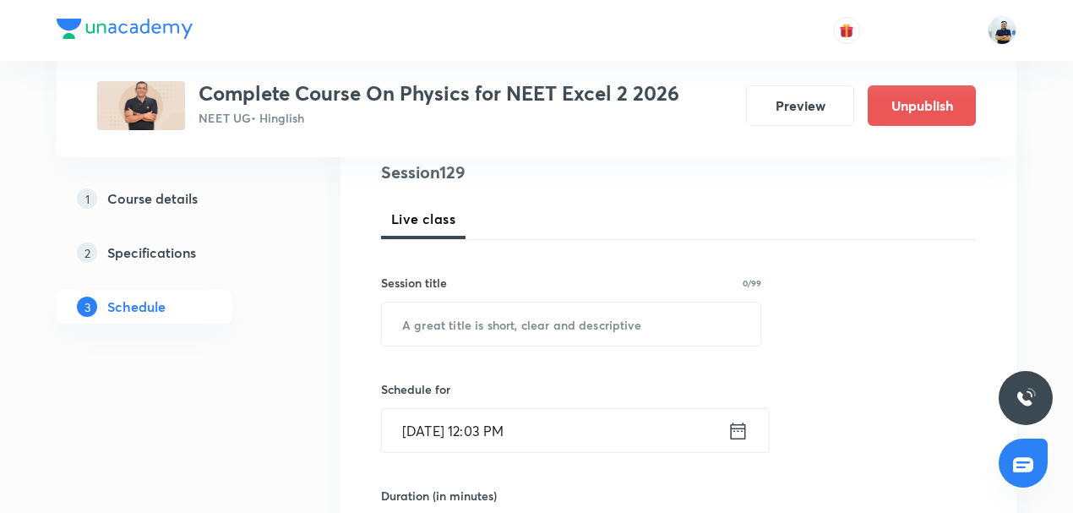
scroll to position [209, 0]
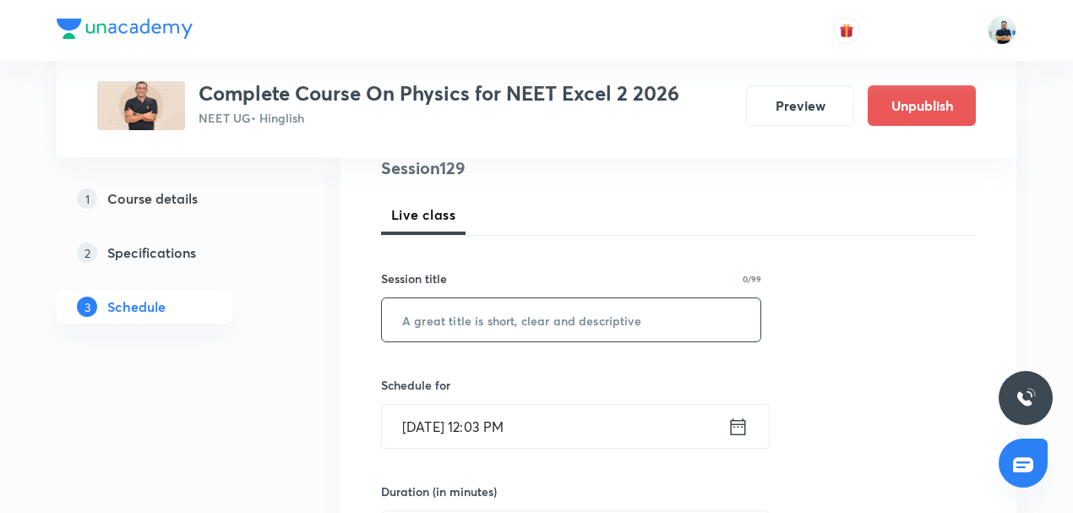
click at [485, 331] on input "text" at bounding box center [571, 319] width 378 height 43
paste input "Ray Optics -8"
type input "Ray Optics -9"
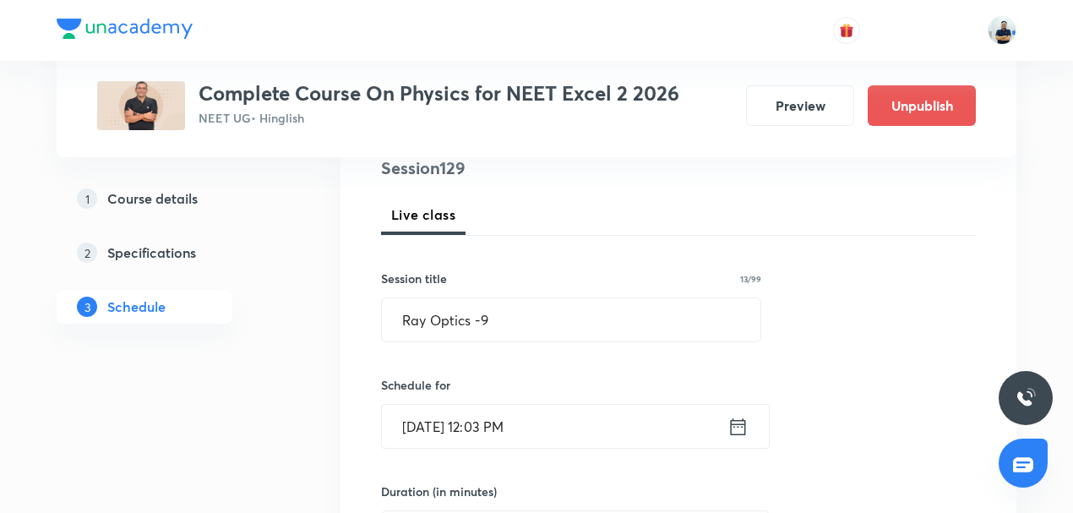
click at [473, 410] on input "[DATE] 12:03 PM" at bounding box center [554, 426] width 345 height 43
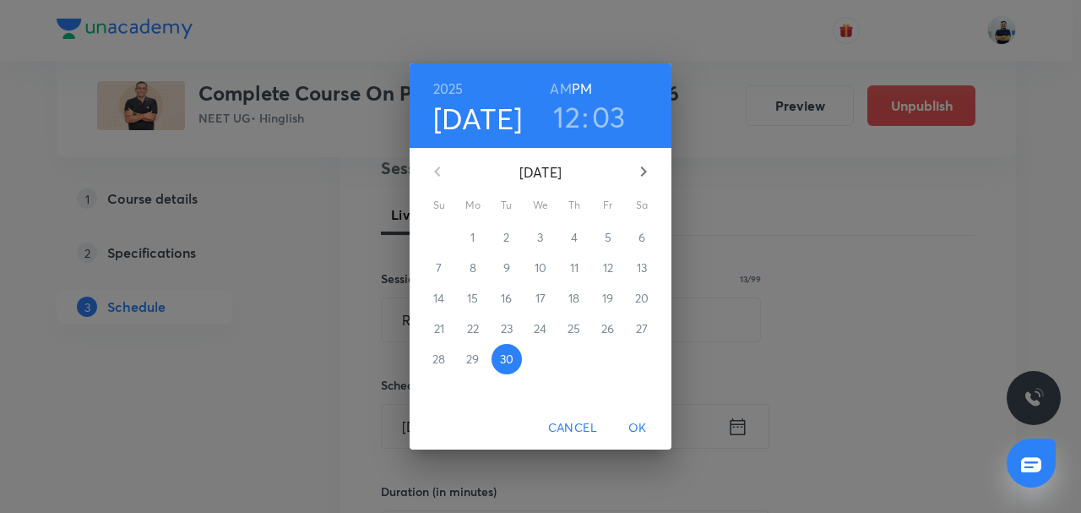
click at [633, 166] on button "button" at bounding box center [643, 171] width 41 height 41
click at [608, 238] on p "3" at bounding box center [608, 237] width 6 height 17
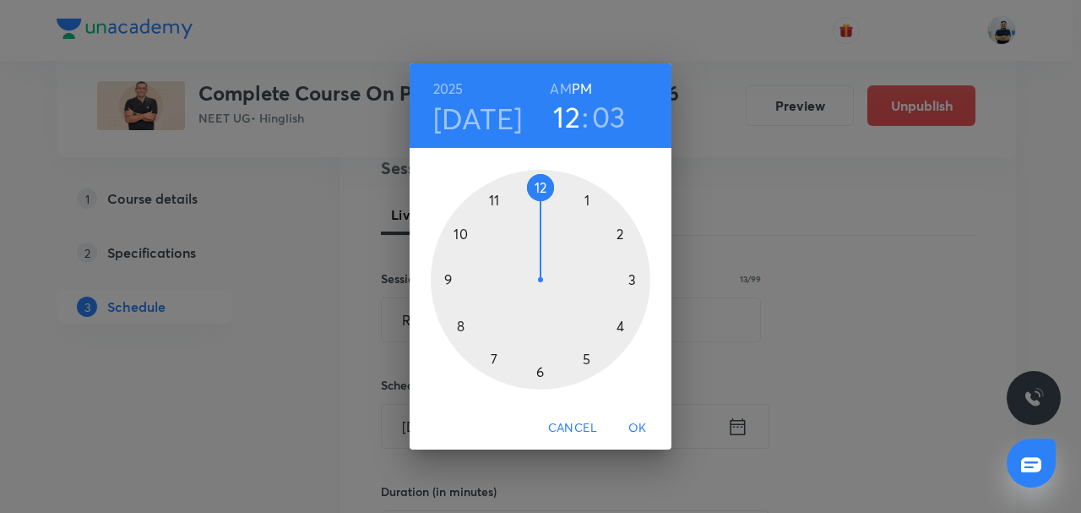
click at [491, 199] on div at bounding box center [541, 280] width 220 height 220
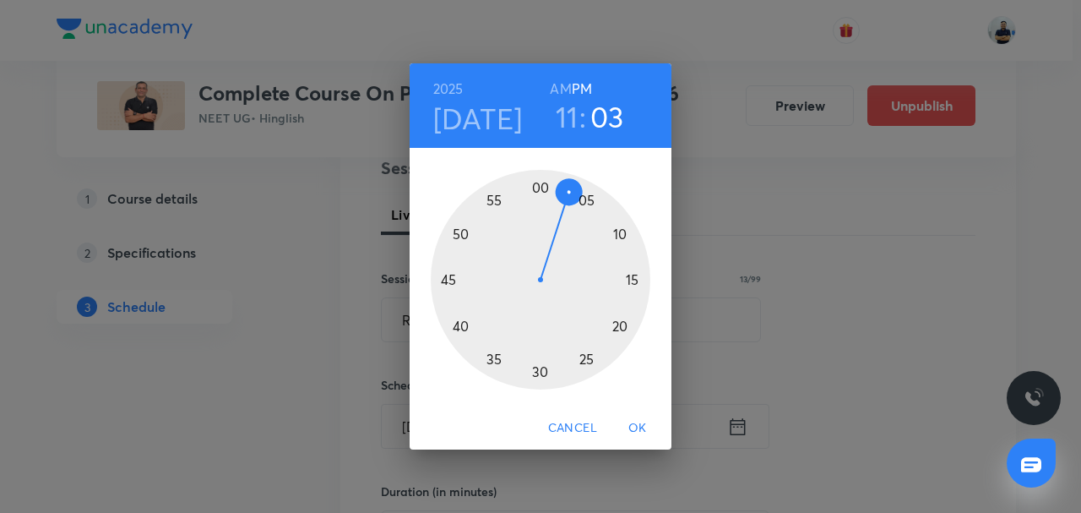
click at [559, 88] on h6 "AM" at bounding box center [560, 89] width 21 height 24
click at [624, 279] on div at bounding box center [541, 280] width 220 height 220
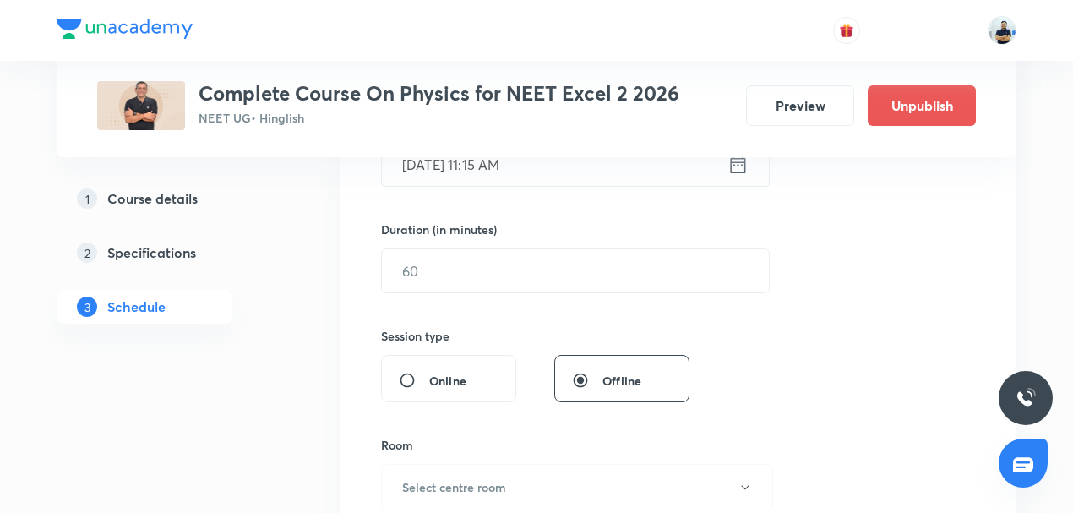
scroll to position [486, 0]
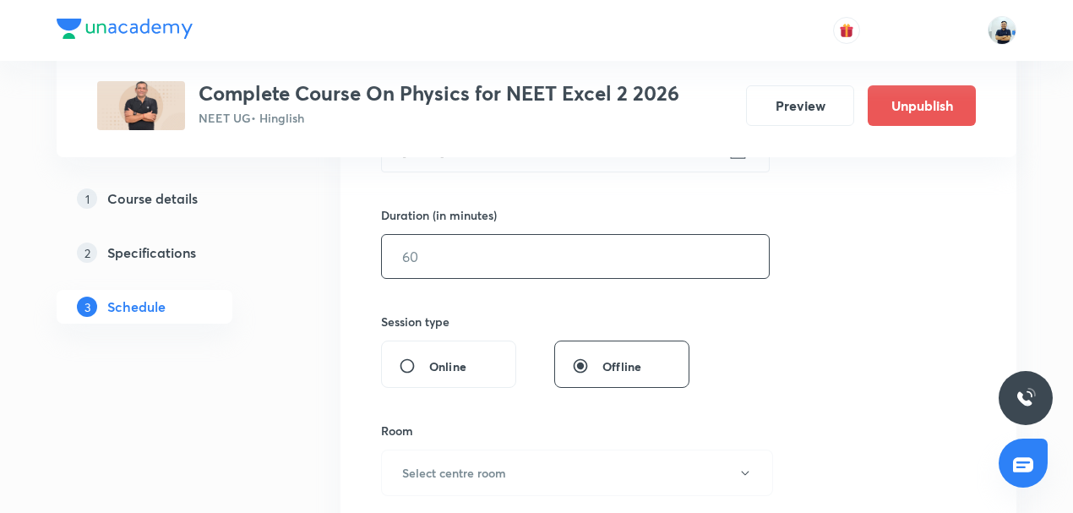
click at [448, 253] on input "text" at bounding box center [575, 256] width 387 height 43
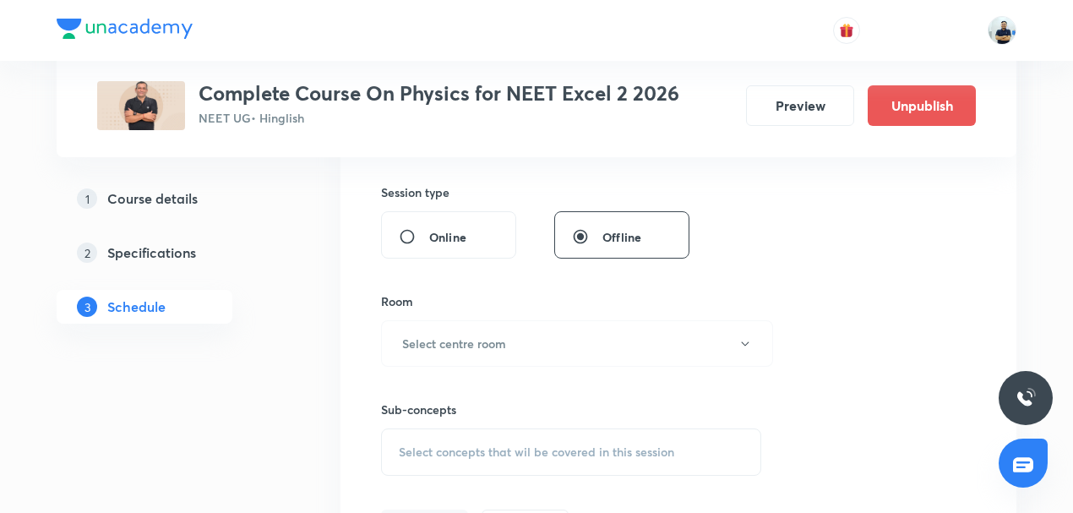
scroll to position [617, 0]
type input "70"
click at [500, 345] on h6 "Select centre room" at bounding box center [454, 341] width 104 height 18
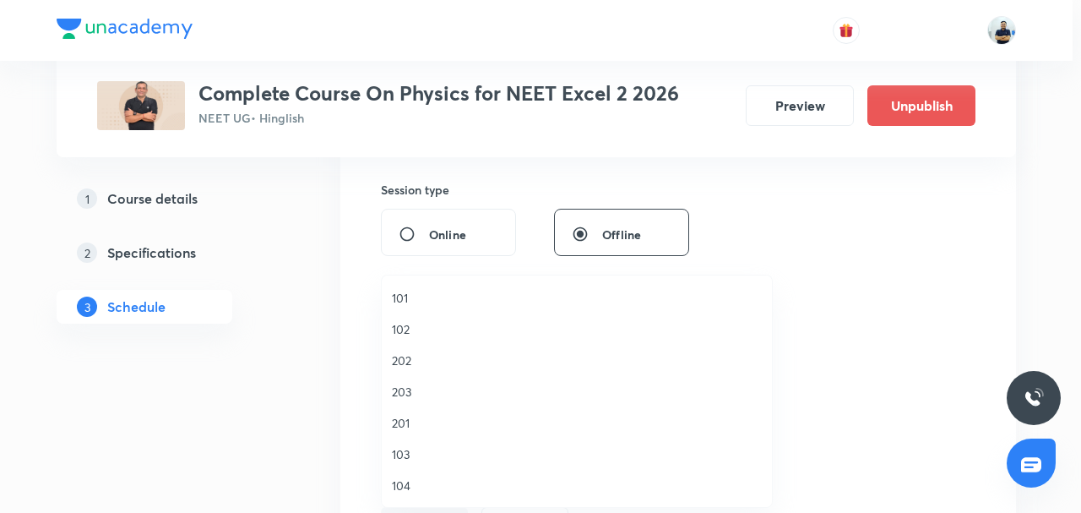
click at [410, 487] on span "104" at bounding box center [577, 485] width 370 height 18
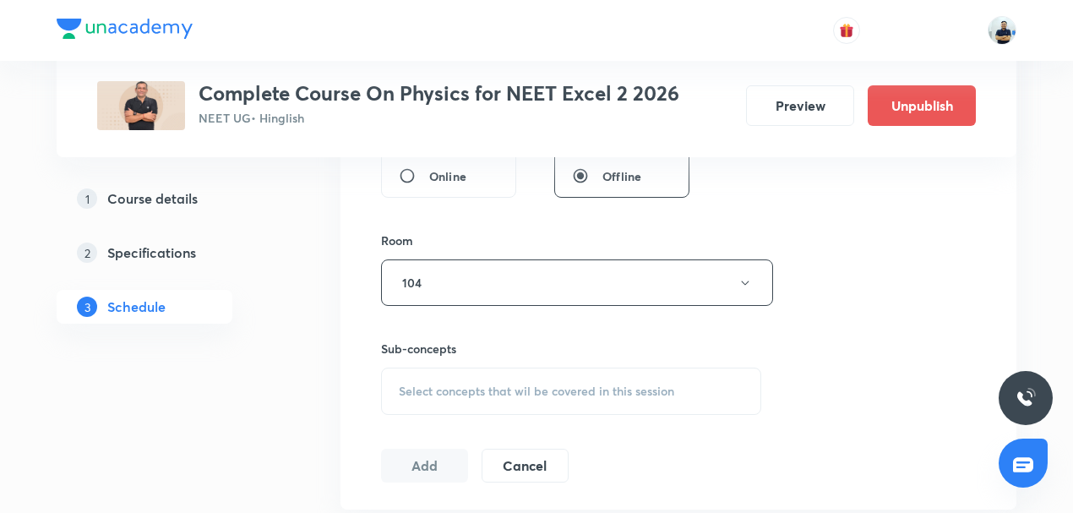
scroll to position [801, 0]
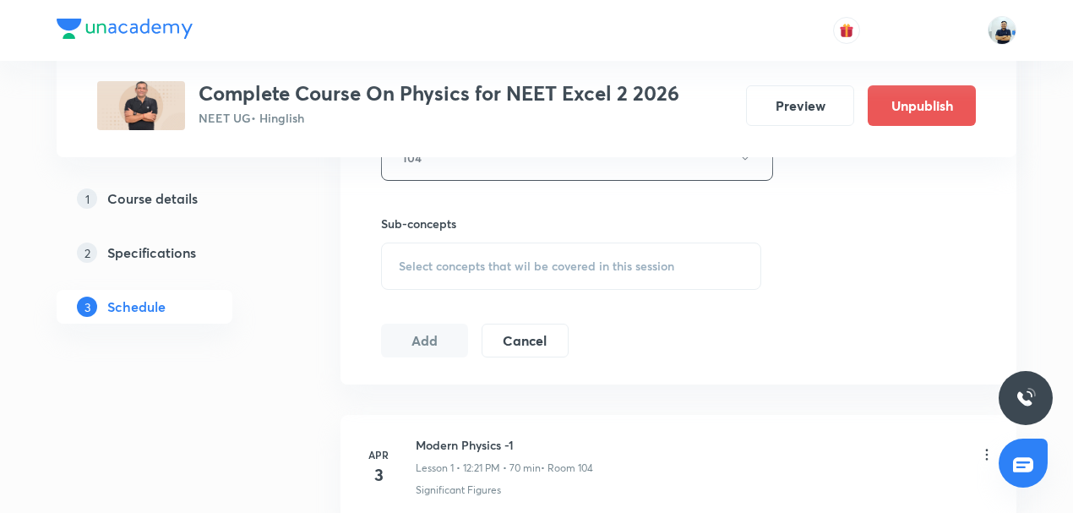
click at [555, 276] on div "Select concepts that wil be covered in this session" at bounding box center [571, 265] width 380 height 47
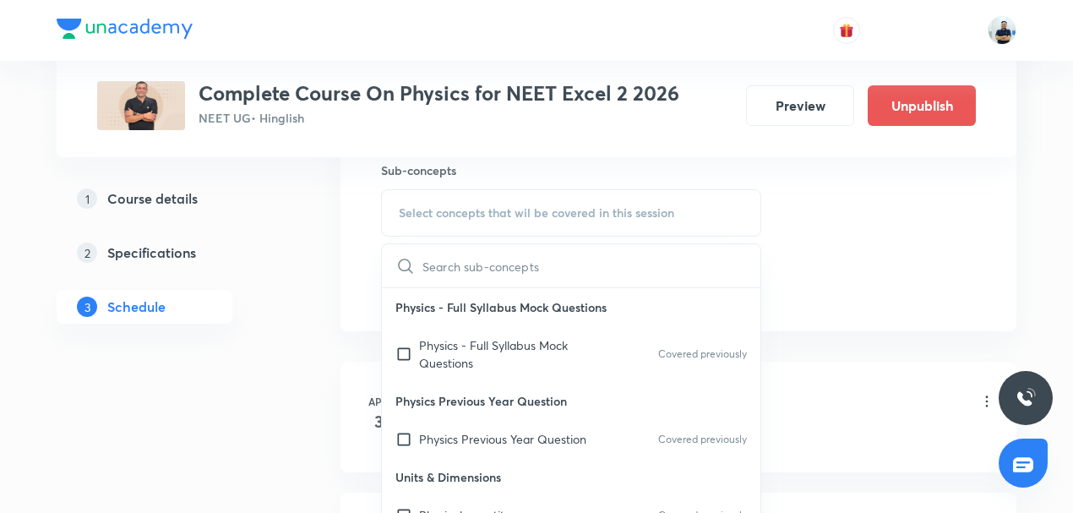
scroll to position [788, 0]
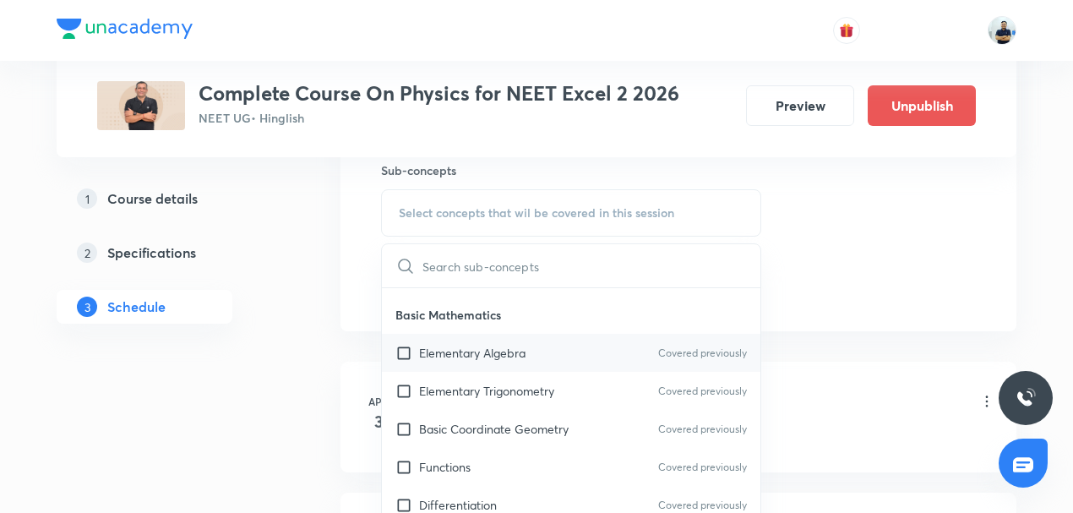
click at [471, 361] on div "Elementary Algebra Covered previously" at bounding box center [571, 353] width 378 height 38
checkbox input "true"
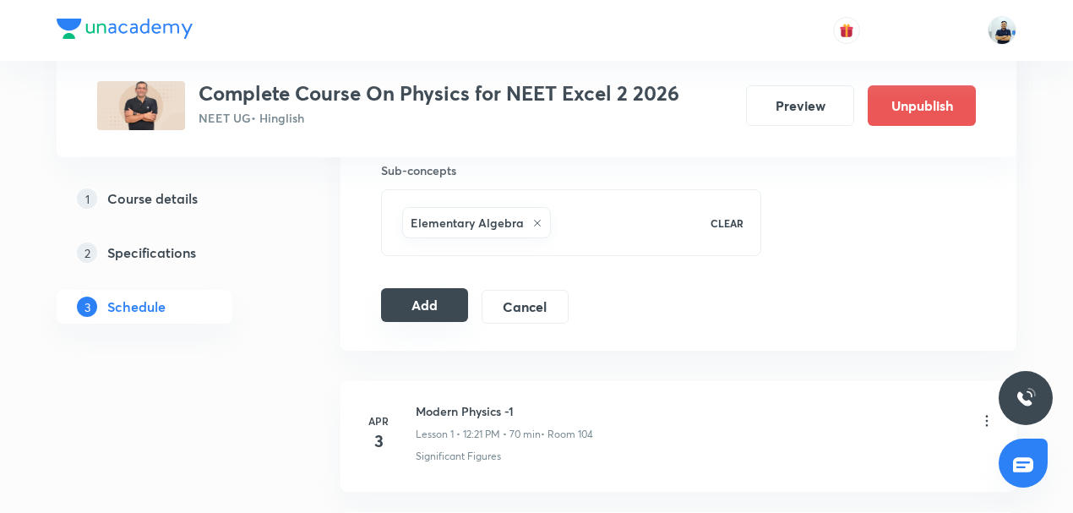
click at [436, 294] on button "Add" at bounding box center [424, 305] width 87 height 34
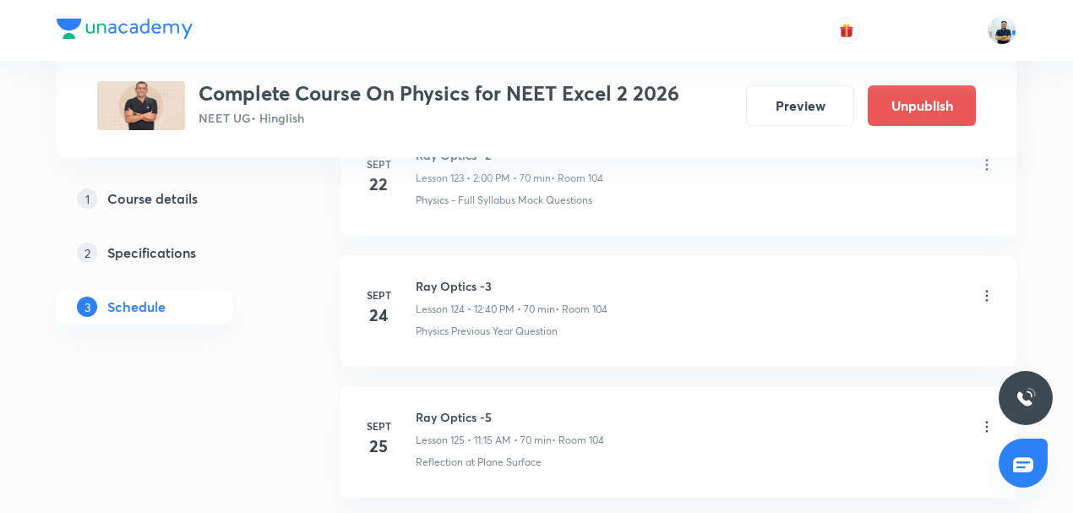
scroll to position [16897, 0]
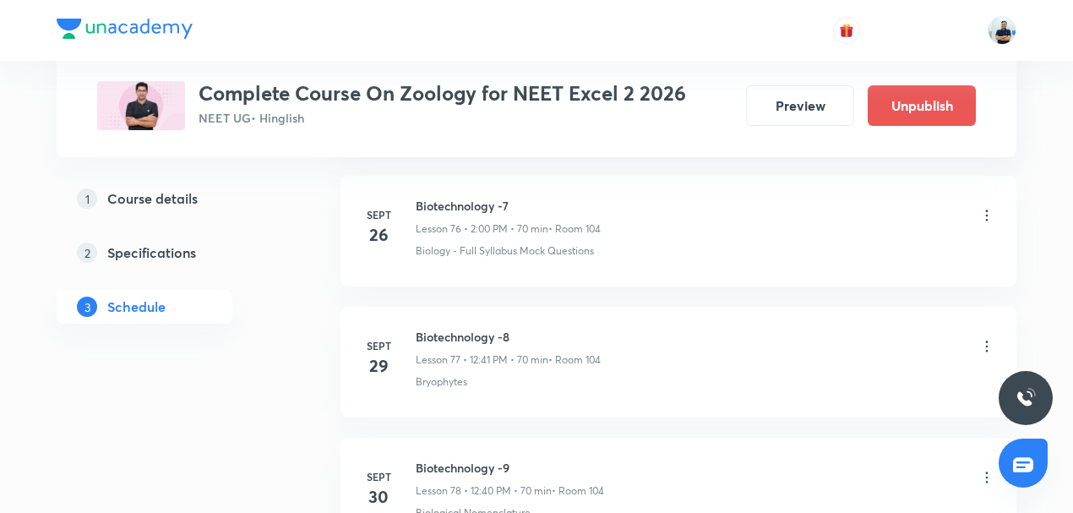
scroll to position [11013, 0]
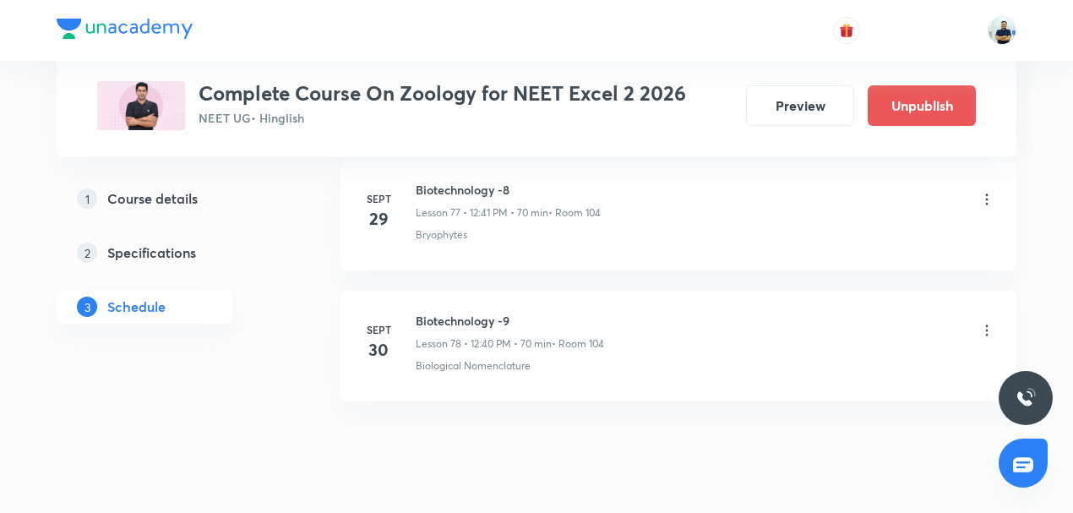
click at [461, 312] on h6 "Biotechnology -9" at bounding box center [510, 321] width 188 height 18
copy h6 "Biotechnology -9"
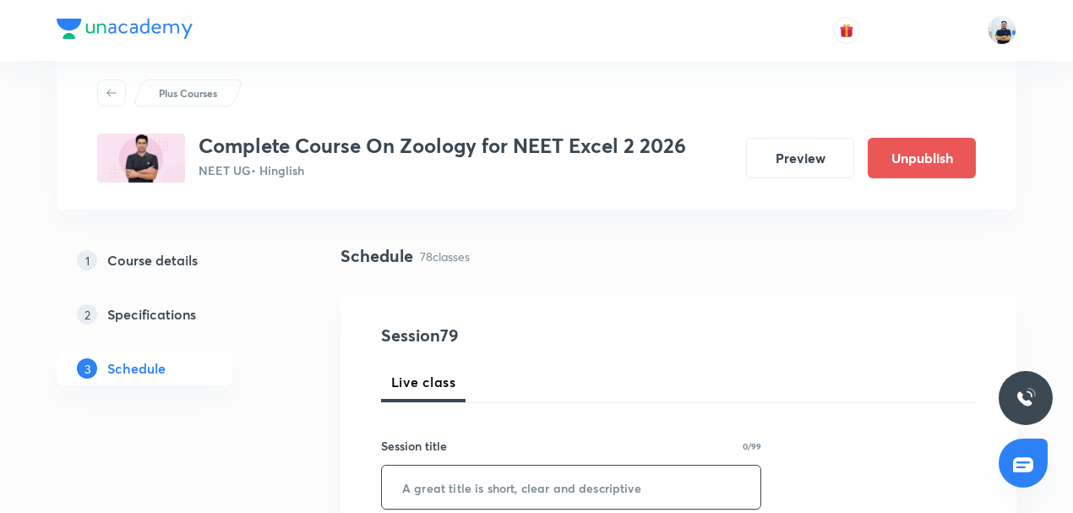
scroll to position [91, 0]
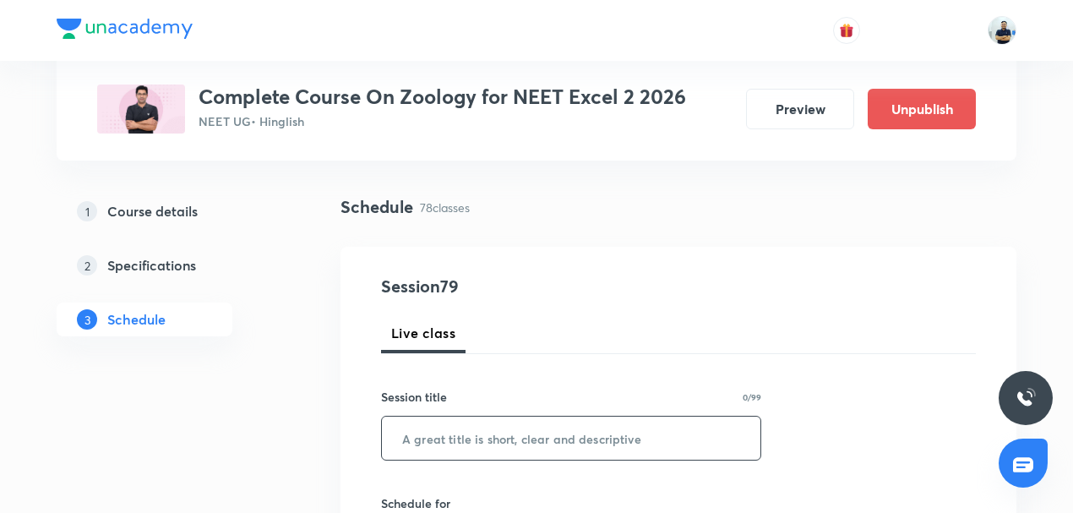
click at [466, 432] on input "text" at bounding box center [571, 437] width 378 height 43
paste input "Biotechnology -9"
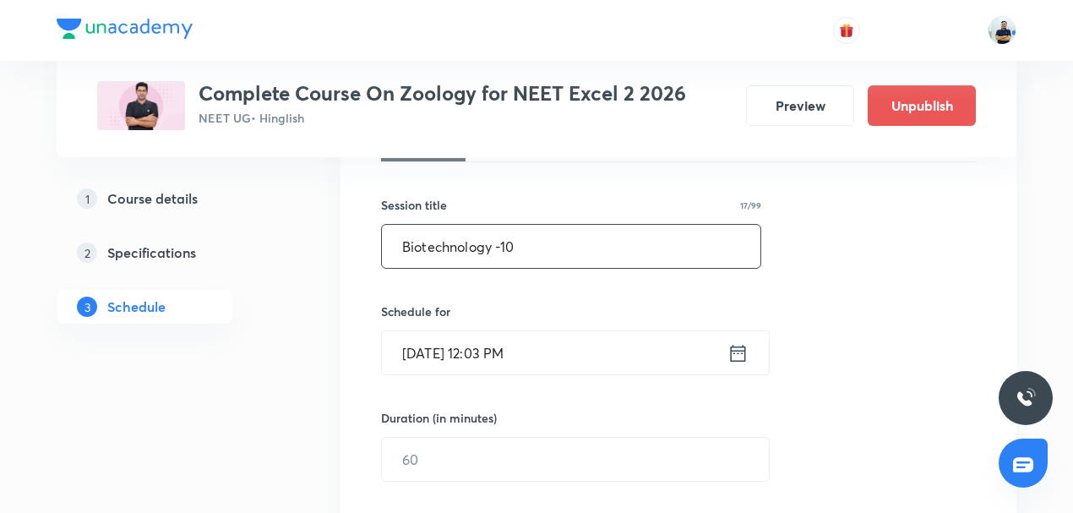
scroll to position [328, 0]
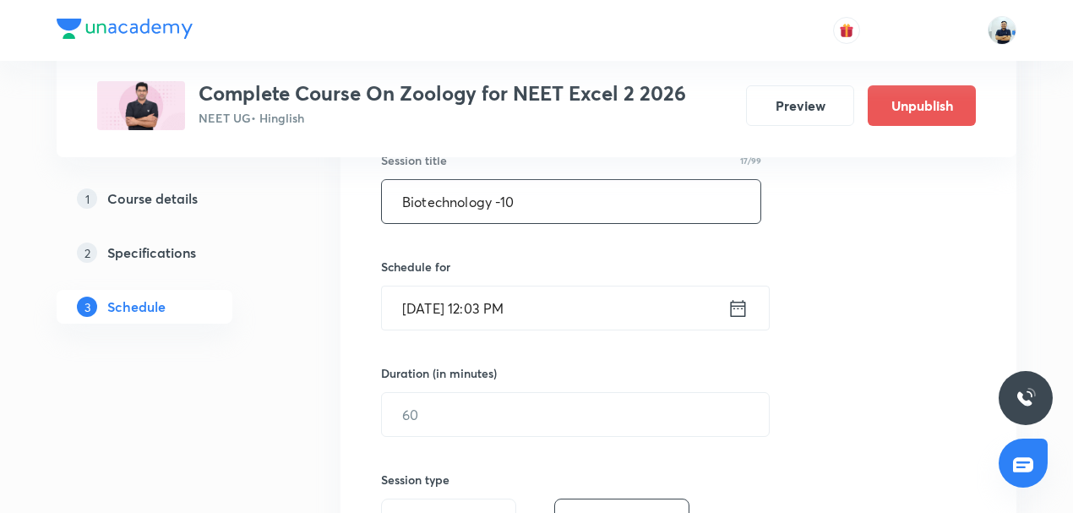
type input "Biotechnology -10"
click at [510, 308] on input "[DATE] 12:03 PM" at bounding box center [554, 307] width 345 height 43
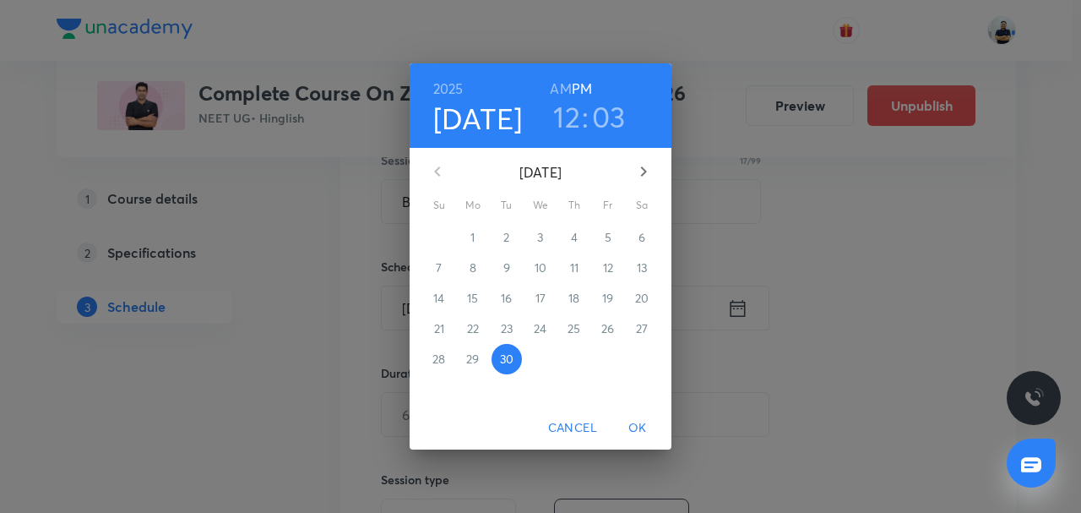
click at [644, 184] on button "button" at bounding box center [643, 171] width 41 height 41
click at [547, 238] on span "1" at bounding box center [540, 237] width 30 height 17
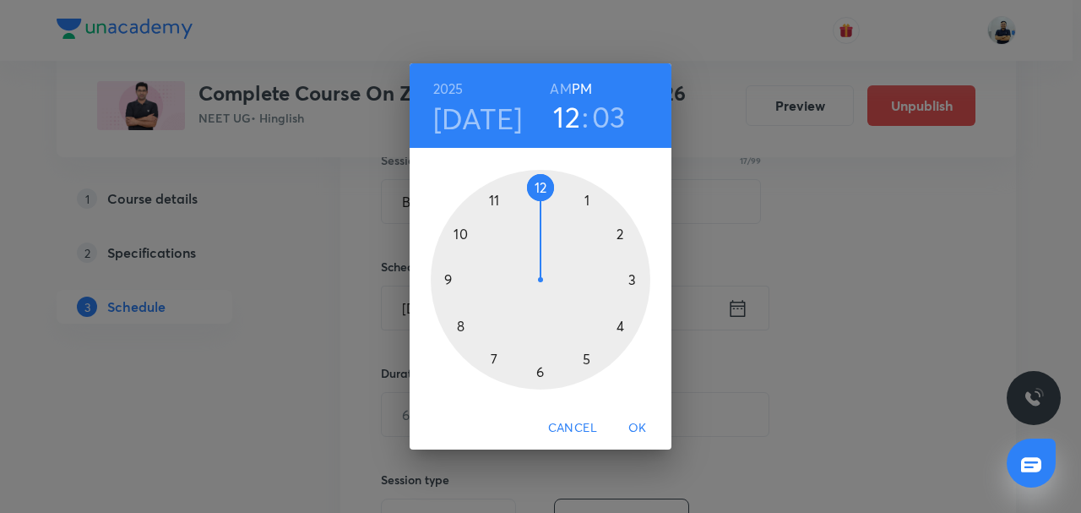
click at [542, 190] on div at bounding box center [541, 280] width 220 height 220
click at [450, 335] on div at bounding box center [541, 280] width 220 height 220
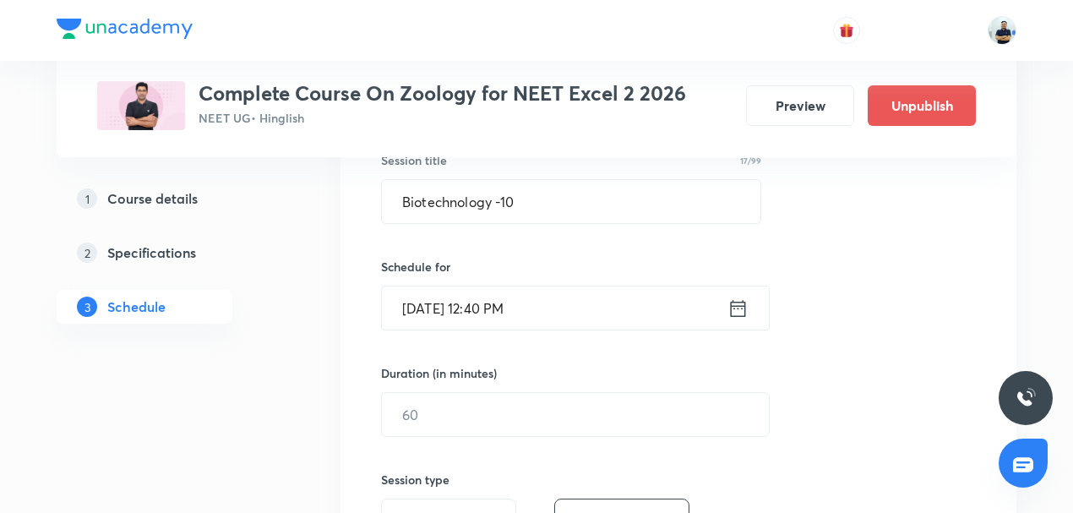
click at [460, 304] on input "[DATE] 12:40 PM" at bounding box center [554, 307] width 345 height 43
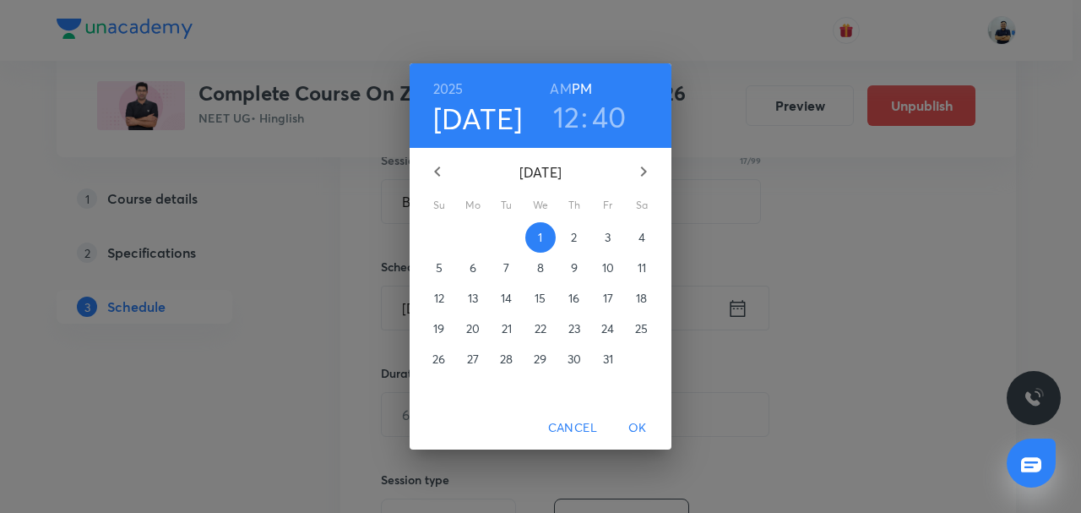
click at [611, 236] on span "3" at bounding box center [608, 237] width 30 height 17
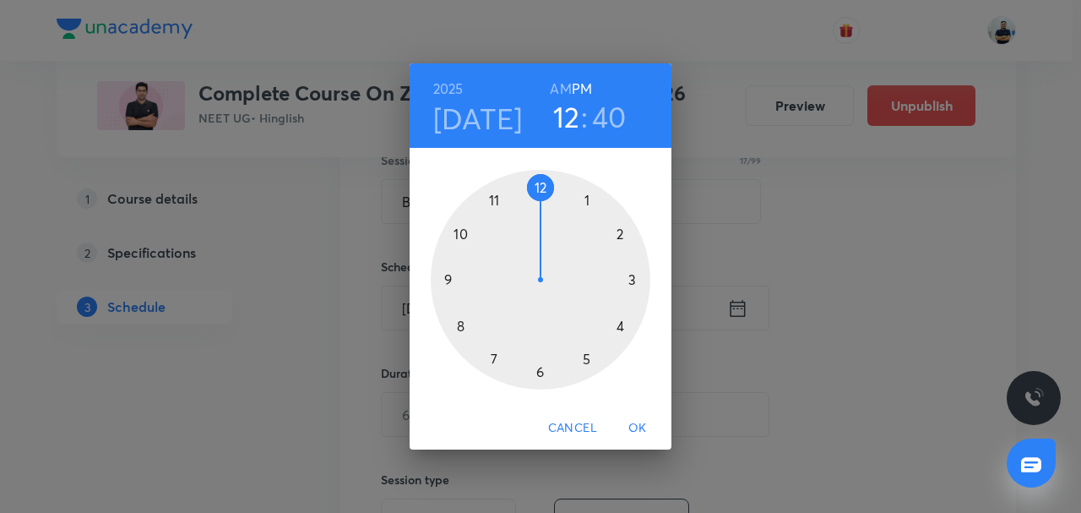
click at [626, 424] on span "OK" at bounding box center [637, 427] width 41 height 21
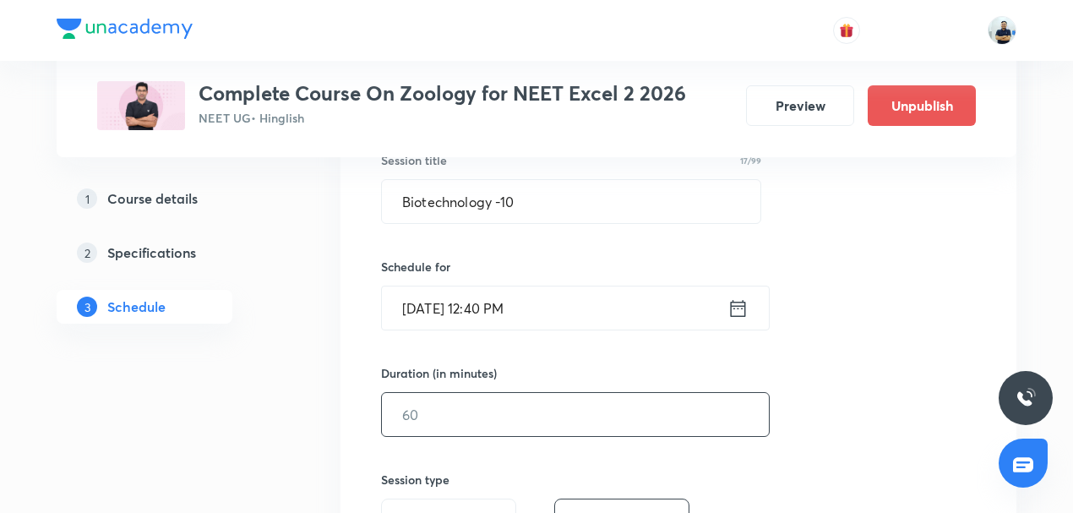
click at [493, 416] on input "text" at bounding box center [575, 414] width 387 height 43
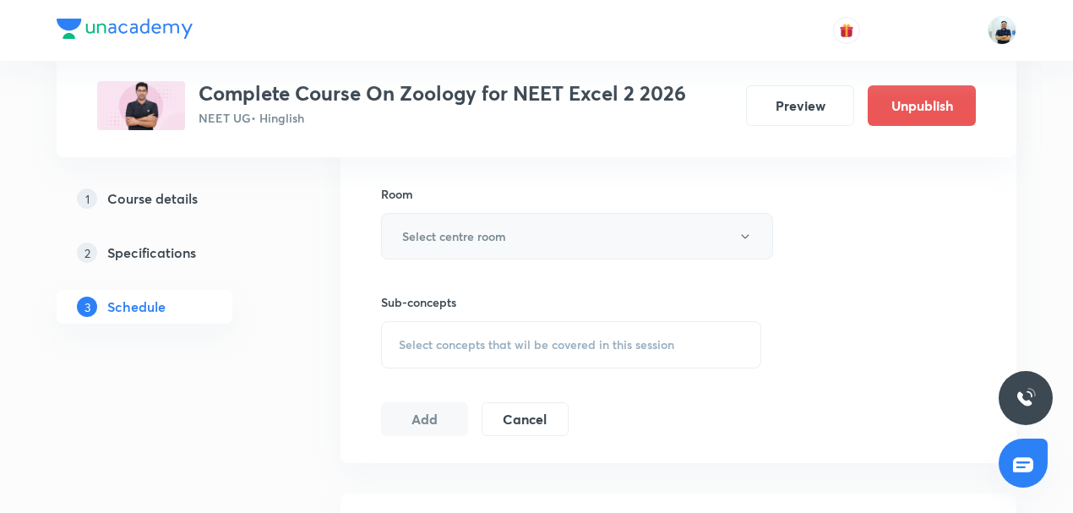
type input "70"
click at [488, 240] on h6 "Select centre room" at bounding box center [454, 236] width 104 height 18
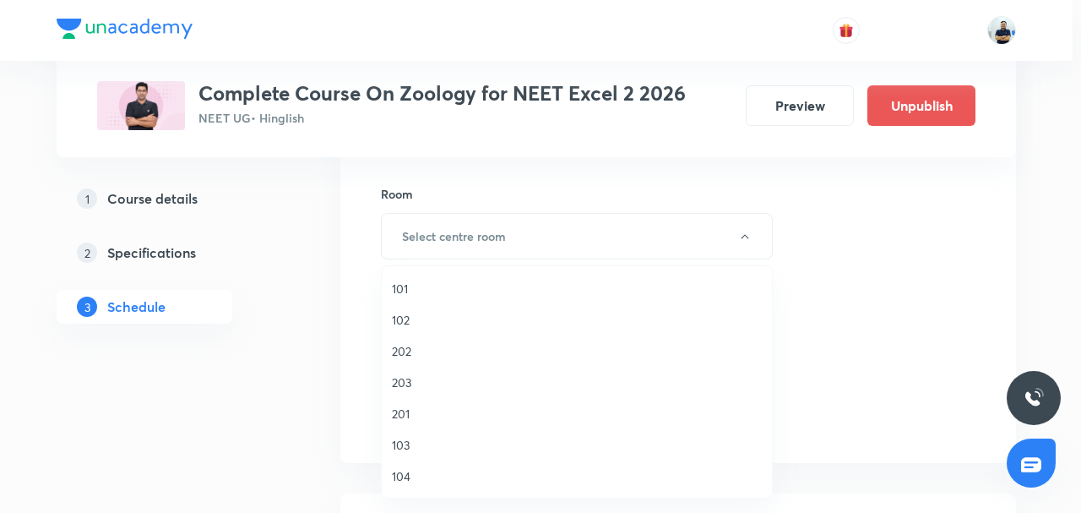
click at [416, 470] on span "104" at bounding box center [577, 476] width 370 height 18
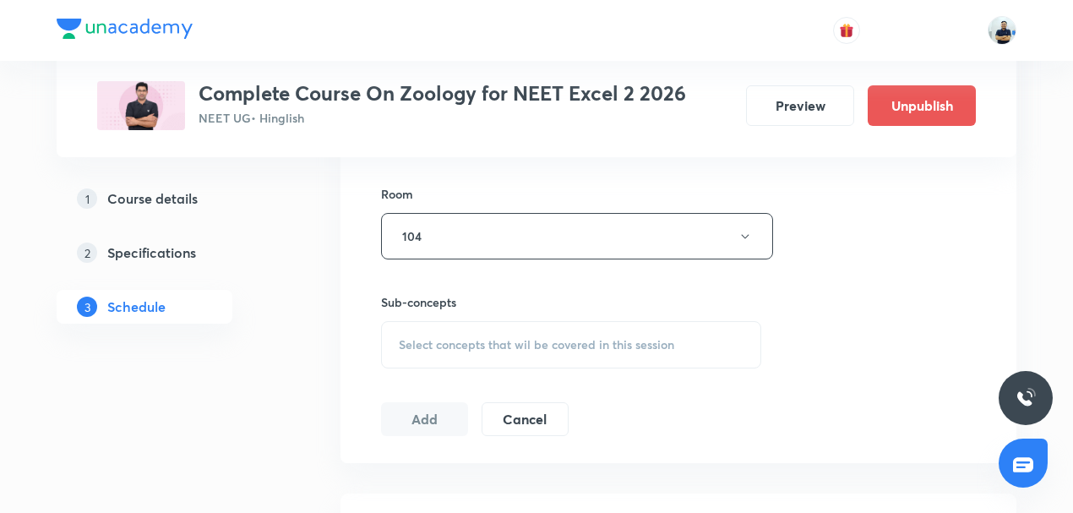
click at [542, 340] on span "Select concepts that wil be covered in this session" at bounding box center [536, 345] width 275 height 14
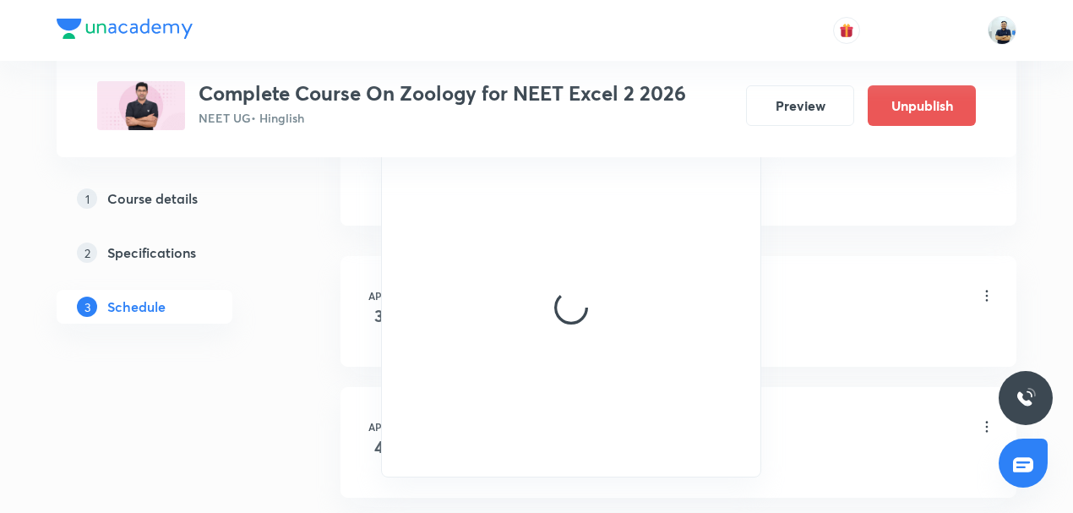
scroll to position [1103, 0]
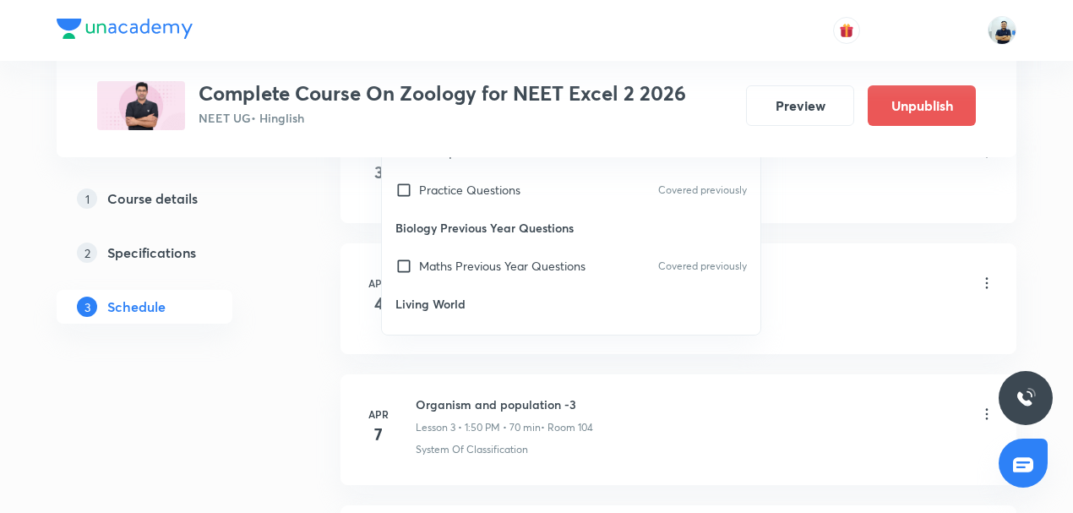
click at [443, 209] on p "Biology Previous Year Questions" at bounding box center [571, 228] width 378 height 38
click at [441, 193] on p "Practice Questions" at bounding box center [469, 190] width 101 height 18
checkbox input "true"
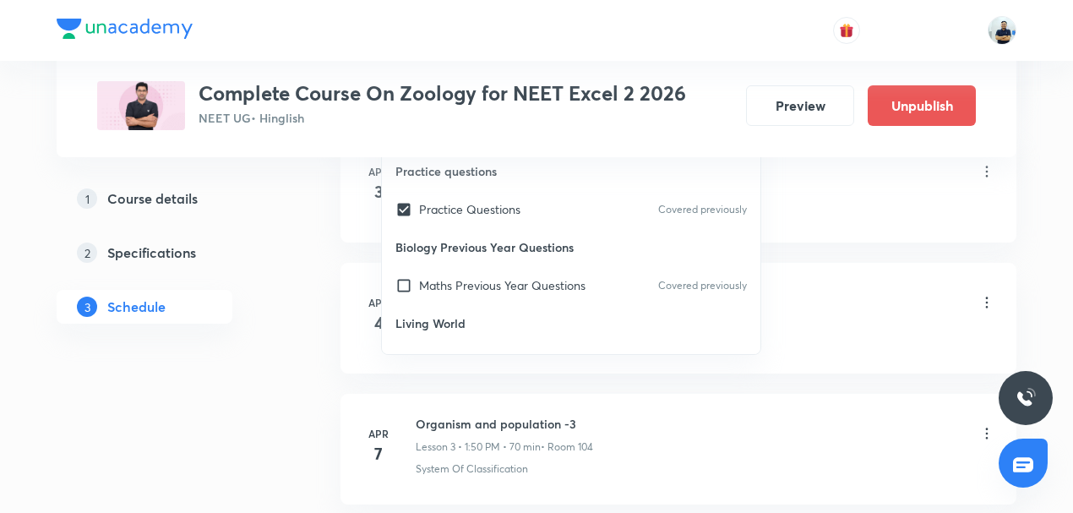
click at [845, 206] on div "System Of Classification" at bounding box center [705, 206] width 579 height 15
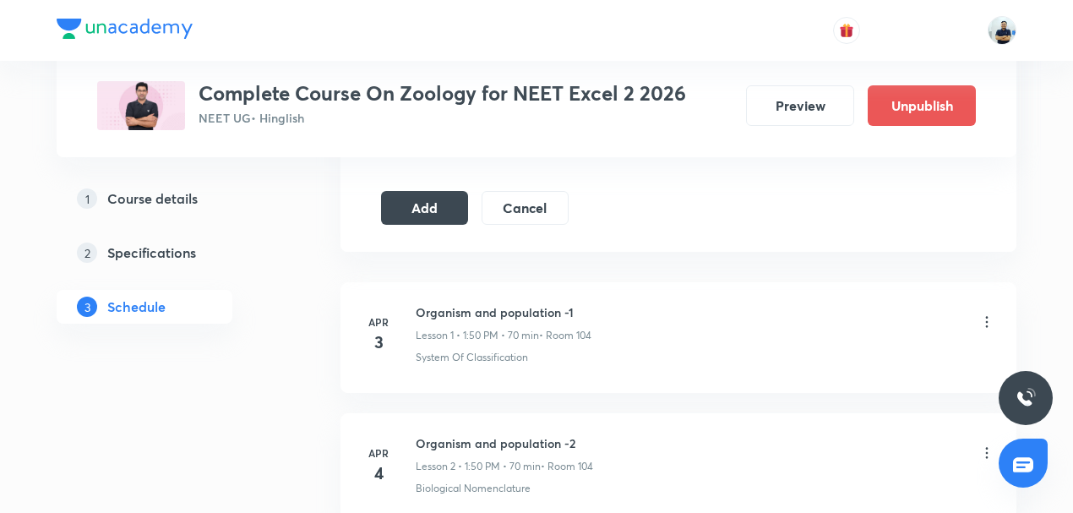
scroll to position [946, 0]
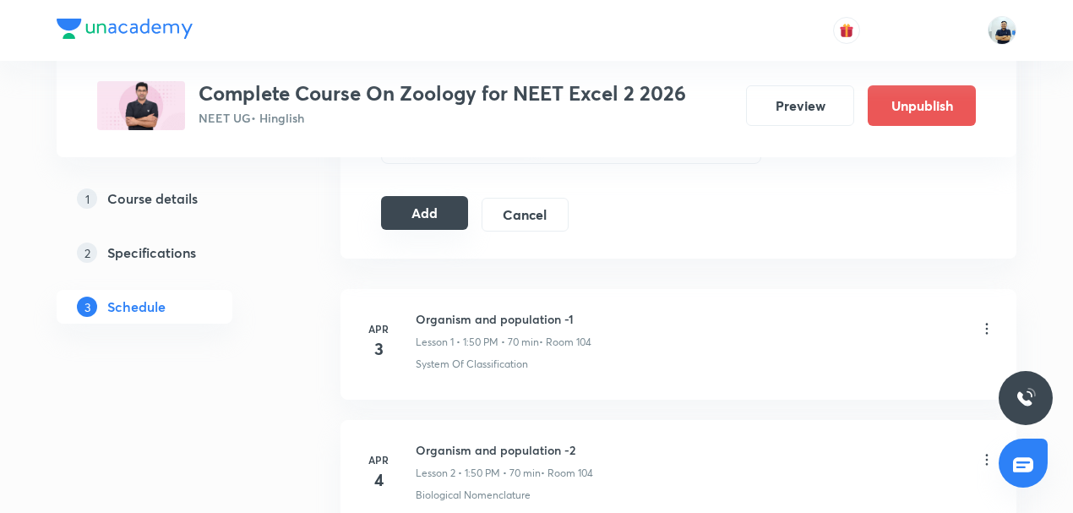
click at [421, 211] on button "Add" at bounding box center [424, 213] width 87 height 34
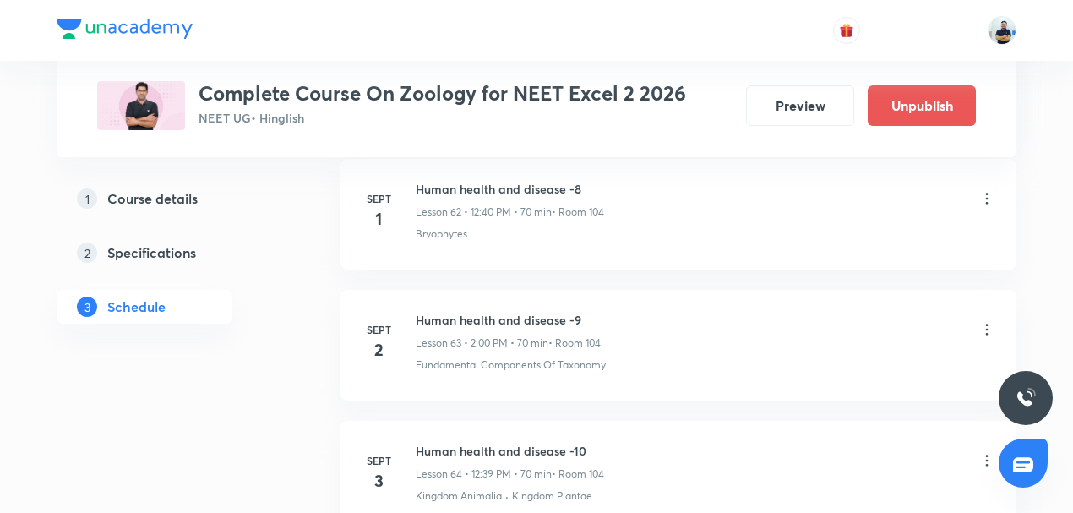
scroll to position [10370, 0]
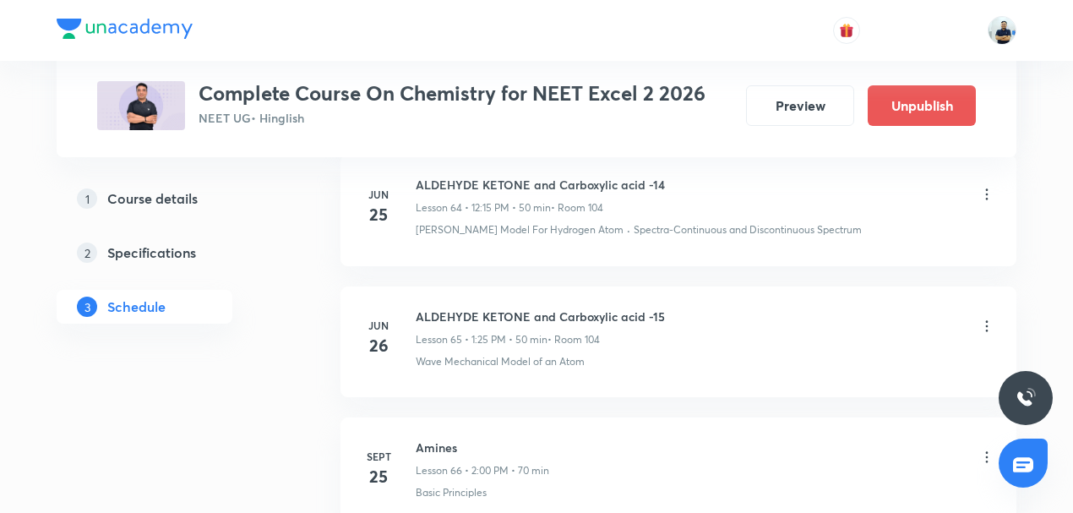
scroll to position [9710, 0]
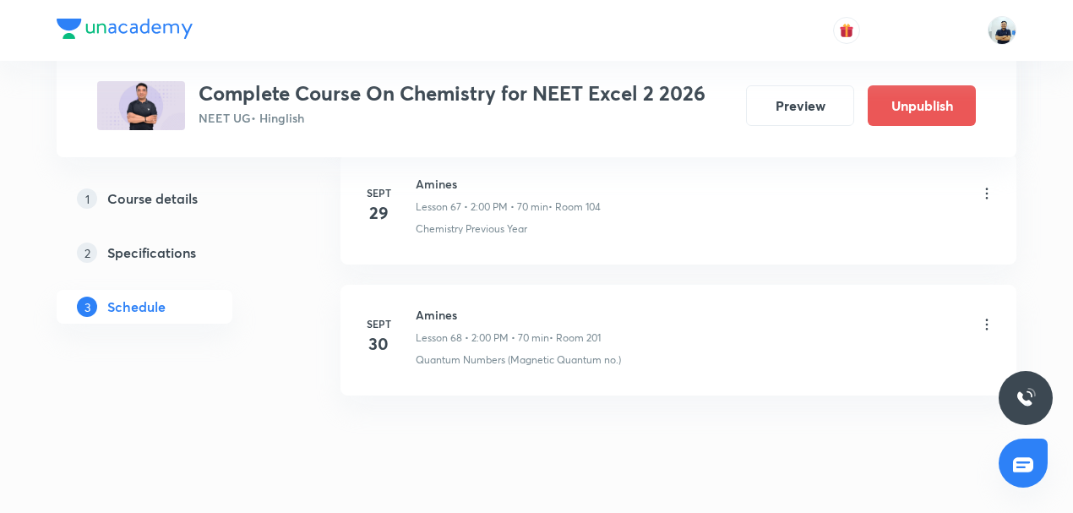
click at [436, 306] on h6 "Amines" at bounding box center [508, 315] width 185 height 18
copy h6 "Amines"
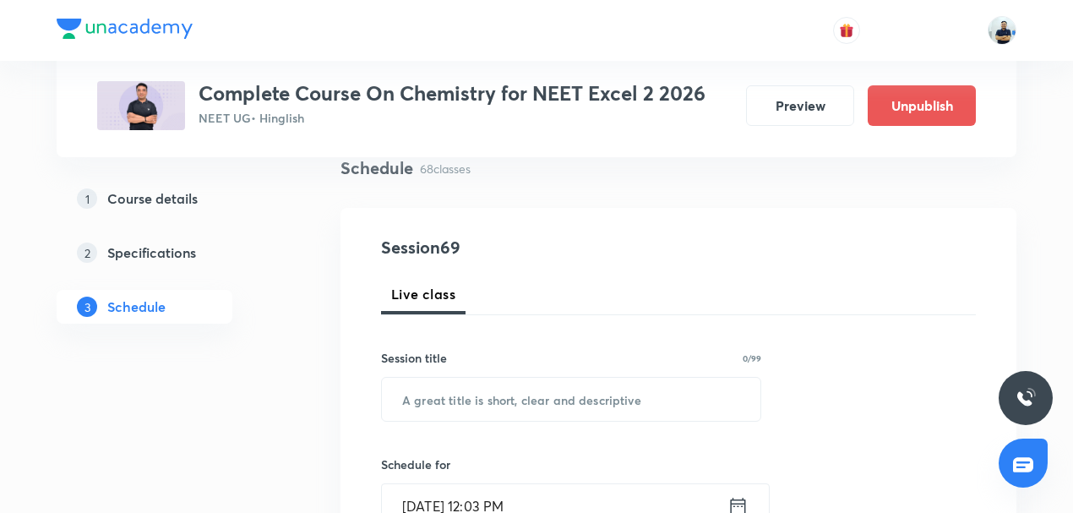
scroll to position [131, 0]
click at [468, 400] on input "text" at bounding box center [571, 398] width 378 height 43
paste input "Amines"
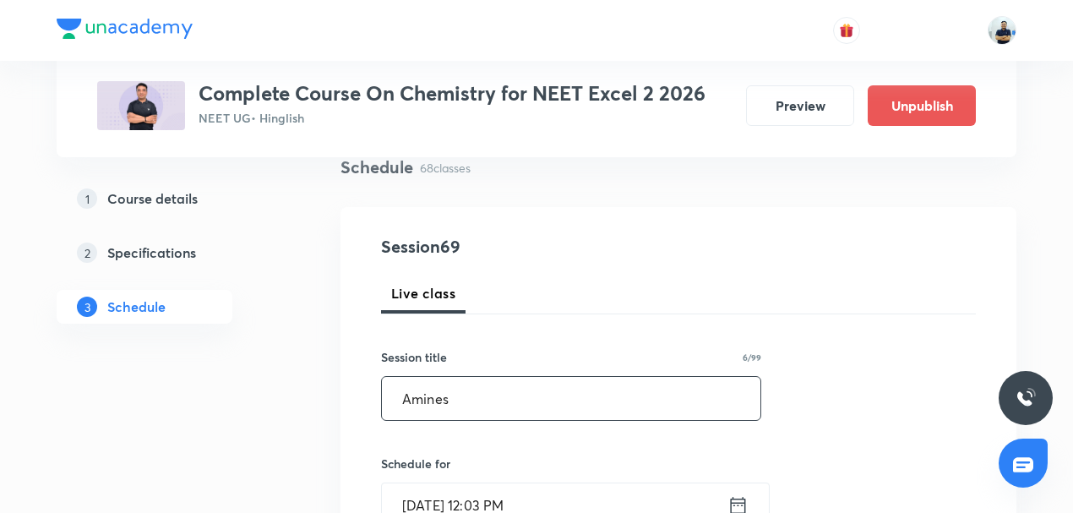
type input "Amines"
click at [465, 497] on input "[DATE] 12:03 PM" at bounding box center [554, 504] width 345 height 43
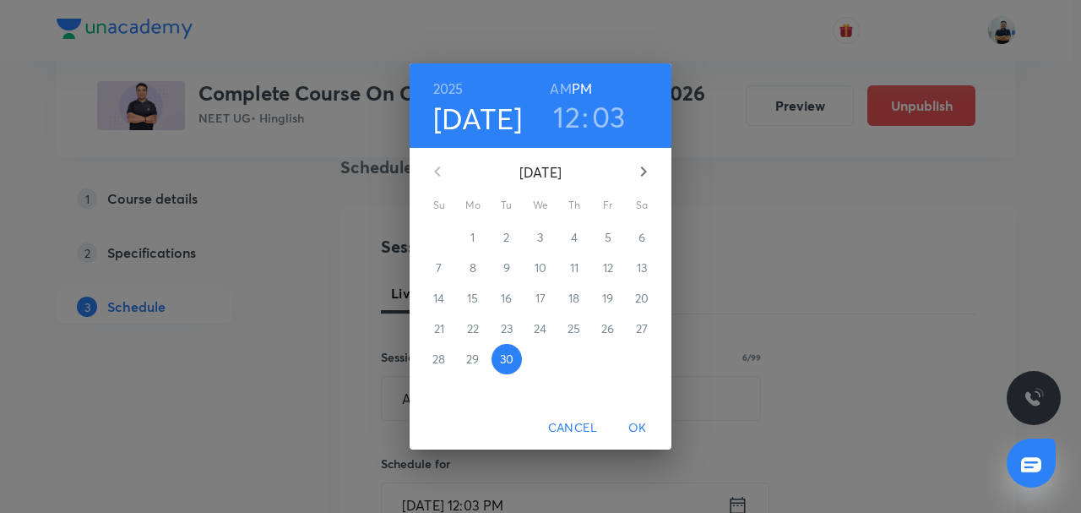
click at [647, 179] on icon "button" at bounding box center [643, 171] width 20 height 20
click at [606, 246] on p "3" at bounding box center [608, 237] width 6 height 17
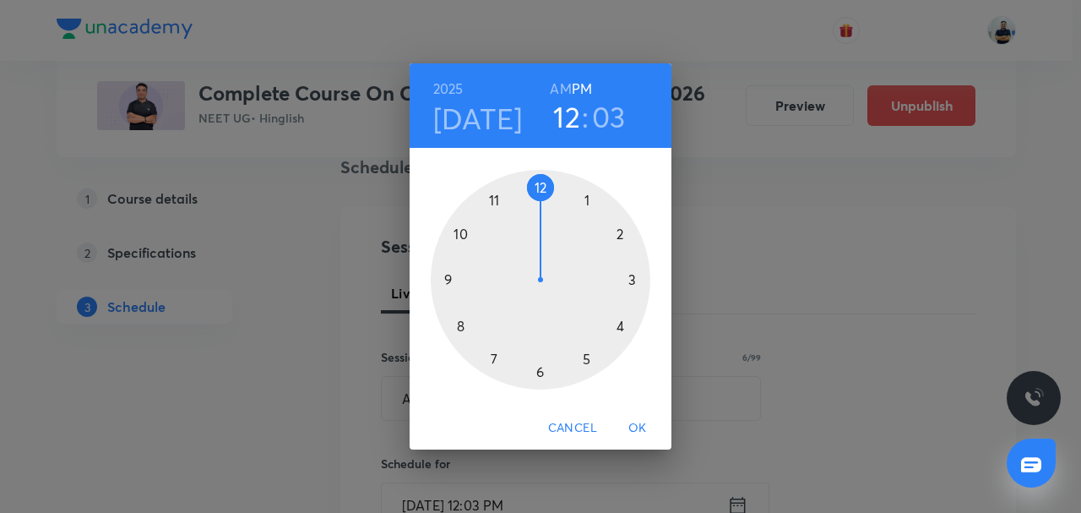
drag, startPoint x: 630, startPoint y: 233, endPoint x: 599, endPoint y: 225, distance: 32.4
click at [629, 233] on div at bounding box center [541, 280] width 220 height 220
click at [541, 186] on div at bounding box center [541, 280] width 220 height 220
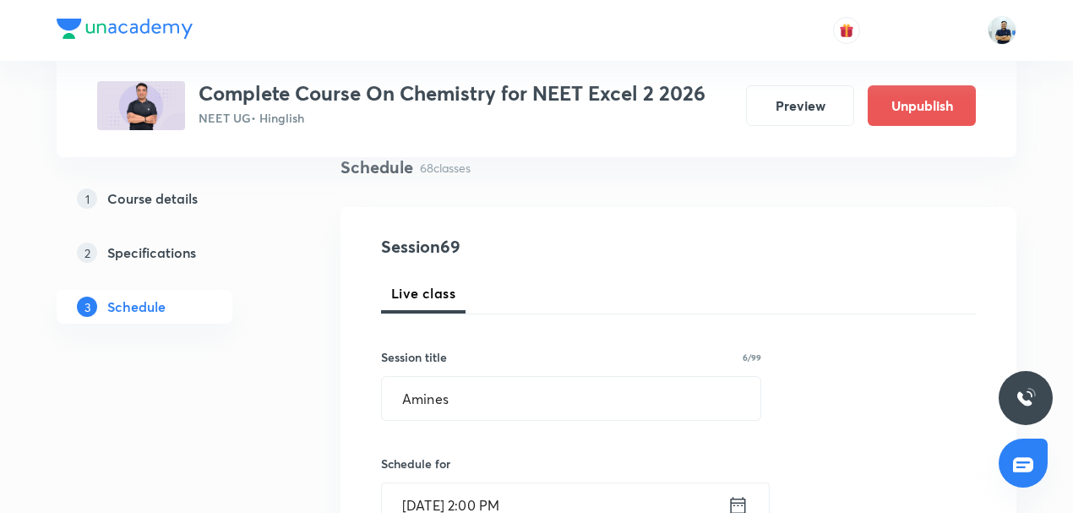
scroll to position [525, 0]
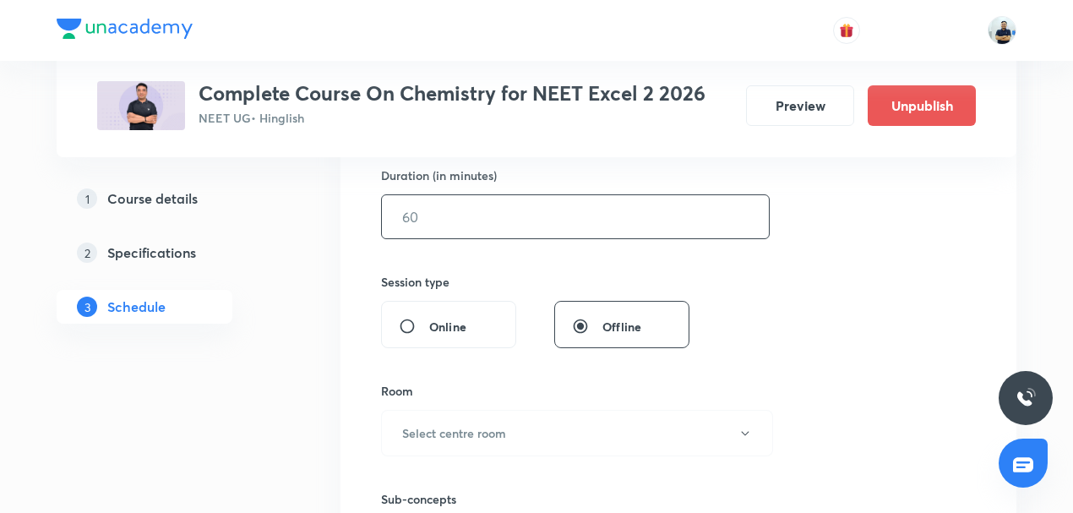
click at [453, 220] on input "text" at bounding box center [575, 216] width 387 height 43
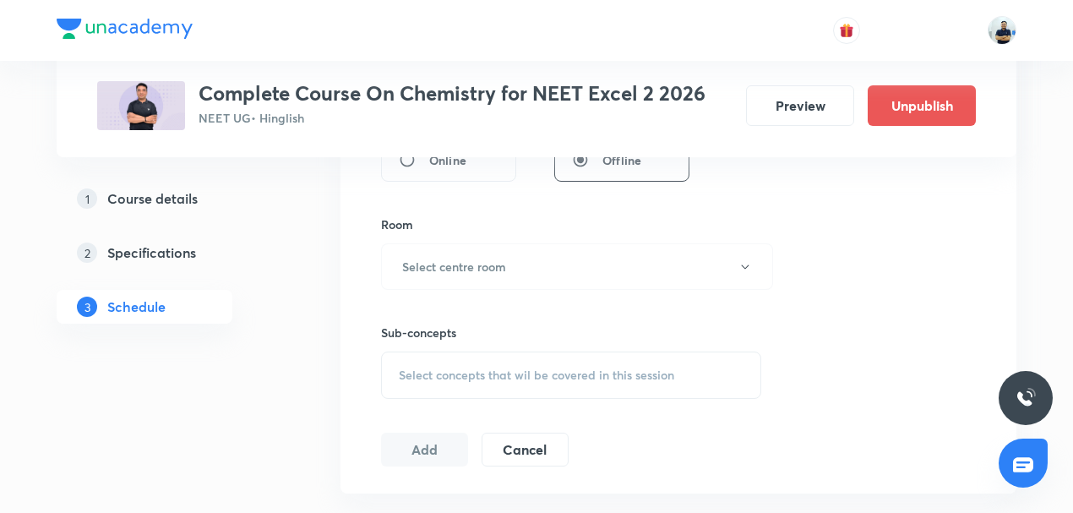
scroll to position [657, 0]
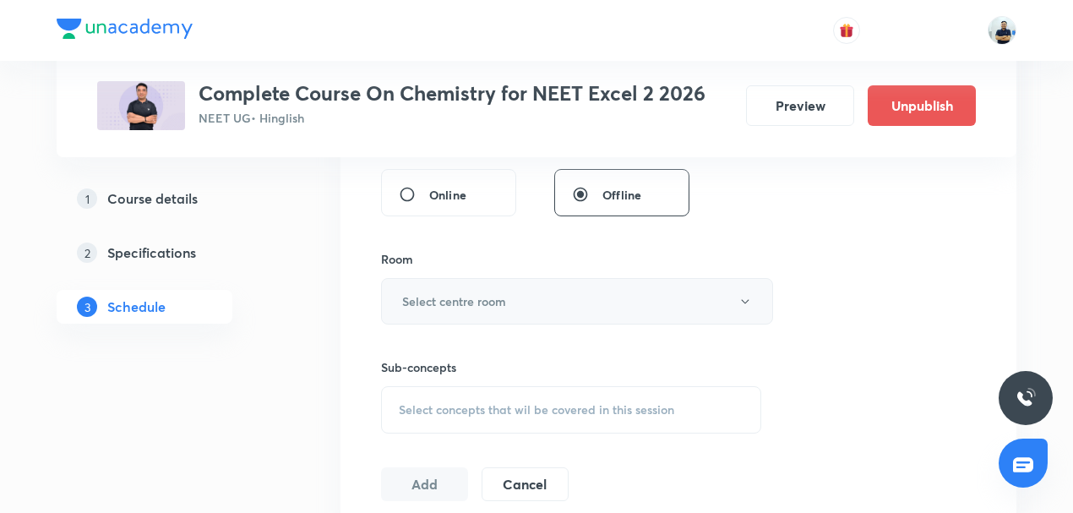
type input "70"
click at [439, 297] on h6 "Select centre room" at bounding box center [454, 301] width 104 height 18
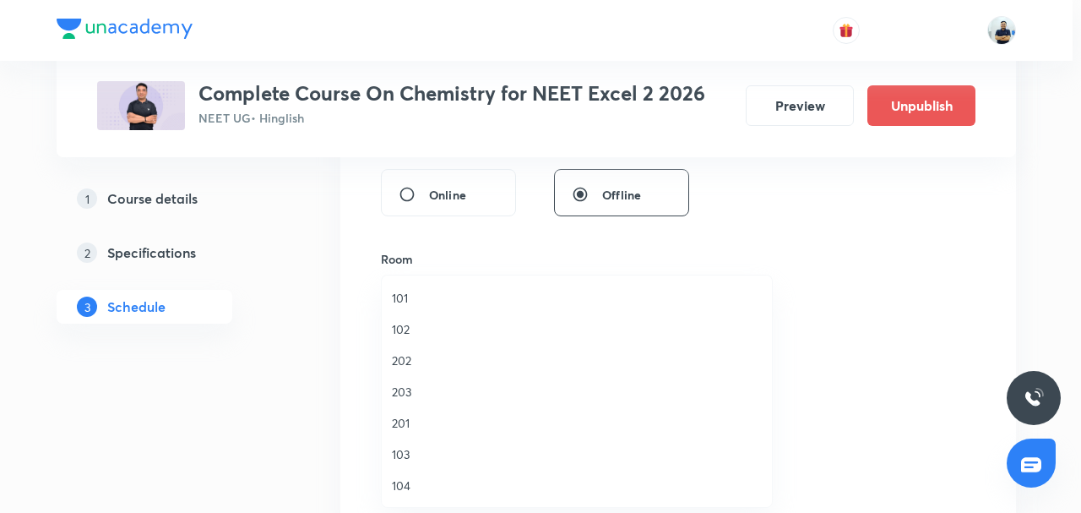
click at [407, 480] on span "104" at bounding box center [577, 485] width 370 height 18
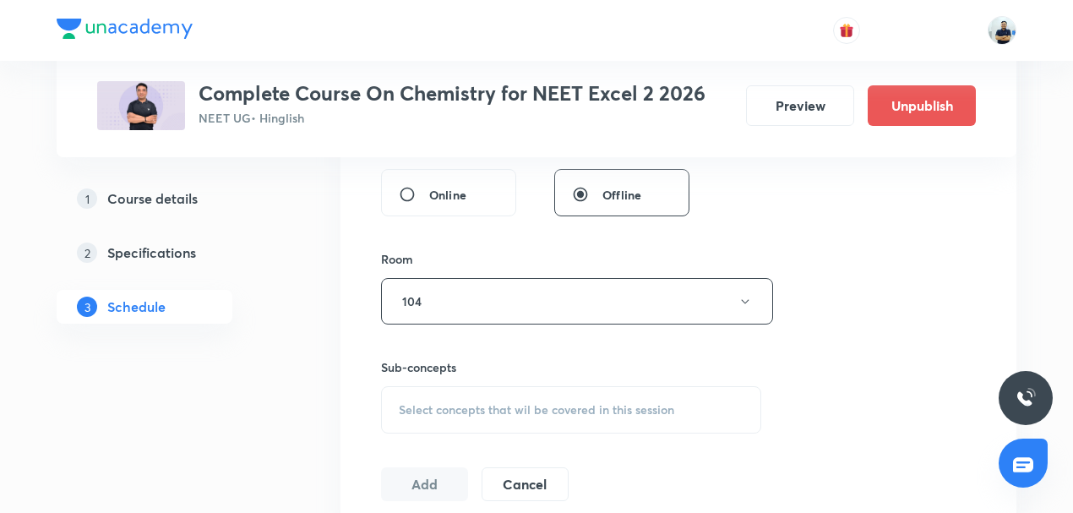
click at [541, 410] on span "Select concepts that wil be covered in this session" at bounding box center [536, 410] width 275 height 14
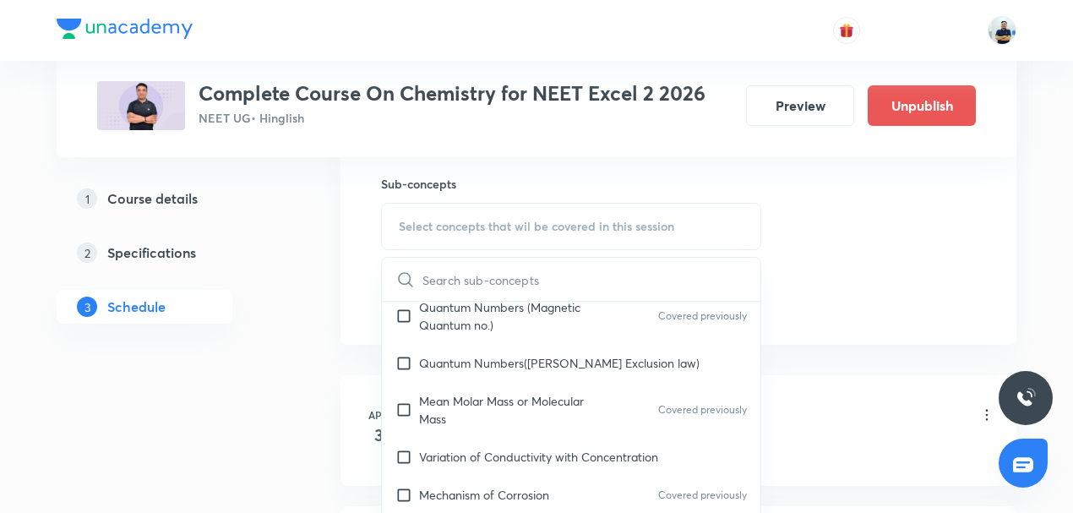
scroll to position [788, 0]
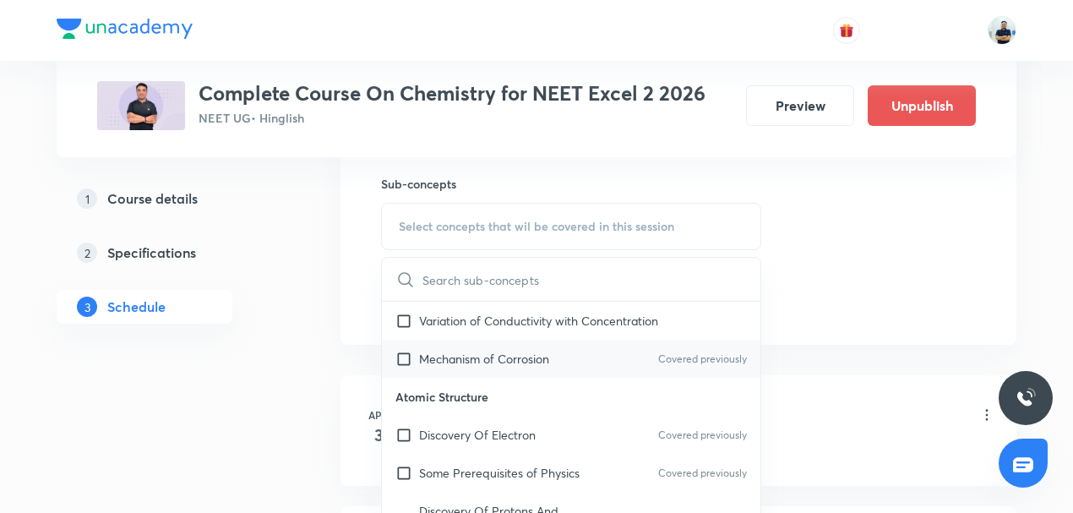
click at [451, 365] on div "Mechanism of Corrosion Covered previously" at bounding box center [571, 359] width 378 height 38
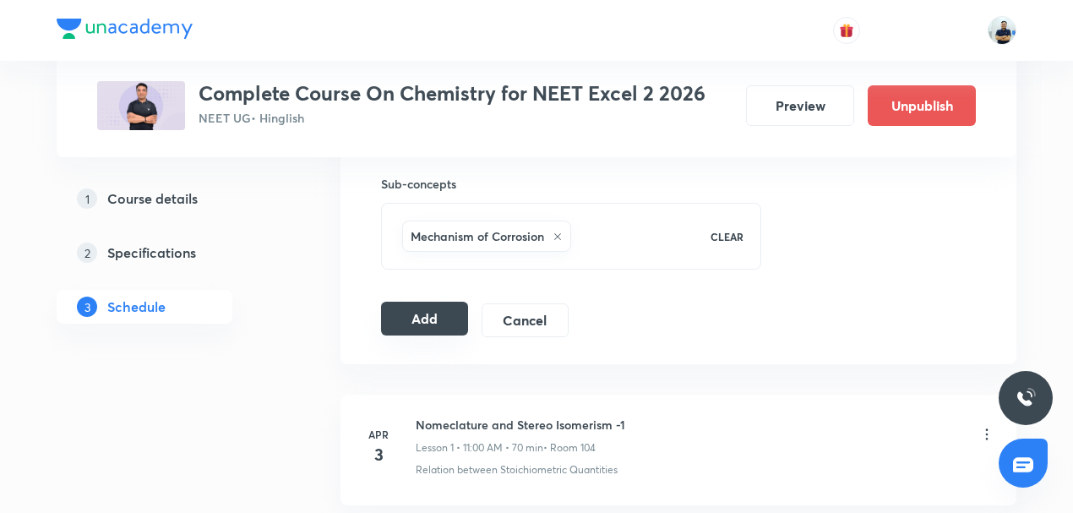
click at [458, 318] on button "Add" at bounding box center [424, 319] width 87 height 34
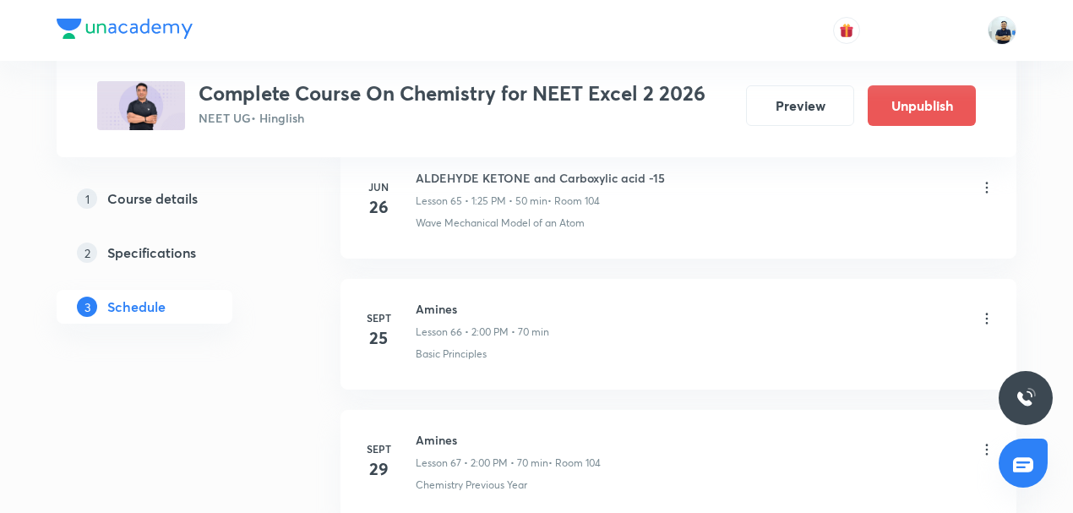
scroll to position [9066, 0]
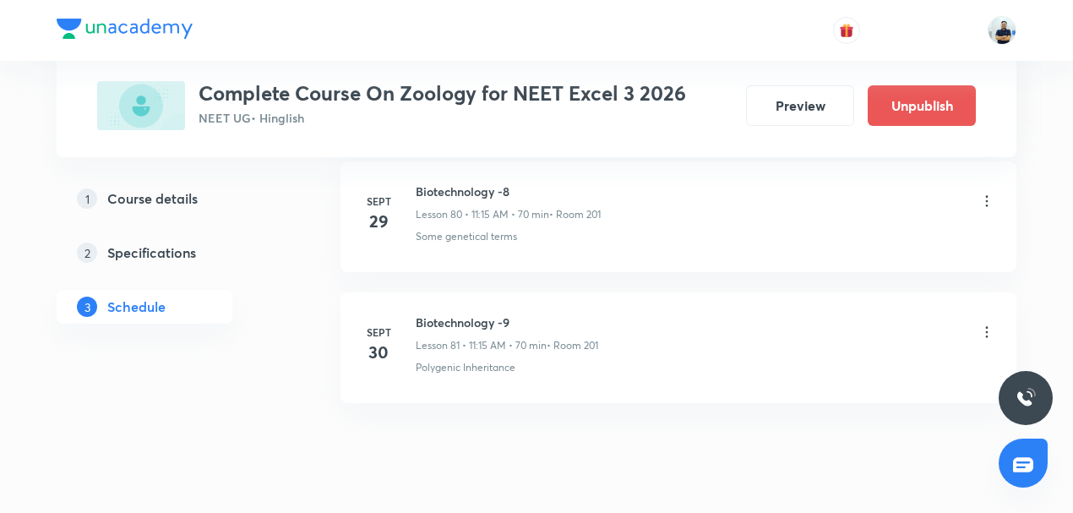
click at [459, 313] on h6 "Biotechnology -9" at bounding box center [507, 322] width 182 height 18
copy h6 "Biotechnology -9"
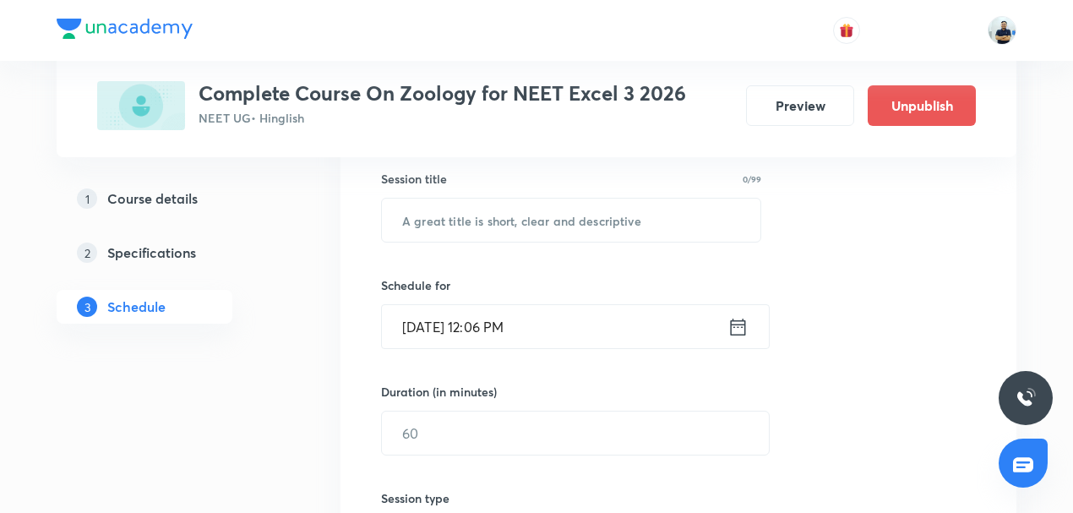
scroll to position [275, 0]
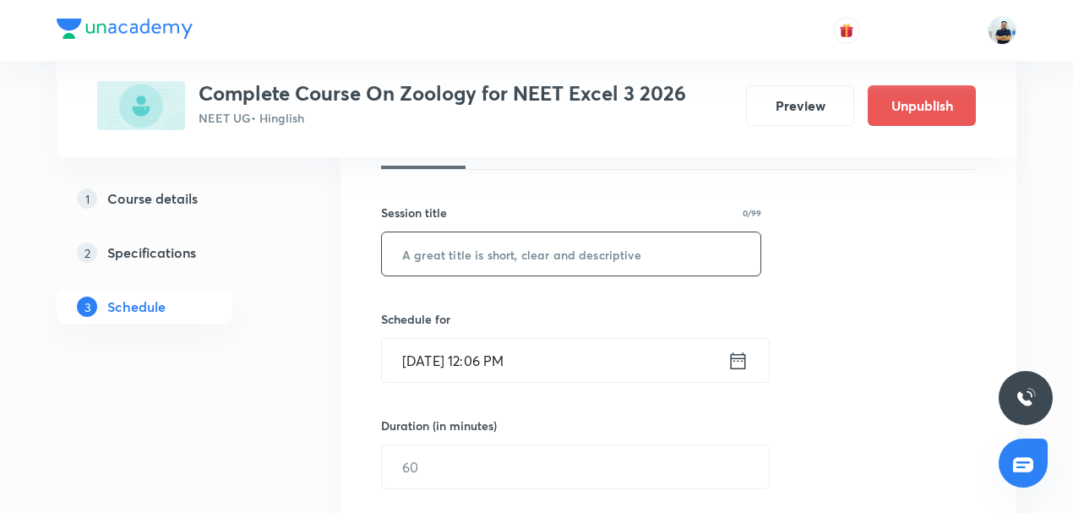
click at [454, 257] on input "text" at bounding box center [571, 253] width 378 height 43
paste input "Biotechnology -9"
type input "Biotechnology -10"
click at [492, 343] on input "Sept 30, 2025, 12:06 PM" at bounding box center [554, 360] width 345 height 43
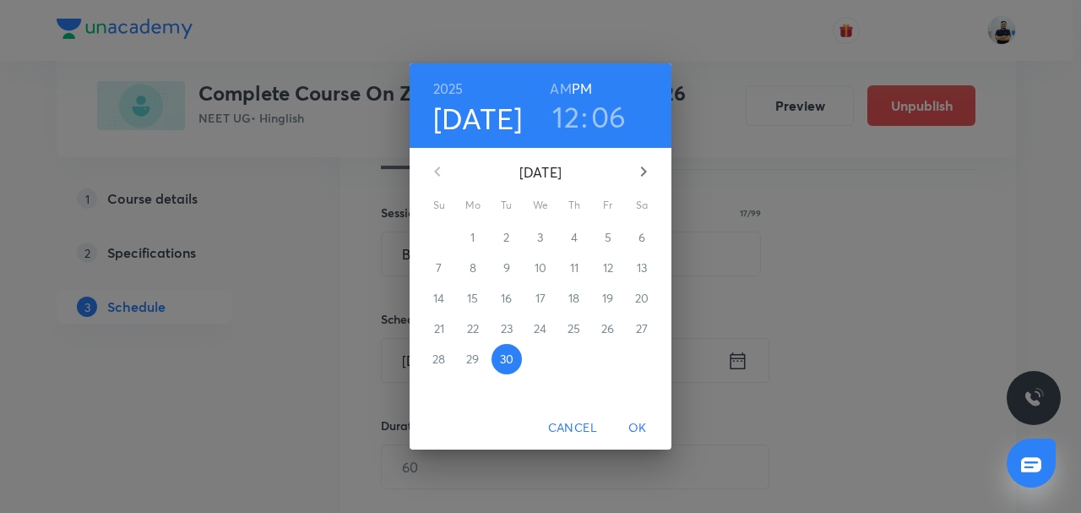
click at [653, 167] on icon "button" at bounding box center [643, 171] width 20 height 20
click at [613, 243] on span "3" at bounding box center [608, 237] width 30 height 17
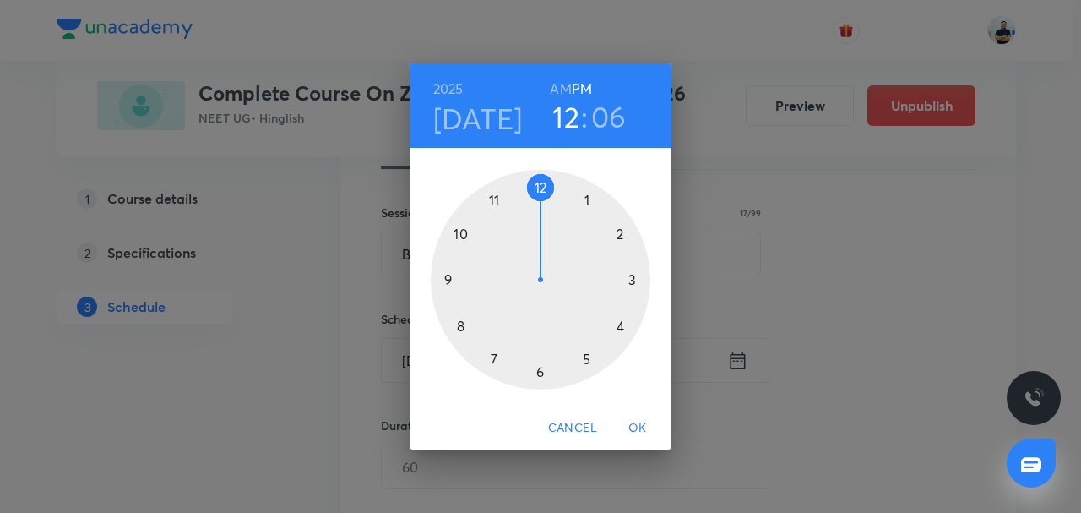
click at [558, 88] on h6 "AM" at bounding box center [560, 89] width 21 height 24
click at [497, 209] on div at bounding box center [541, 280] width 220 height 220
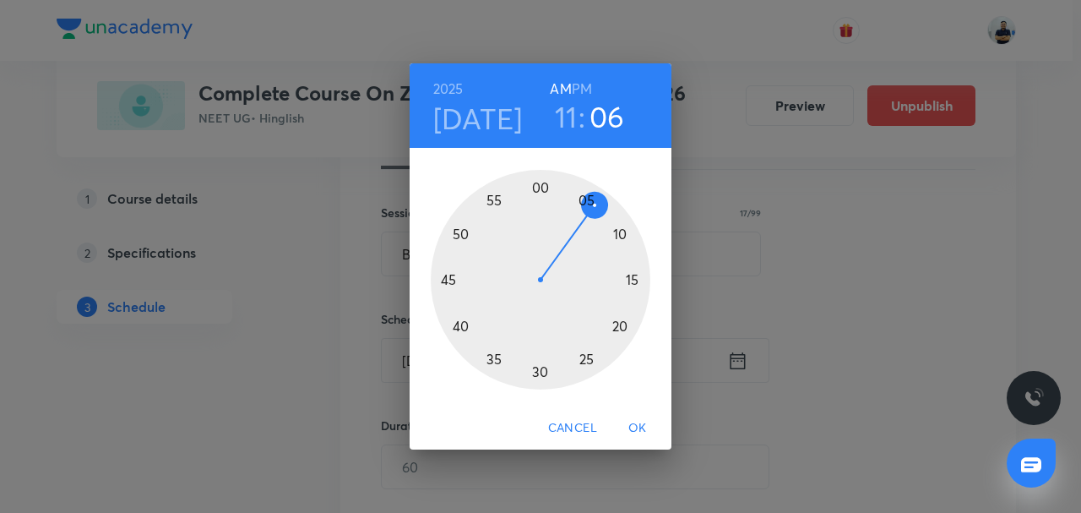
click at [628, 282] on div at bounding box center [541, 280] width 220 height 220
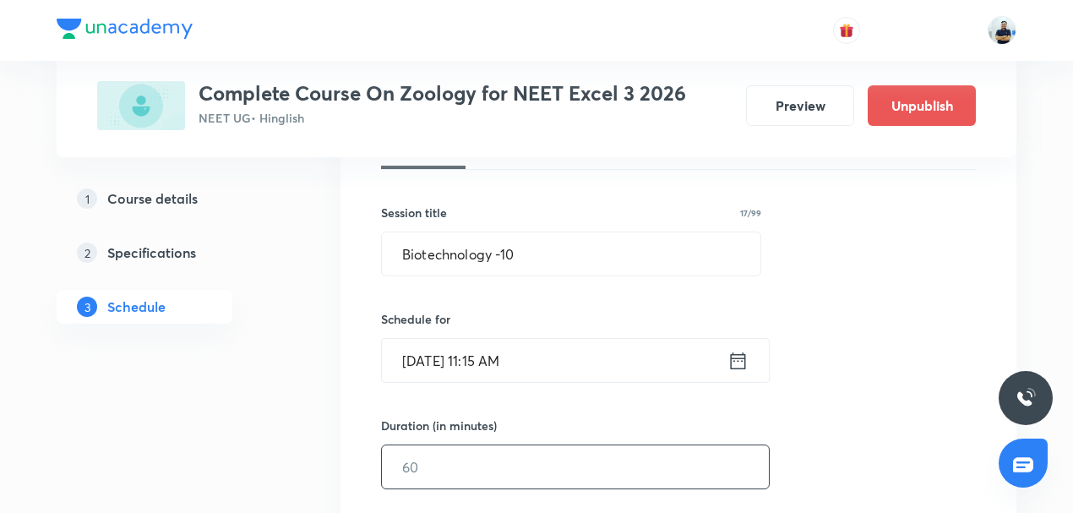
click at [453, 461] on input "text" at bounding box center [575, 466] width 387 height 43
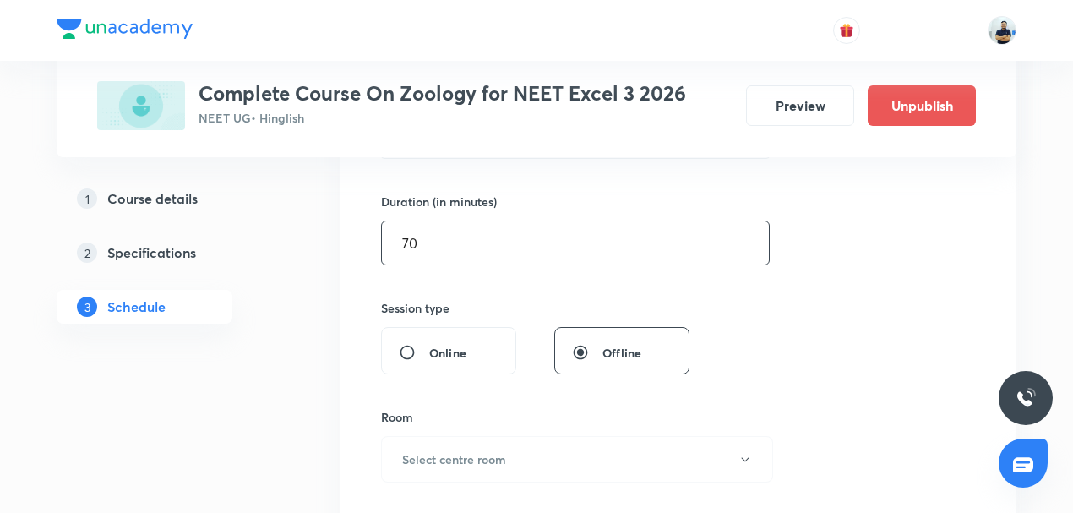
scroll to position [525, 0]
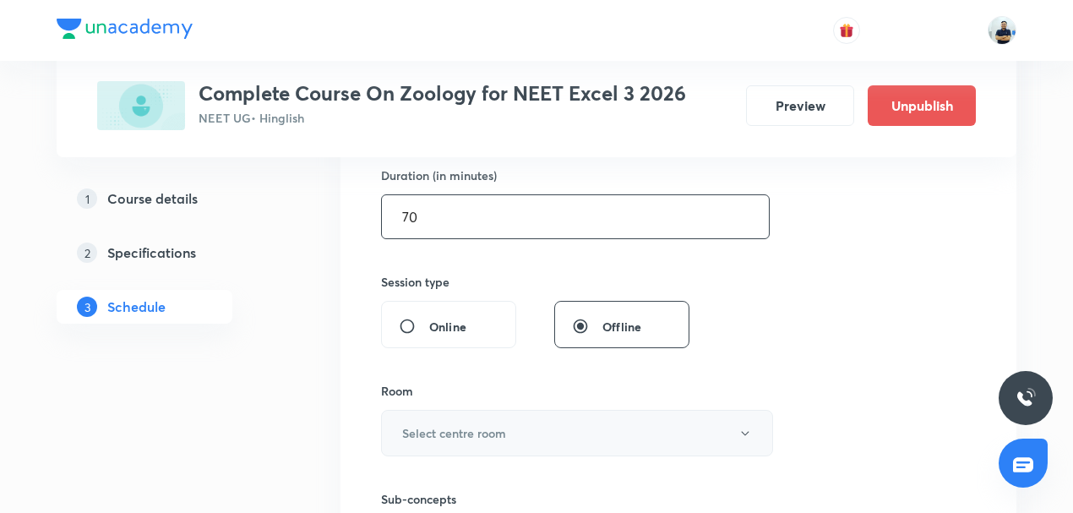
type input "70"
click at [461, 432] on h6 "Select centre room" at bounding box center [454, 433] width 104 height 18
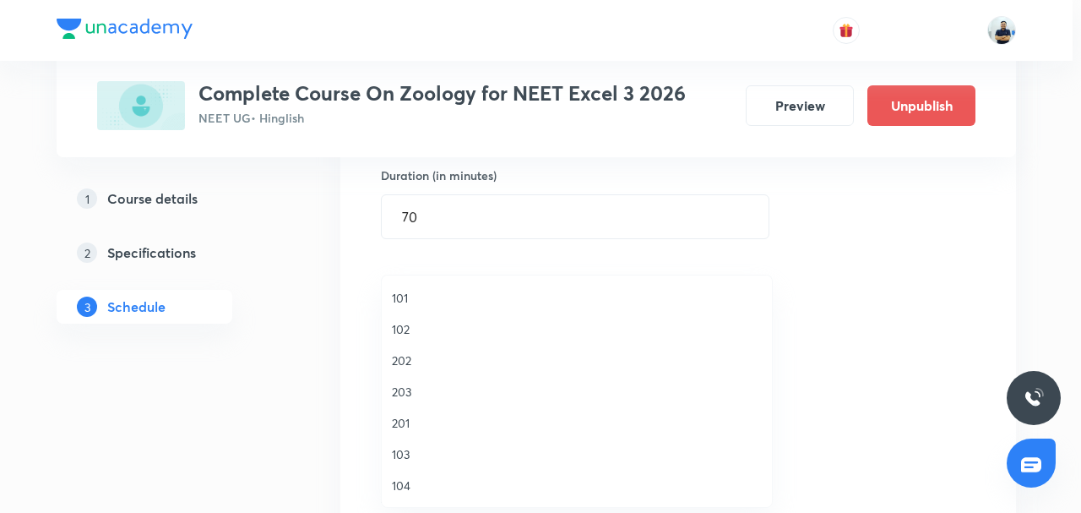
click at [414, 423] on span "201" at bounding box center [577, 423] width 370 height 18
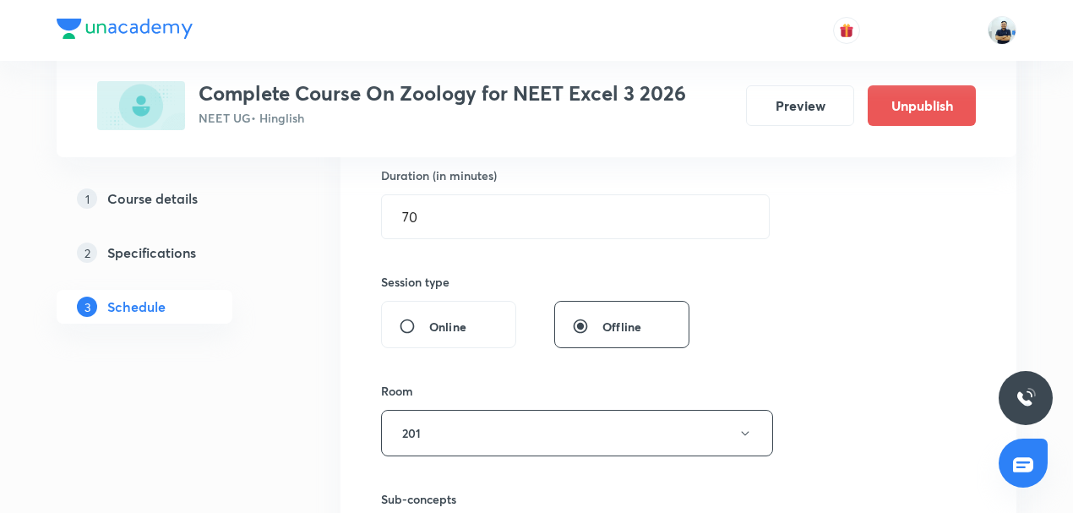
scroll to position [919, 0]
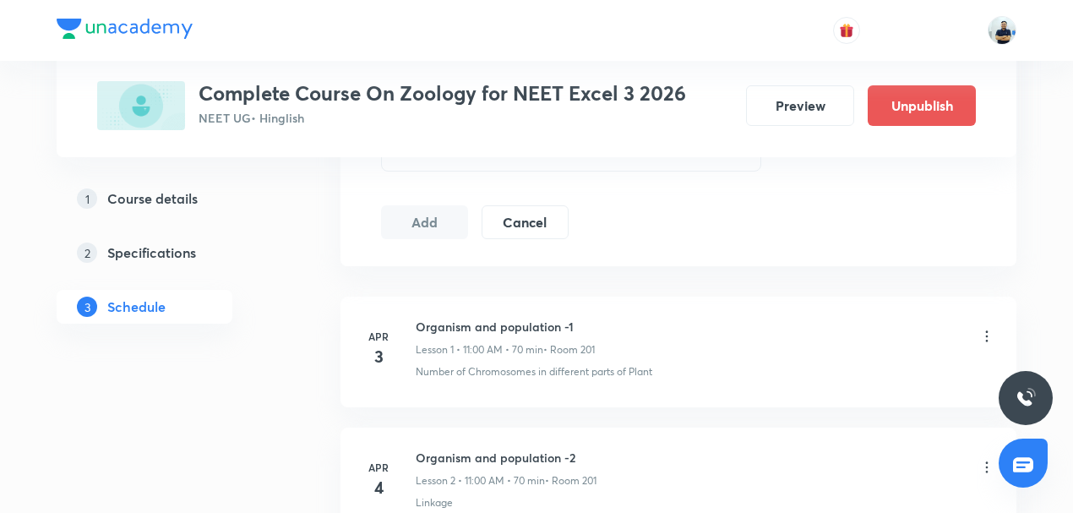
click at [563, 165] on div "Select concepts that wil be covered in this session" at bounding box center [571, 147] width 380 height 47
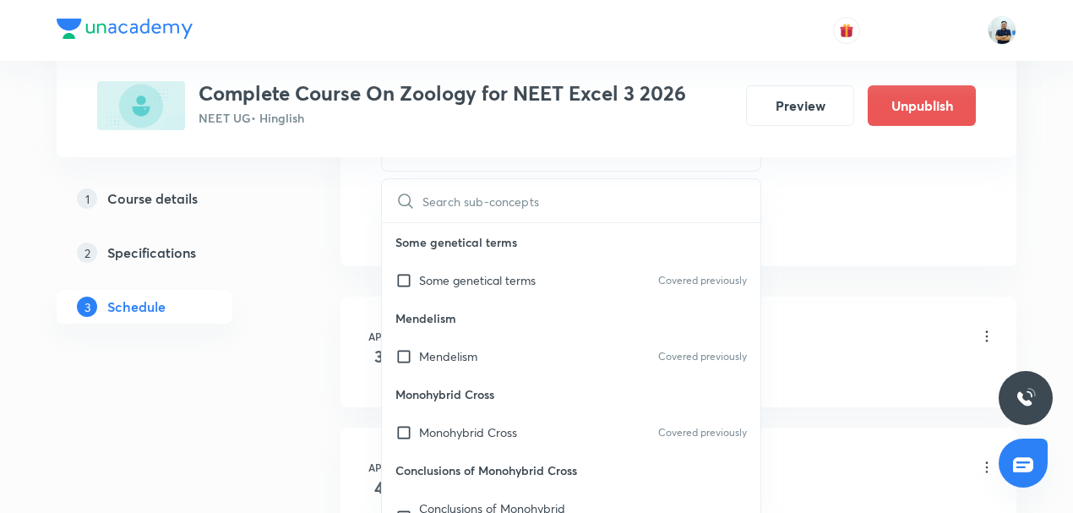
scroll to position [788, 0]
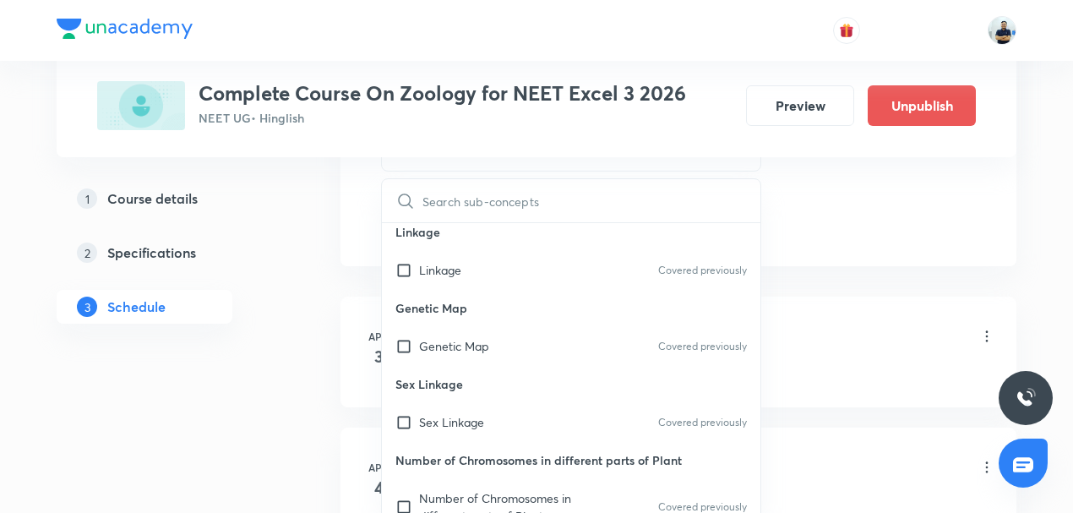
click at [464, 372] on p "Sex Linkage" at bounding box center [571, 384] width 378 height 38
click at [448, 353] on div "Genetic Map Covered previously" at bounding box center [571, 346] width 378 height 38
checkbox input "true"
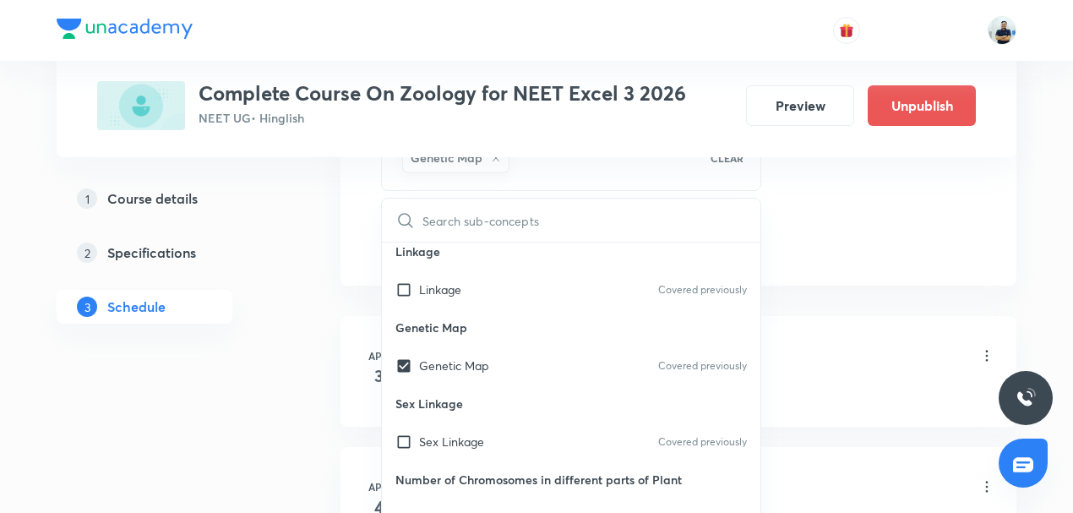
click at [891, 345] on div "Organism and population -1 Lesson 1 • 11:00 AM • 70 min • Room 201" at bounding box center [705, 357] width 579 height 40
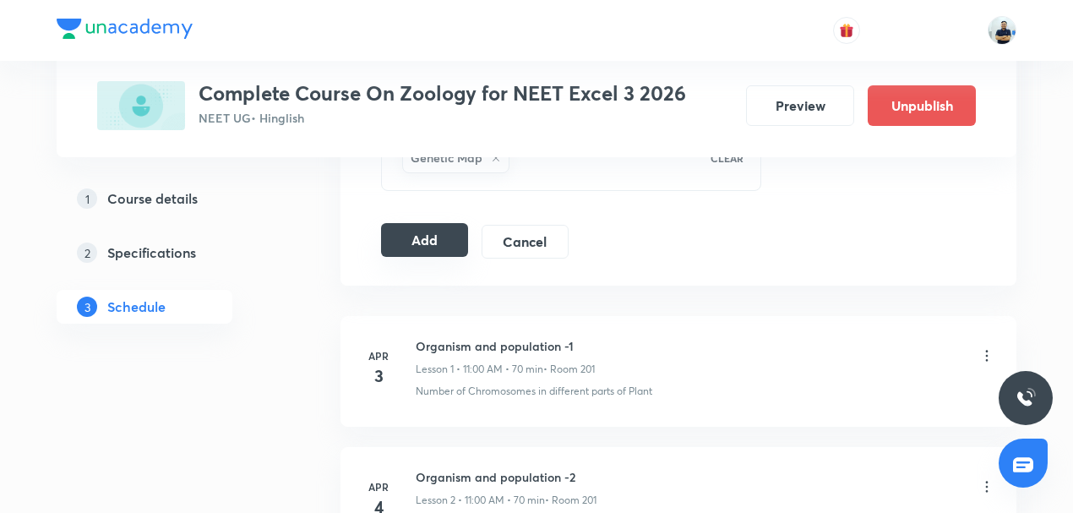
click at [437, 242] on button "Add" at bounding box center [424, 240] width 87 height 34
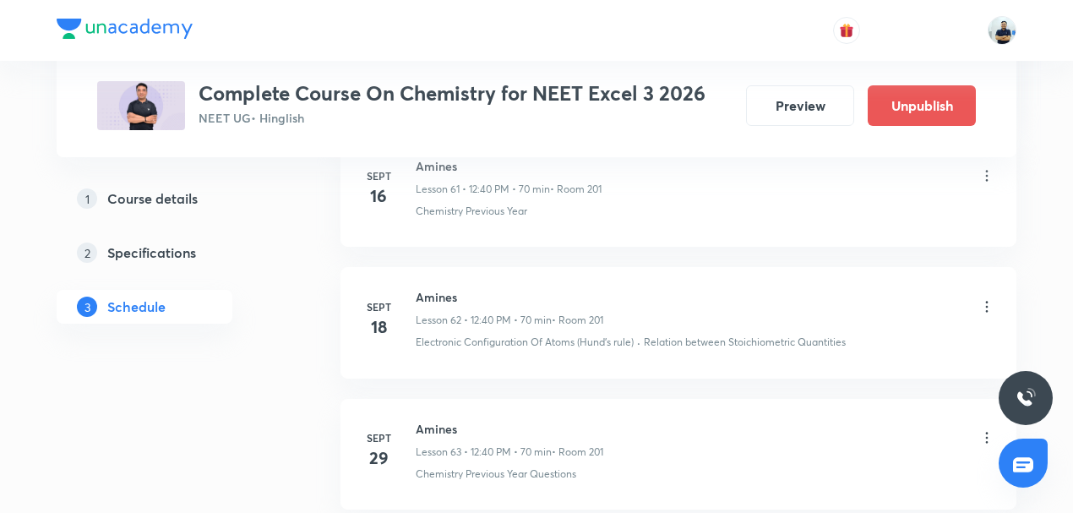
scroll to position [9185, 0]
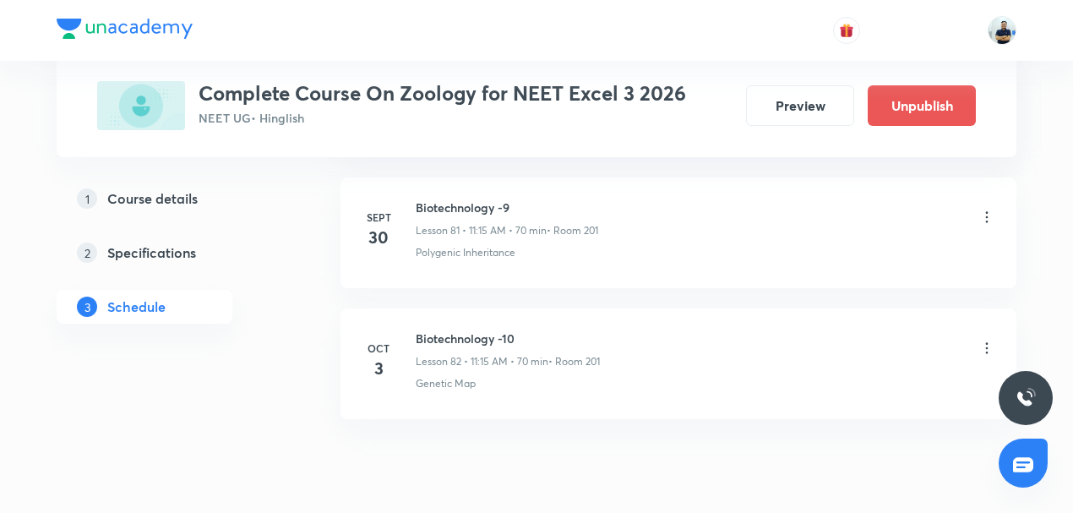
scroll to position [11531, 0]
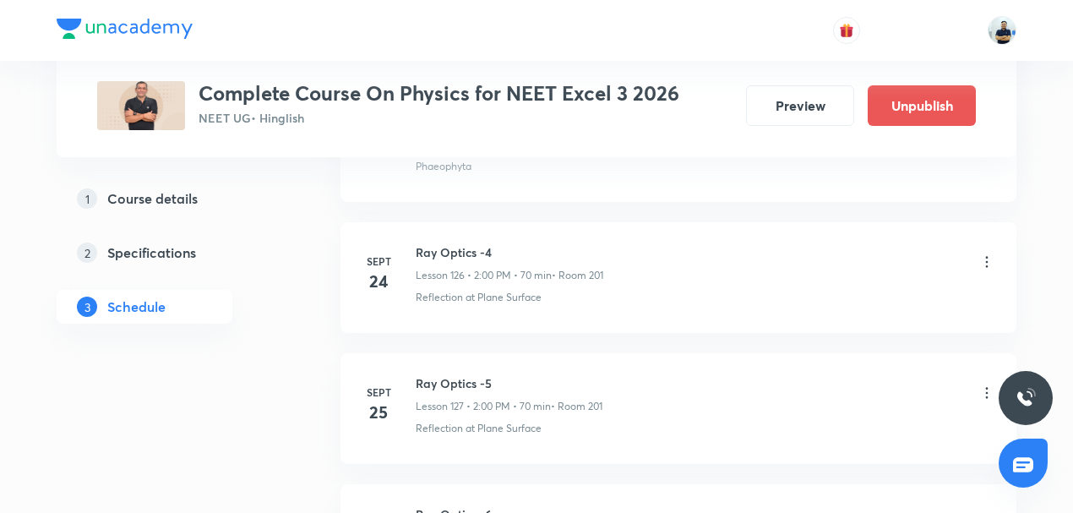
scroll to position [17792, 0]
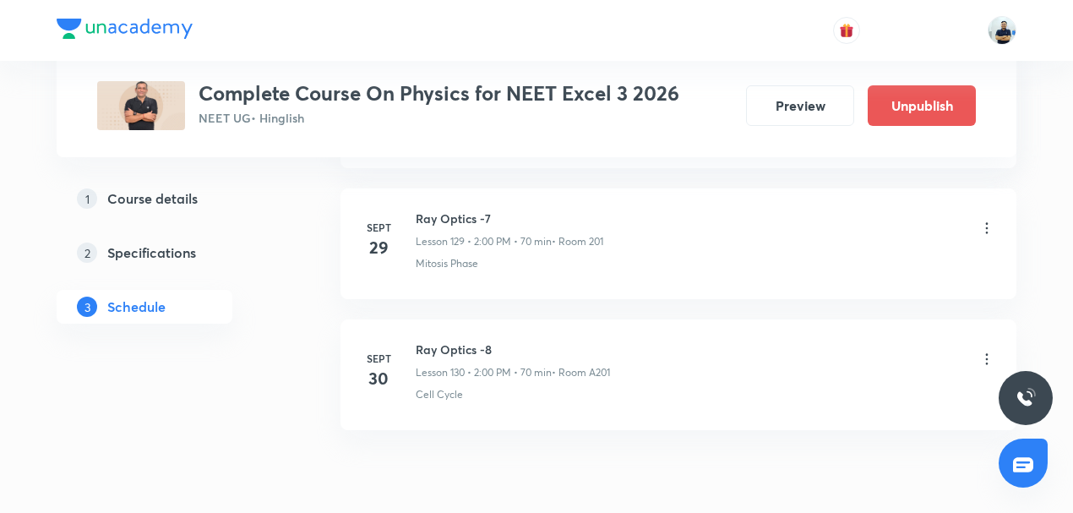
click at [451, 340] on h6 "Ray Optics -8" at bounding box center [513, 349] width 194 height 18
copy h6 "Ray Optics -8"
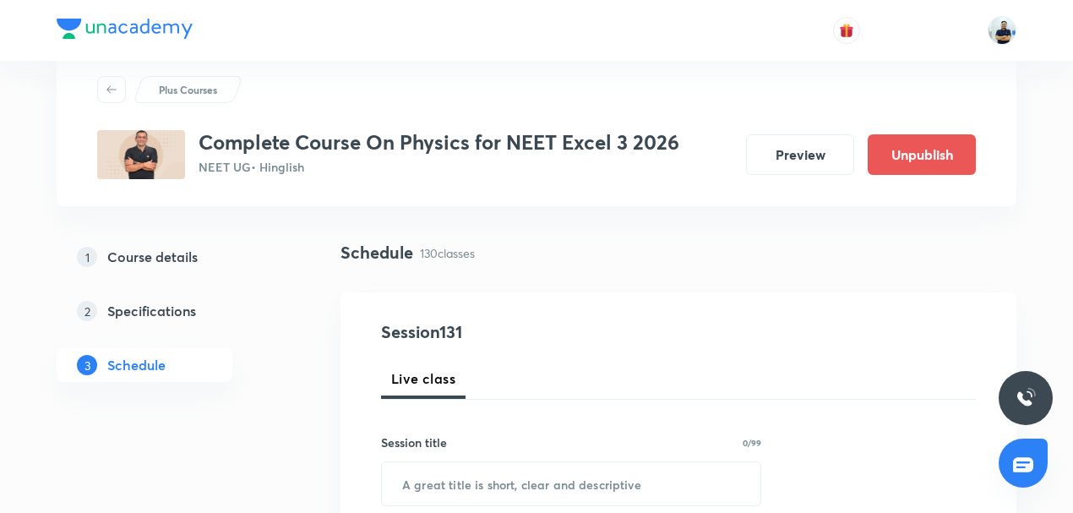
scroll to position [131, 0]
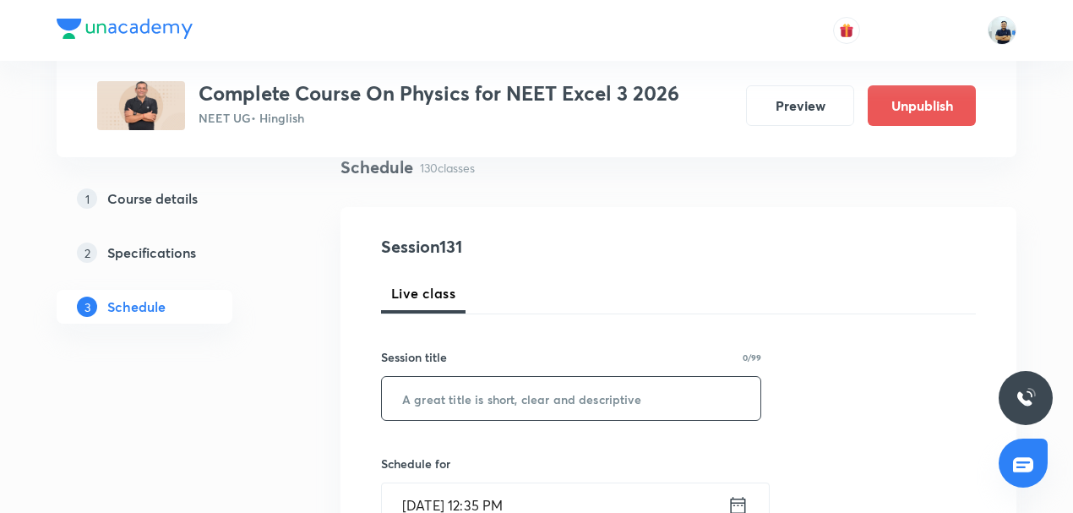
click at [458, 385] on input "text" at bounding box center [571, 398] width 378 height 43
paste input "Ray Optics -8"
type input "Ray Optics -9"
click at [485, 492] on input "[DATE] 12:35 PM" at bounding box center [554, 504] width 345 height 43
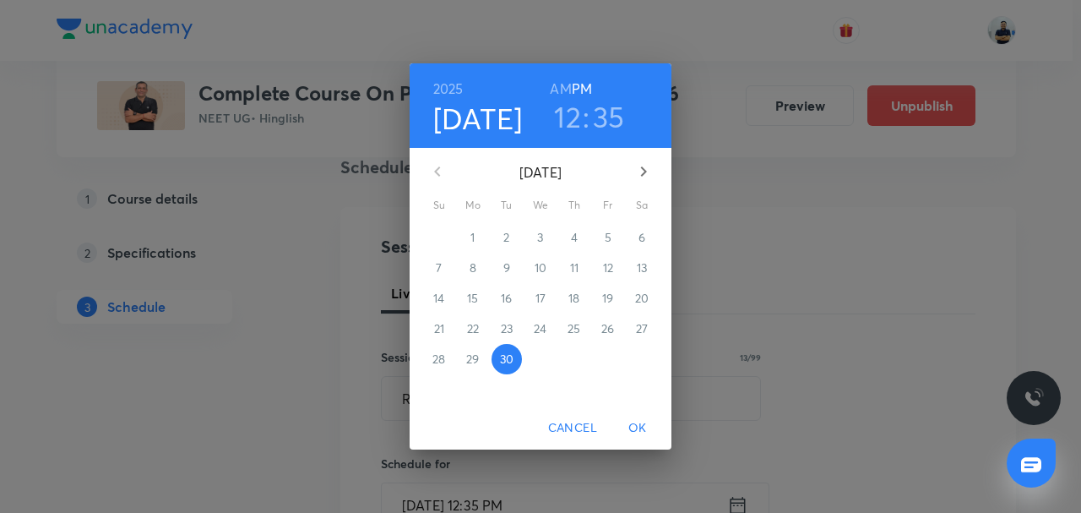
click at [642, 177] on icon "button" at bounding box center [643, 171] width 20 height 20
click at [613, 235] on span "3" at bounding box center [608, 237] width 30 height 17
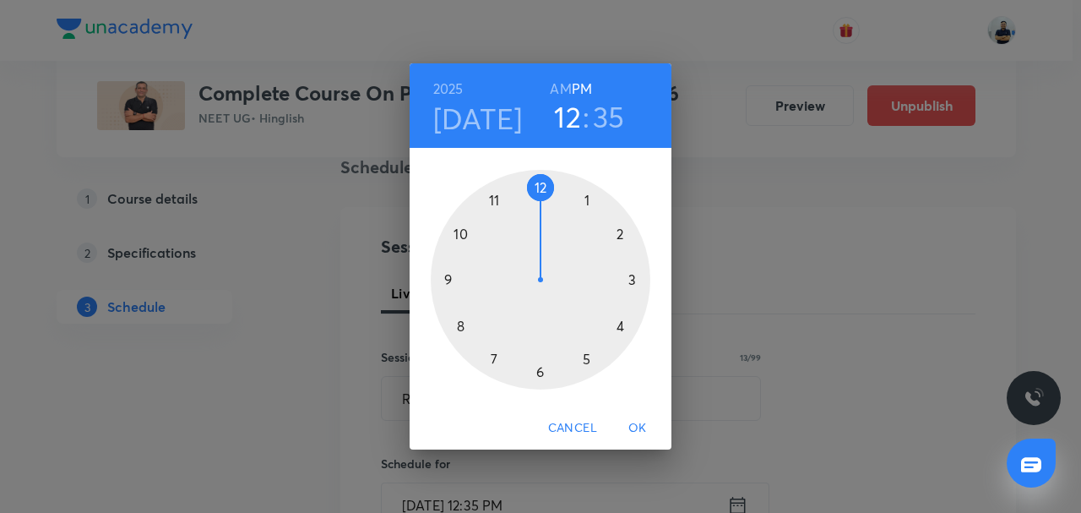
click at [632, 230] on div at bounding box center [541, 280] width 220 height 220
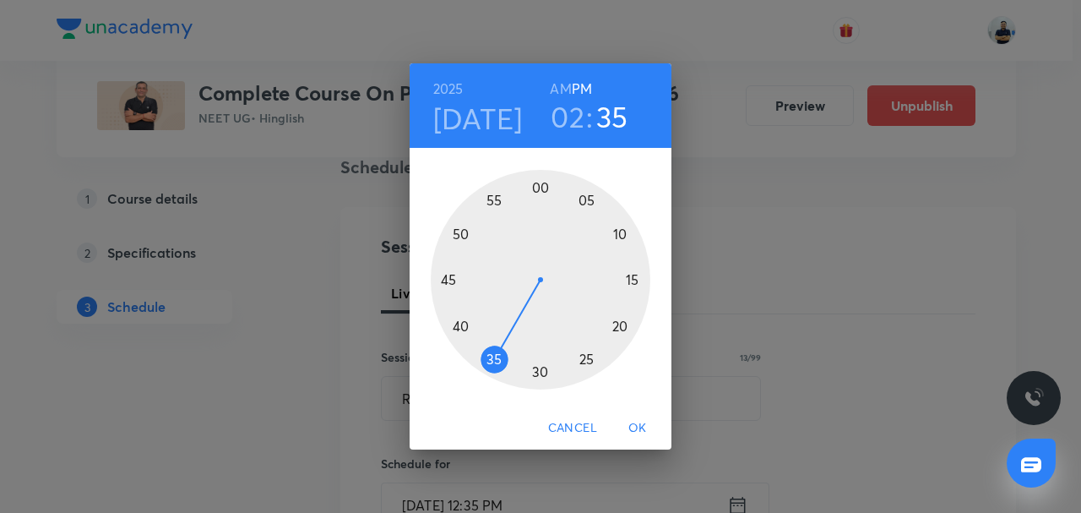
click at [543, 193] on div at bounding box center [541, 280] width 220 height 220
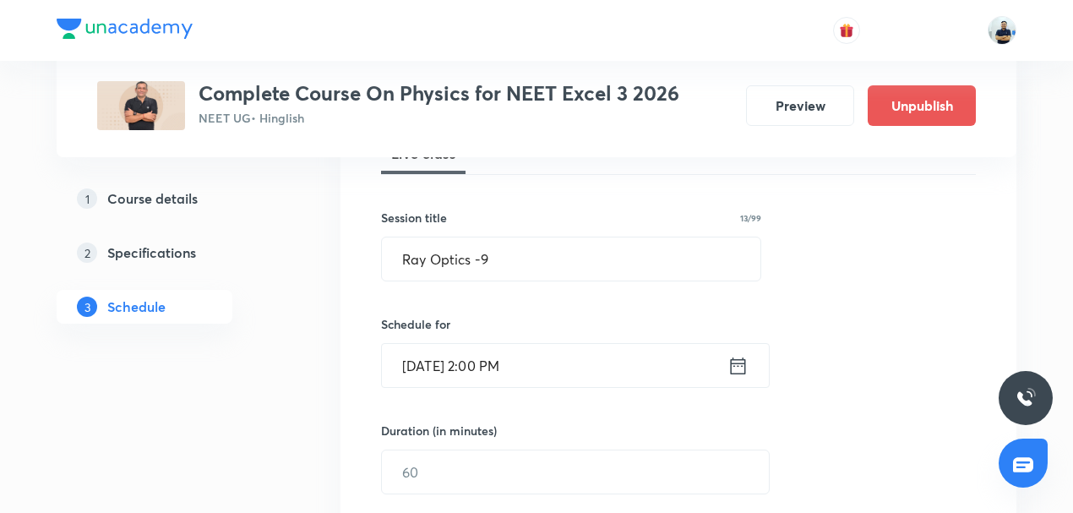
scroll to position [275, 0]
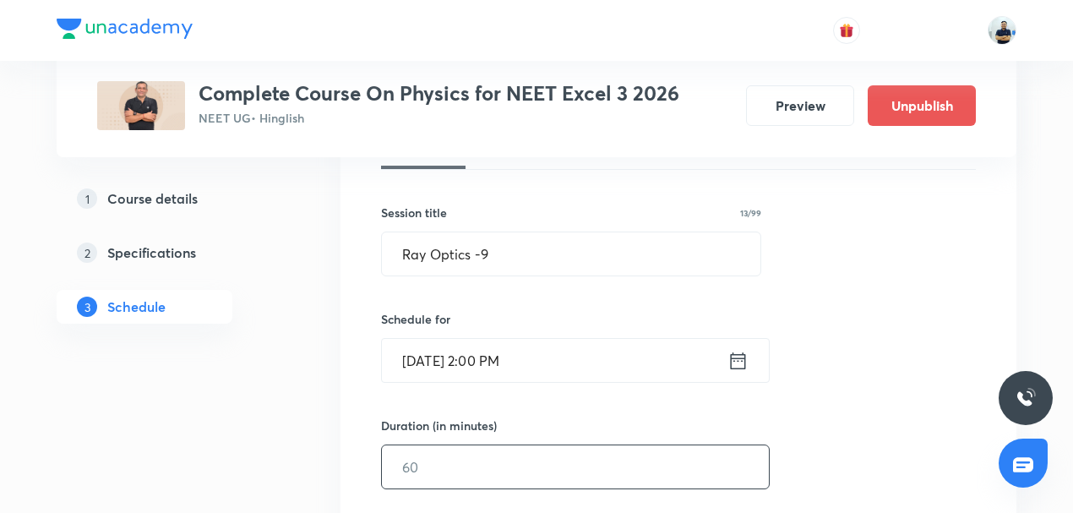
click at [436, 476] on input "text" at bounding box center [575, 466] width 387 height 43
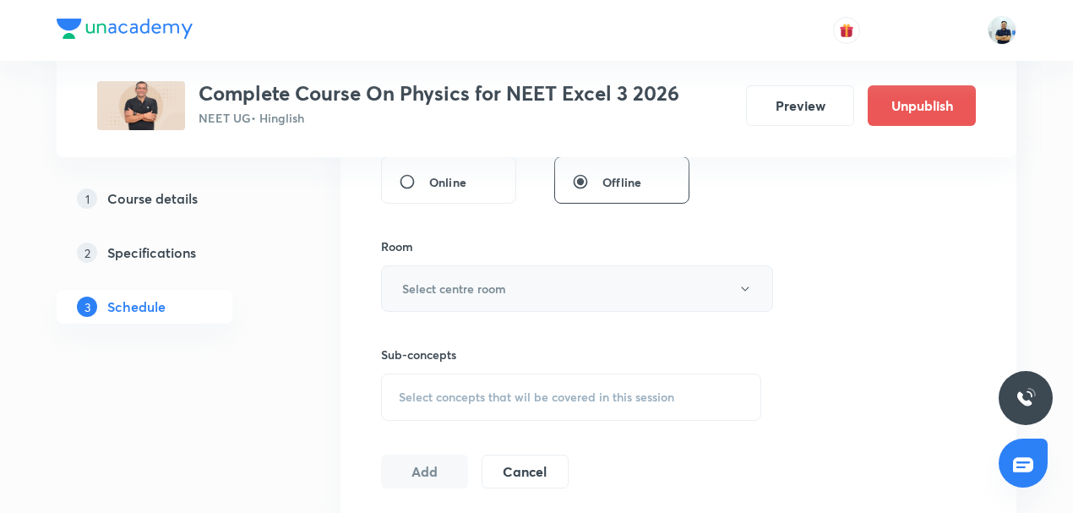
type input "70"
click at [465, 284] on h6 "Select centre room" at bounding box center [454, 289] width 104 height 18
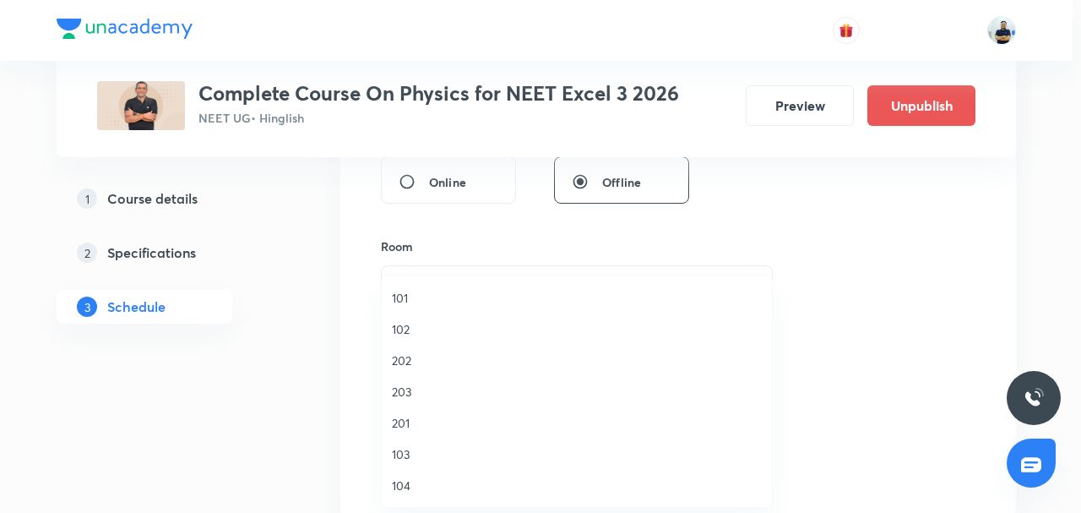
click at [402, 422] on span "201" at bounding box center [577, 423] width 370 height 18
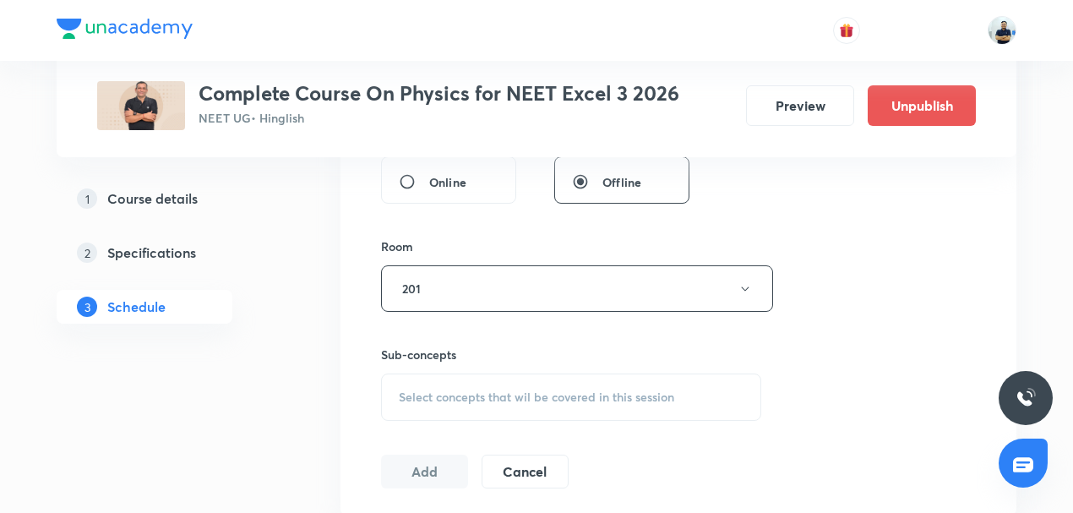
click at [532, 390] on span "Select concepts that wil be covered in this session" at bounding box center [536, 397] width 275 height 14
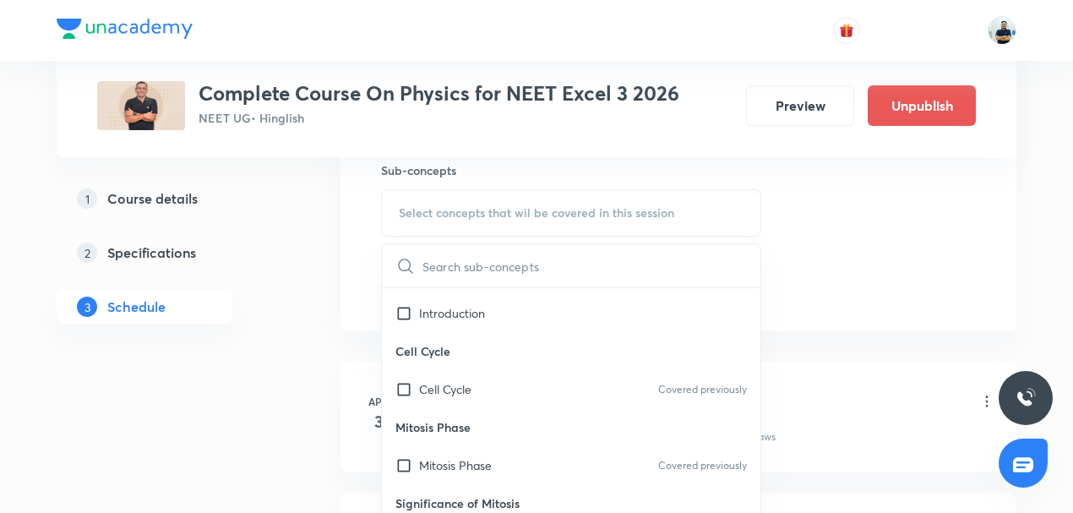
scroll to position [66, 0]
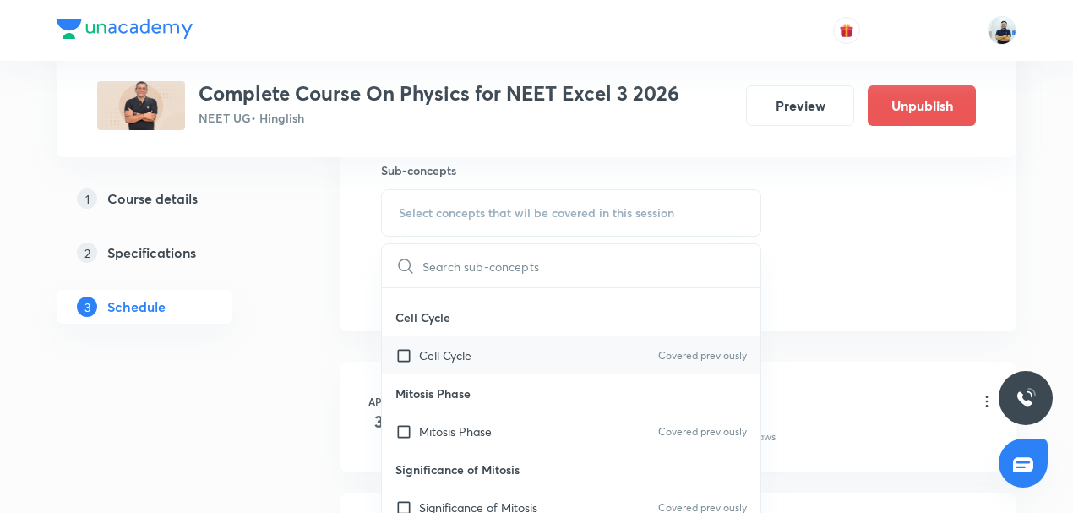
click at [443, 360] on p "Cell Cycle" at bounding box center [445, 355] width 52 height 18
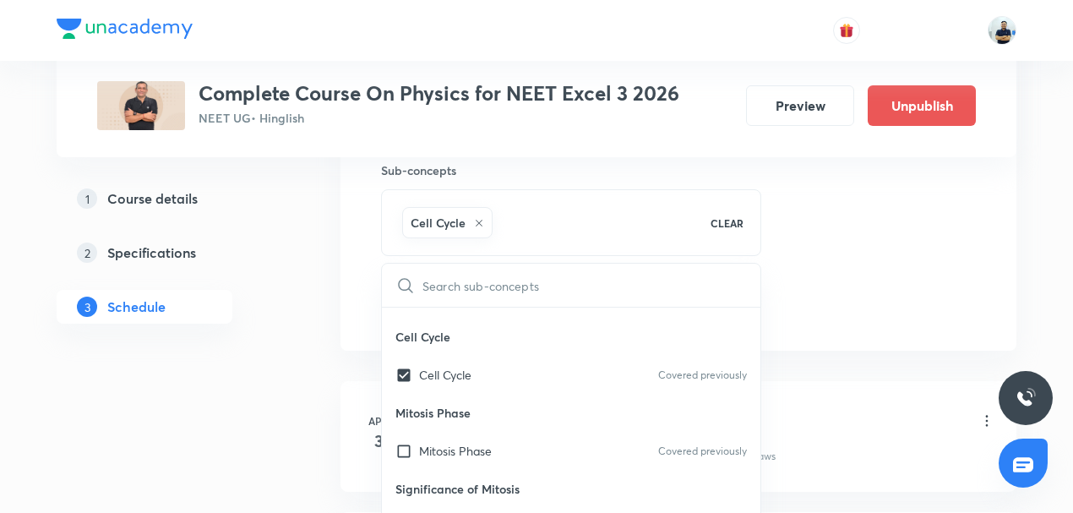
checkbox input "true"
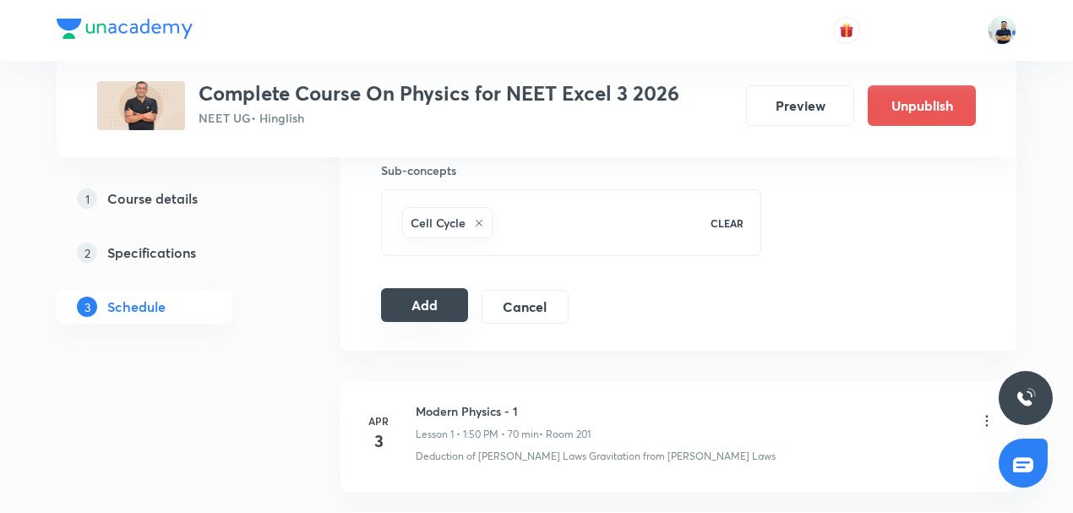
click at [437, 302] on button "Add" at bounding box center [424, 305] width 87 height 34
click at [413, 296] on button "Add" at bounding box center [424, 305] width 87 height 34
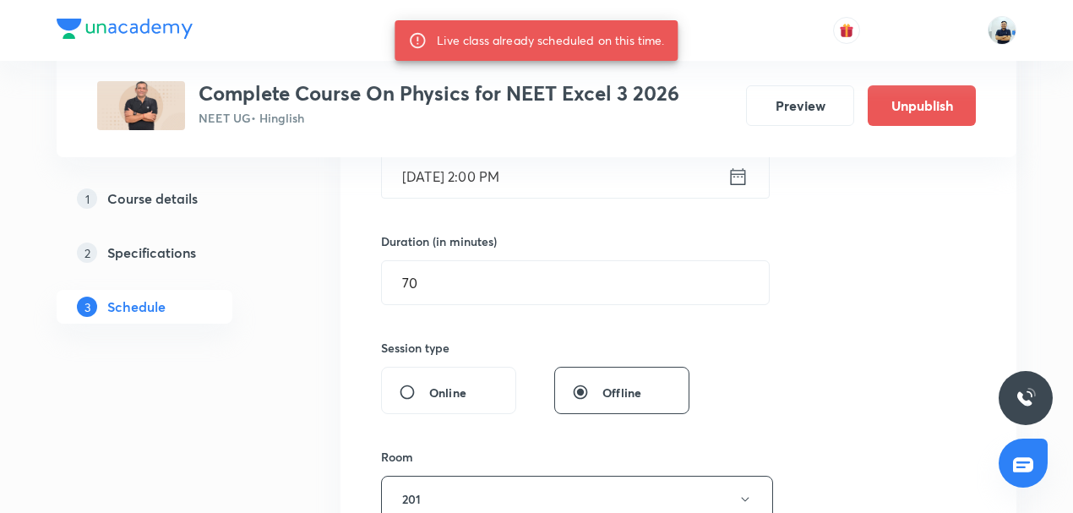
scroll to position [854, 0]
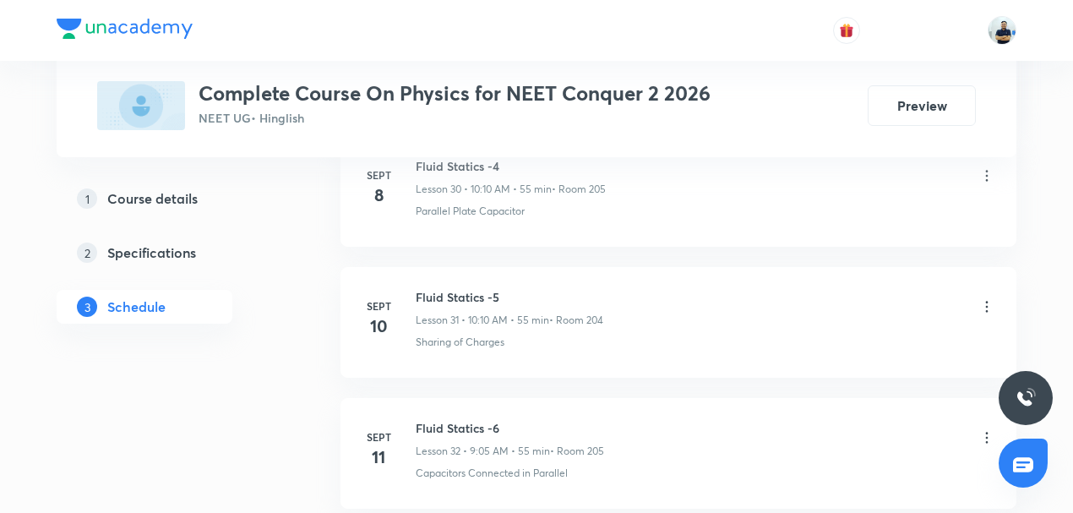
scroll to position [5272, 0]
click at [441, 286] on h6 "Surface tension" at bounding box center [509, 295] width 187 height 18
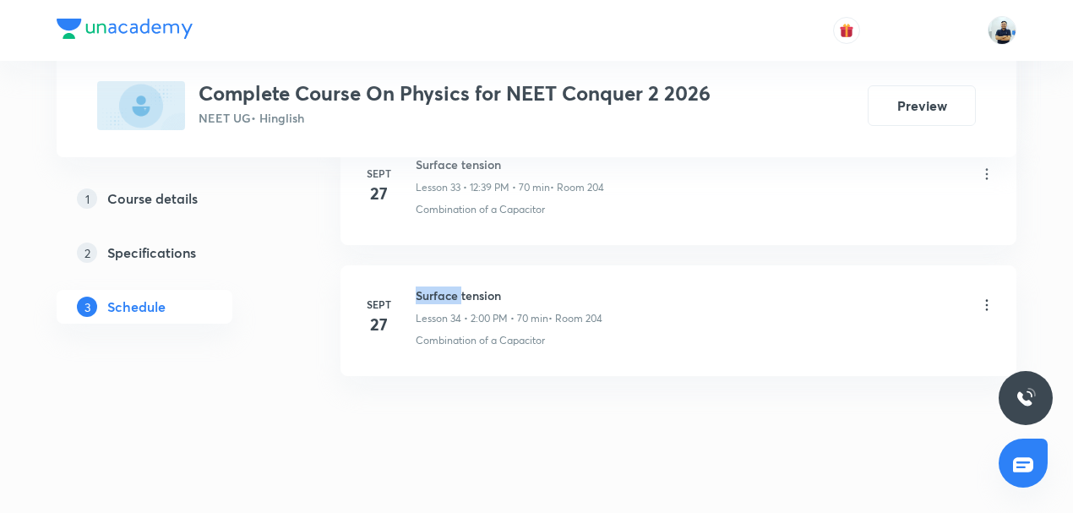
click at [441, 286] on h6 "Surface tension" at bounding box center [509, 295] width 187 height 18
copy h6 "Surface tension"
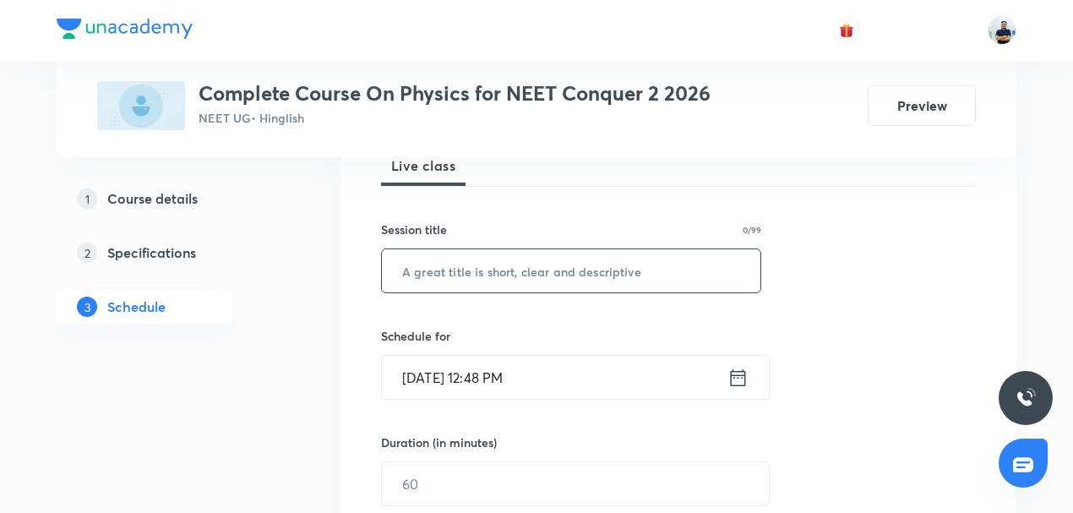
scroll to position [209, 0]
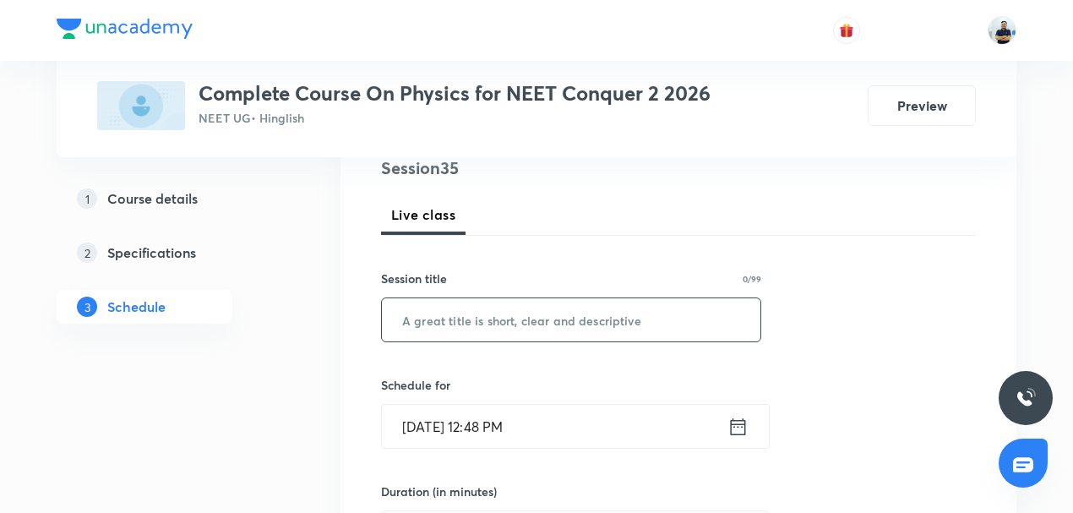
click at [467, 333] on input "text" at bounding box center [571, 319] width 378 height 43
paste input "Surface tension"
type input "Surface tension"
click at [479, 416] on input "[DATE] 12:48 PM" at bounding box center [554, 426] width 345 height 43
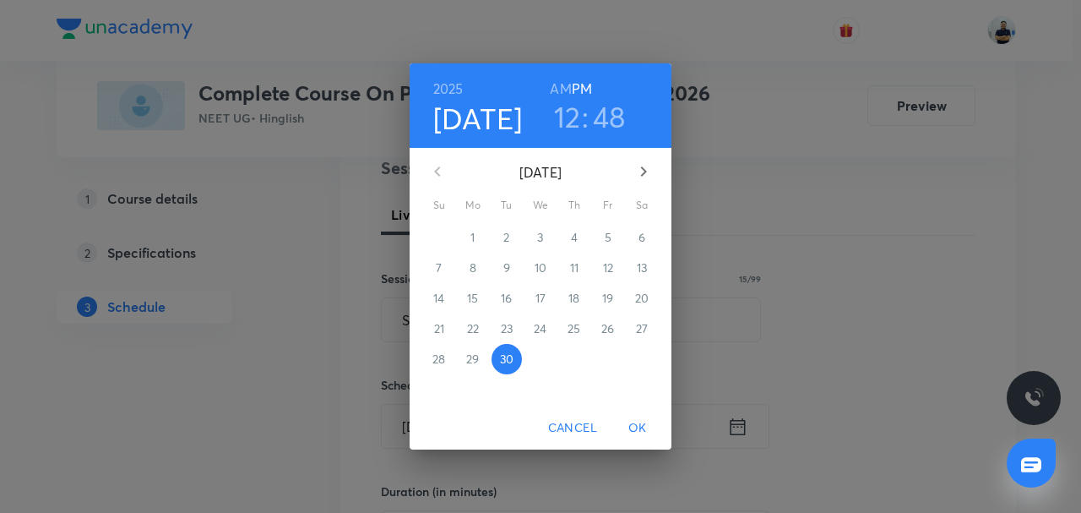
click at [596, 120] on h3 "48" at bounding box center [609, 116] width 33 height 35
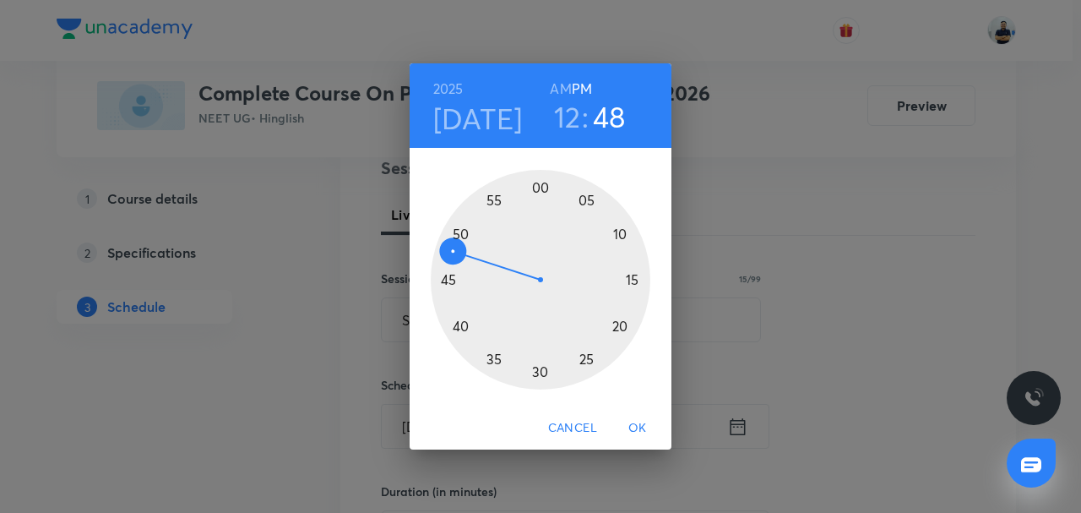
click at [487, 198] on div at bounding box center [541, 280] width 220 height 220
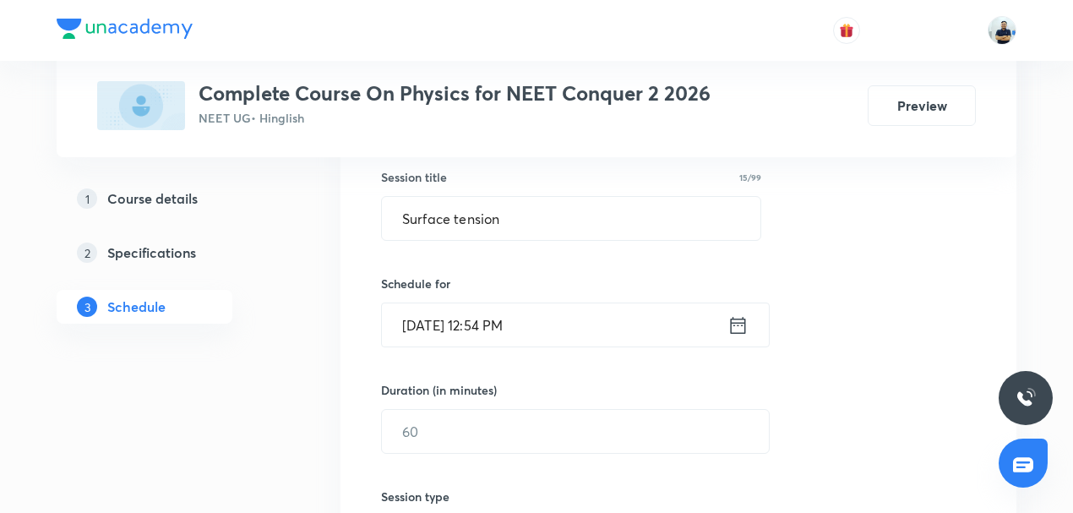
scroll to position [407, 0]
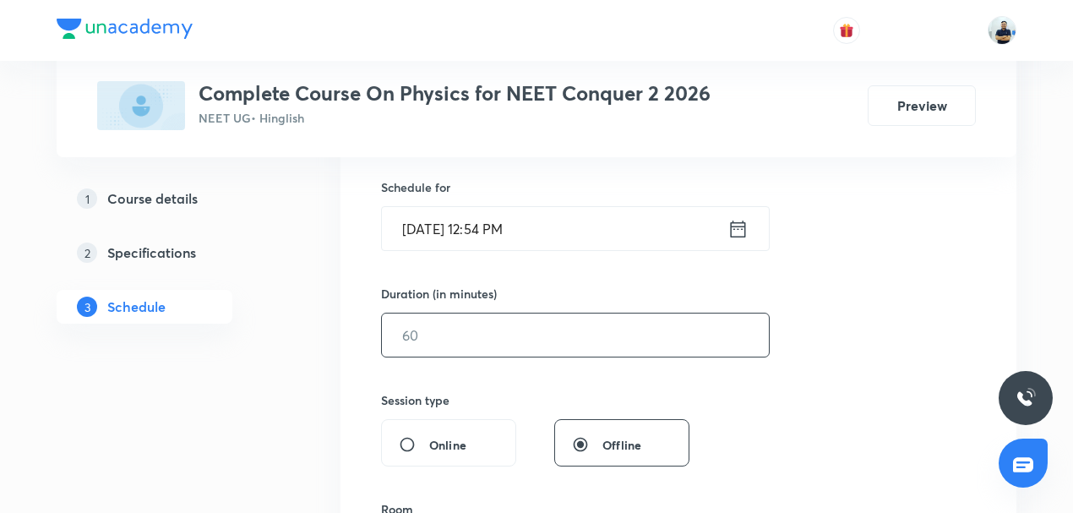
click at [424, 340] on input "text" at bounding box center [575, 334] width 387 height 43
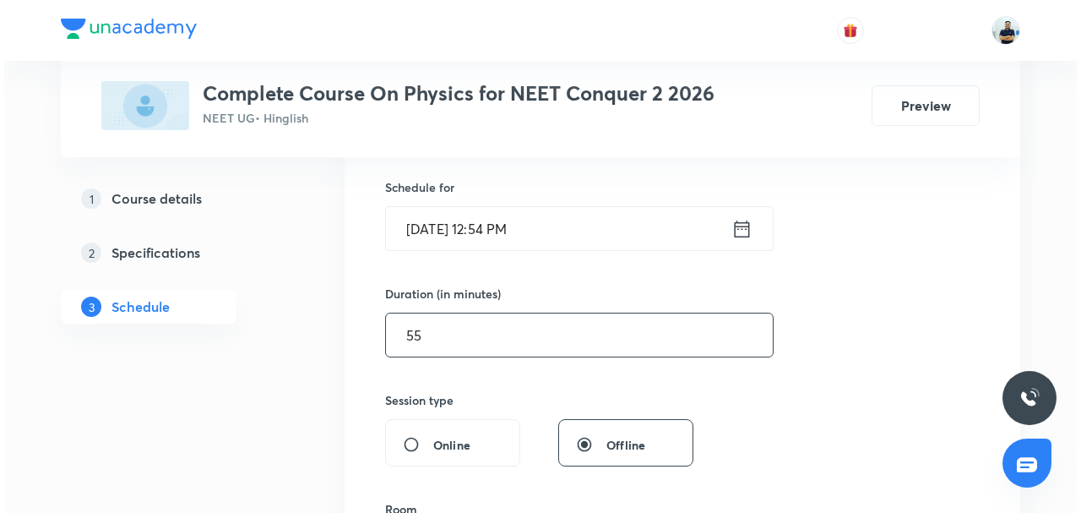
scroll to position [801, 0]
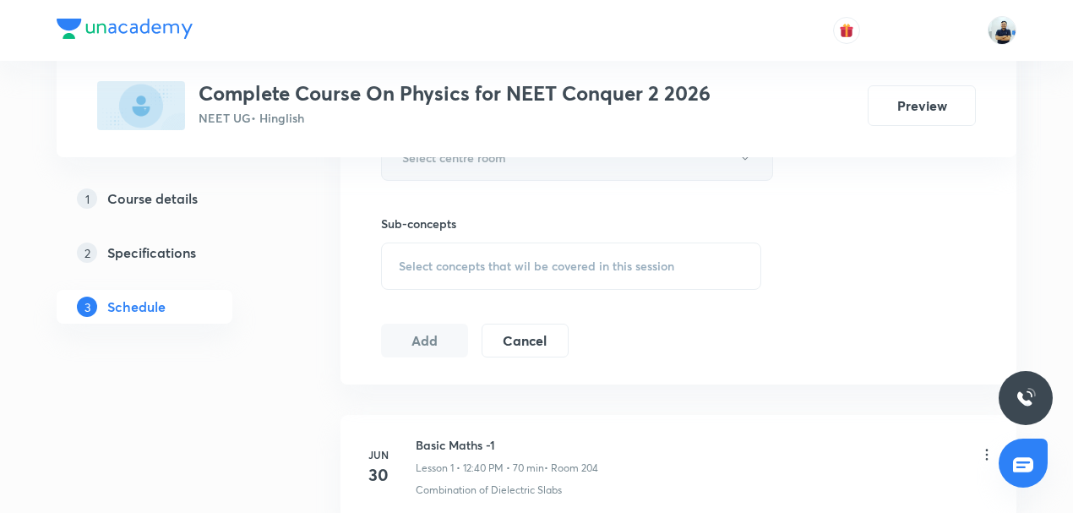
type input "55"
click at [482, 166] on button "Select centre room" at bounding box center [577, 157] width 392 height 46
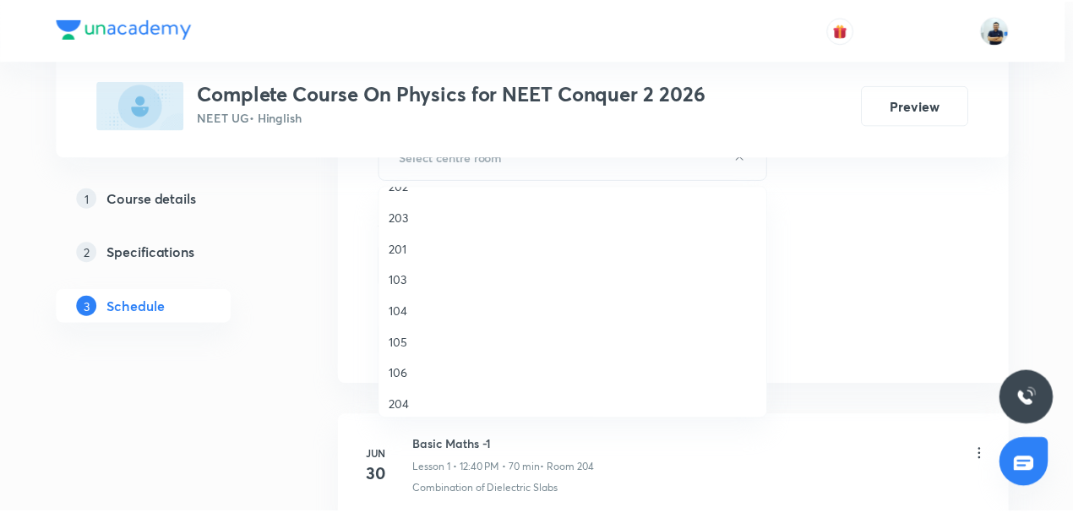
scroll to position [91, 0]
click at [403, 400] on span "204" at bounding box center [577, 399] width 370 height 18
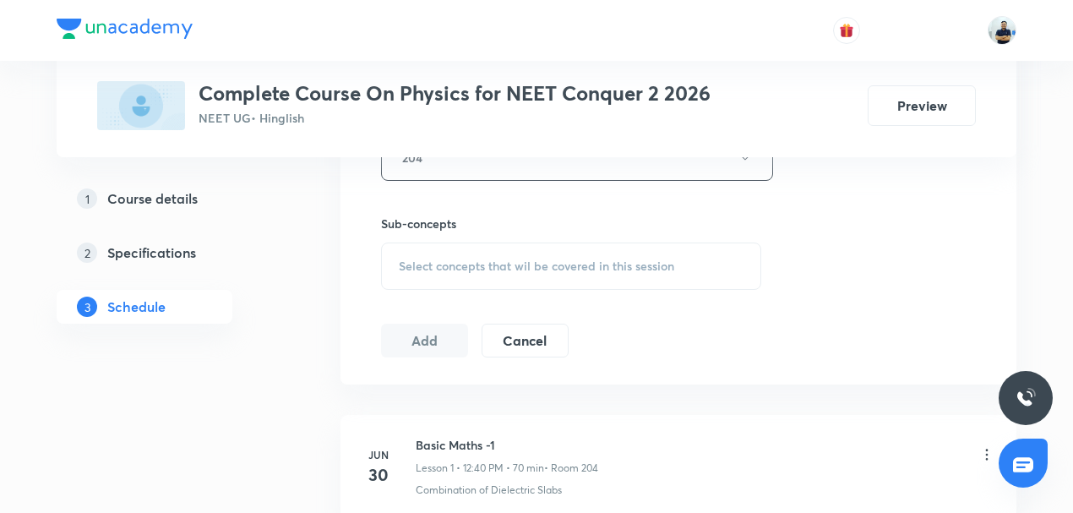
click at [504, 270] on span "Select concepts that wil be covered in this session" at bounding box center [536, 266] width 275 height 14
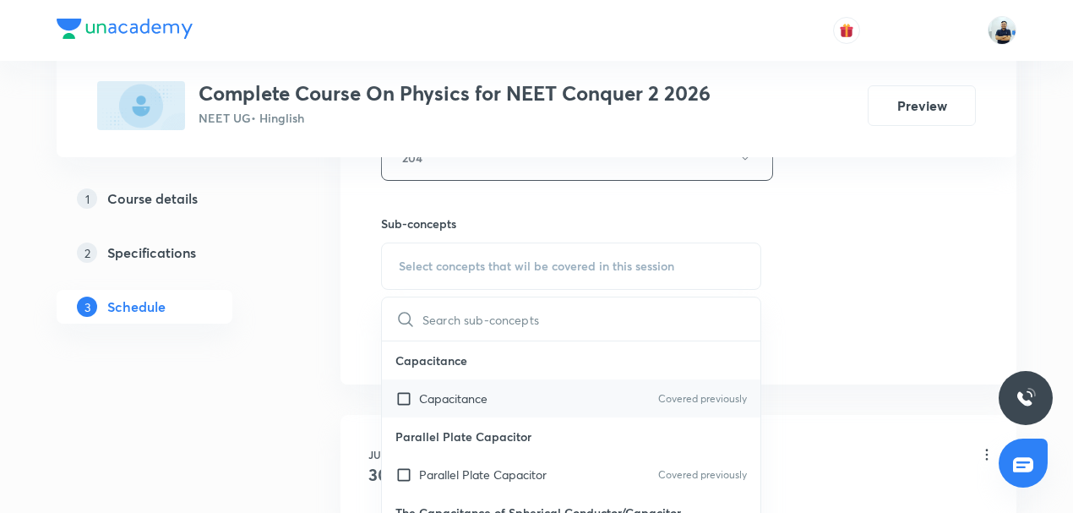
click at [457, 404] on div "Capacitance Covered previously" at bounding box center [571, 398] width 378 height 38
checkbox input "true"
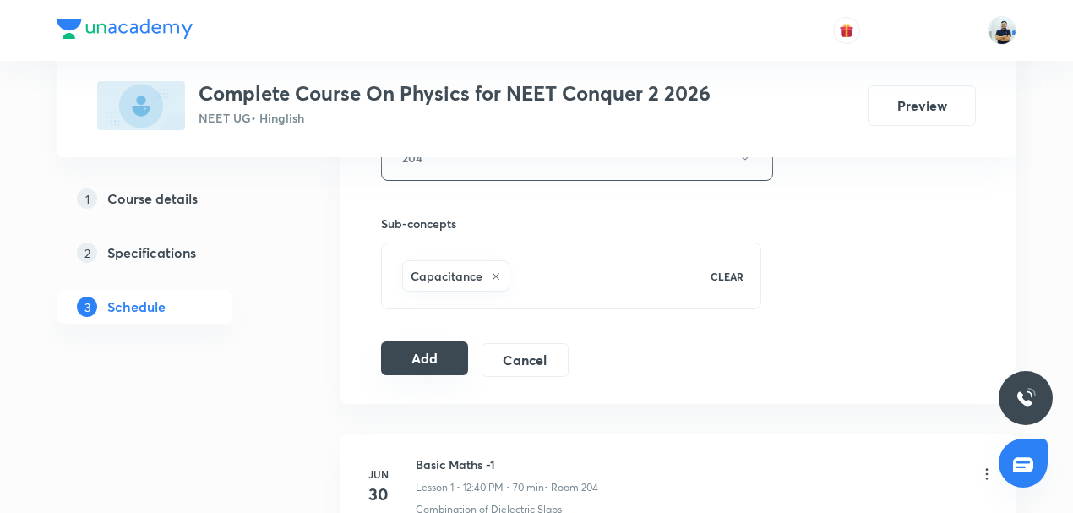
click at [432, 357] on button "Add" at bounding box center [424, 358] width 87 height 34
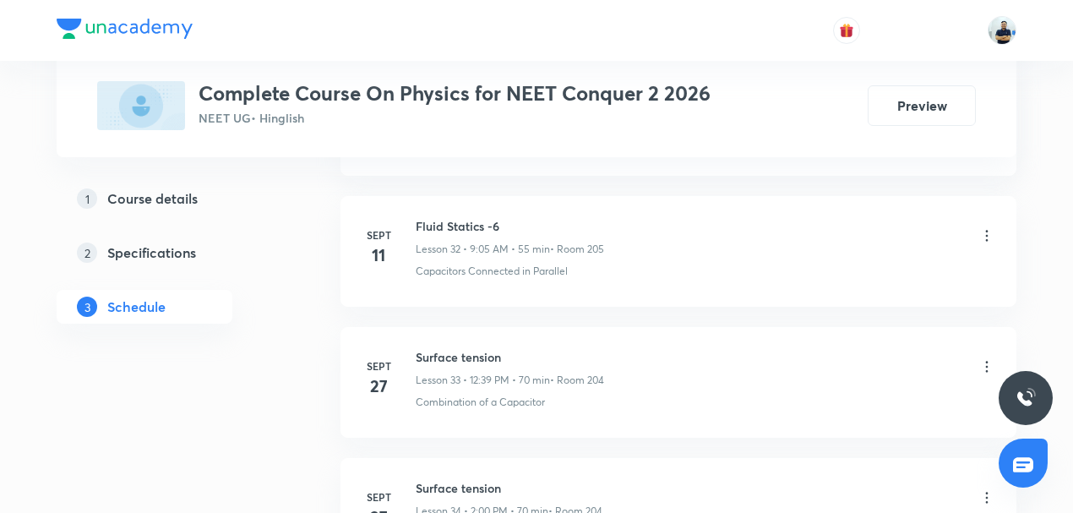
scroll to position [4498, 0]
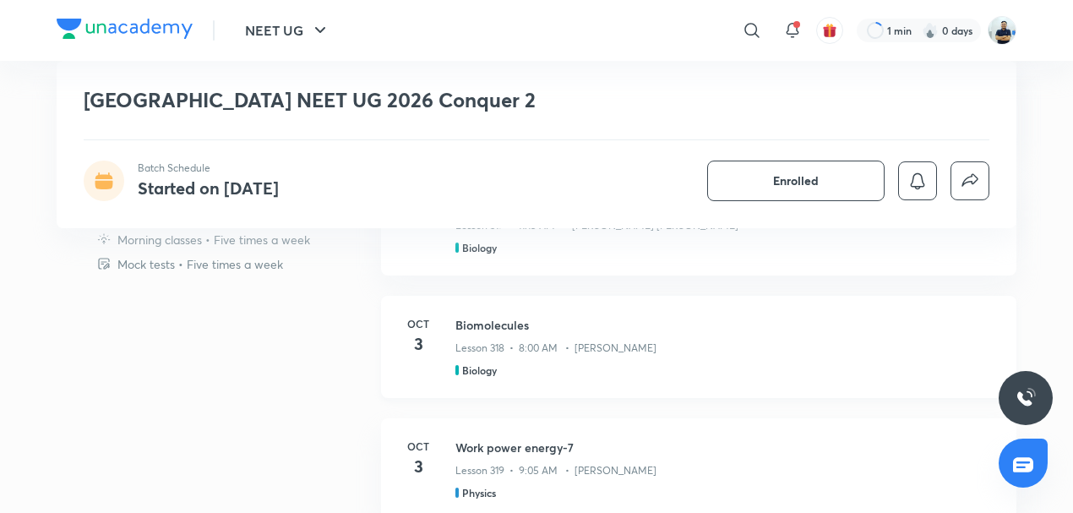
scroll to position [1235, 0]
